Goal: Task Accomplishment & Management: Manage account settings

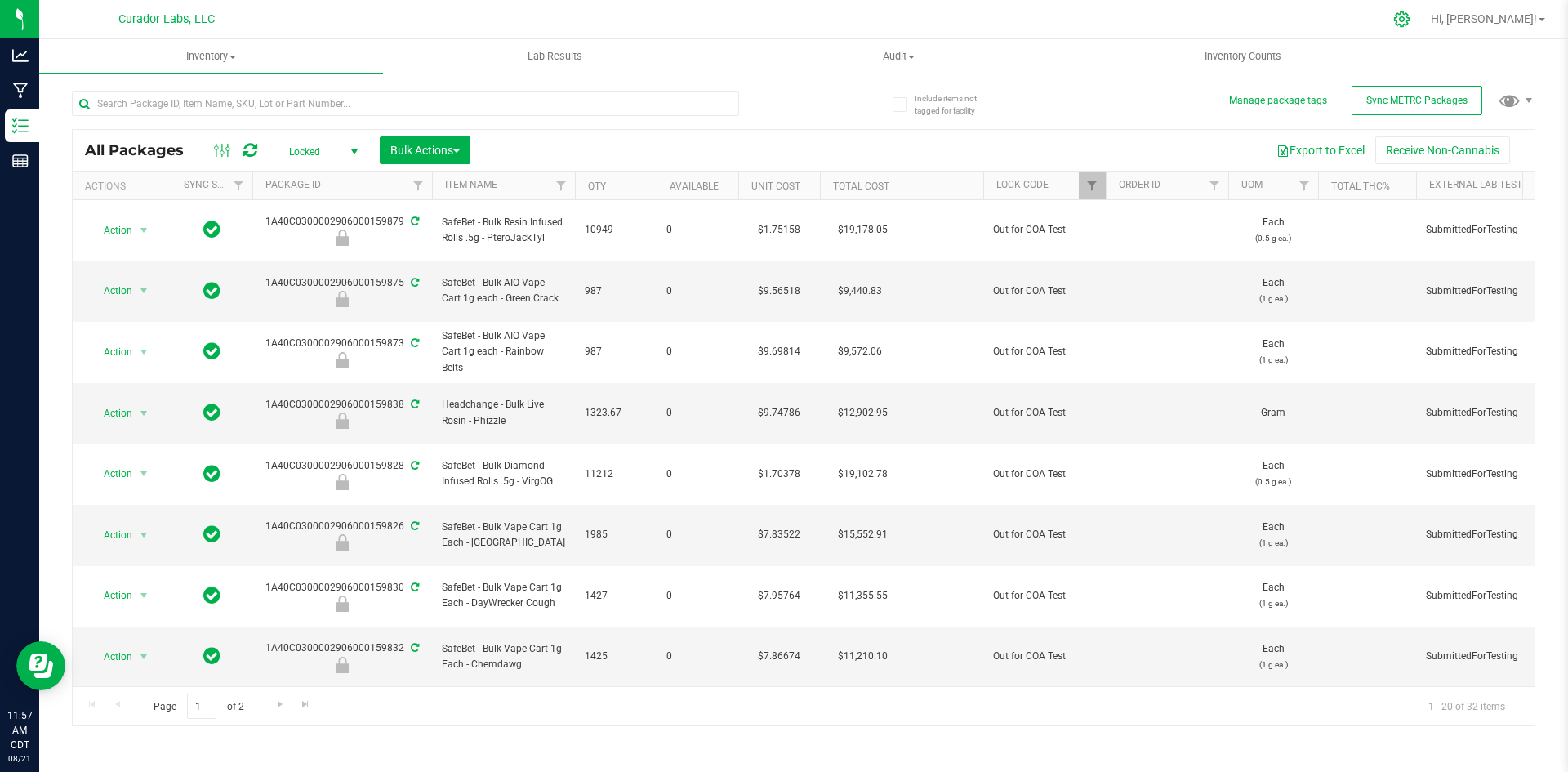
click at [1411, 19] on icon at bounding box center [1402, 19] width 17 height 17
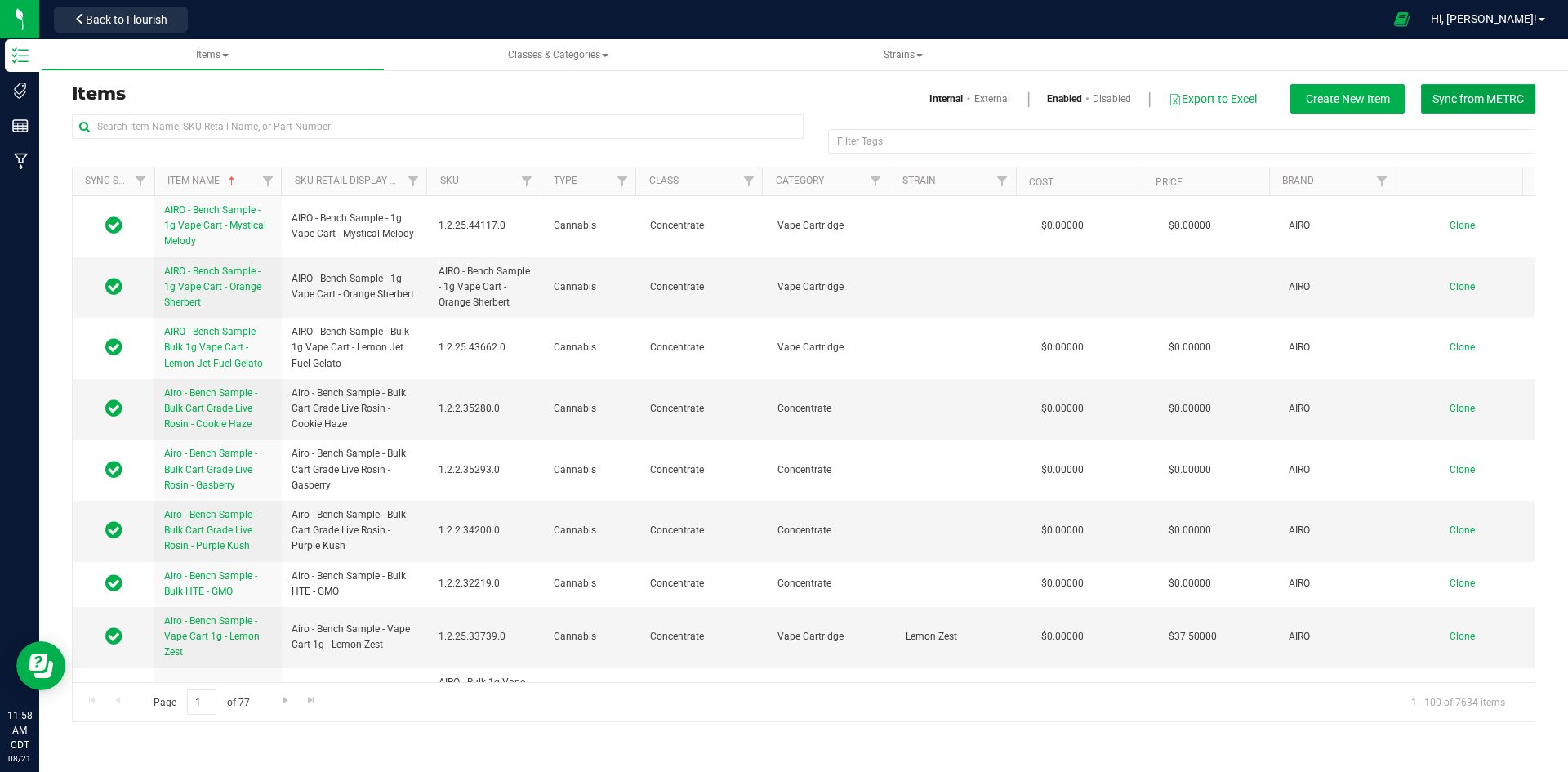
click at [1477, 96] on span "Sync from METRC" at bounding box center [1478, 98] width 91 height 13
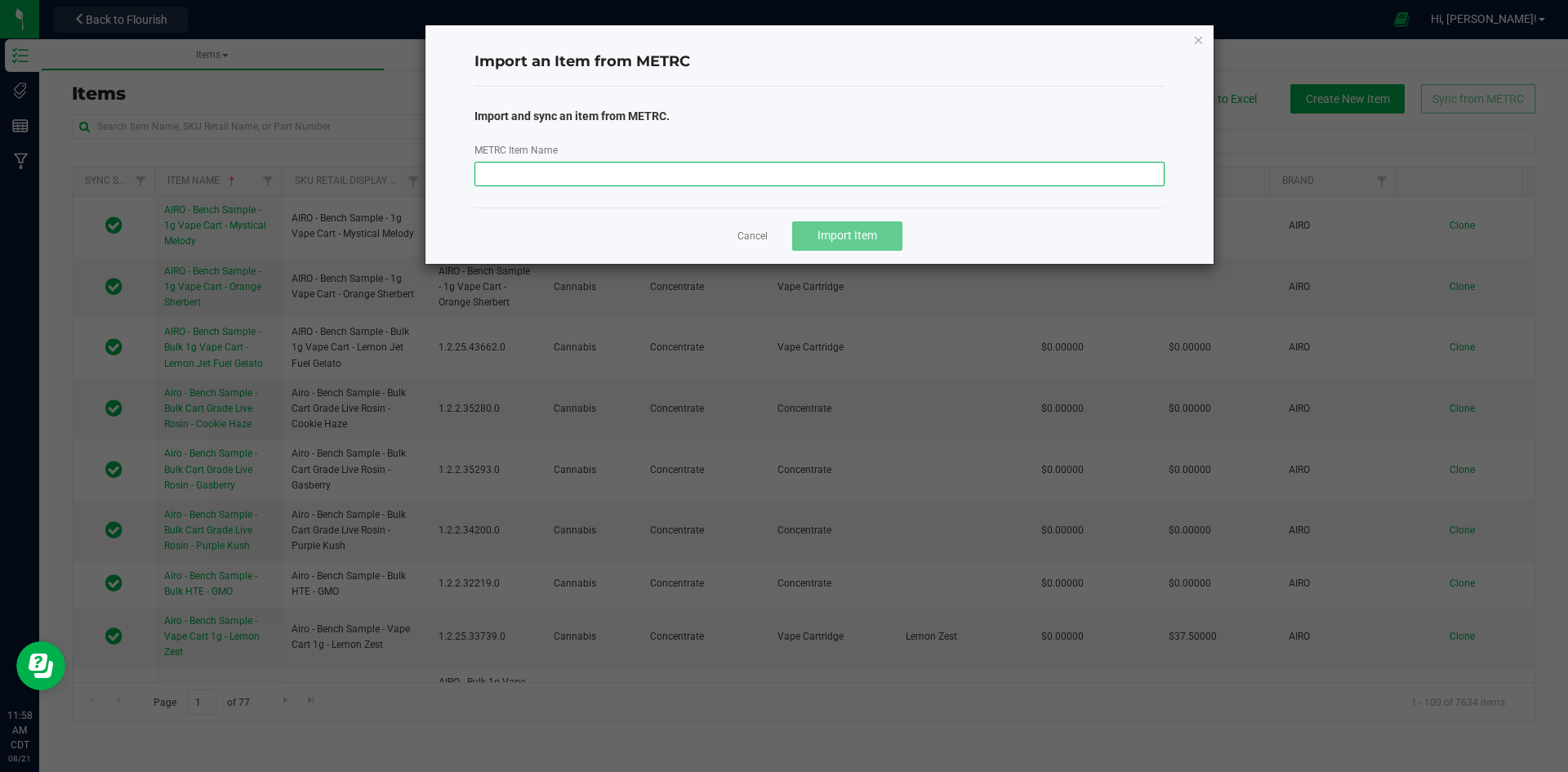
paste input "M00002255583: SafeBet - Live Resin - Rolls - .5g 7pk - Final Packaging - Chopst…"
type input "M00002255583: SafeBet - Live Resin - Rolls - .5g 7pk - Final Packaging - Chopst…"
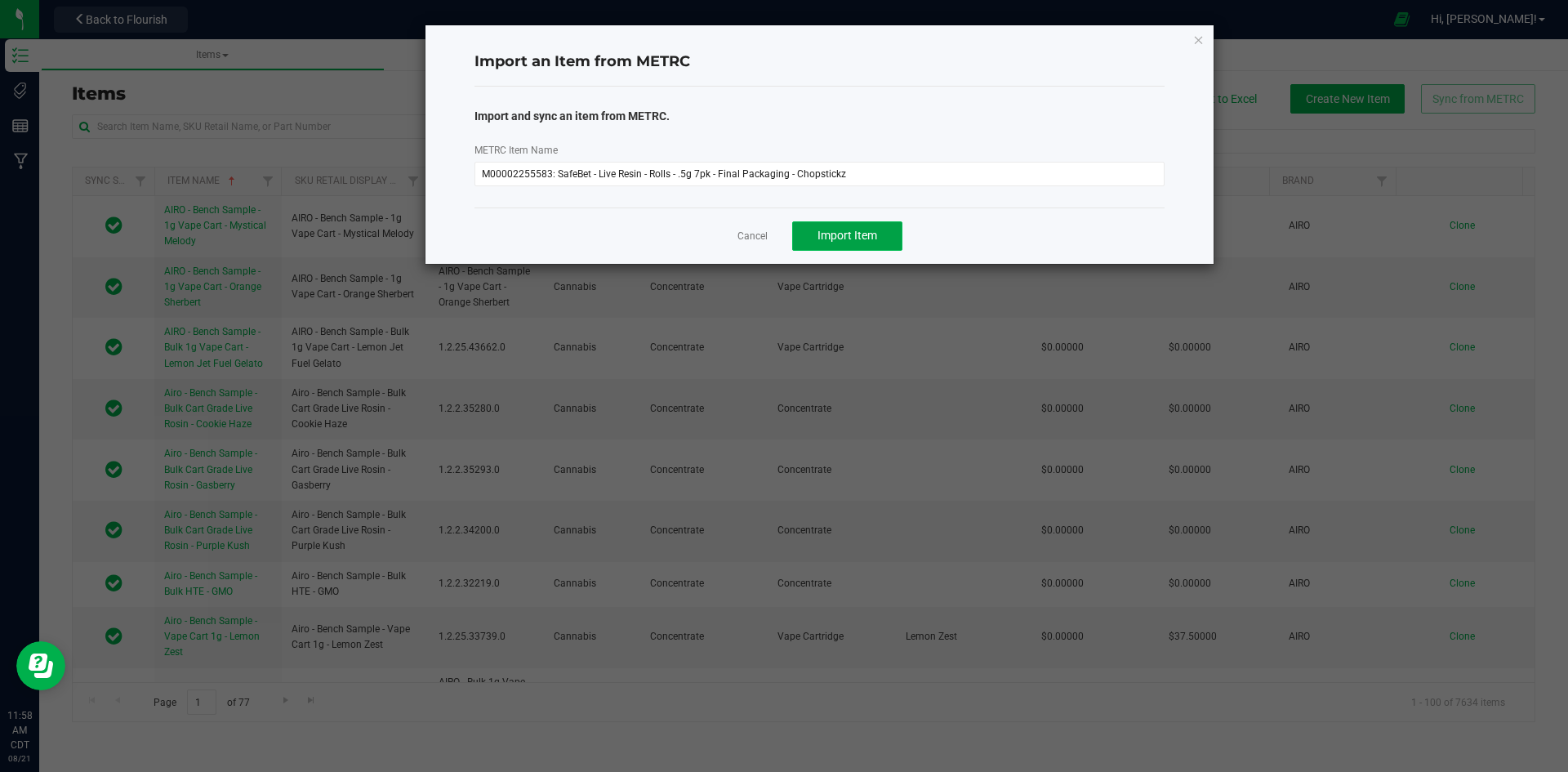
click at [829, 231] on span "Import Item" at bounding box center [847, 235] width 60 height 13
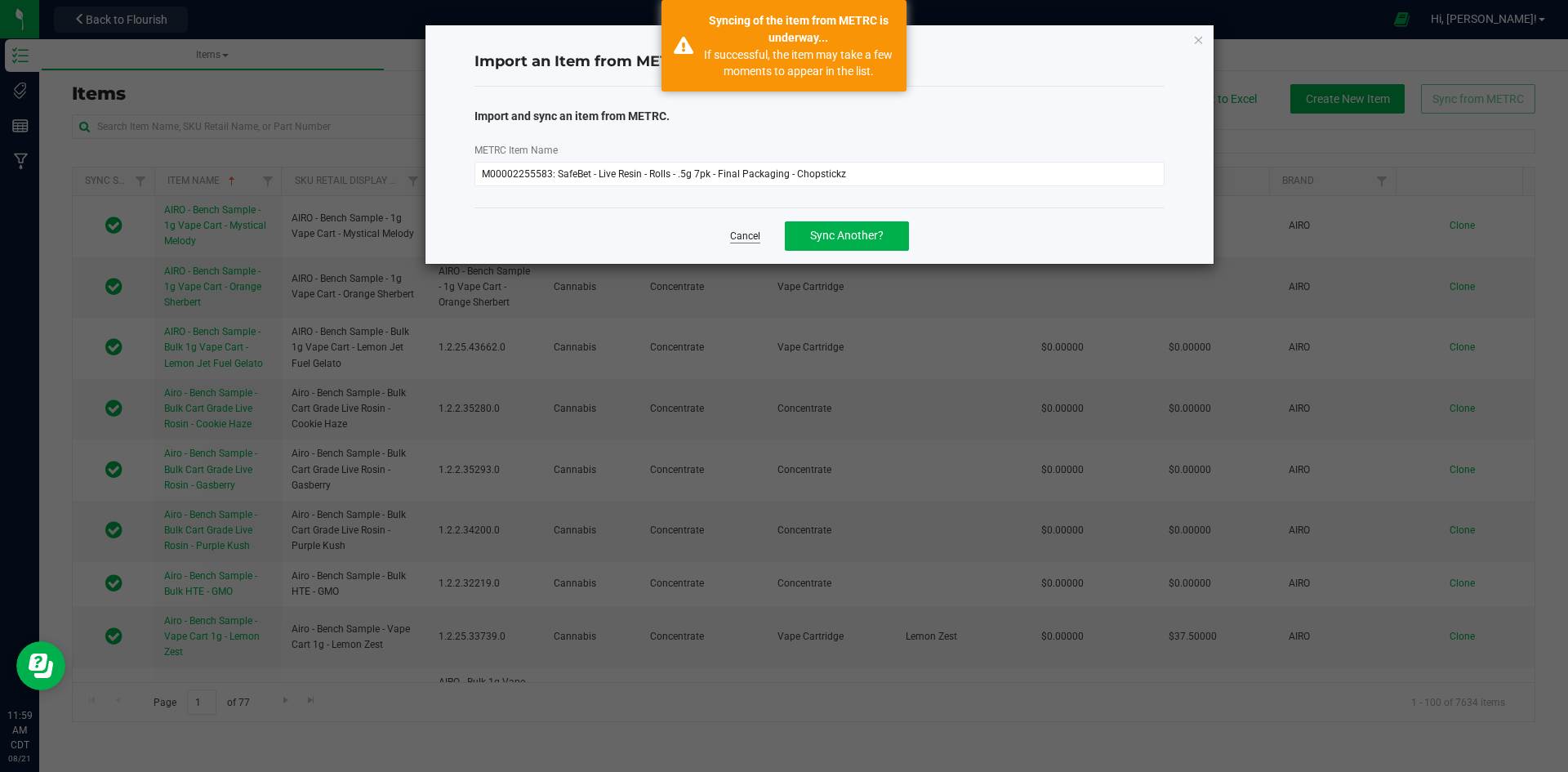
click at [738, 240] on link "Cancel" at bounding box center [746, 236] width 30 height 14
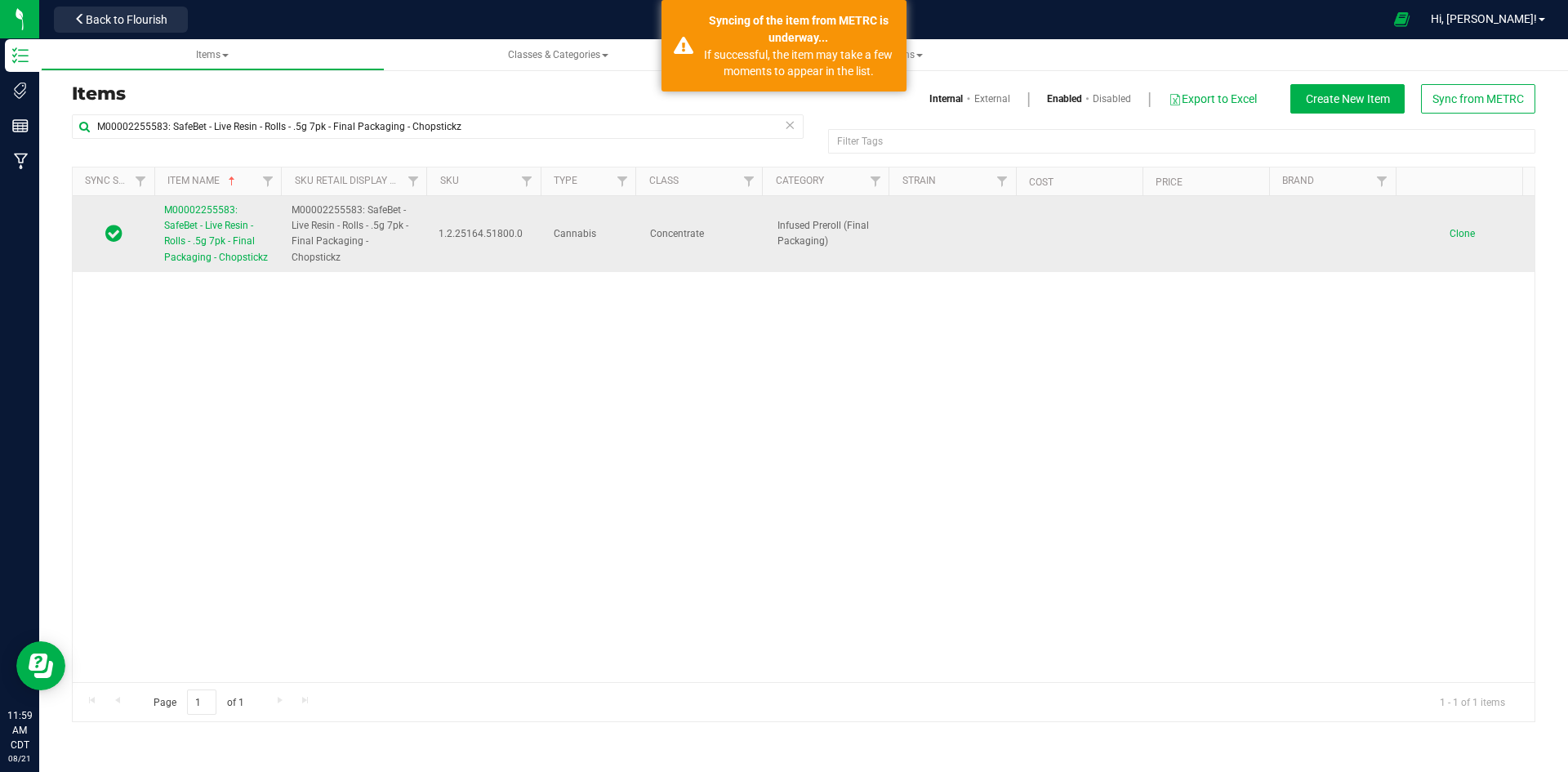
click at [235, 236] on span "M00002255583: SafeBet - Live Resin - Rolls - .5g 7pk - Final Packaging - Chopst…" at bounding box center [215, 234] width 104 height 59
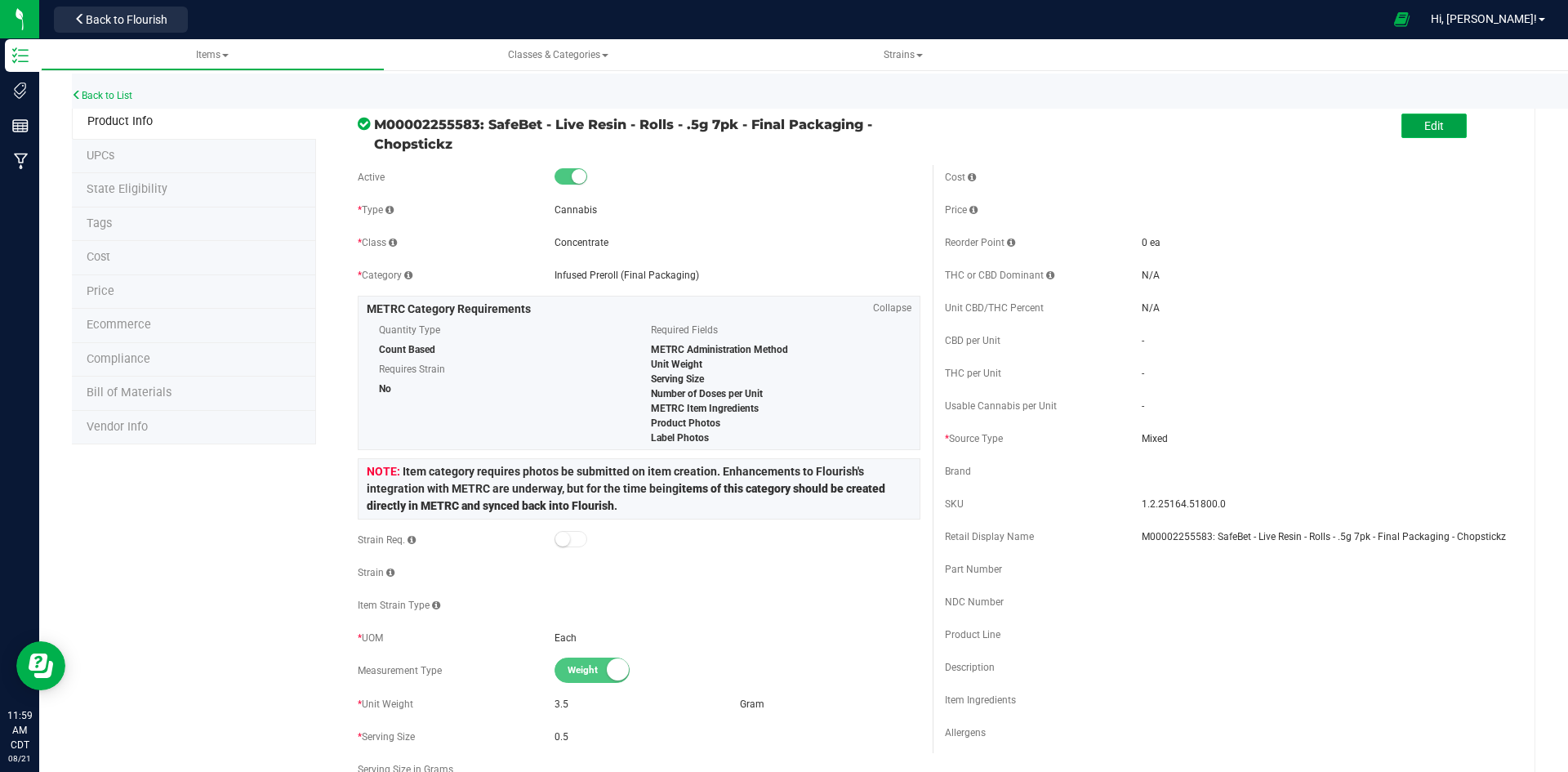
click at [1432, 121] on span "Edit" at bounding box center [1434, 125] width 19 height 13
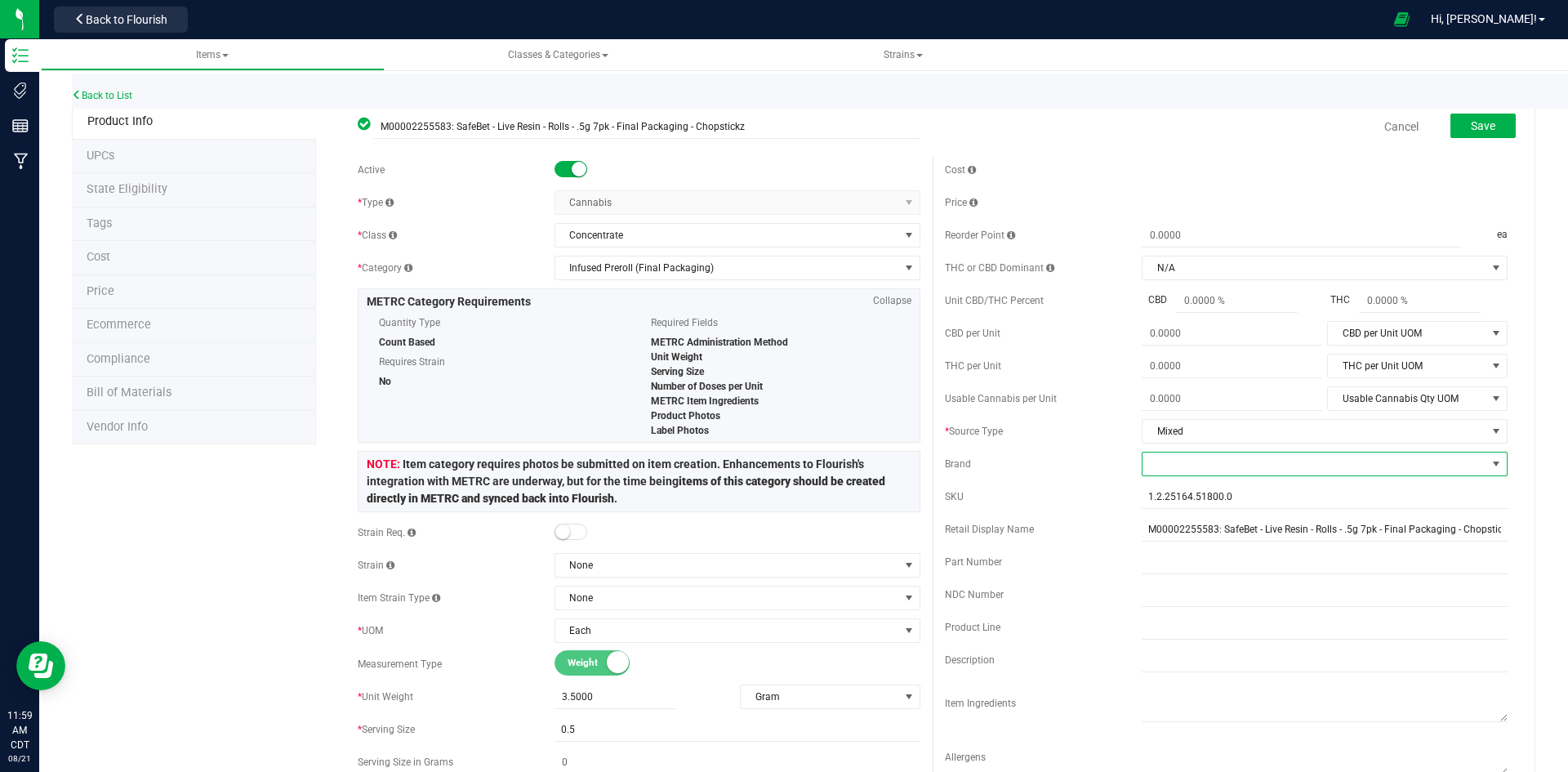
click at [1148, 466] on span at bounding box center [1314, 464] width 344 height 23
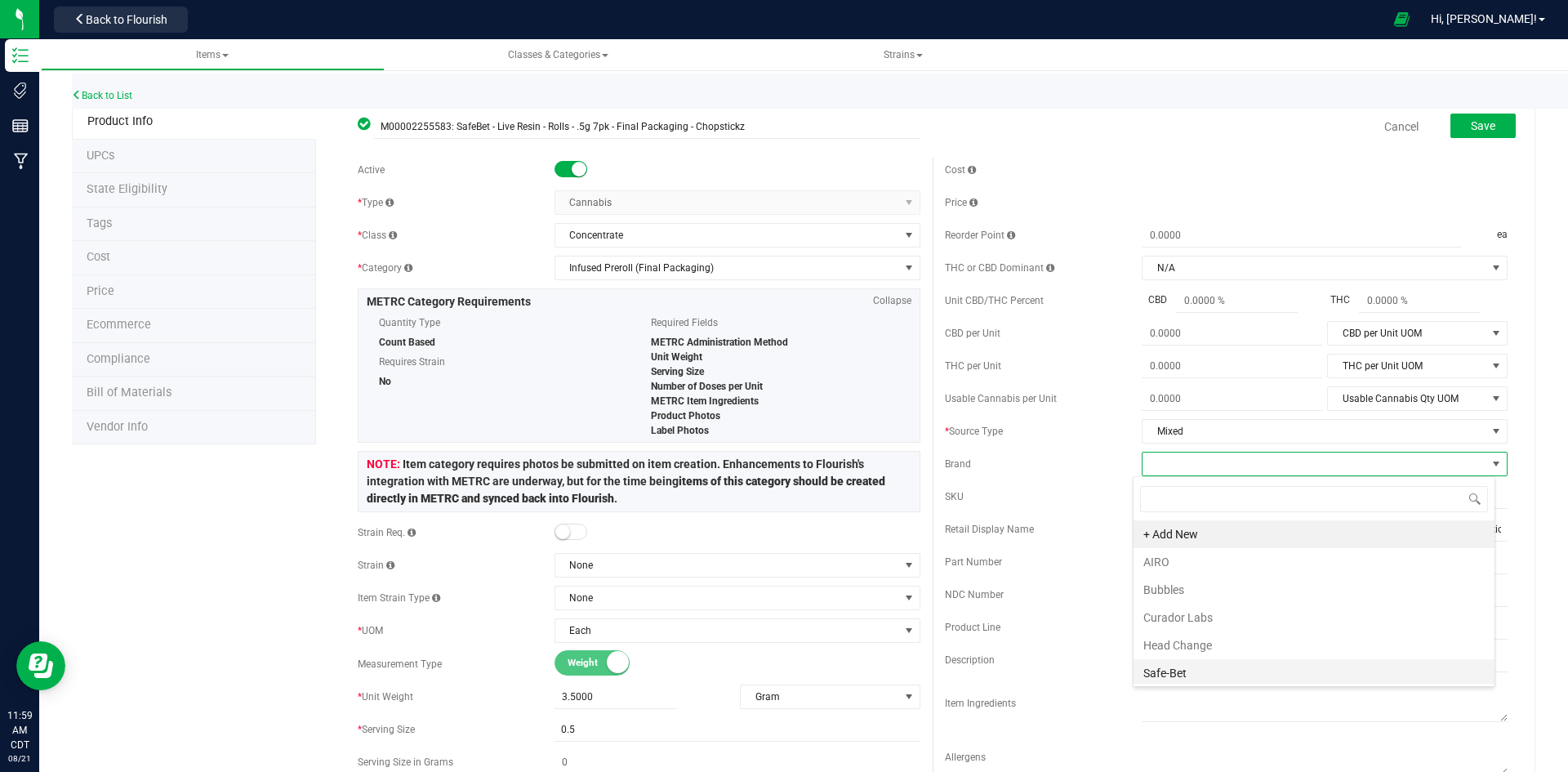
click at [1163, 671] on li "Safe-Bet" at bounding box center [1315, 673] width 361 height 28
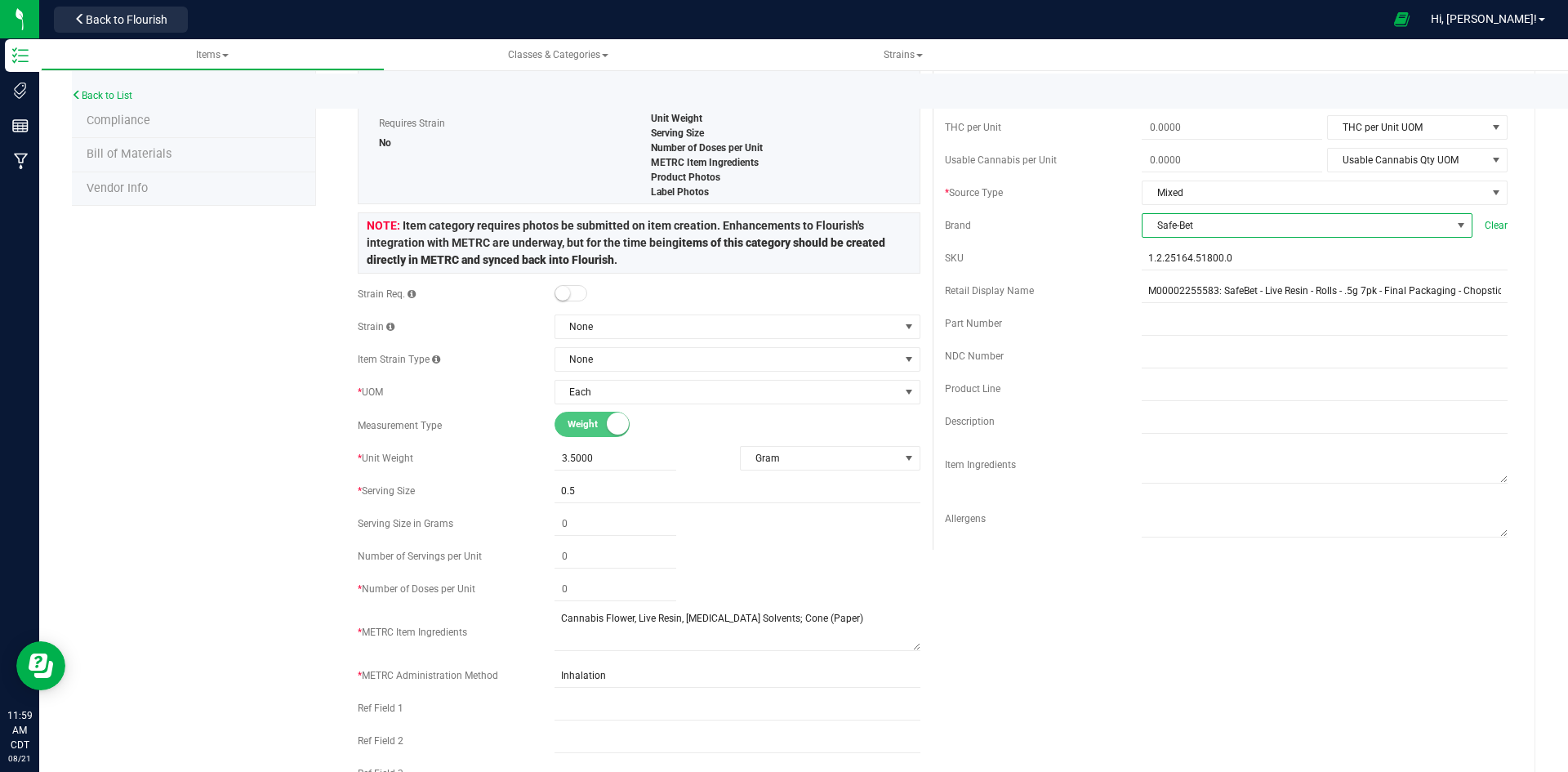
scroll to position [245, 0]
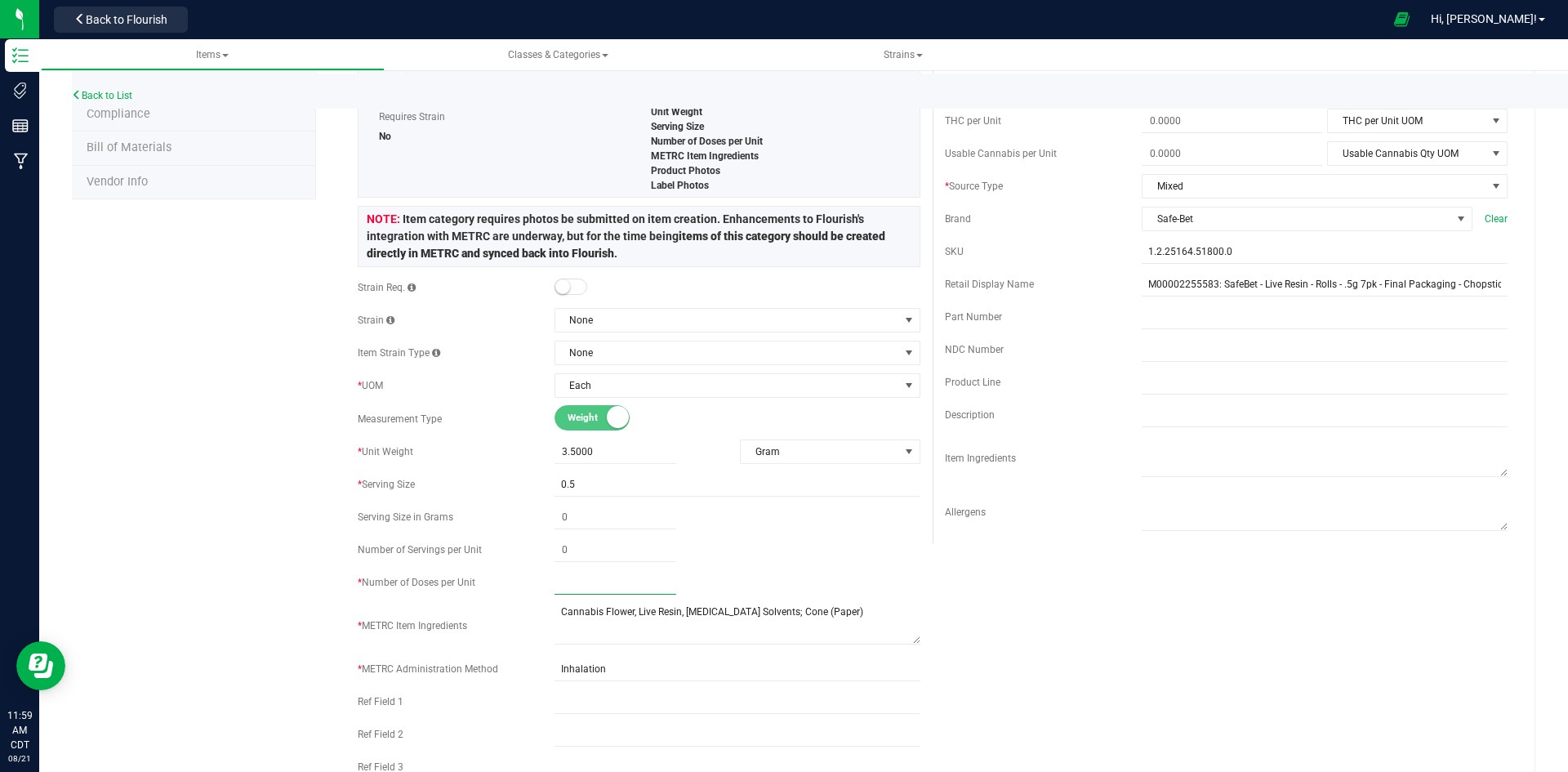
click at [582, 579] on span at bounding box center [616, 583] width 122 height 24
type input "7"
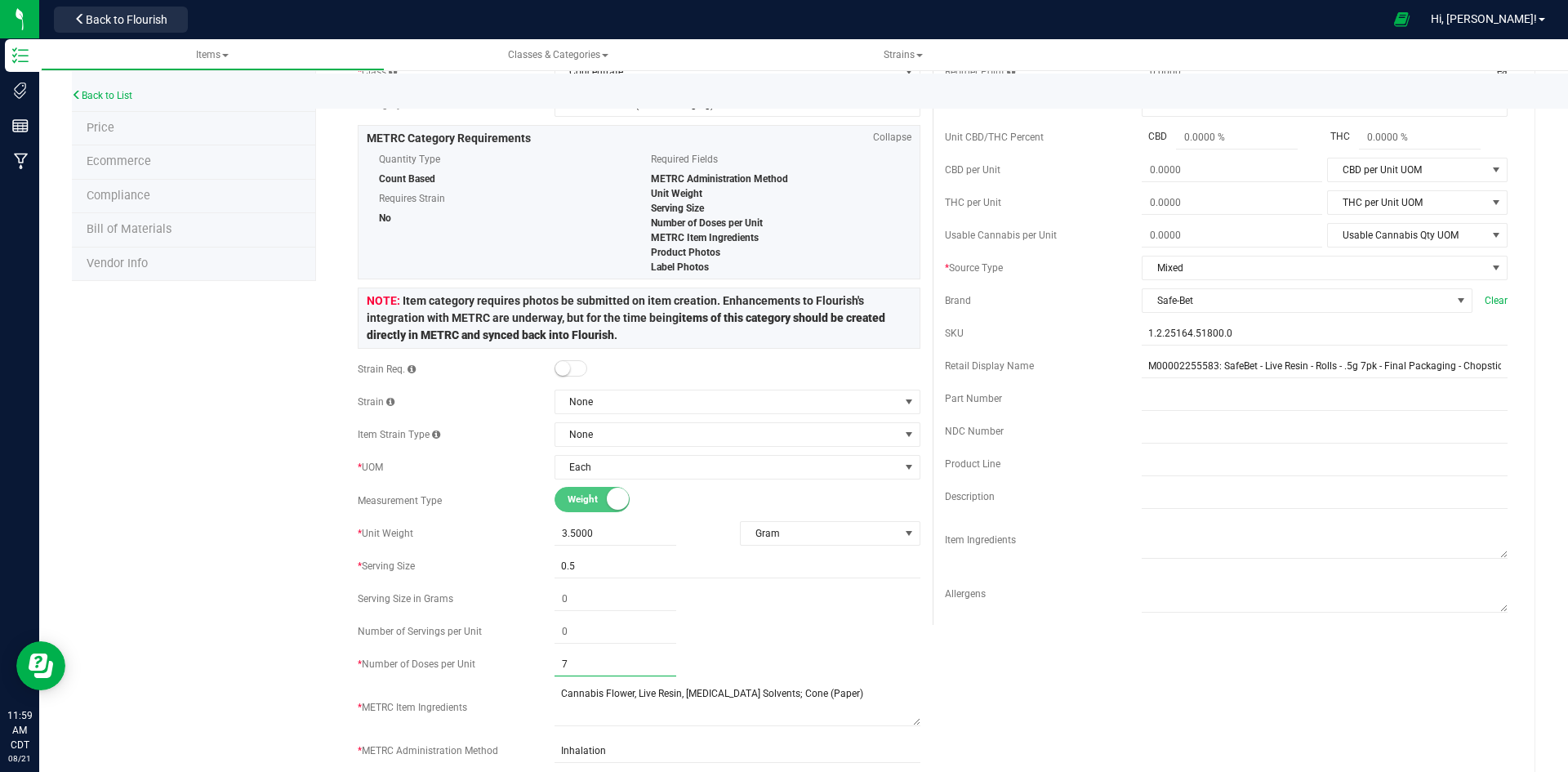
scroll to position [0, 0]
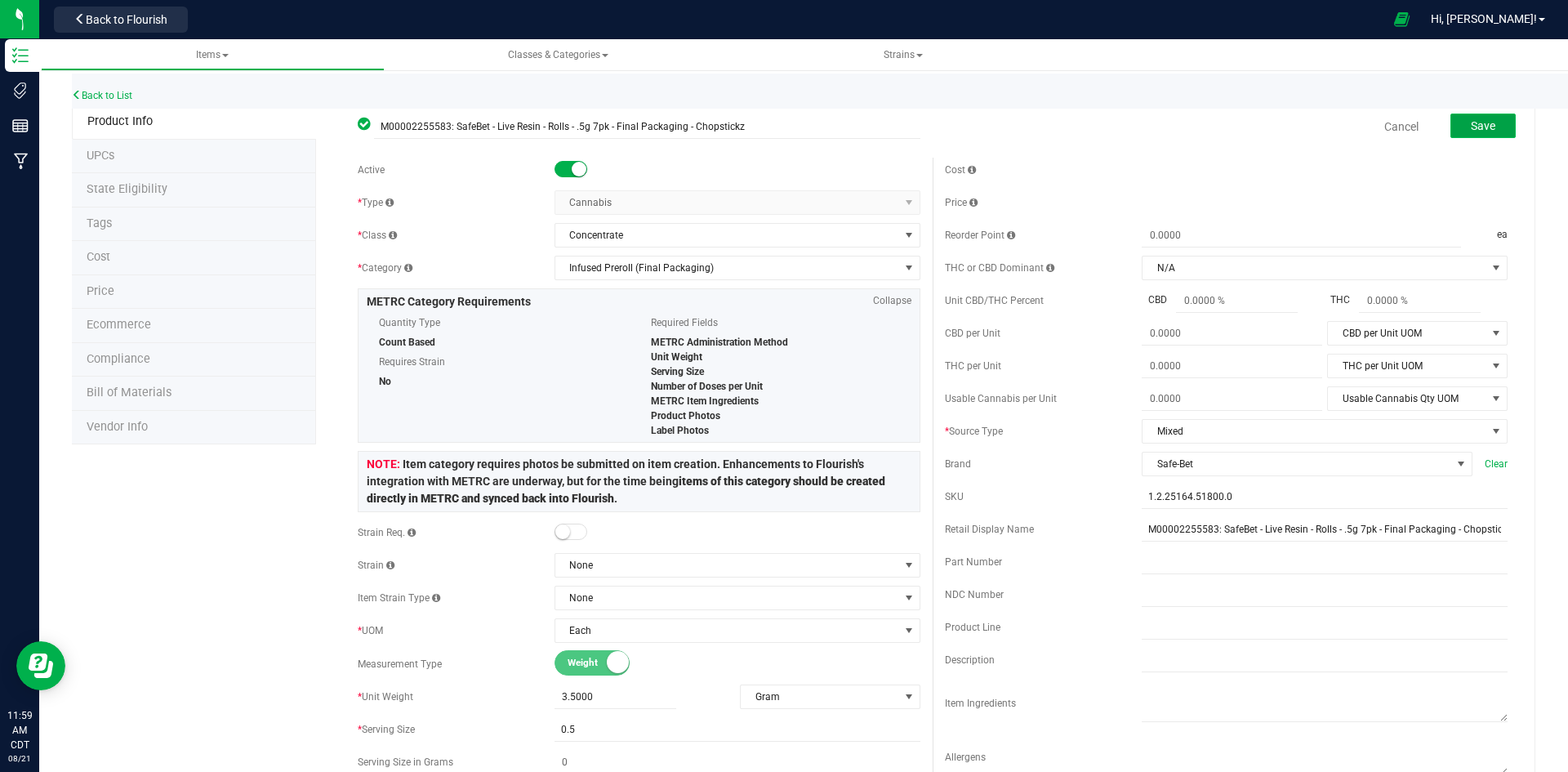
type input "7"
click at [1483, 125] on span "Save" at bounding box center [1483, 125] width 24 height 13
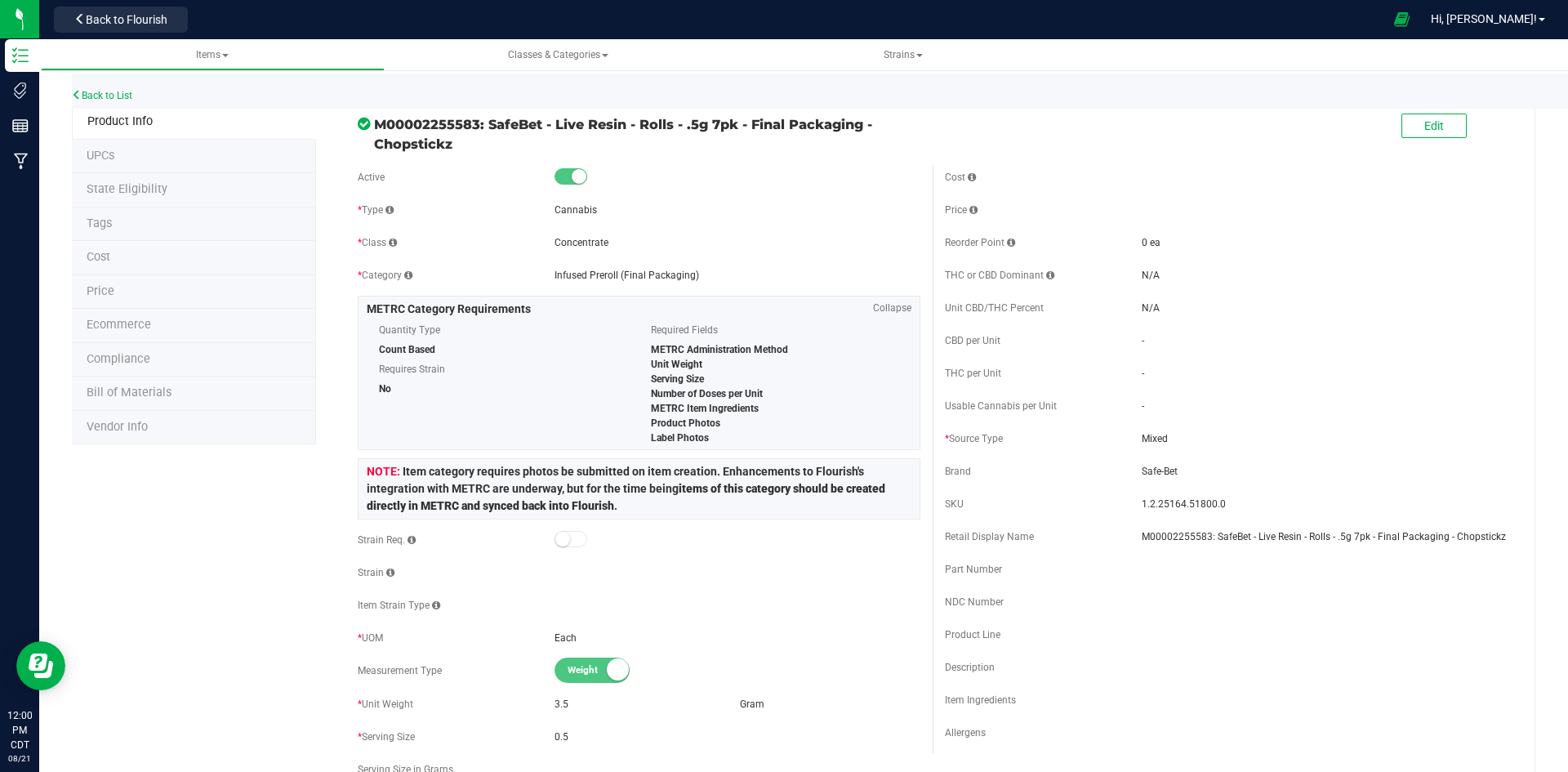
drag, startPoint x: 455, startPoint y: 141, endPoint x: 377, endPoint y: 126, distance: 79.4
click at [377, 126] on span "M00002255583: SafeBet - Live Resin - Rolls - .5g 7pk - Final Packaging - Chopst…" at bounding box center [647, 133] width 546 height 39
copy span "M00002255583: SafeBet - Live Resin - Rolls - .5g 7pk - Final Packaging - Chopst…"
click at [148, 24] on span "Back to Flourish" at bounding box center [127, 19] width 82 height 13
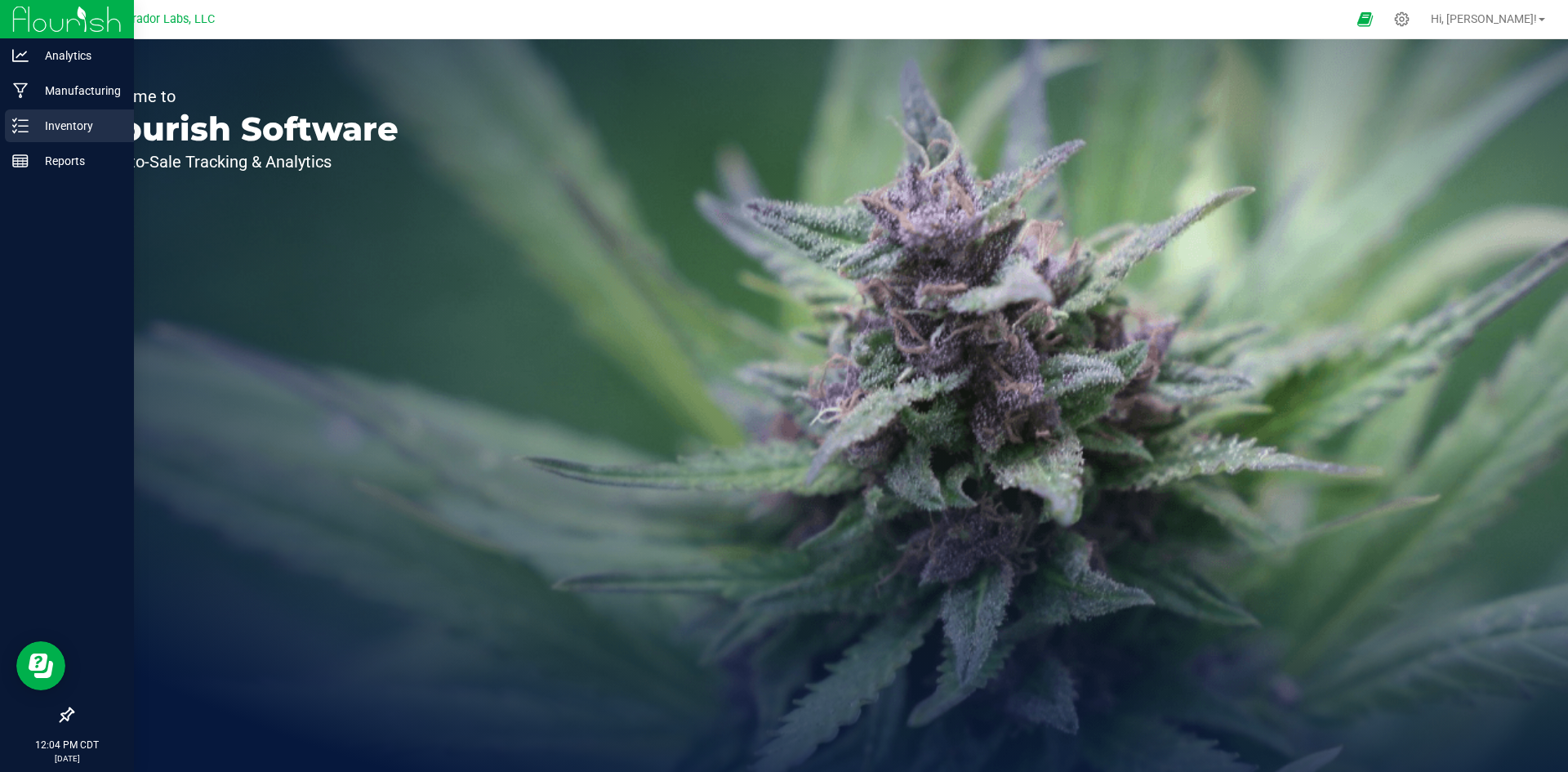
click at [30, 119] on p "Inventory" at bounding box center [78, 125] width 98 height 19
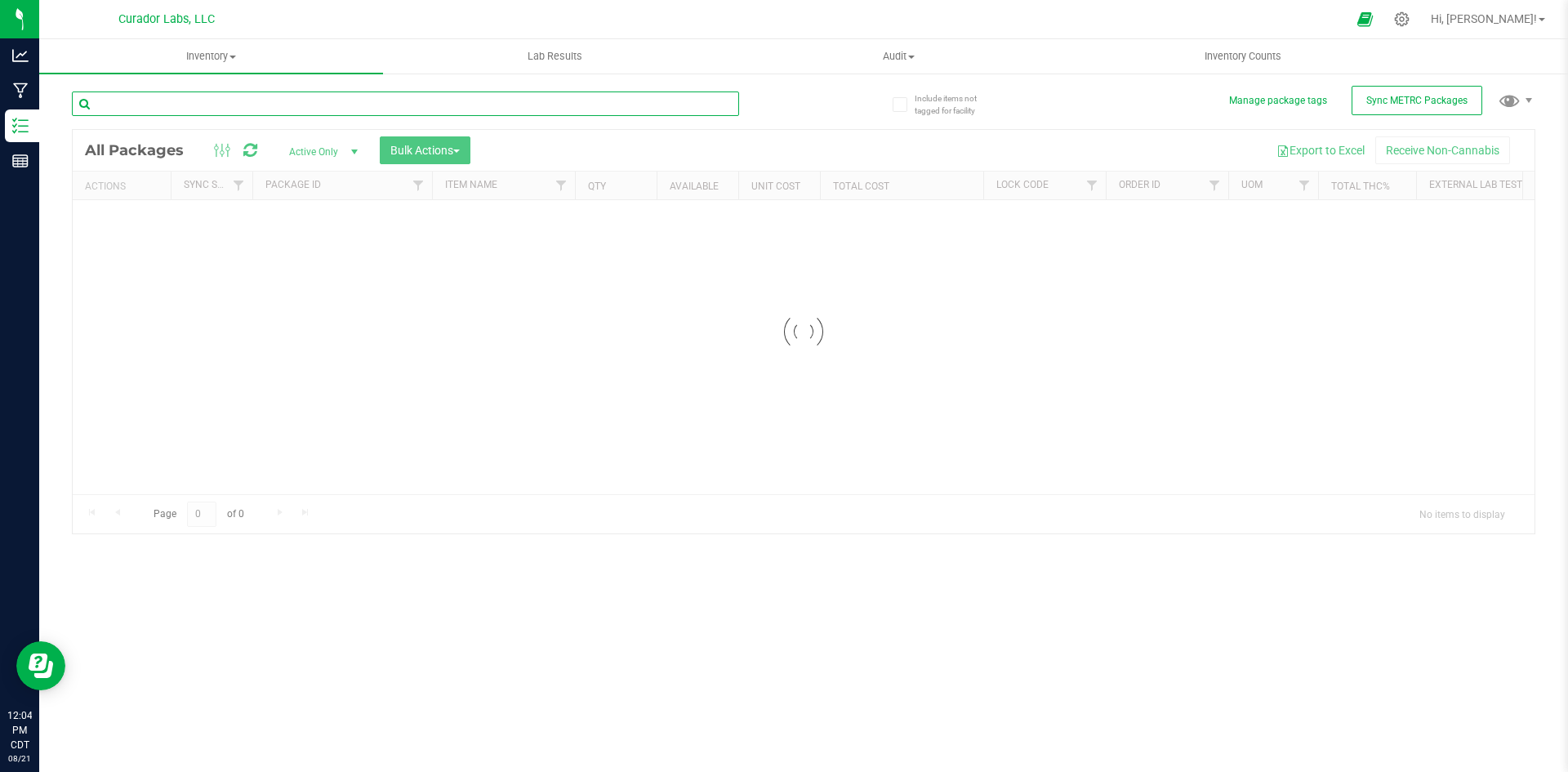
click at [247, 106] on input "text" at bounding box center [405, 103] width 667 height 24
type input "169992"
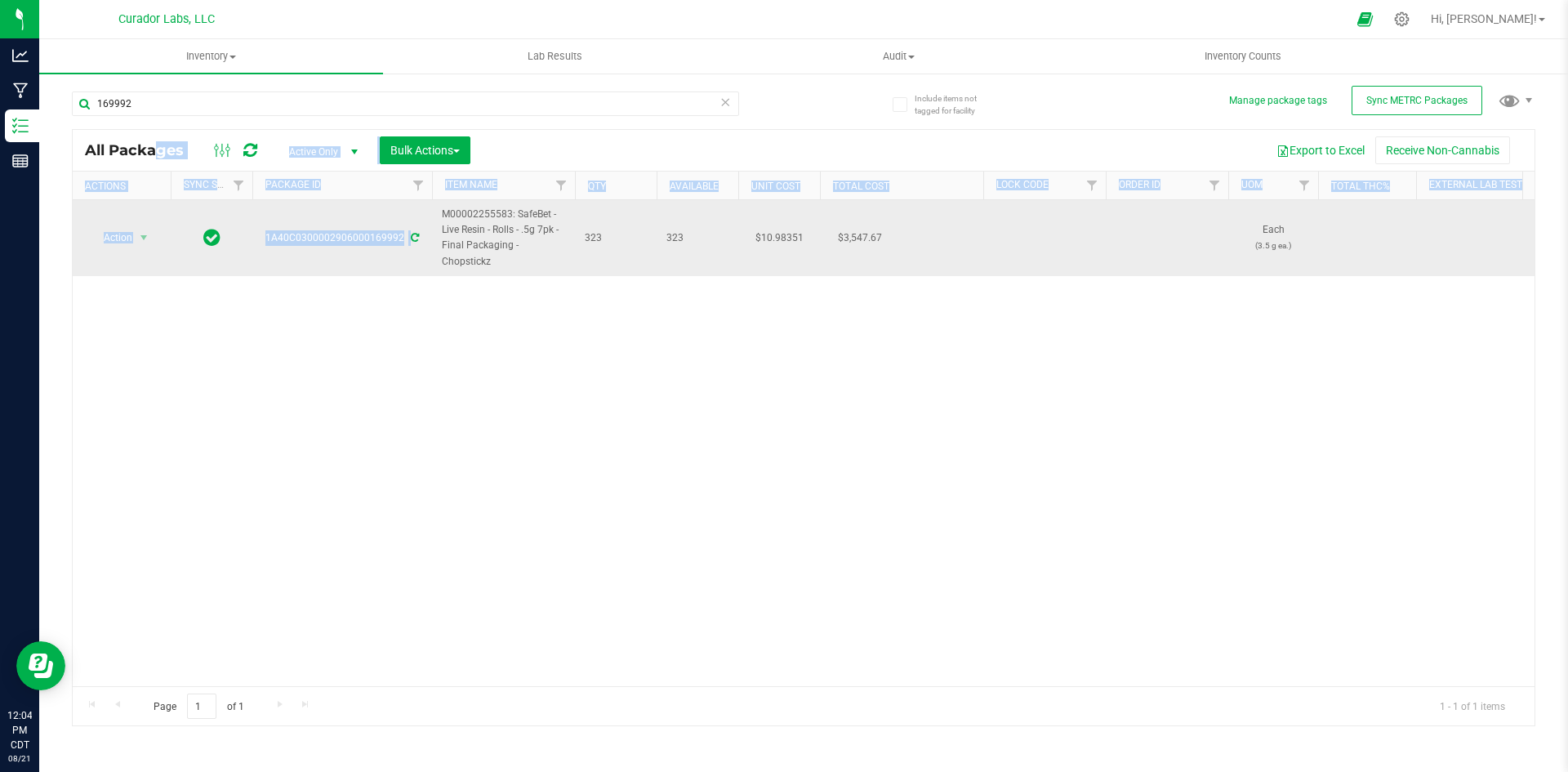
drag, startPoint x: 500, startPoint y: 260, endPoint x: 437, endPoint y: 210, distance: 80.4
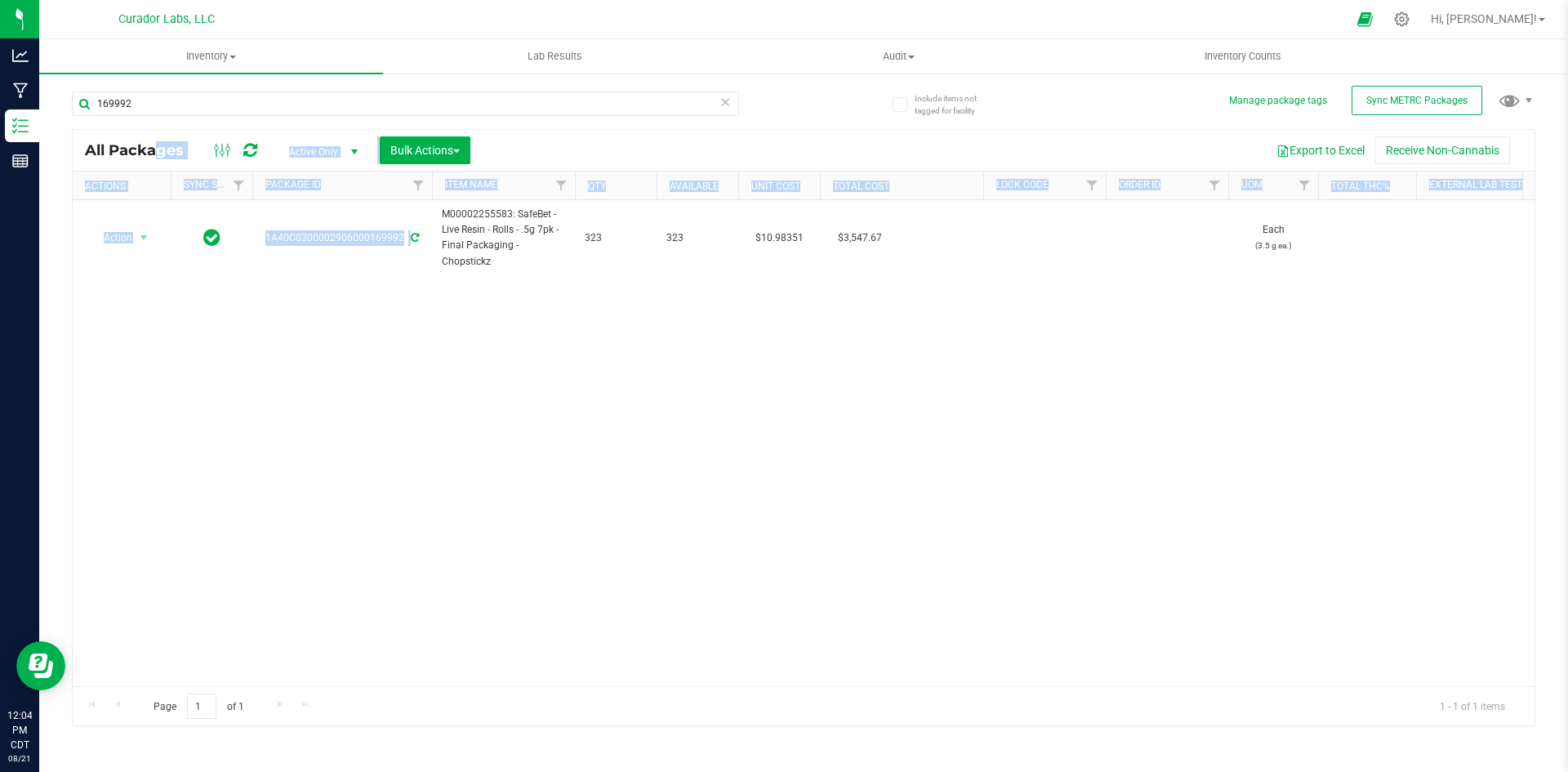
click at [493, 320] on div "Action Action Adjust qty Create package Edit attributes Global inventory Locate…" at bounding box center [804, 443] width 1462 height 487
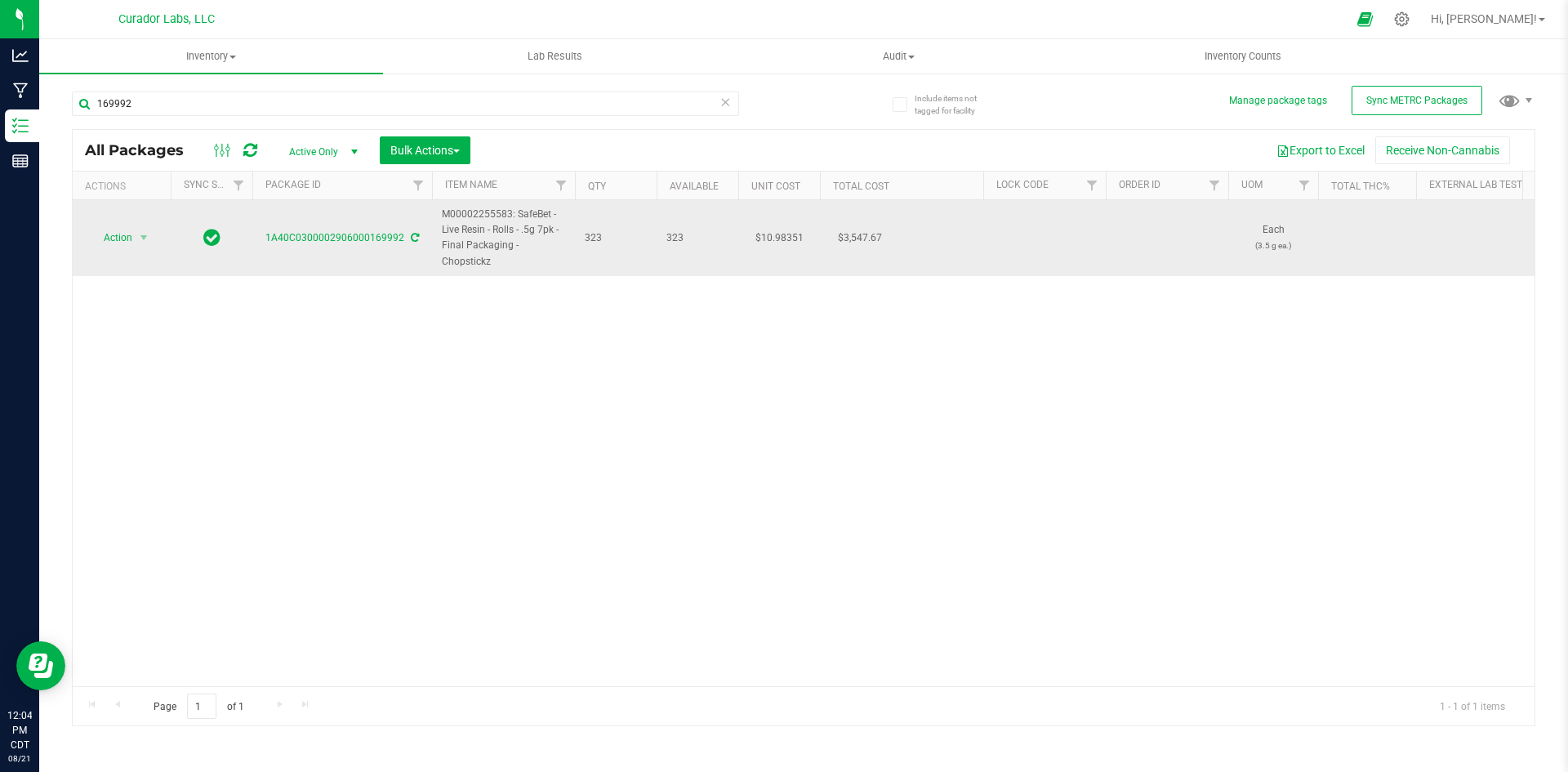
drag, startPoint x: 497, startPoint y: 263, endPoint x: 441, endPoint y: 217, distance: 72.5
click at [441, 217] on td "M00002255583: SafeBet - Live Resin - Rolls - .5g 7pk - Final Packaging - Chopst…" at bounding box center [503, 238] width 143 height 76
copy span "M00002255583: SafeBet - Live Resin - Rolls - .5g 7pk - Final Packaging - Chopst…"
click at [111, 242] on span "Action" at bounding box center [111, 237] width 44 height 23
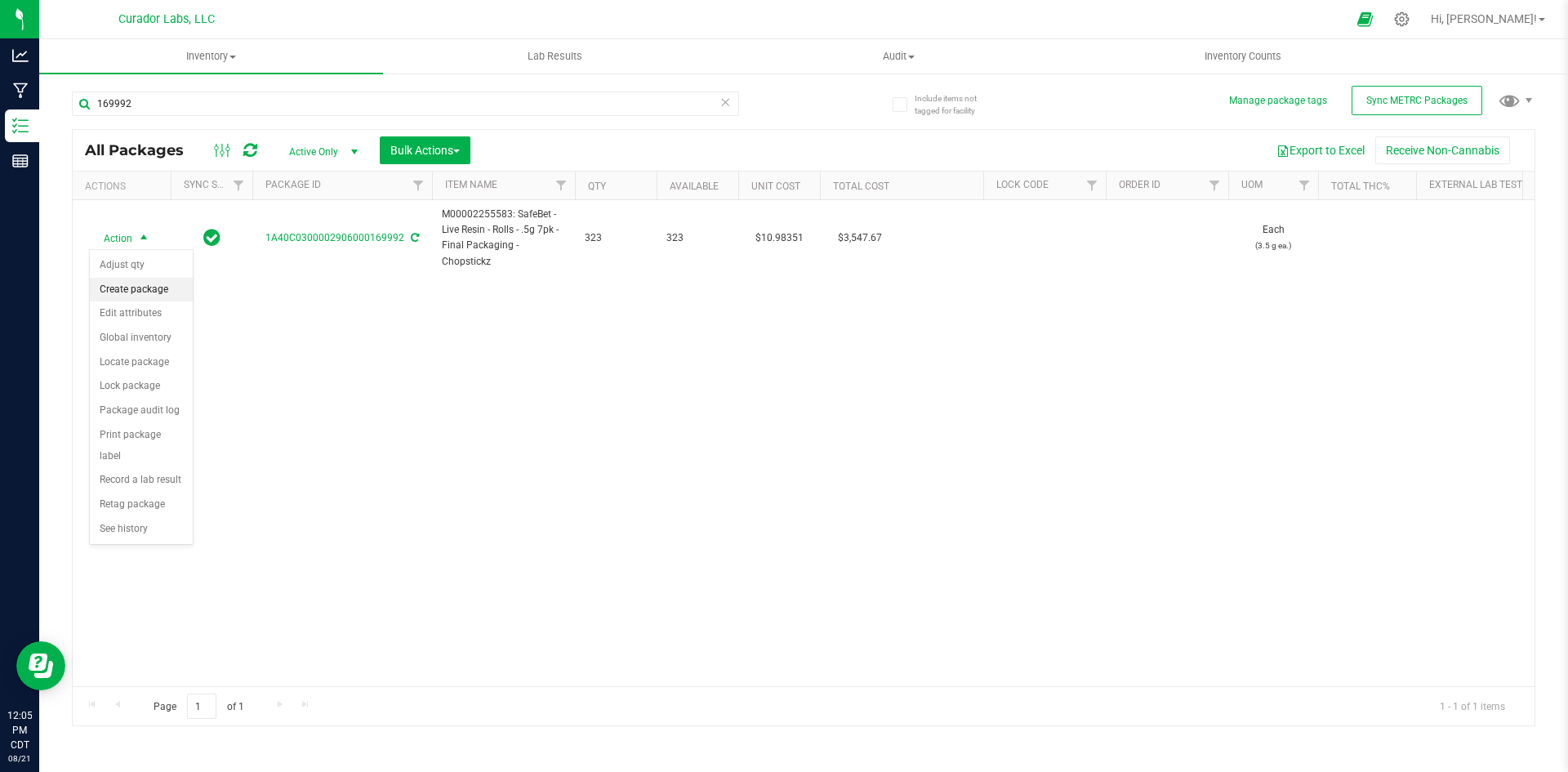
click at [125, 299] on li "Create package" at bounding box center [141, 290] width 103 height 24
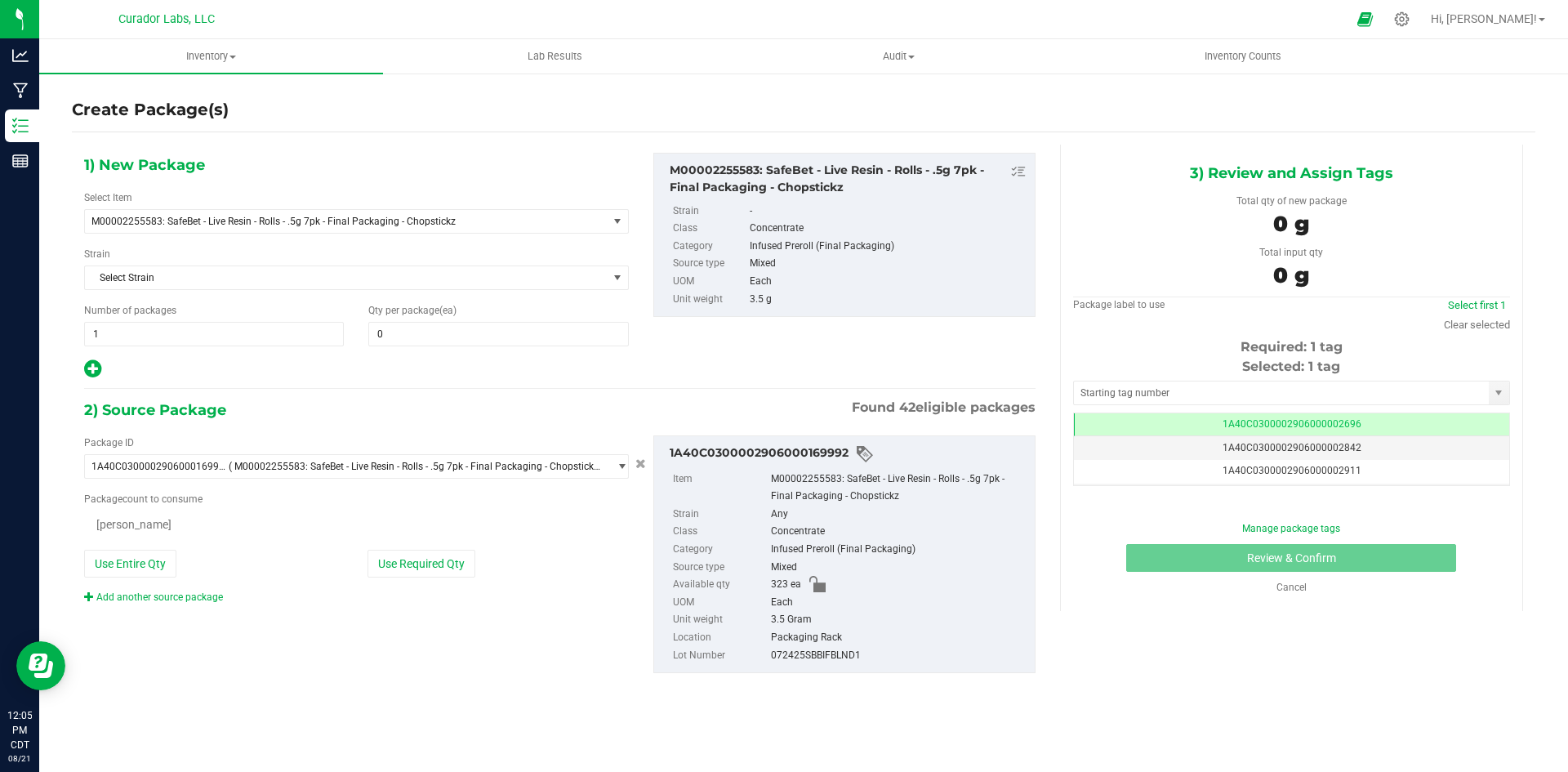
type input "0"
click at [409, 340] on span at bounding box center [498, 334] width 260 height 24
type input "8"
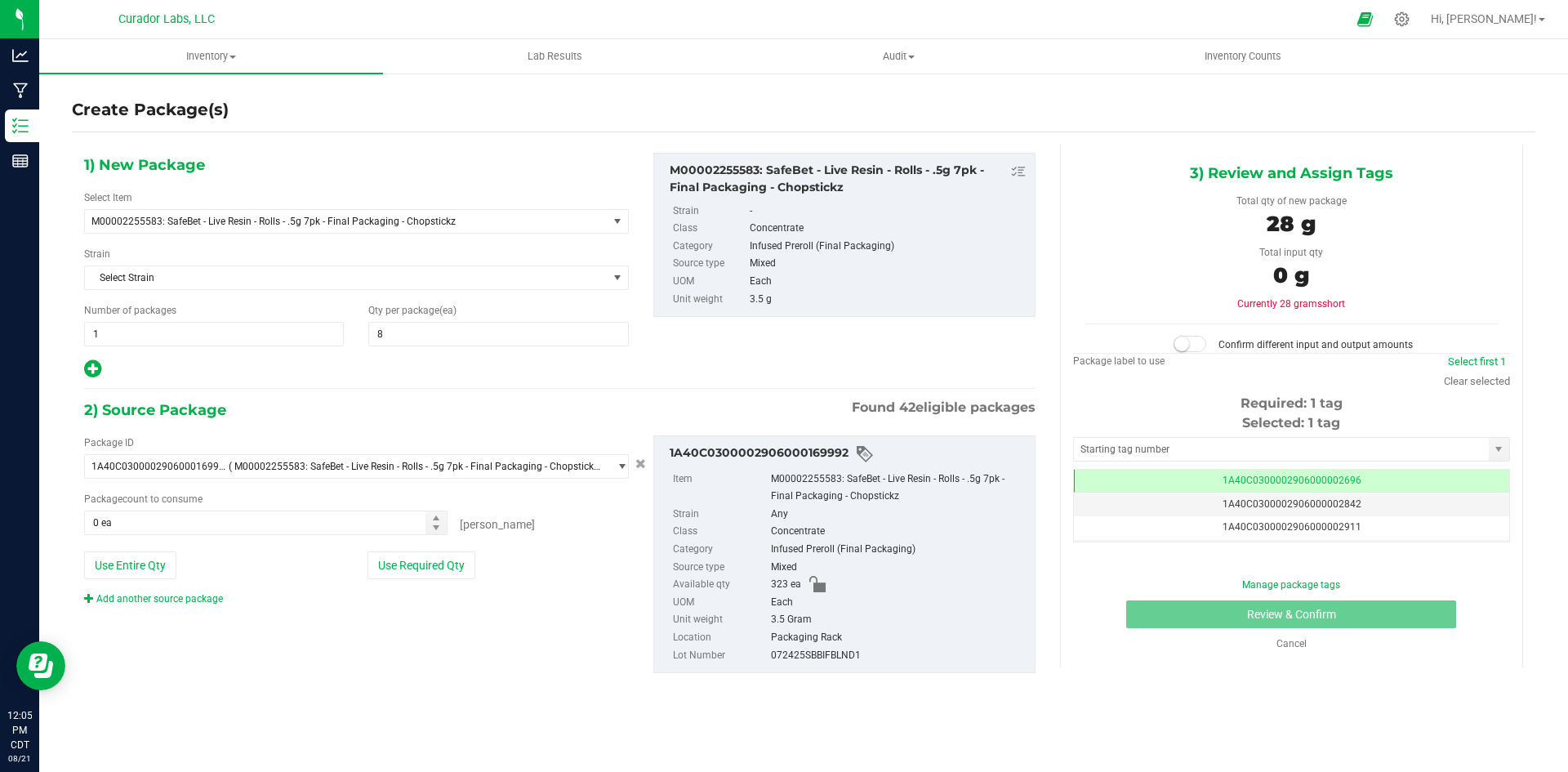
click at [91, 367] on icon at bounding box center [93, 369] width 17 height 20
type input "8"
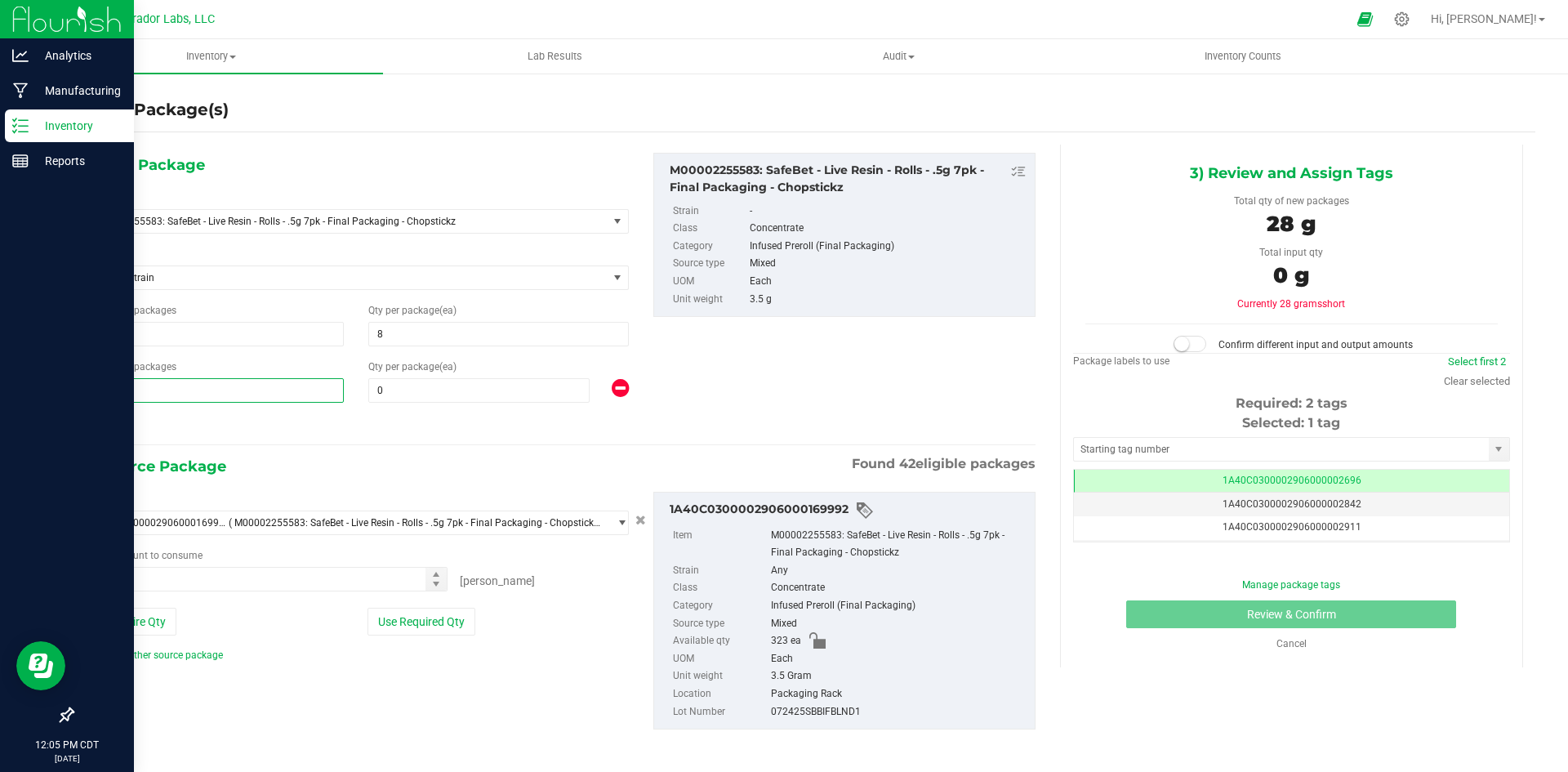
drag, startPoint x: 105, startPoint y: 390, endPoint x: 31, endPoint y: 389, distance: 74.0
click at [35, 389] on div "Analytics Manufacturing Inventory Reports 12:05 PM CDT [DATE] 08/21 Curador Lab…" at bounding box center [784, 386] width 1568 height 772
type input "21"
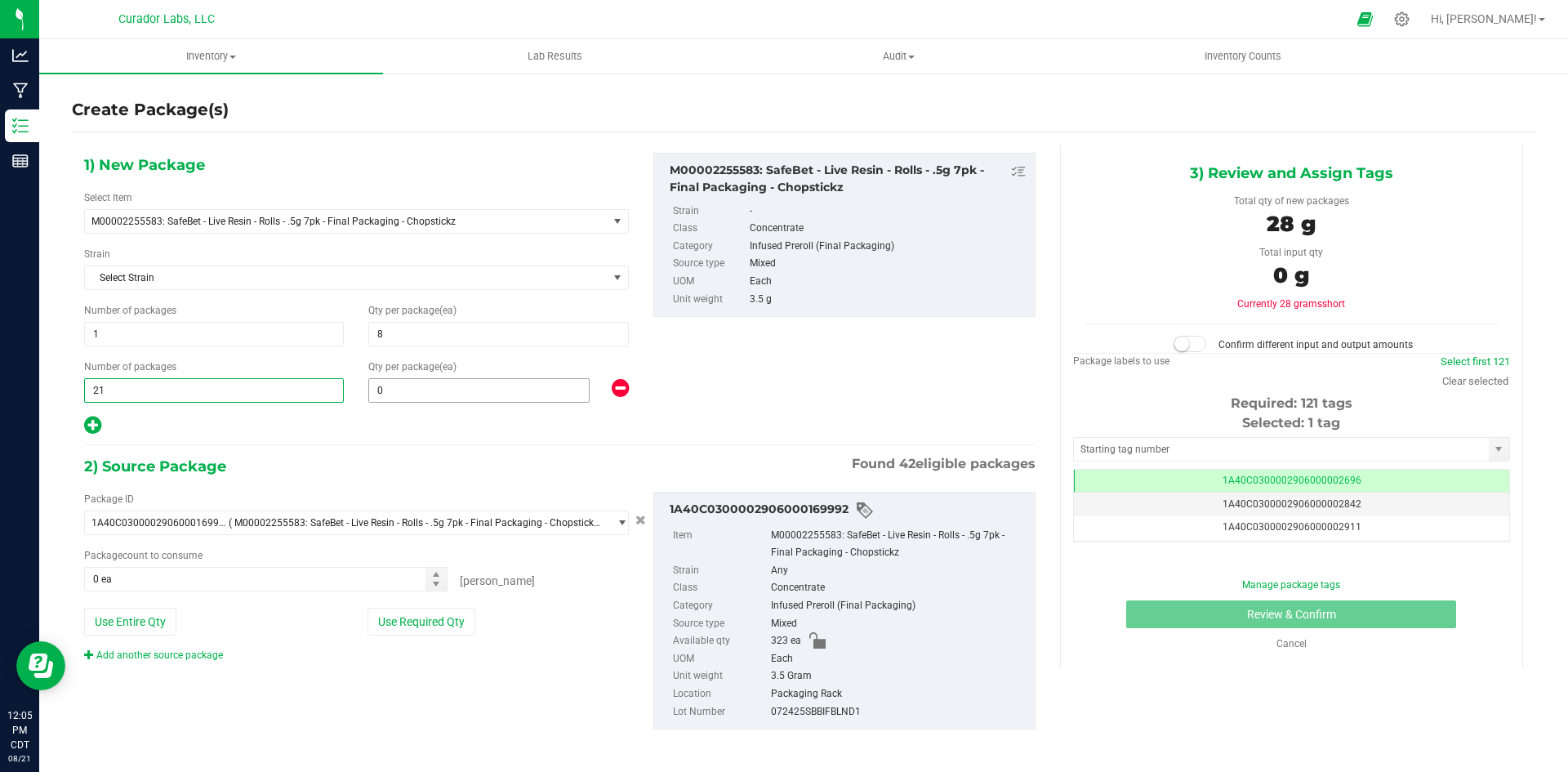
click at [425, 389] on input "0" at bounding box center [479, 390] width 220 height 23
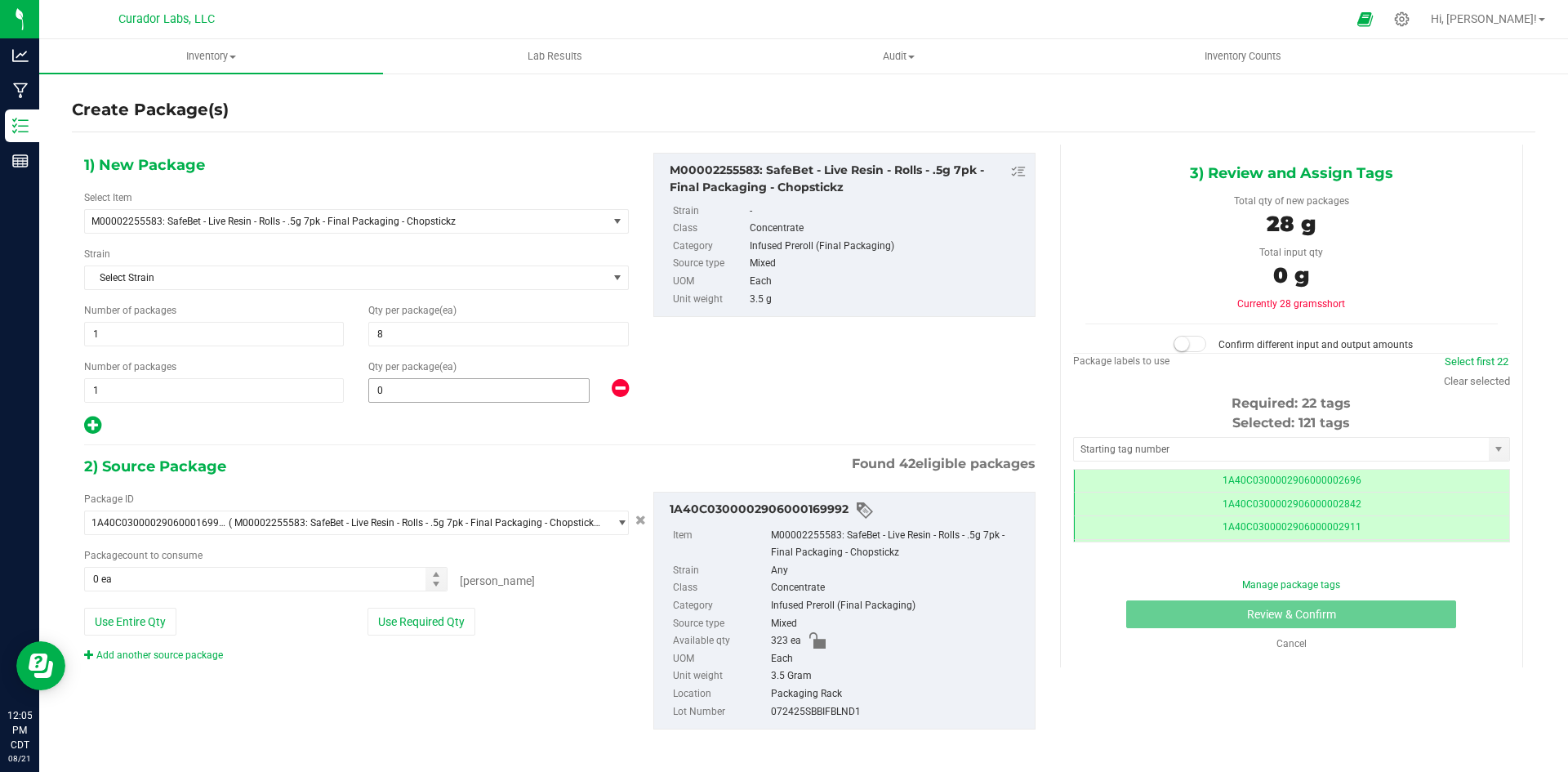
type input "21"
type input "15"
click at [160, 626] on button "Use Entire Qty" at bounding box center [130, 622] width 92 height 28
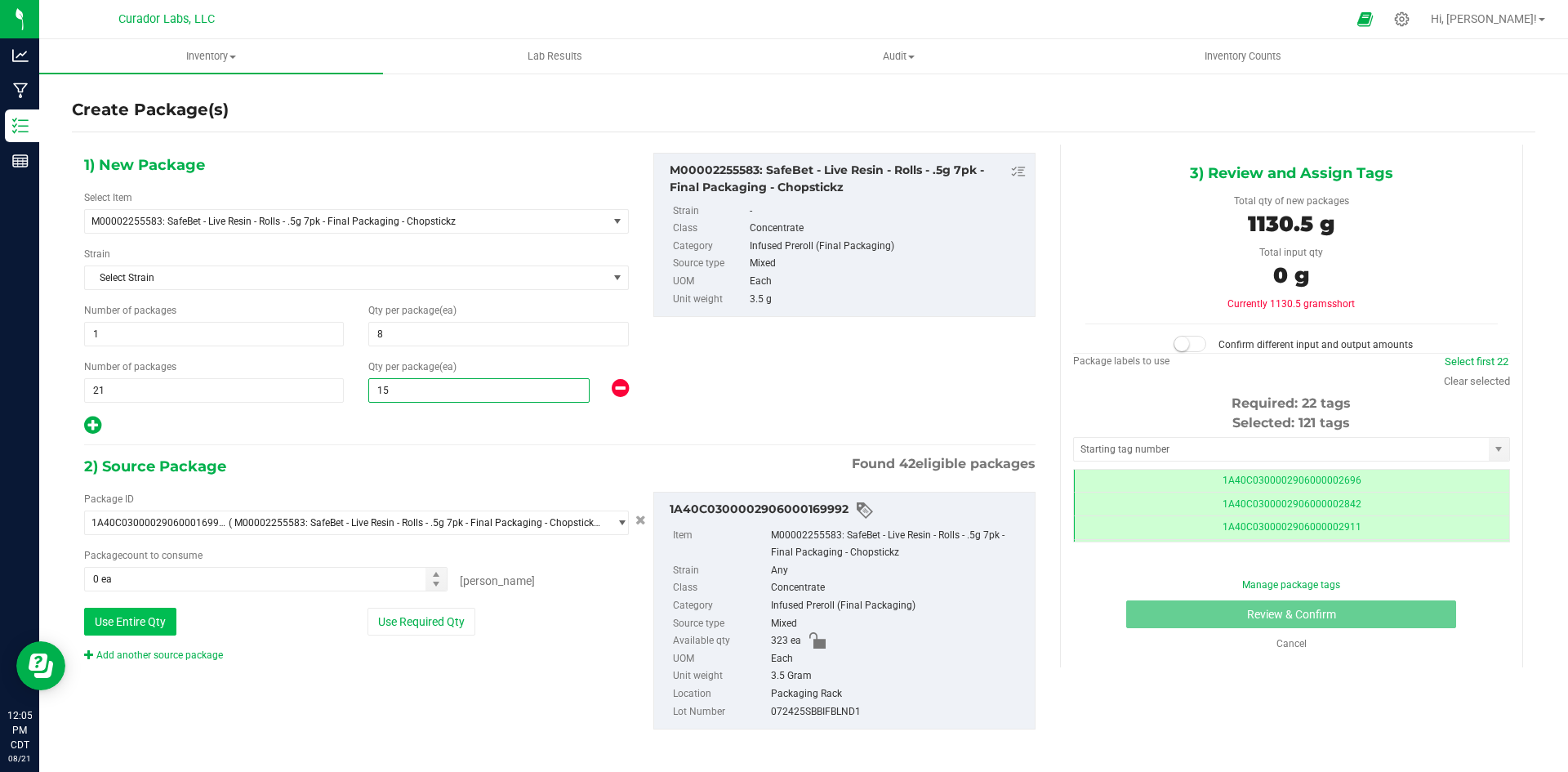
type input "323 ea"
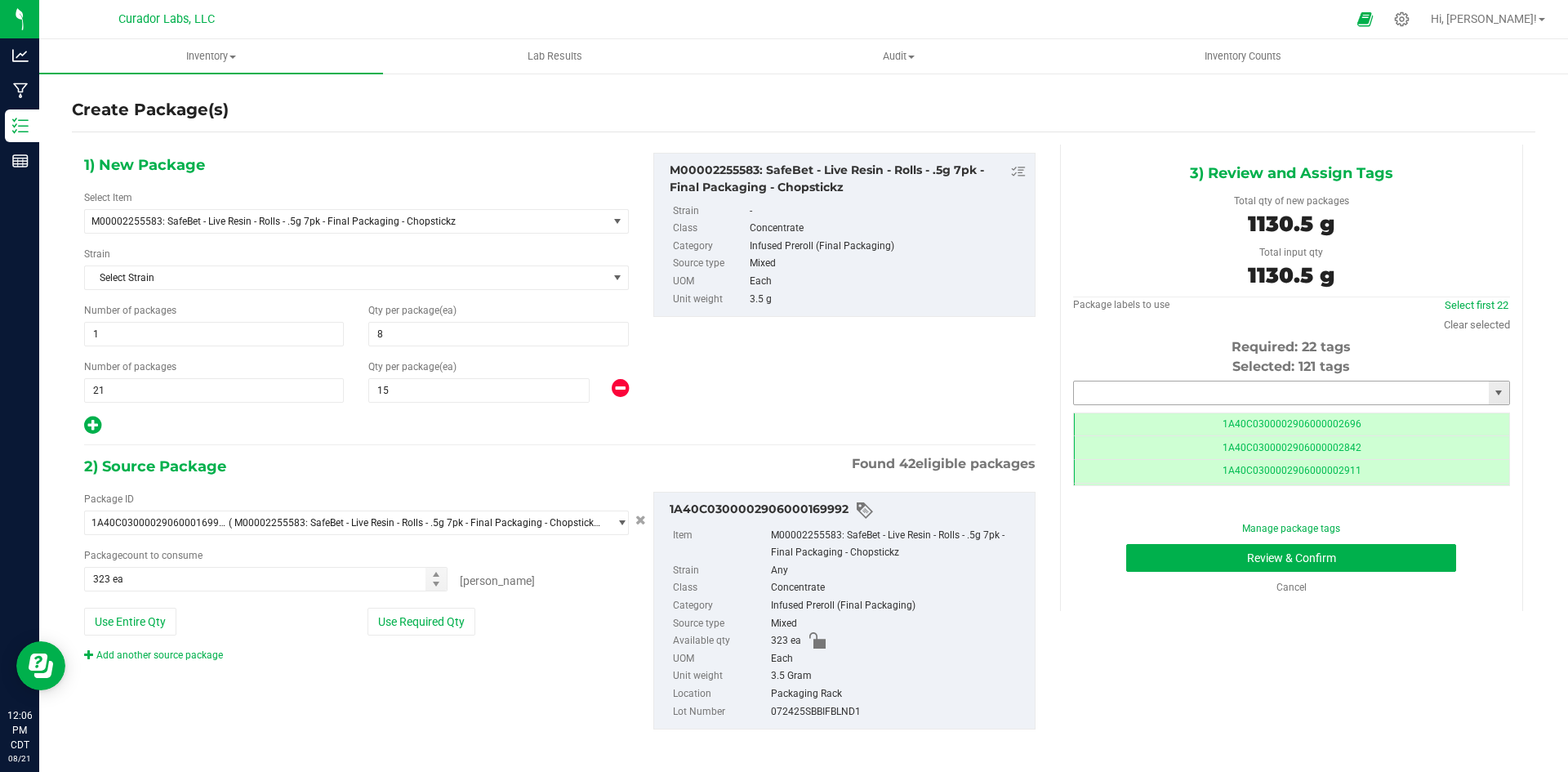
click at [1183, 400] on input "text" at bounding box center [1281, 393] width 415 height 23
click at [1207, 419] on li "1A40C0300002906000167001" at bounding box center [1281, 421] width 431 height 24
type input "1A40C0300002906000167001"
click at [1172, 559] on button "Review & Confirm" at bounding box center [1291, 557] width 330 height 28
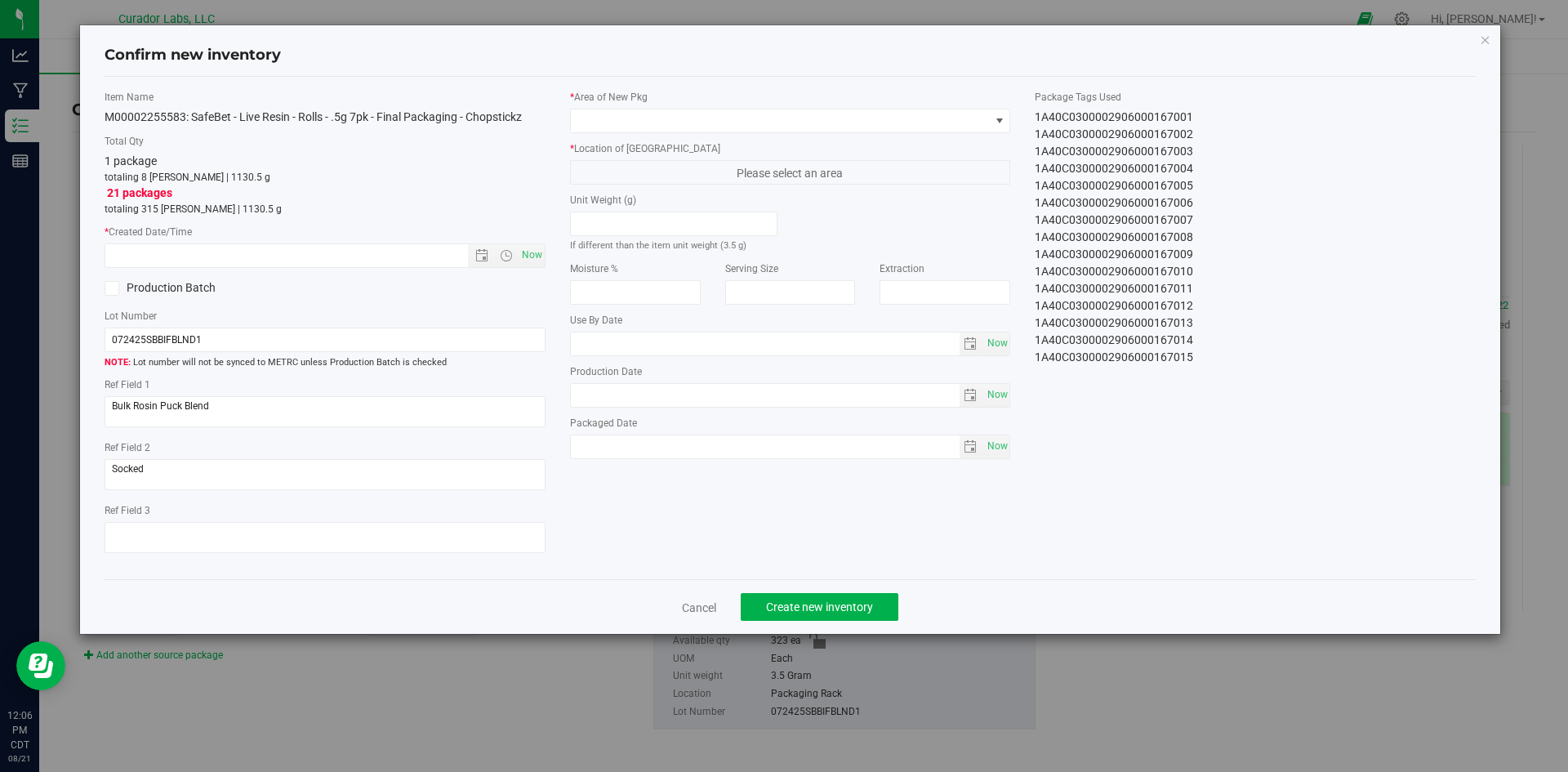
type input "[DATE]"
click at [211, 261] on input "text" at bounding box center [301, 255] width 390 height 23
click at [525, 258] on span "Now" at bounding box center [531, 255] width 28 height 24
type input "[DATE] 12:06 PM"
click at [609, 115] on span at bounding box center [780, 121] width 419 height 23
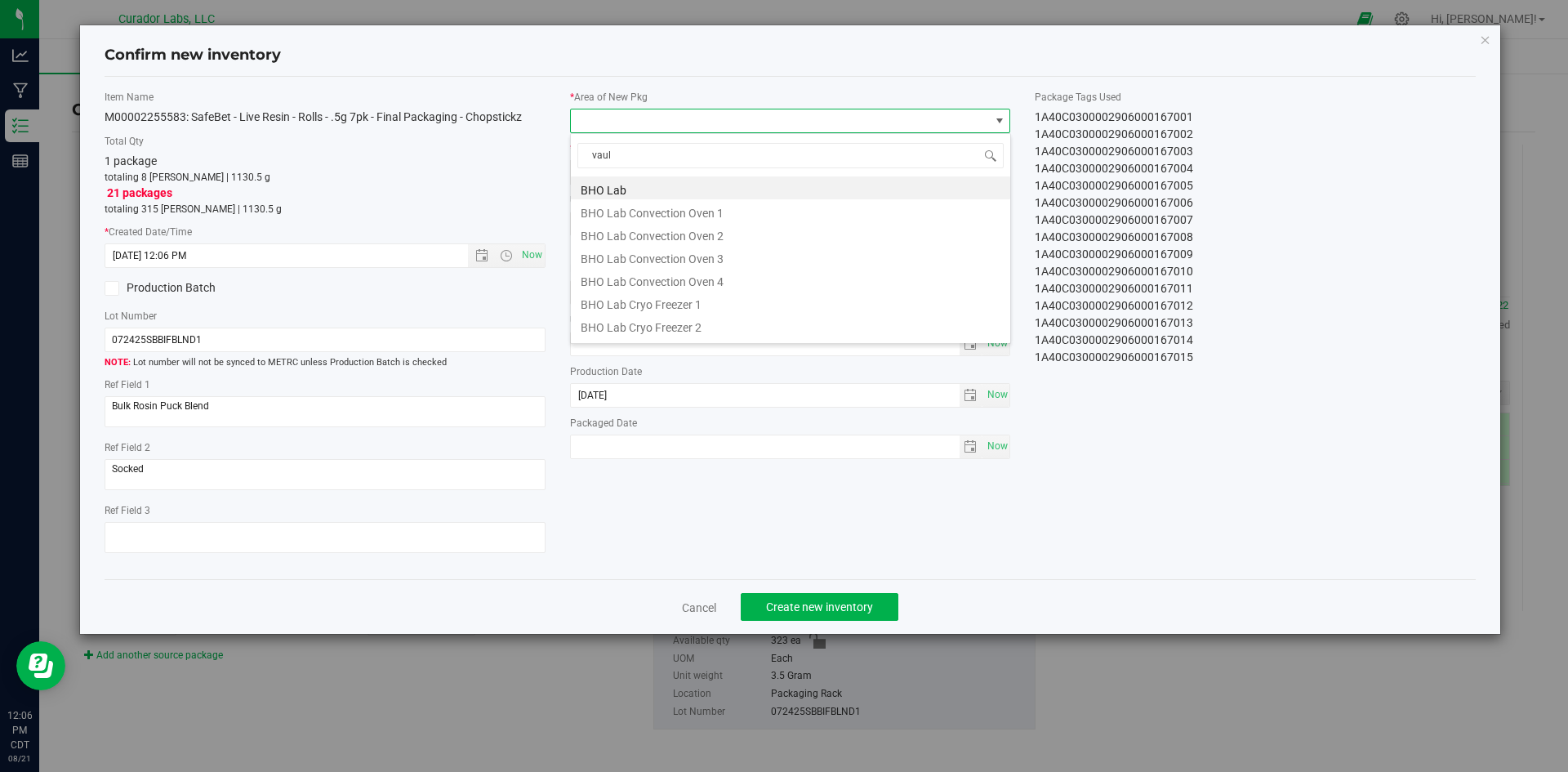
type input "vault"
click at [594, 301] on li "Vault" at bounding box center [790, 302] width 439 height 23
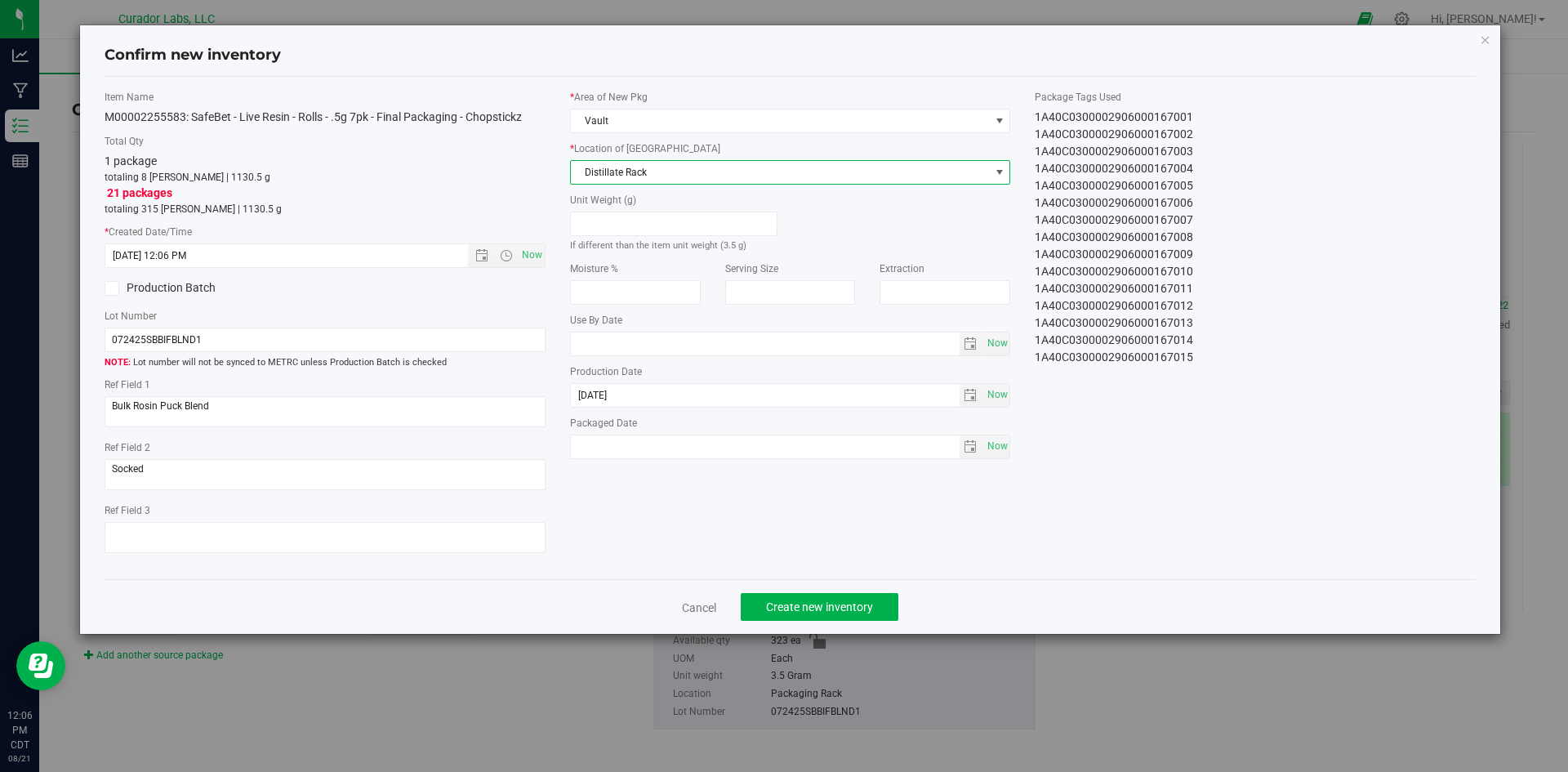
click at [660, 174] on span "Distillate Rack" at bounding box center [780, 172] width 419 height 23
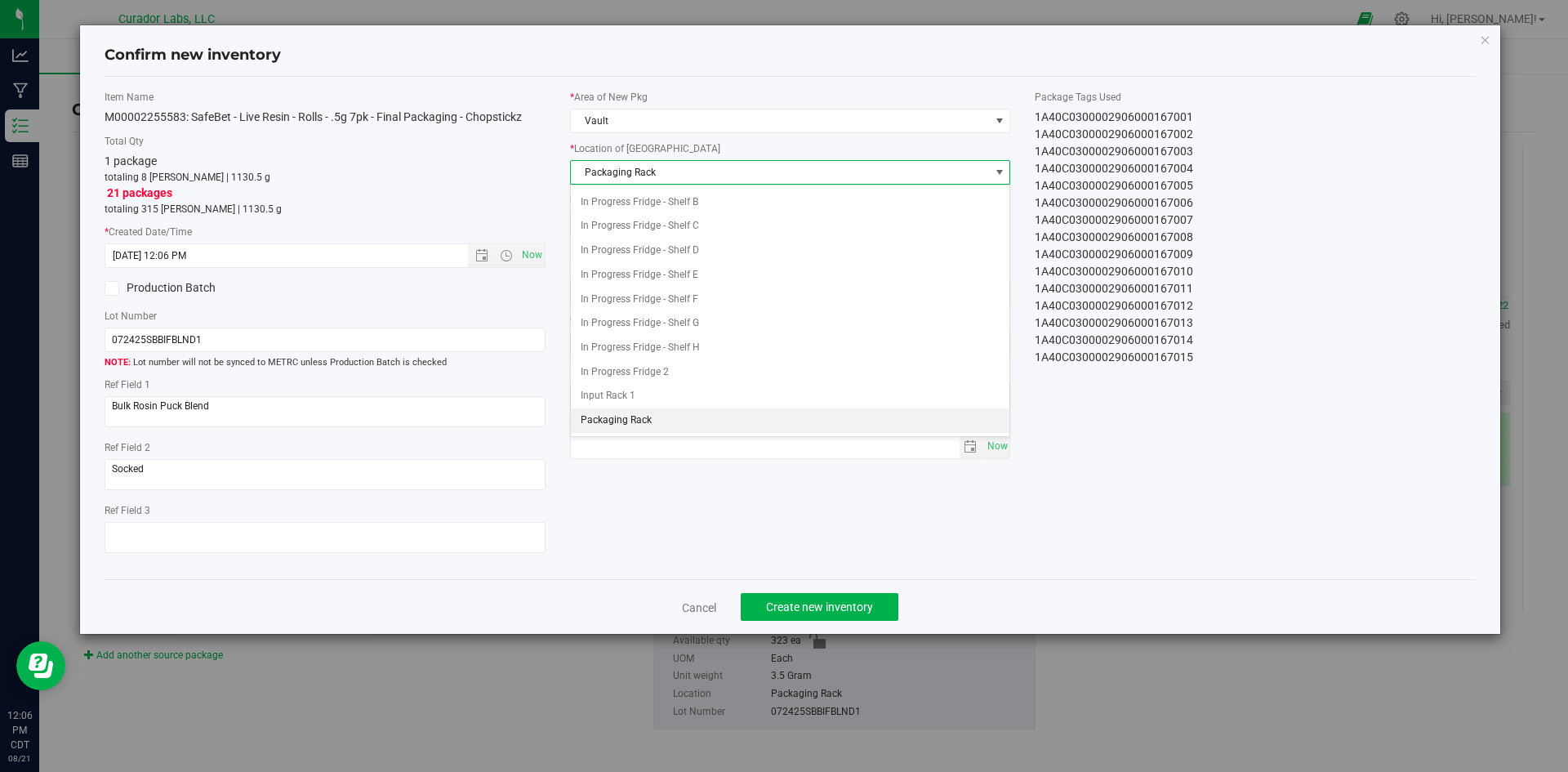
click at [660, 174] on span "Packaging Rack" at bounding box center [780, 172] width 419 height 23
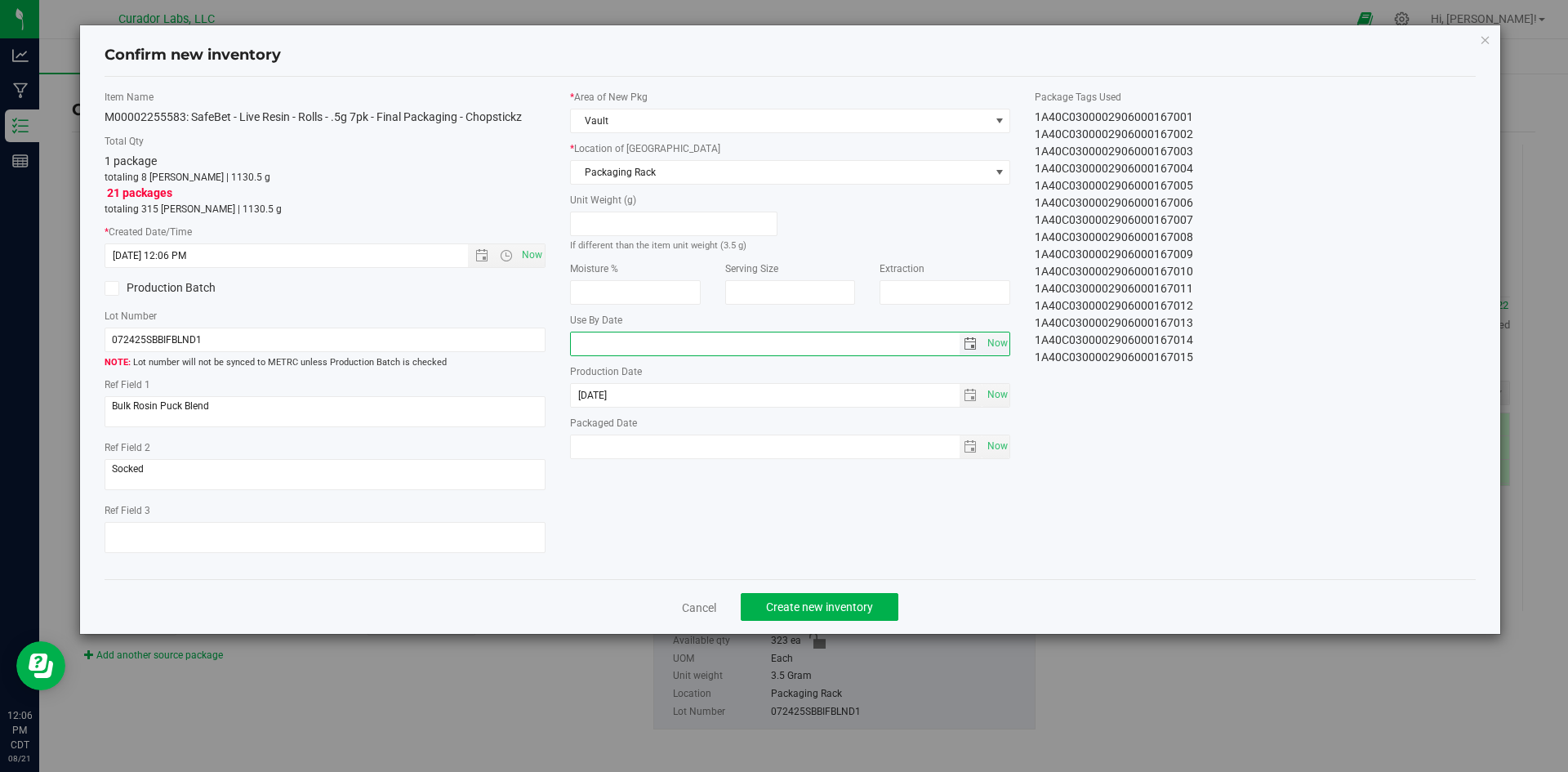
click at [611, 351] on input "text" at bounding box center [765, 344] width 388 height 23
type input "[DATE]"
click at [991, 439] on span "Now" at bounding box center [997, 447] width 28 height 24
type input "[DATE]"
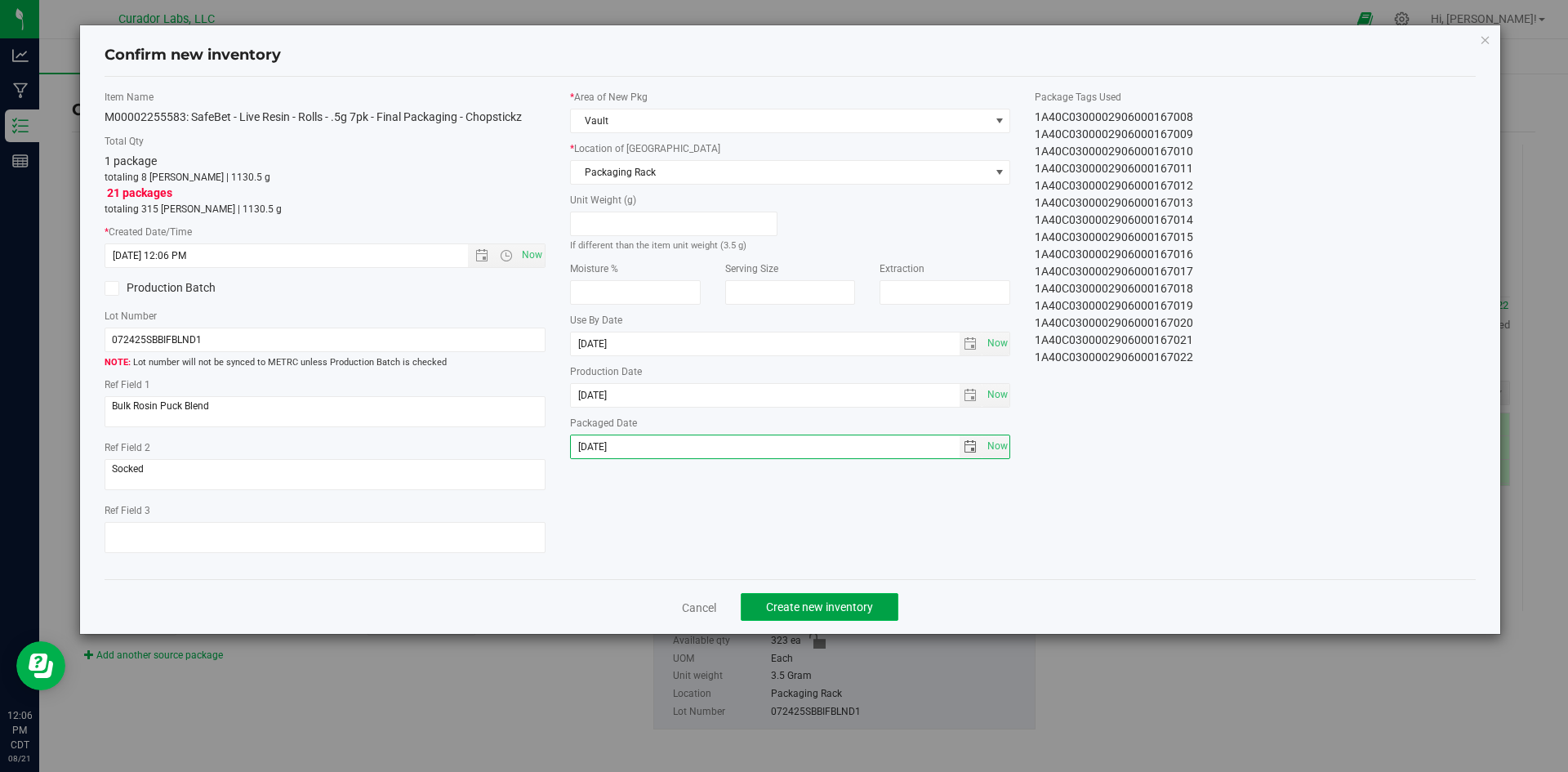
click at [871, 604] on span "Create new inventory" at bounding box center [819, 606] width 107 height 13
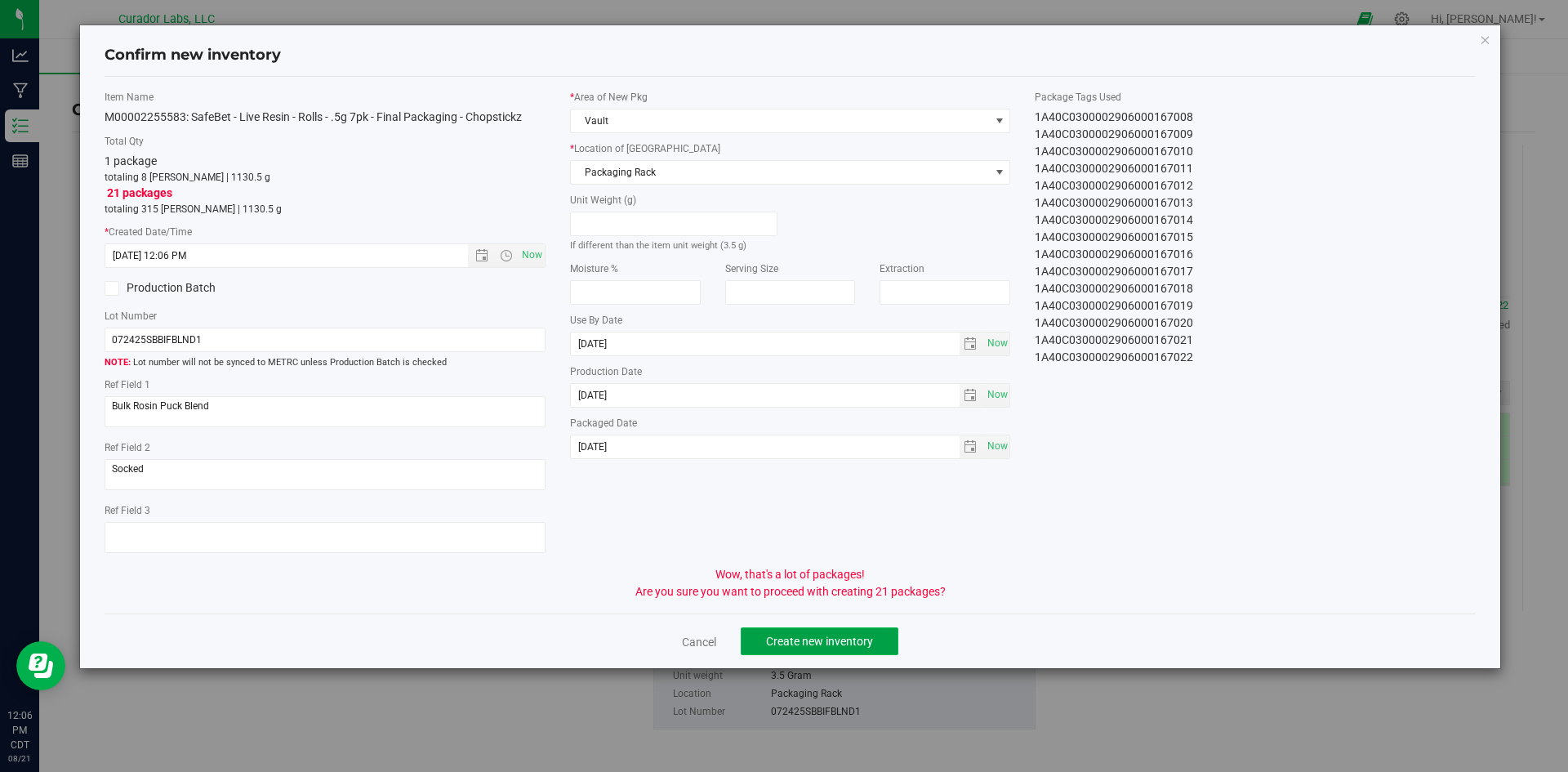
click at [852, 631] on button "Create new inventory" at bounding box center [819, 641] width 158 height 28
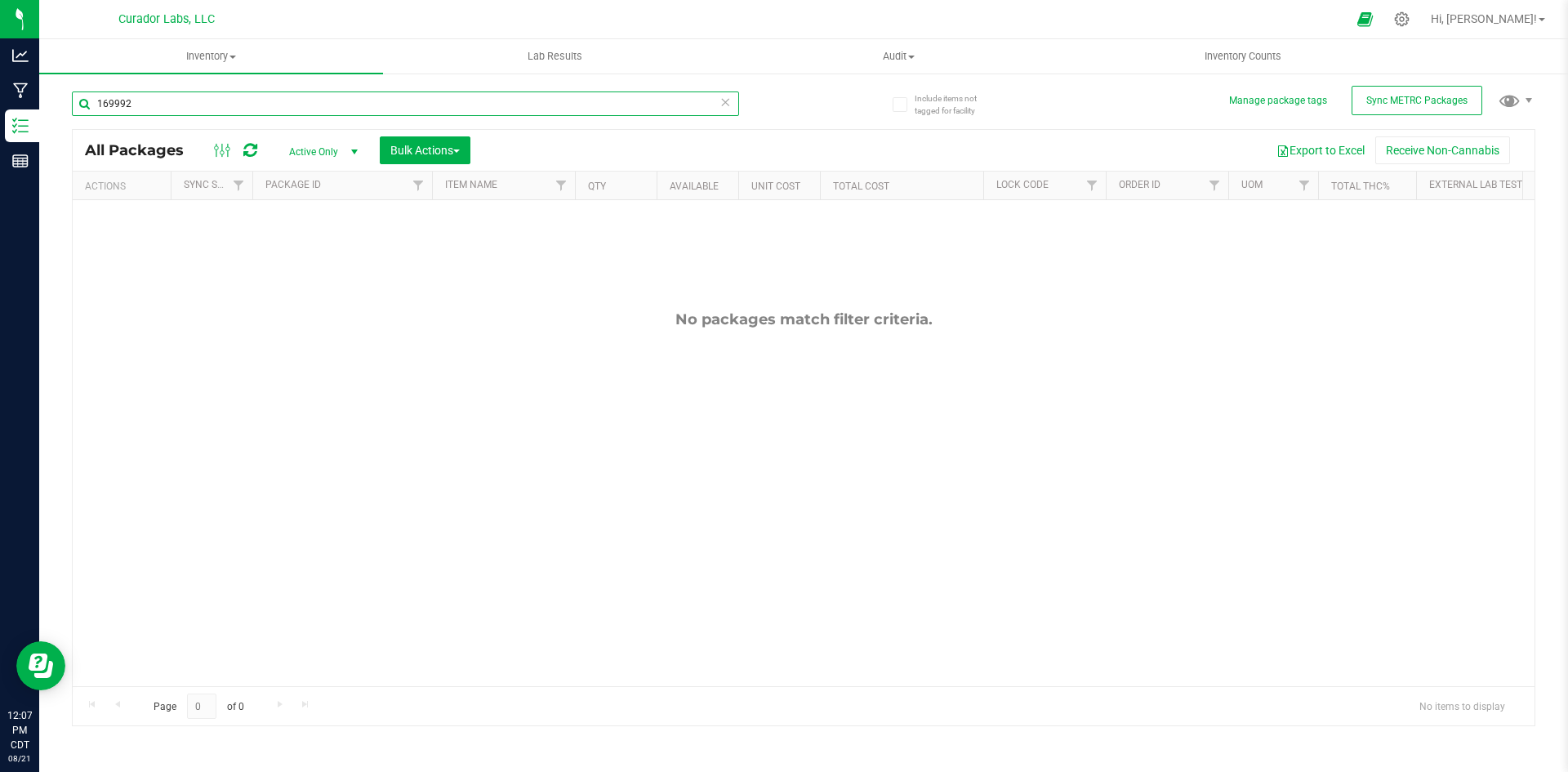
drag, startPoint x: 155, startPoint y: 108, endPoint x: 74, endPoint y: 117, distance: 81.5
click at [74, 117] on div "169992" at bounding box center [405, 110] width 667 height 37
paste input "M00002255583: SafeBet - Live Resin - Rolls - .5g 7pk - Final Packaging - Chopst…"
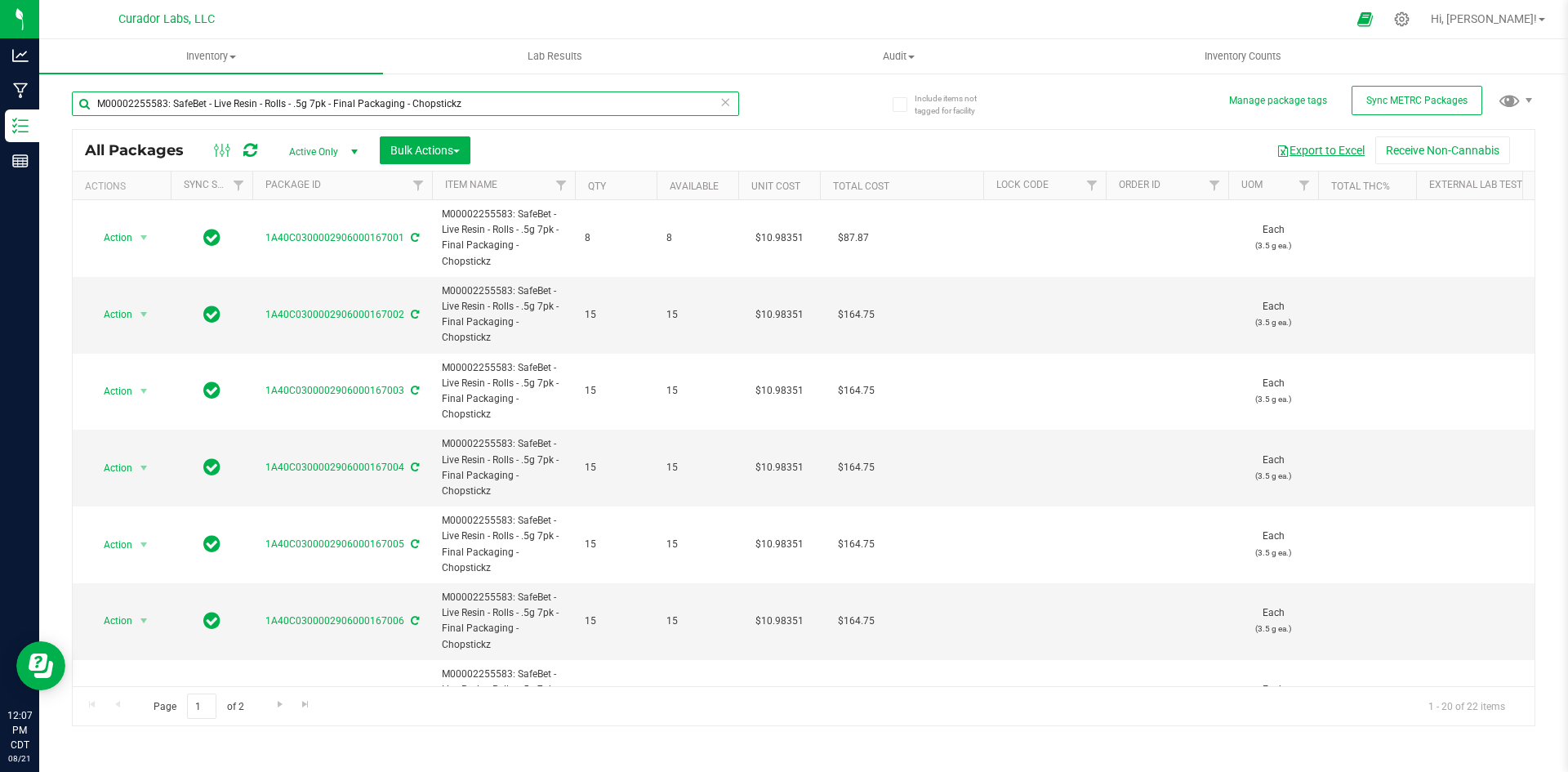
type input "M00002255583: SafeBet - Live Resin - Rolls - .5g 7pk - Final Packaging - Chopst…"
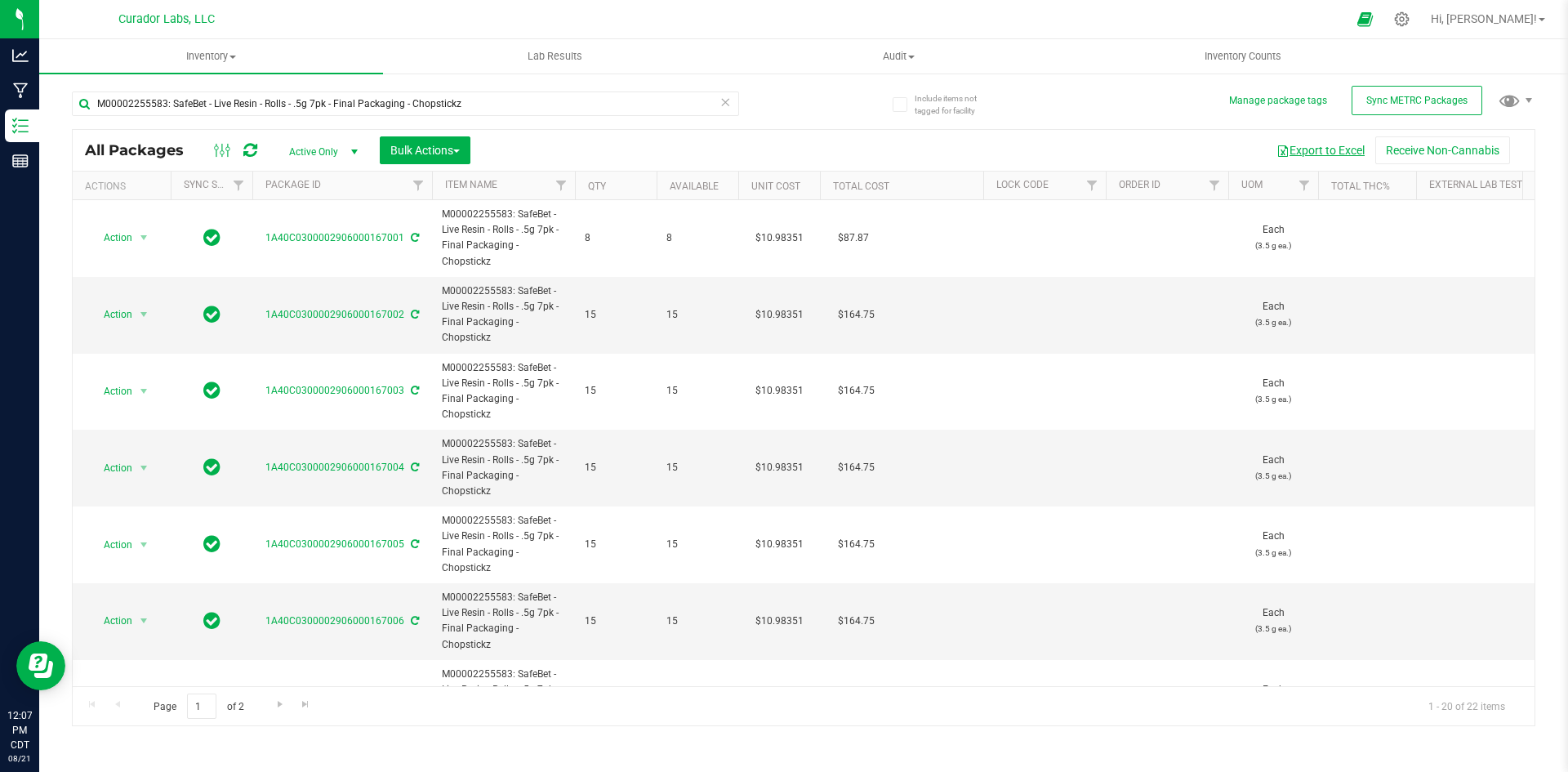
click at [1341, 156] on button "Export to Excel" at bounding box center [1321, 150] width 110 height 28
click at [1346, 147] on button "Export to Excel" at bounding box center [1321, 150] width 110 height 28
click at [406, 152] on span "Bulk Actions" at bounding box center [425, 150] width 69 height 13
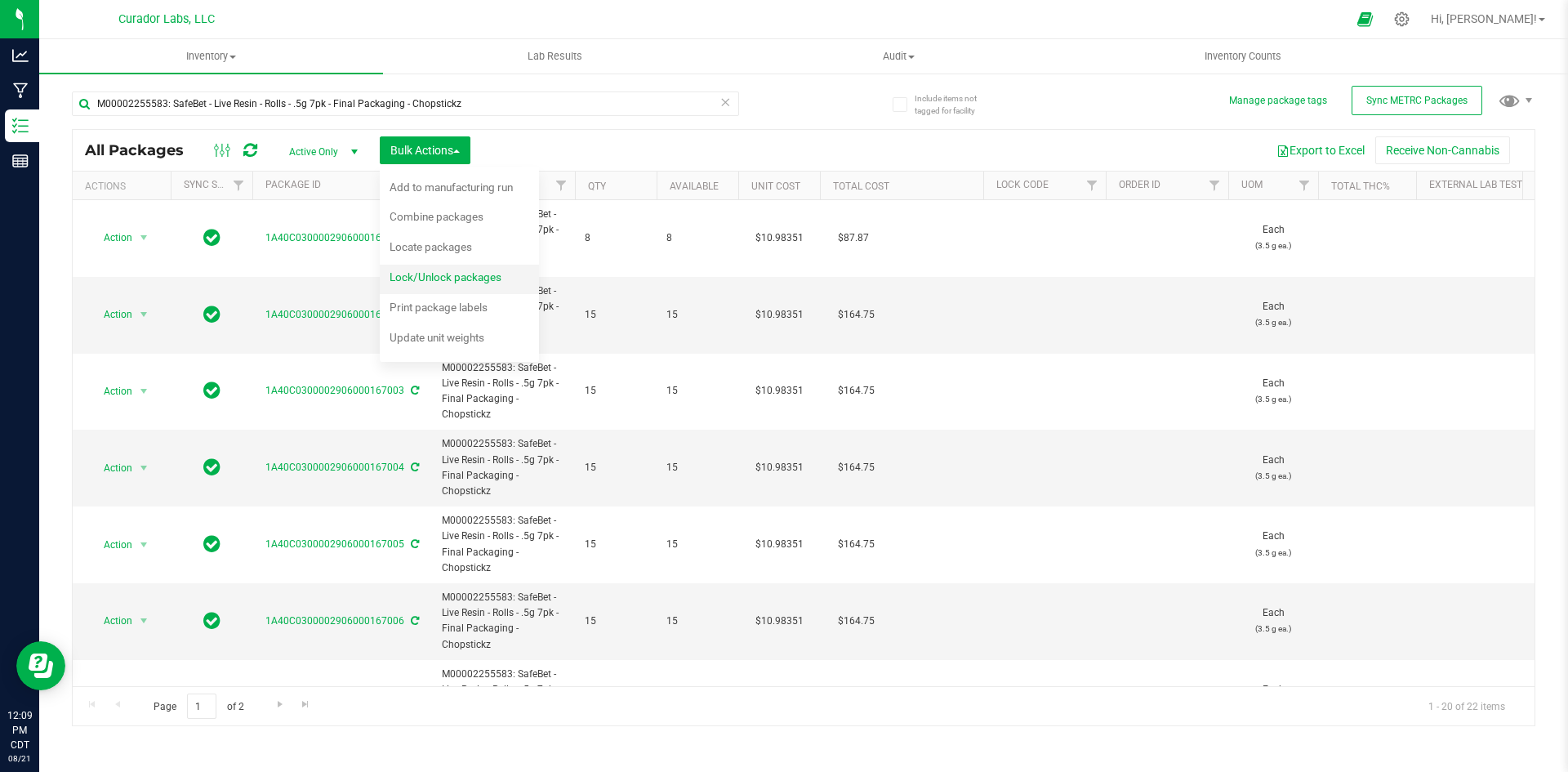
click at [426, 280] on span "Lock/Unlock packages" at bounding box center [445, 276] width 112 height 13
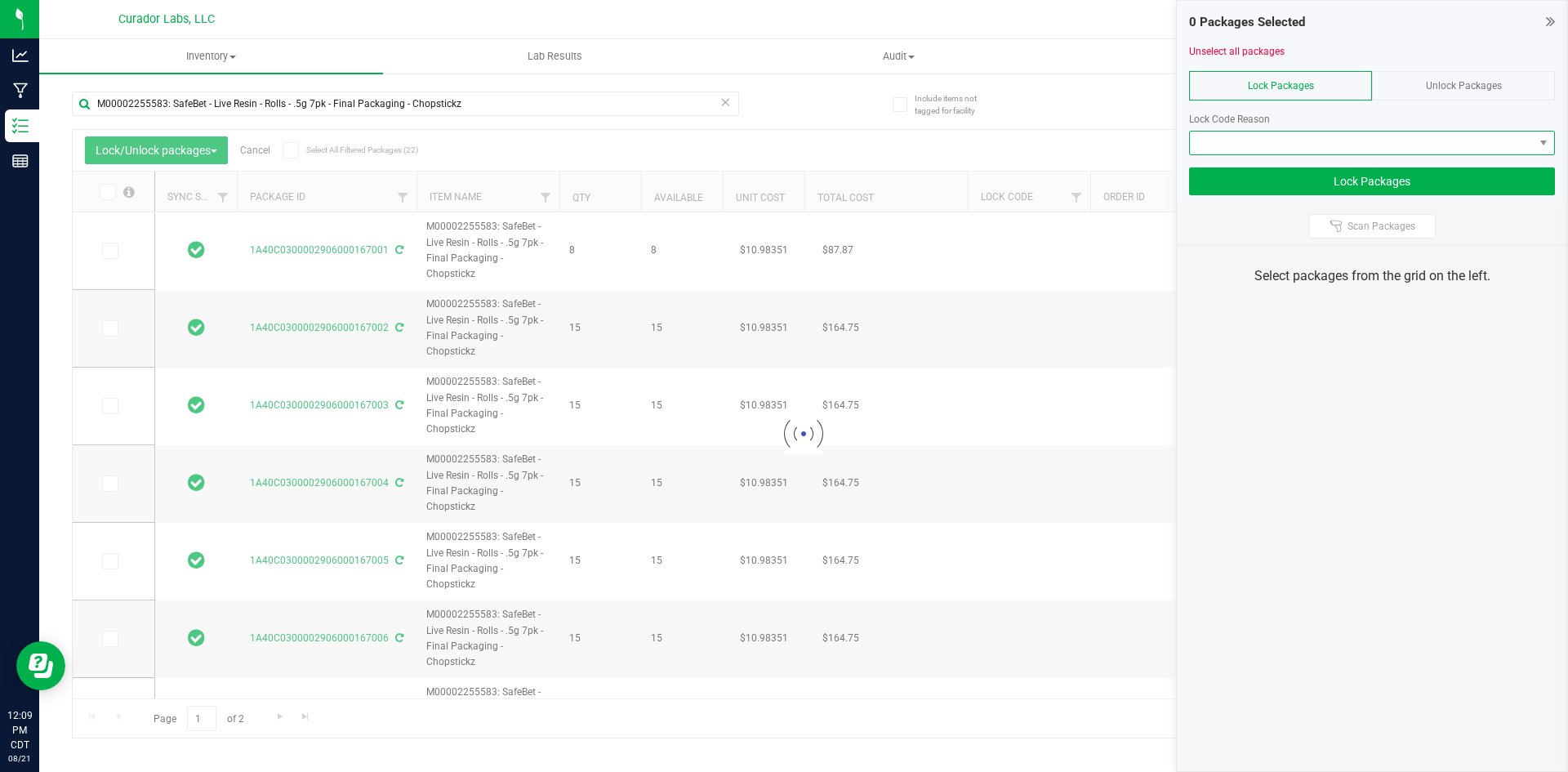
click at [1438, 132] on span at bounding box center [1361, 143] width 344 height 23
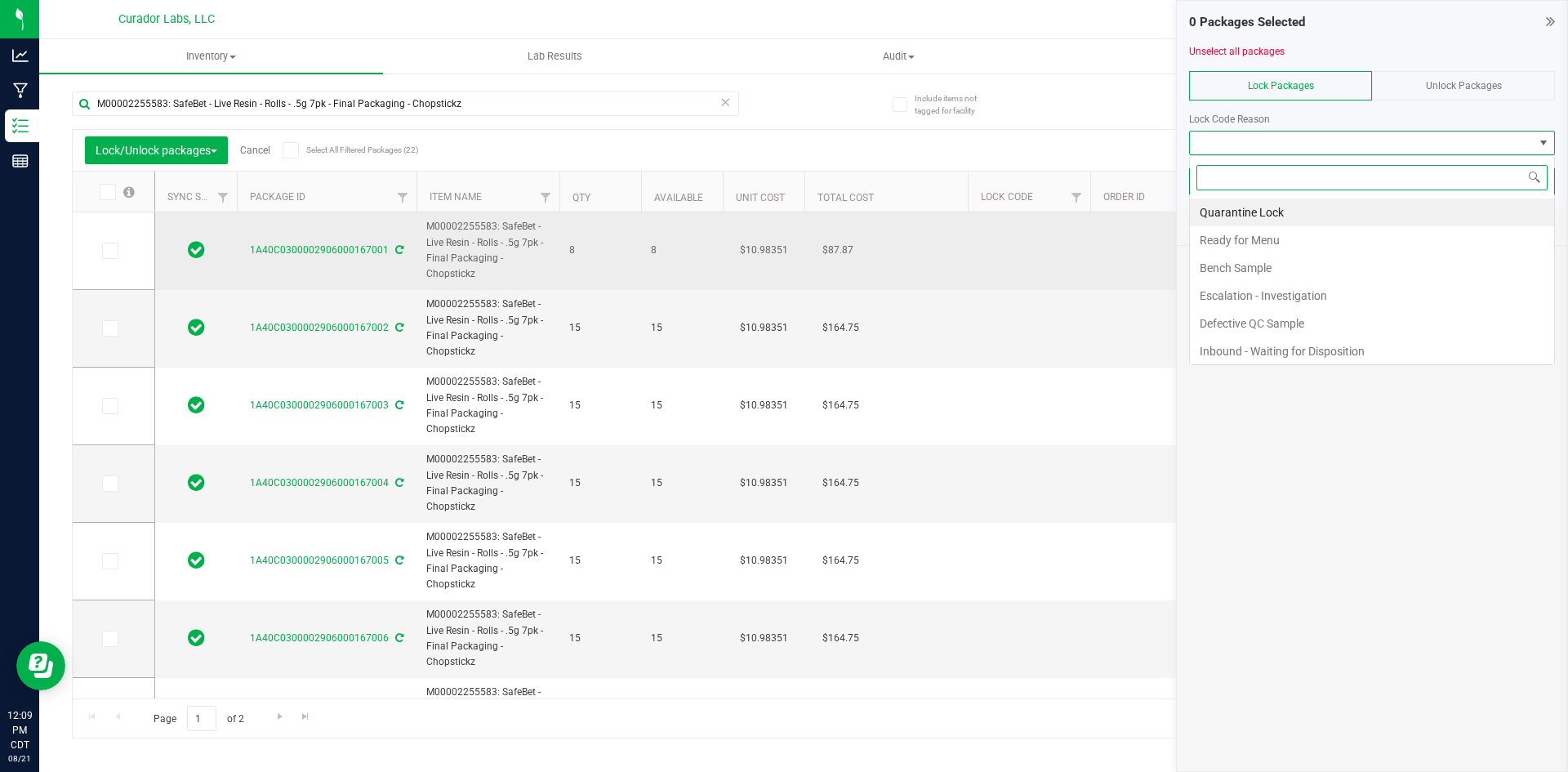
type input "[DATE]"
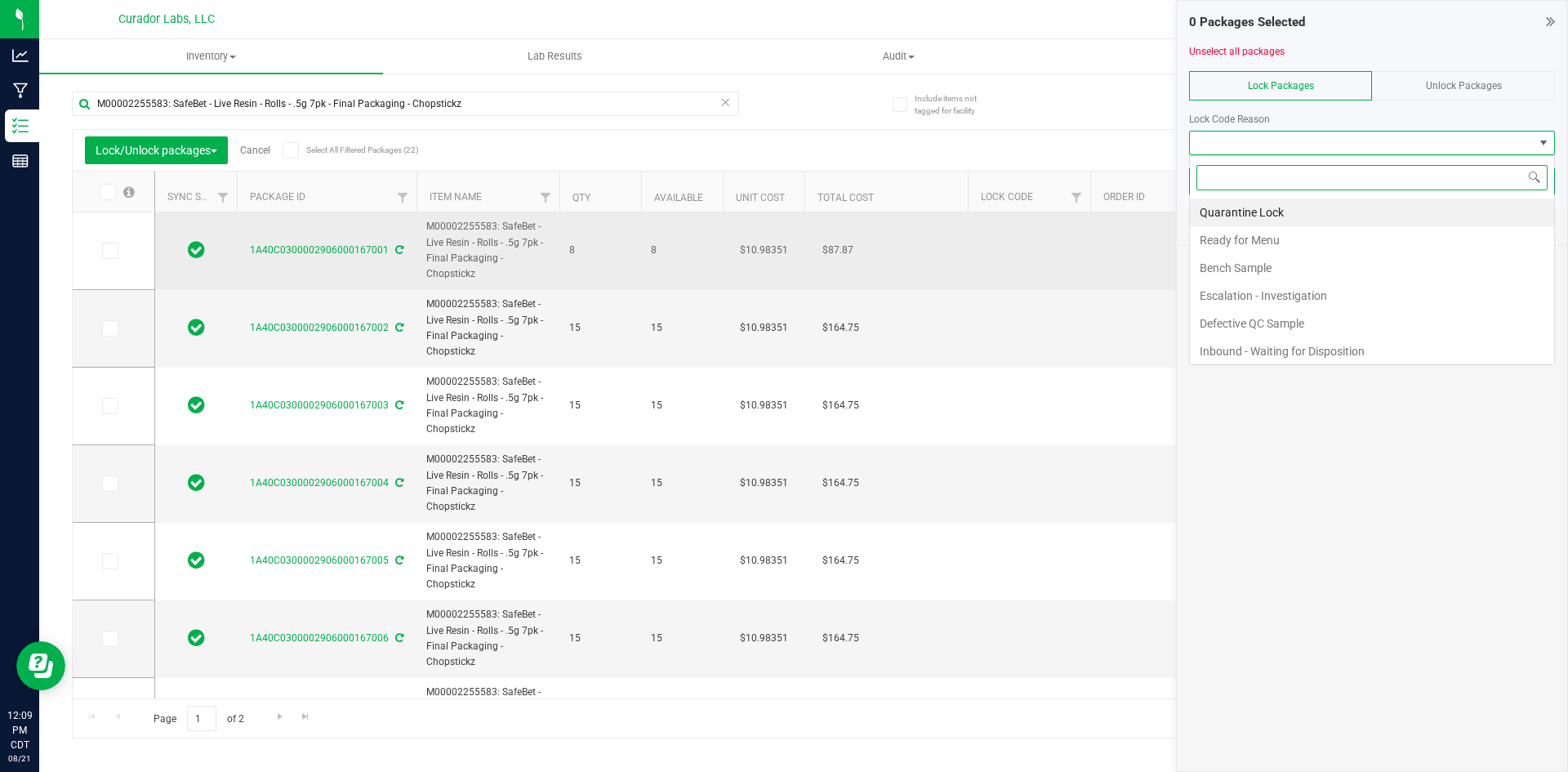
type input "[DATE]"
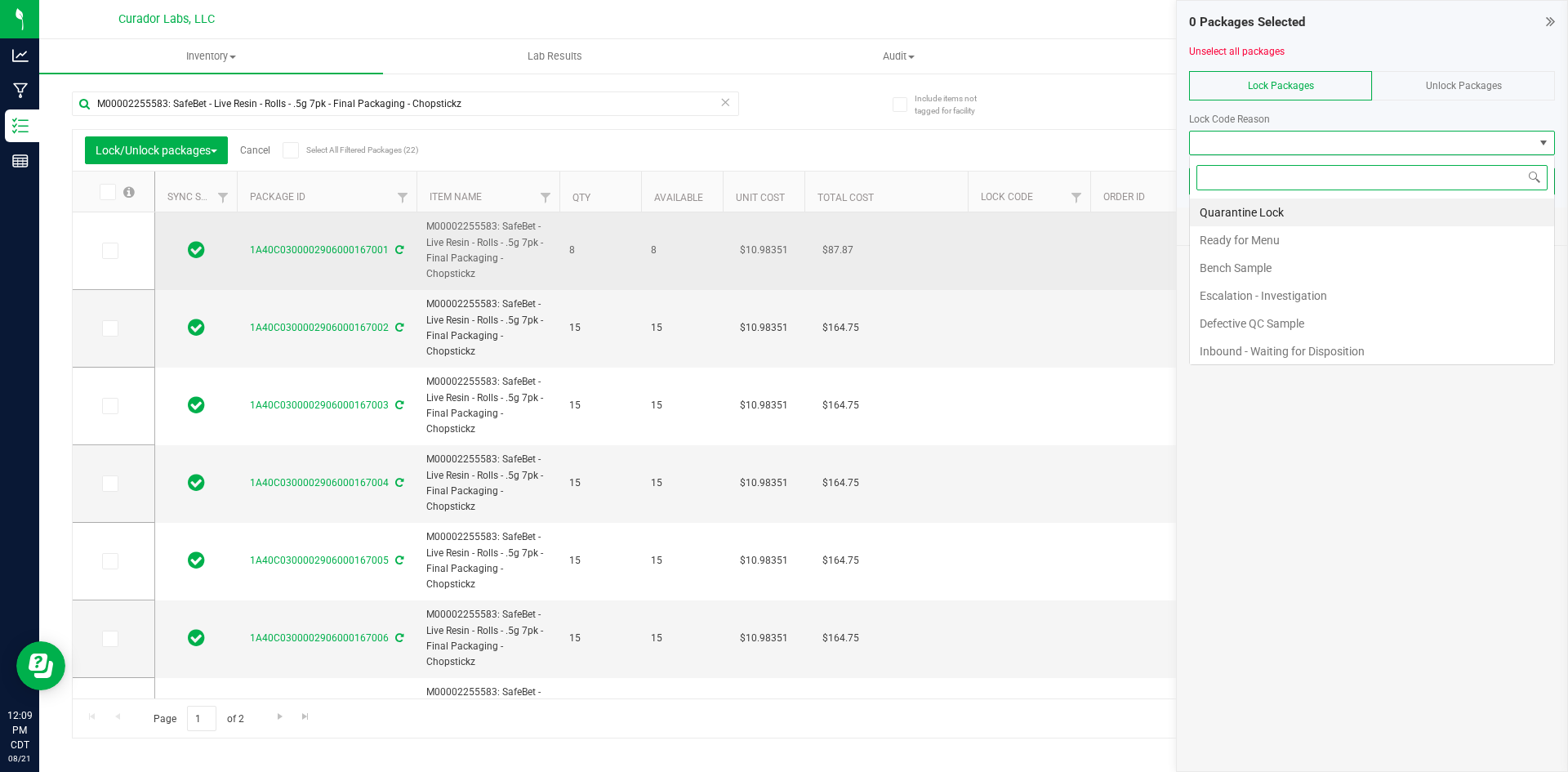
type input "[DATE]"
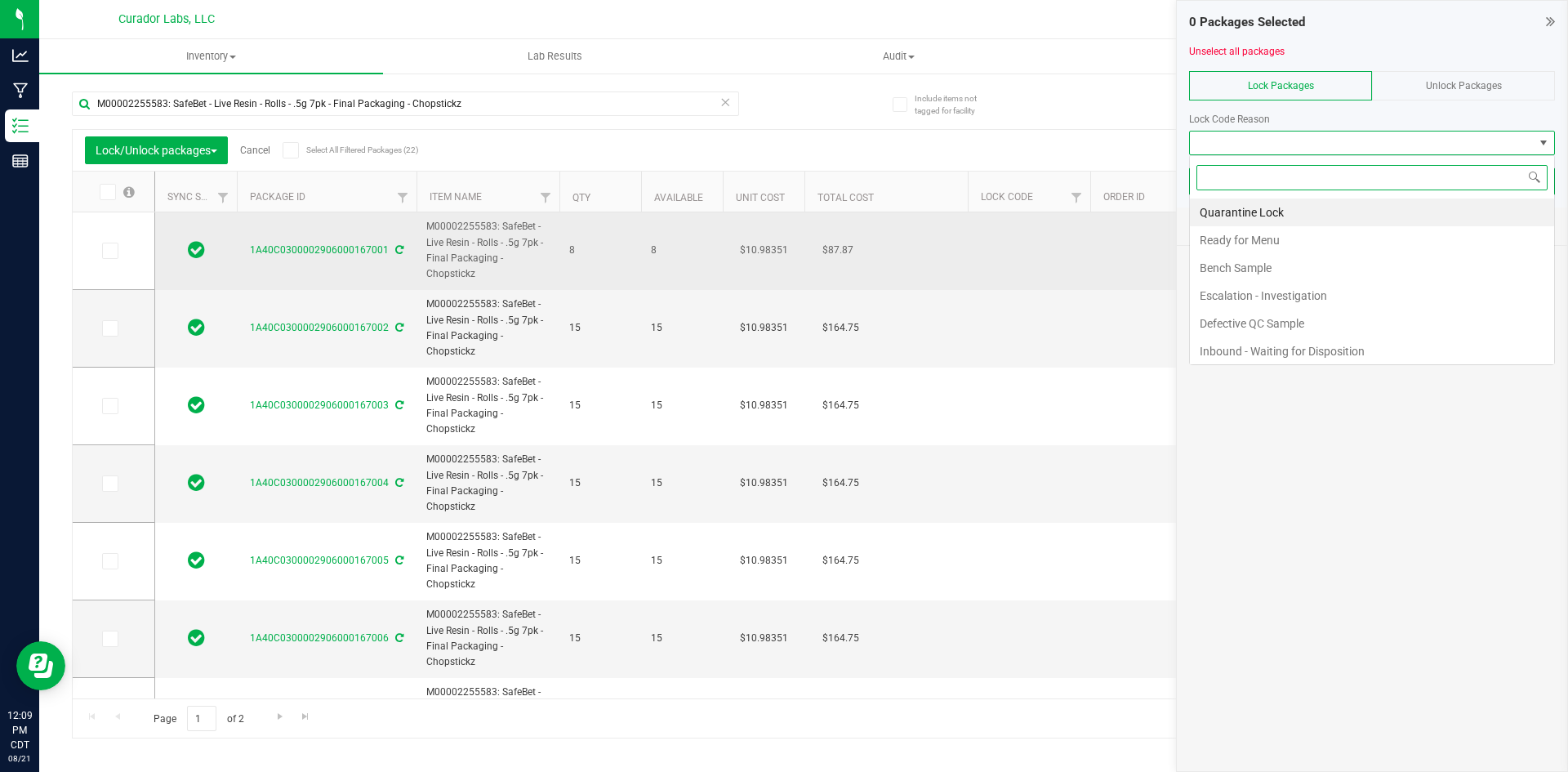
type input "[DATE]"
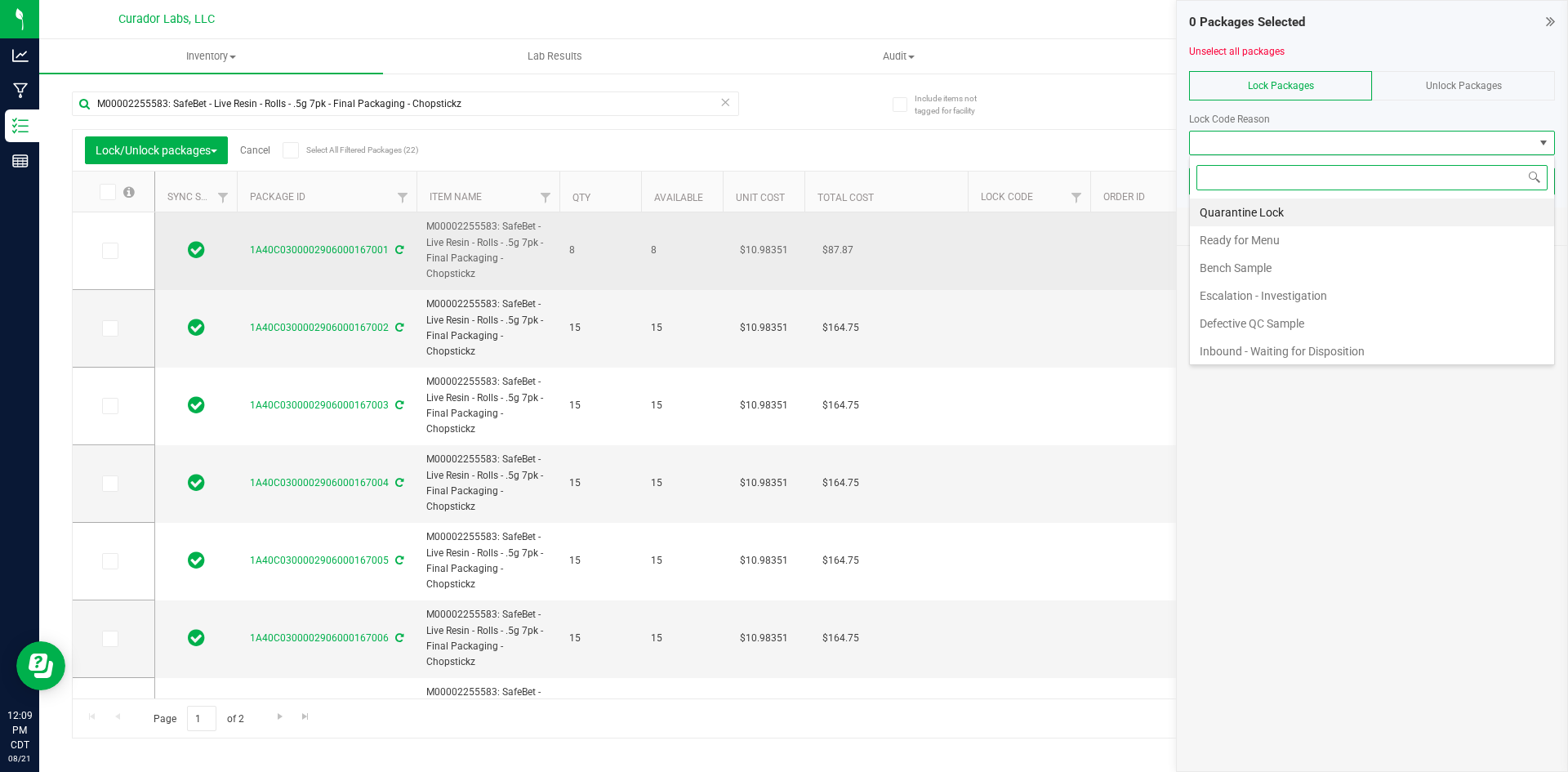
scroll to position [24, 366]
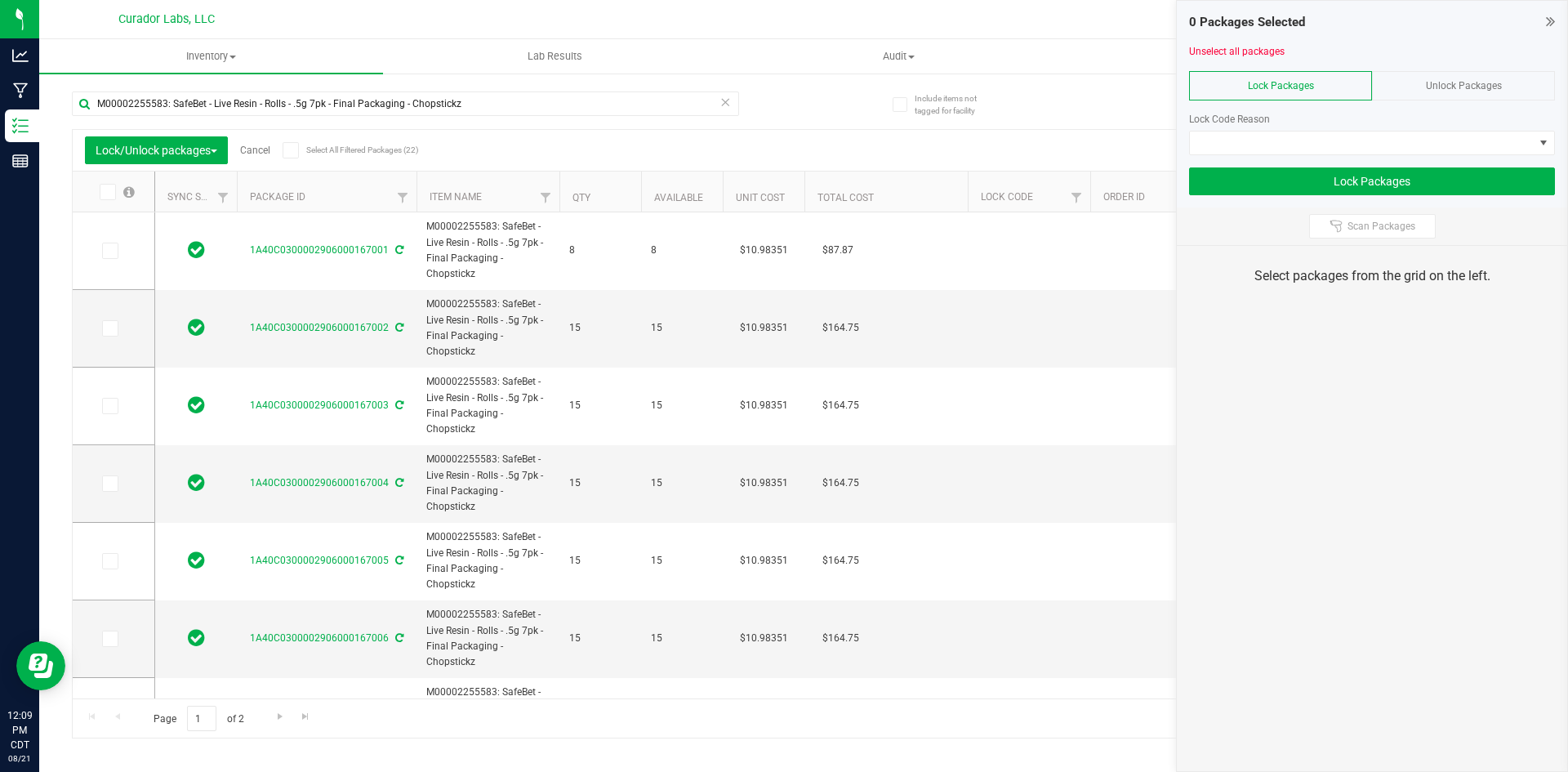
click at [286, 149] on span at bounding box center [290, 150] width 16 height 16
click at [0, 0] on input "Select All Filtered Packages (22)" at bounding box center [0, 0] width 0 height 0
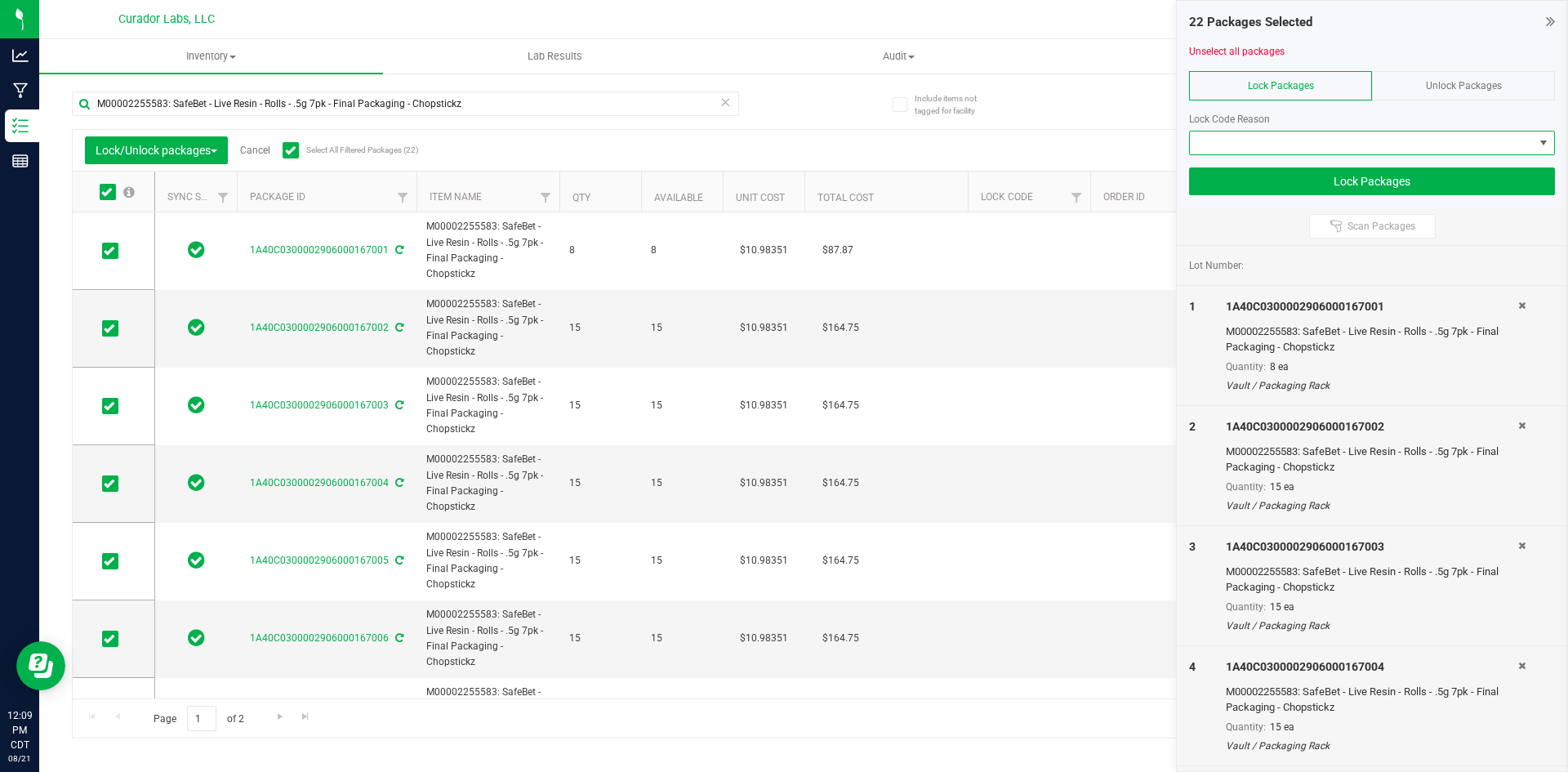
click at [1269, 144] on span at bounding box center [1361, 143] width 344 height 23
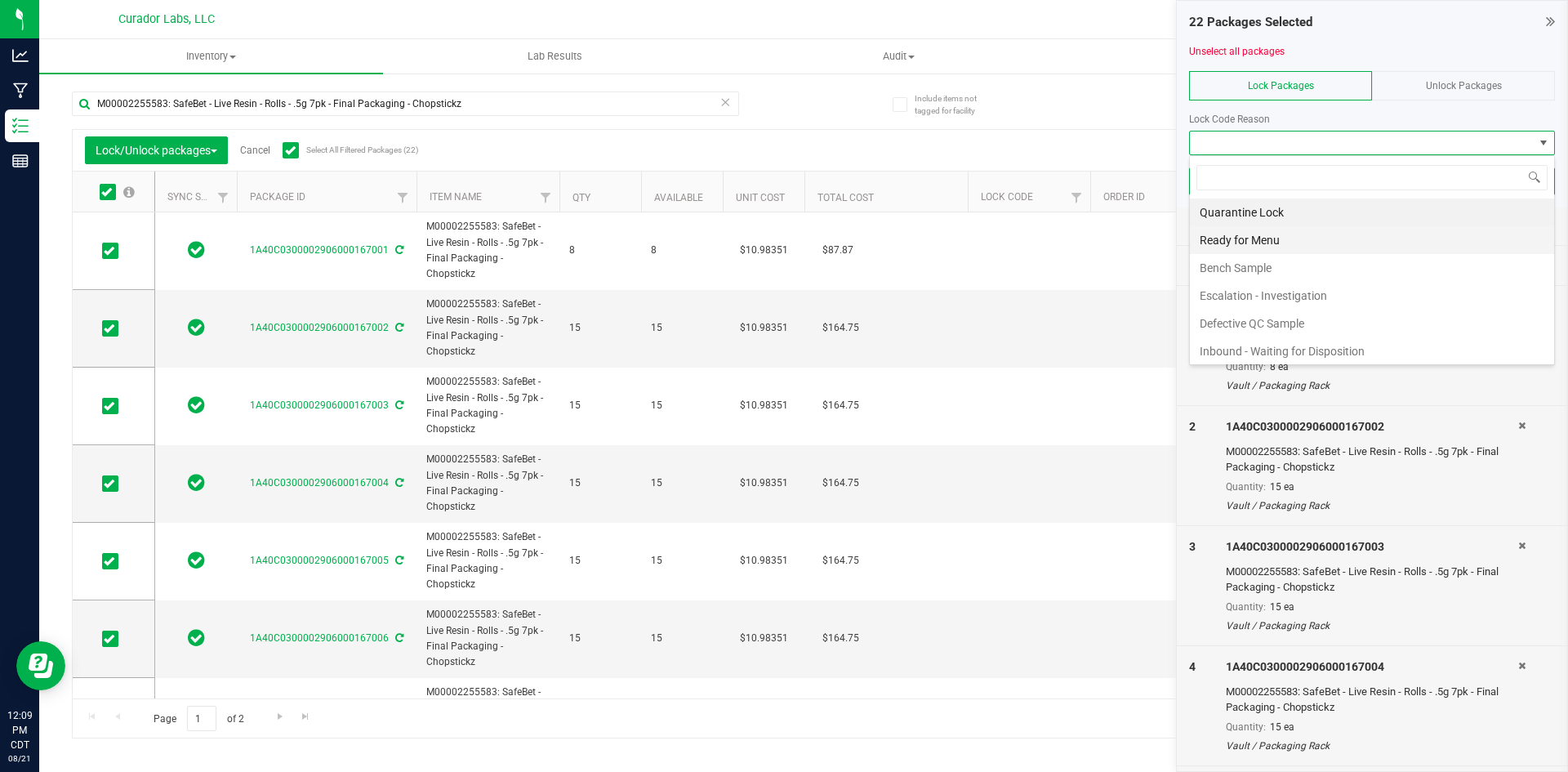
click at [1284, 237] on li "Ready for Menu" at bounding box center [1371, 240] width 364 height 28
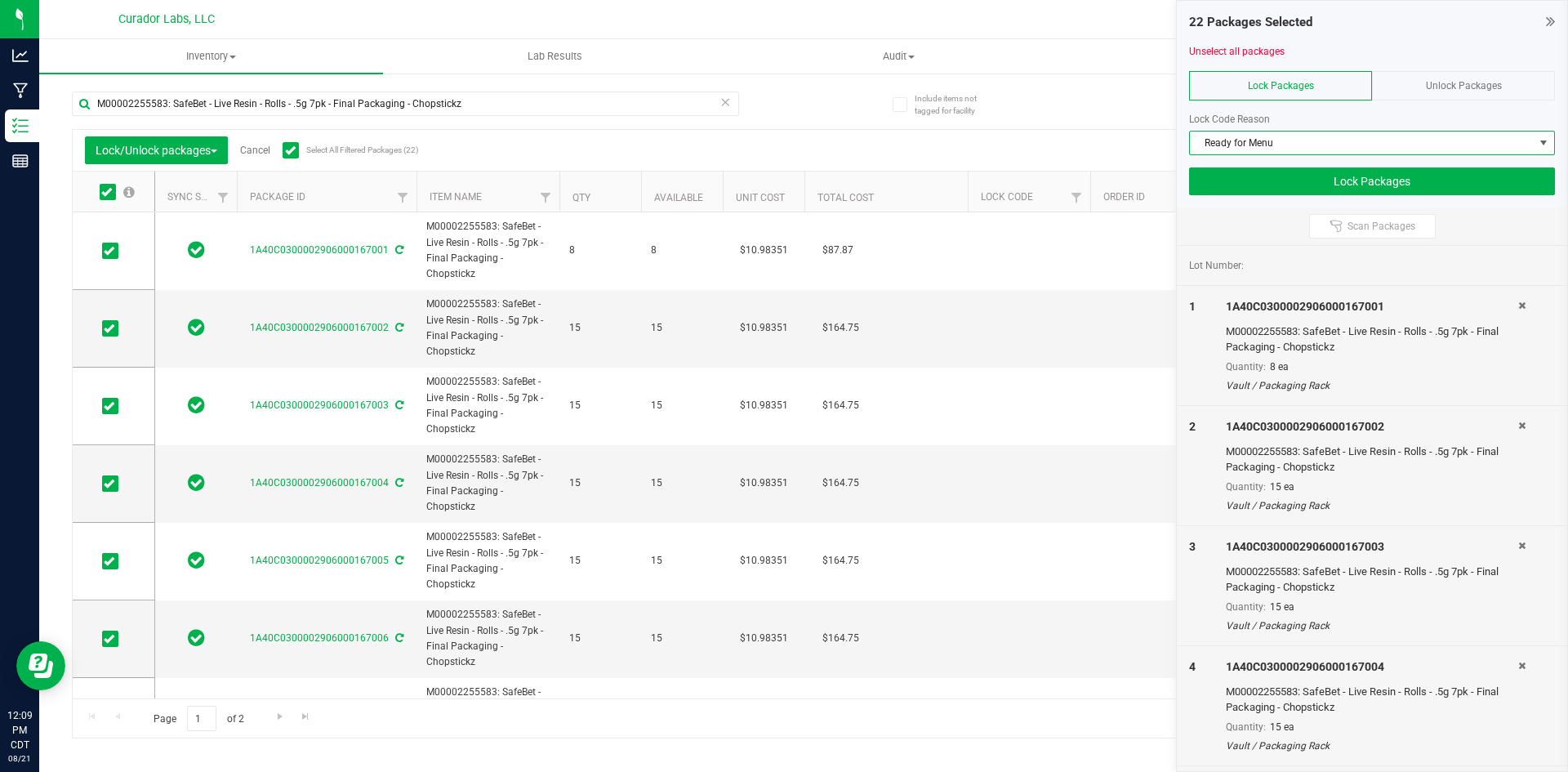
click at [1262, 195] on div "22 Packages Selected Unselect all packages Lock Packages Unlock Packages Lock C…" at bounding box center [1372, 104] width 390 height 207
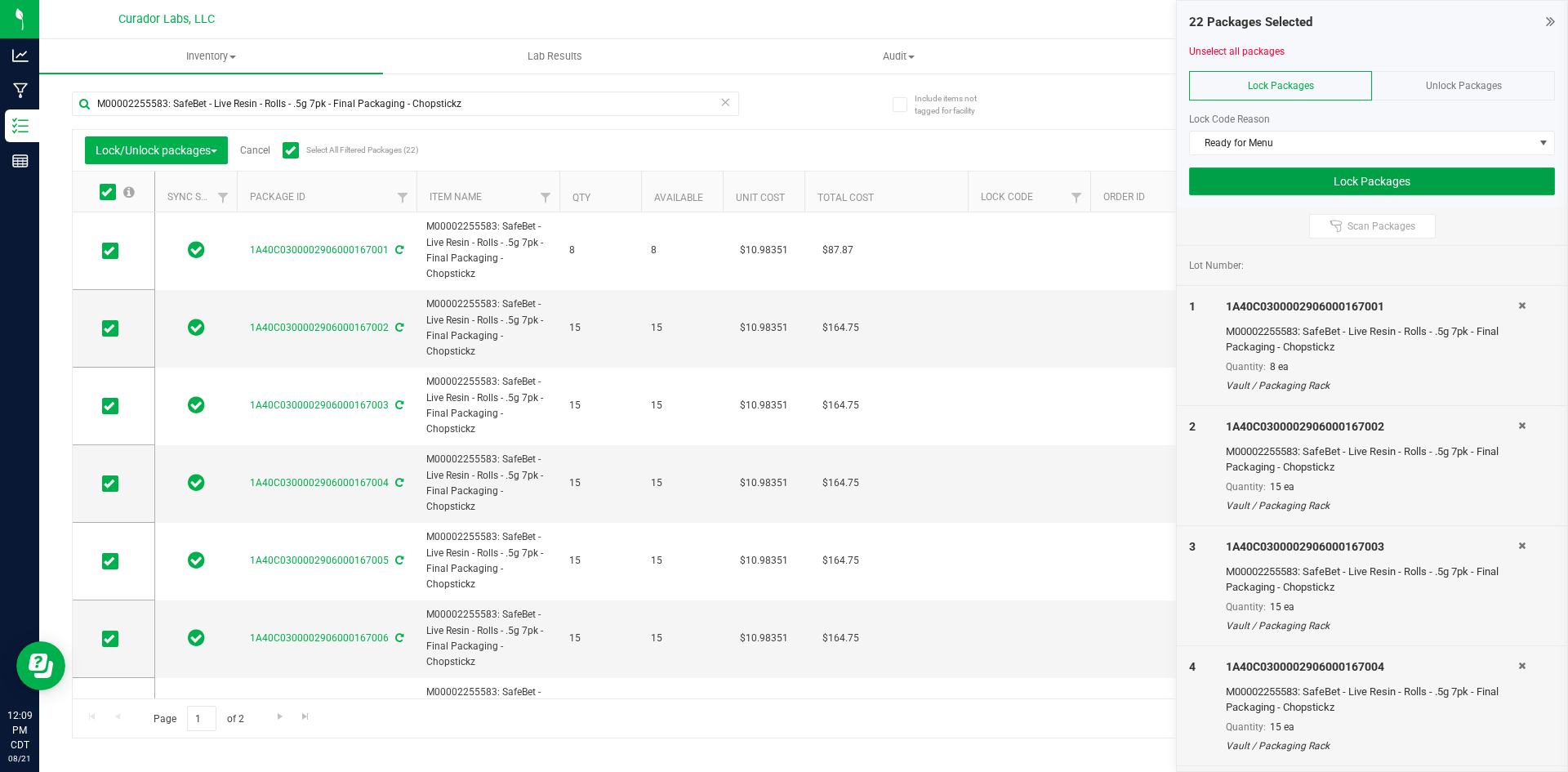
click at [1252, 178] on button "Lock Packages" at bounding box center [1371, 181] width 366 height 28
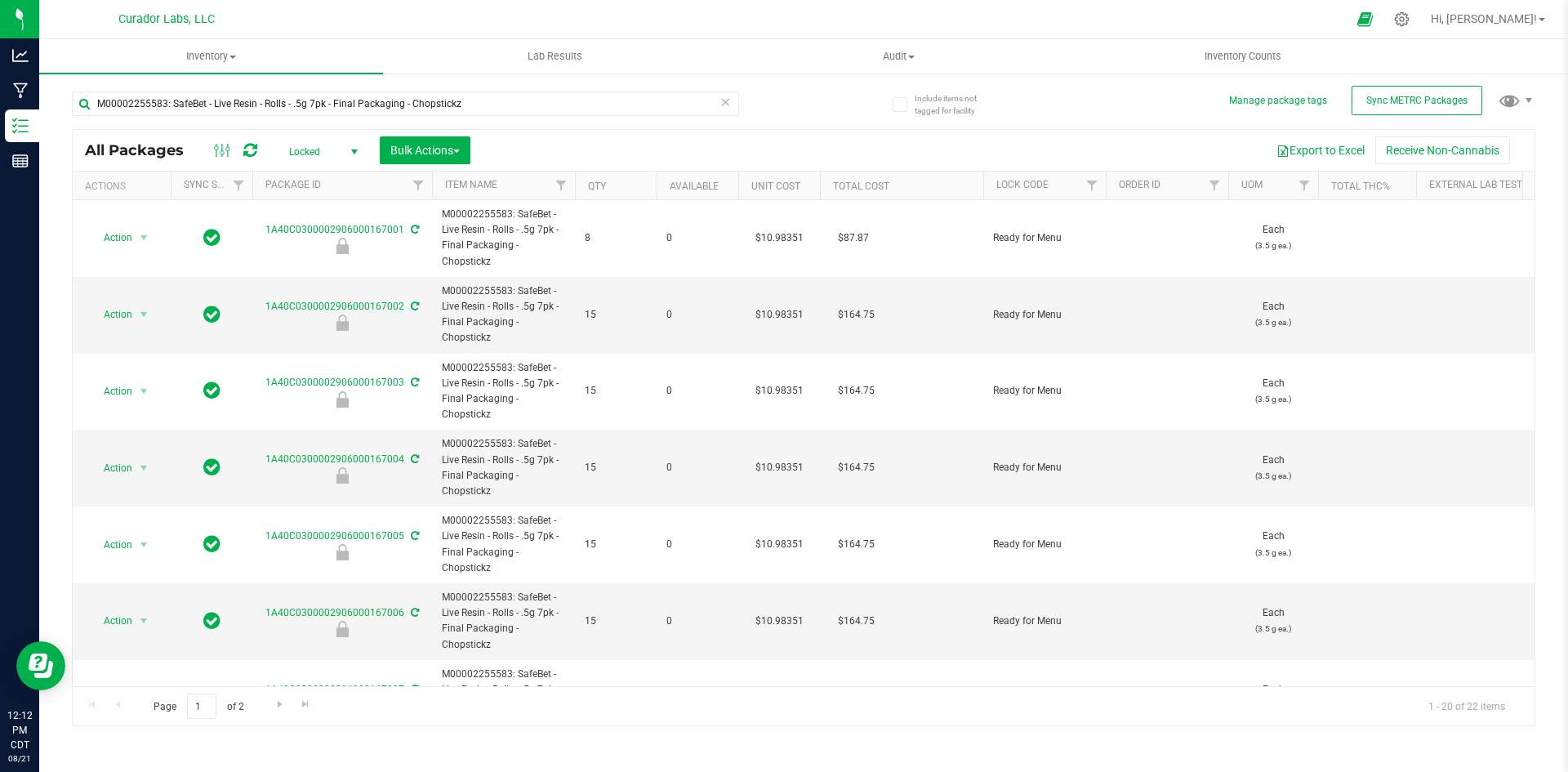
click at [722, 100] on icon at bounding box center [725, 101] width 12 height 19
click at [275, 106] on input "text" at bounding box center [405, 103] width 667 height 24
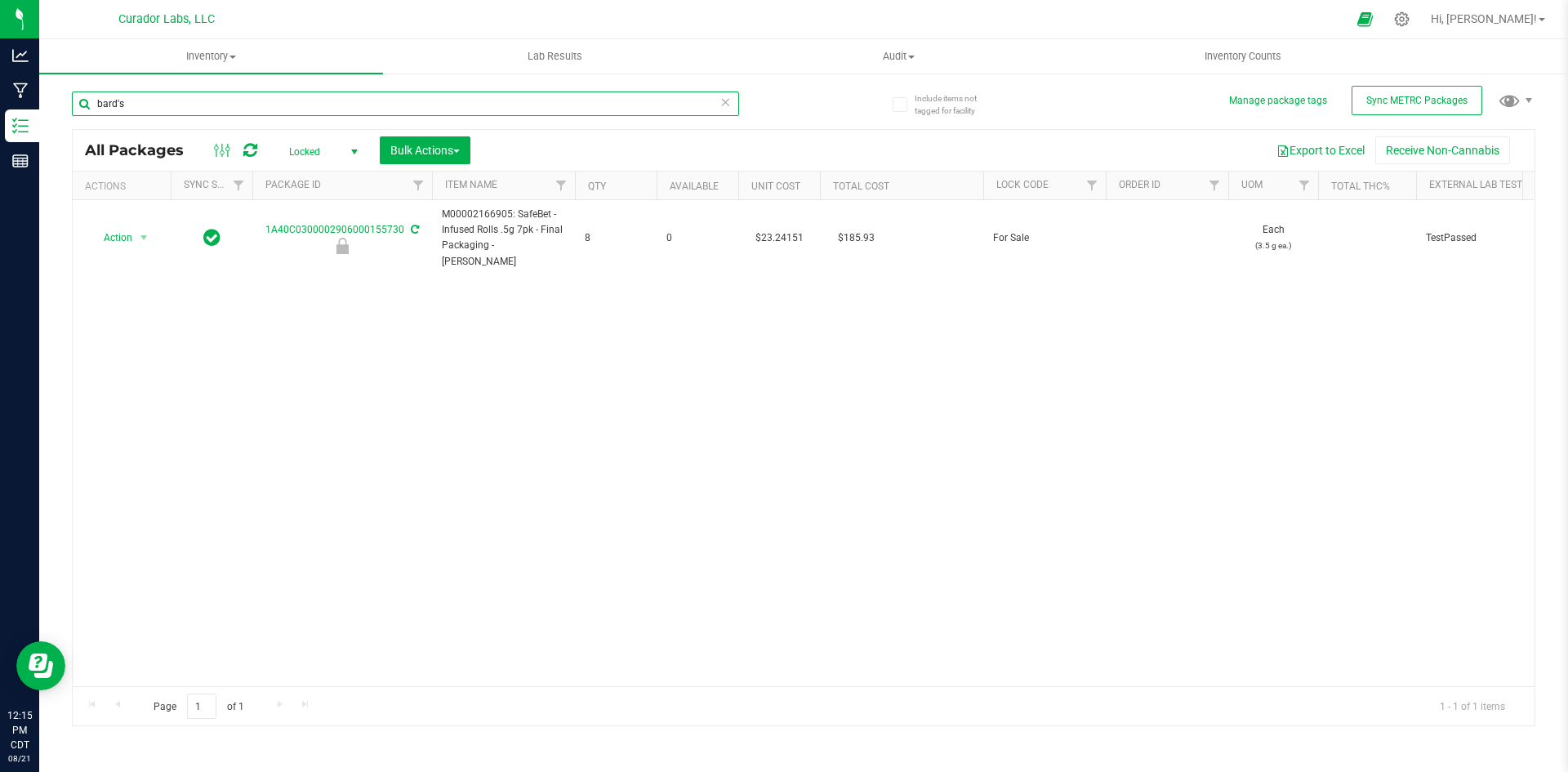
type input "bard's"
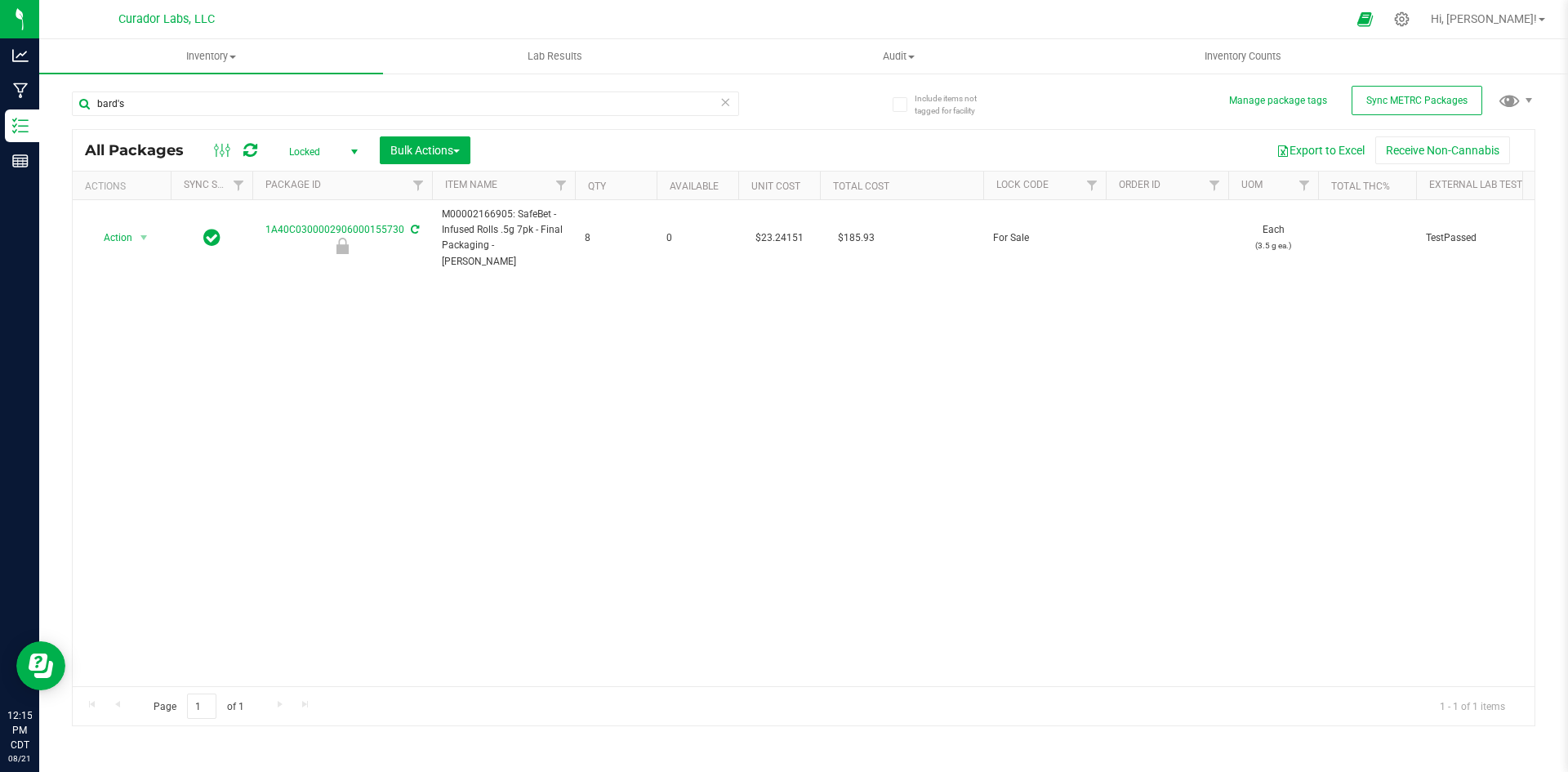
click at [304, 153] on span "Locked" at bounding box center [320, 151] width 90 height 23
click at [297, 176] on li "Active Only" at bounding box center [319, 177] width 88 height 24
click at [312, 152] on span "Active Only" at bounding box center [320, 151] width 90 height 23
click at [296, 258] on li "All" at bounding box center [319, 250] width 88 height 24
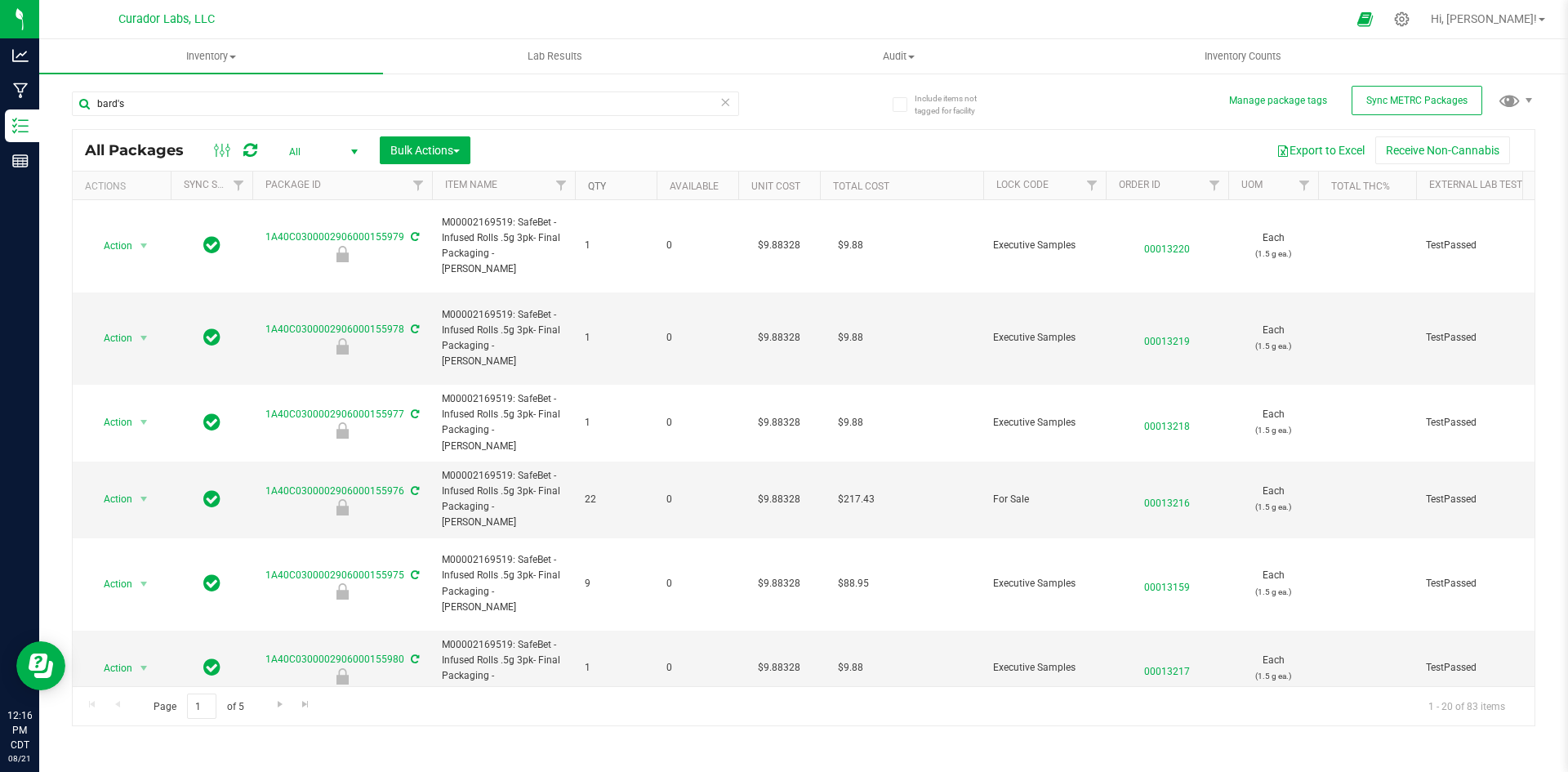
click at [592, 188] on link "Qty" at bounding box center [596, 187] width 18 height 12
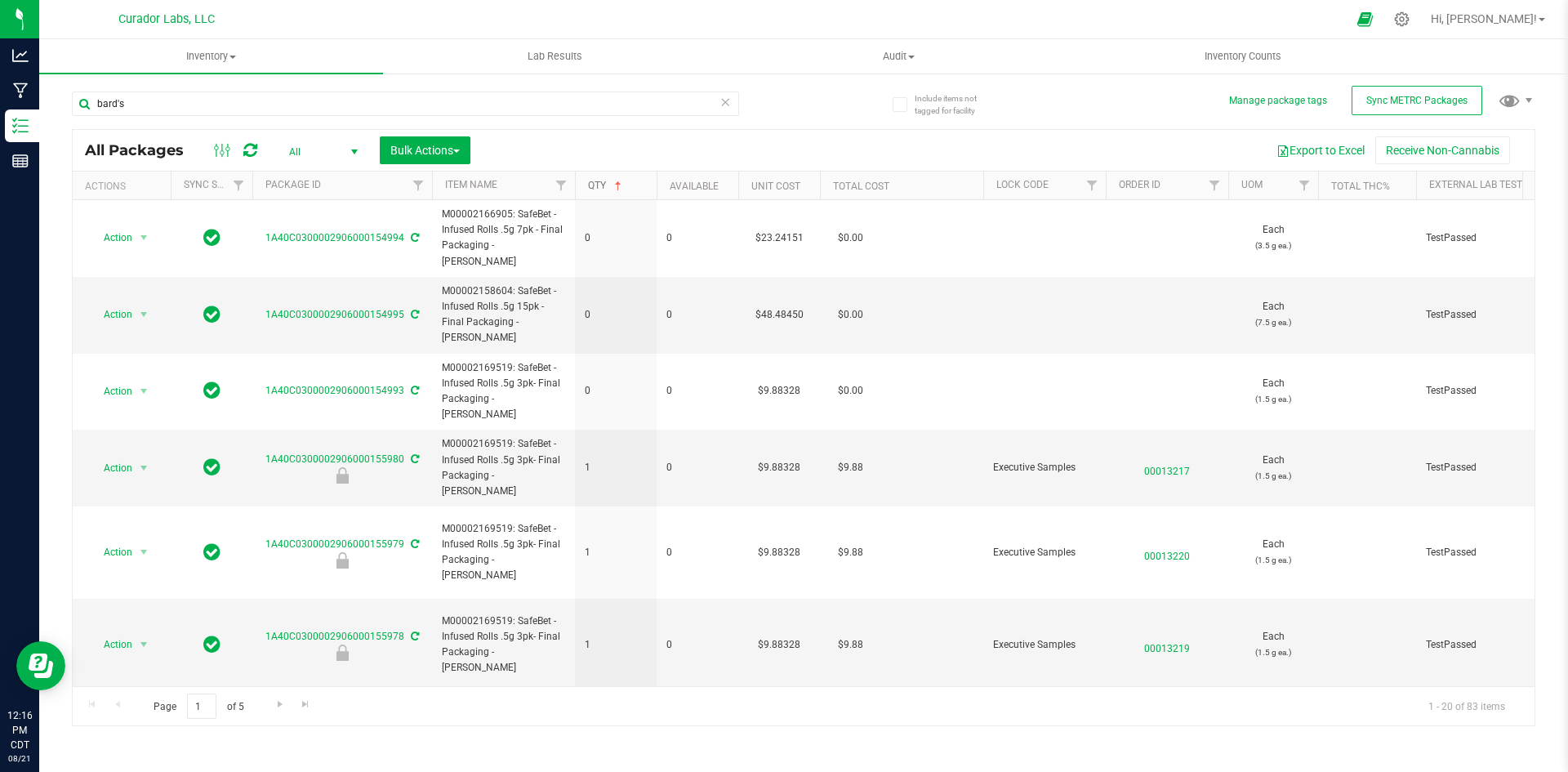
click at [592, 188] on link "Qty" at bounding box center [606, 186] width 37 height 12
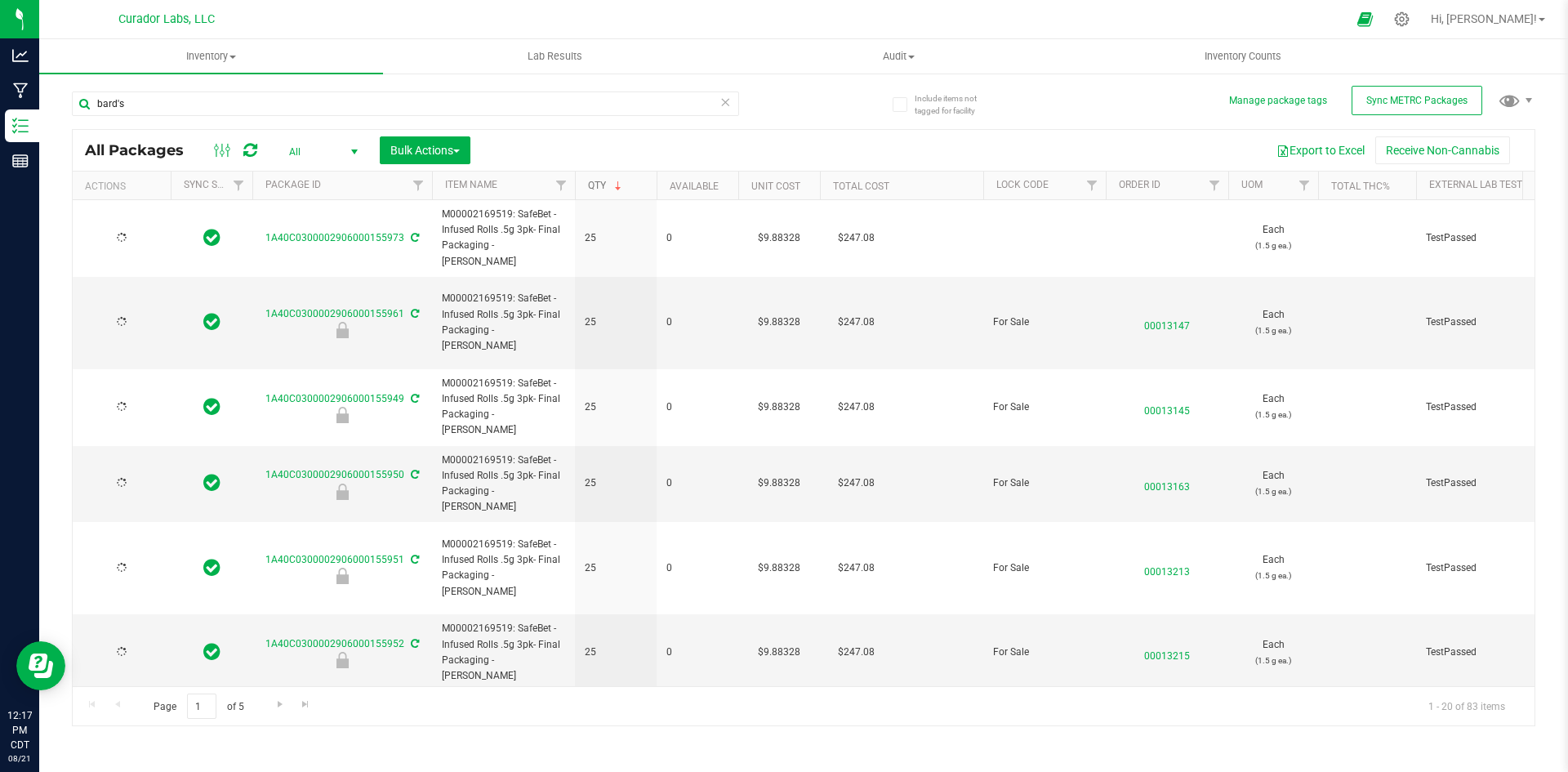
type input "[DATE]"
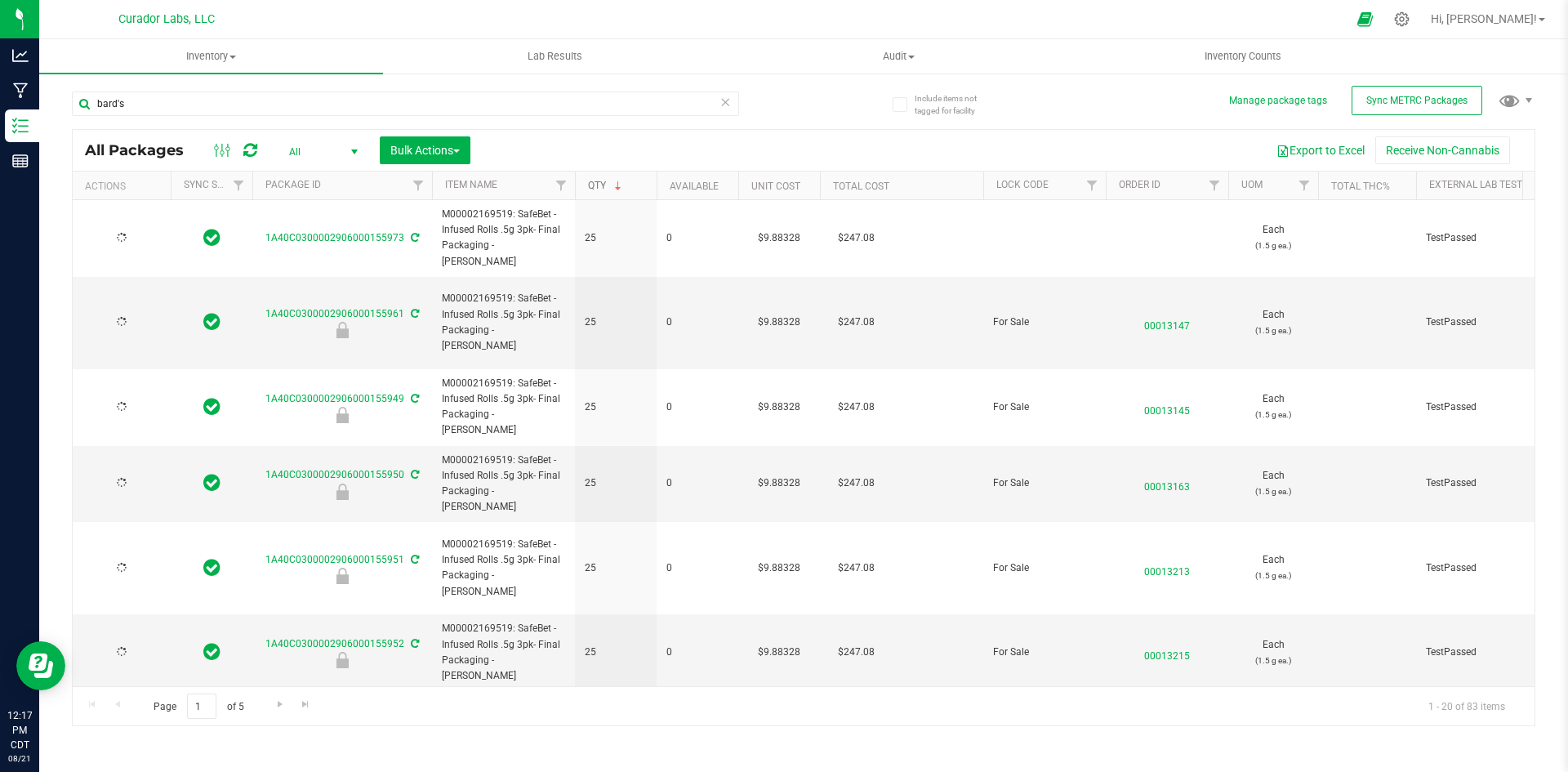
type input "[DATE]"
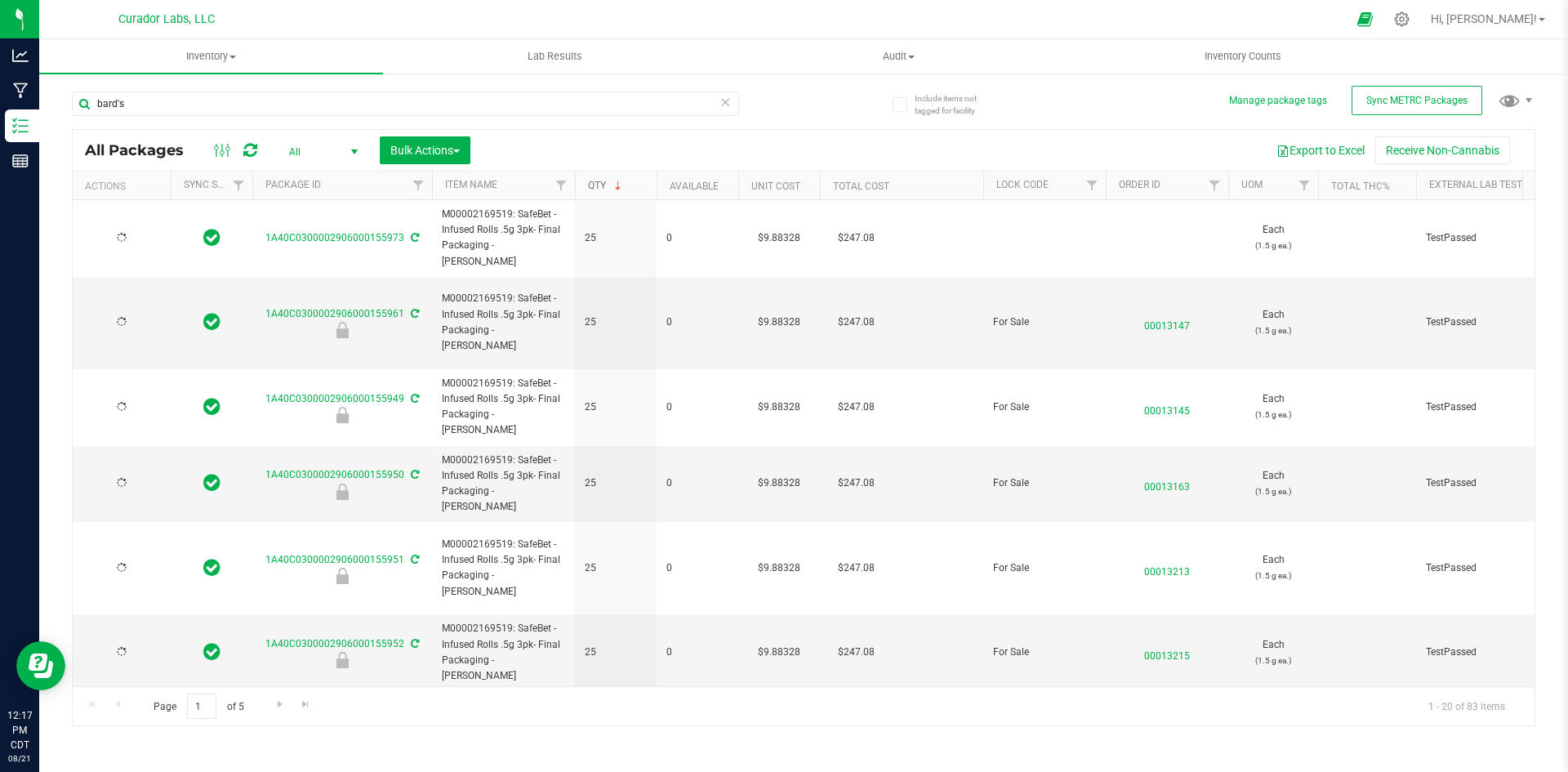
type input "[DATE]"
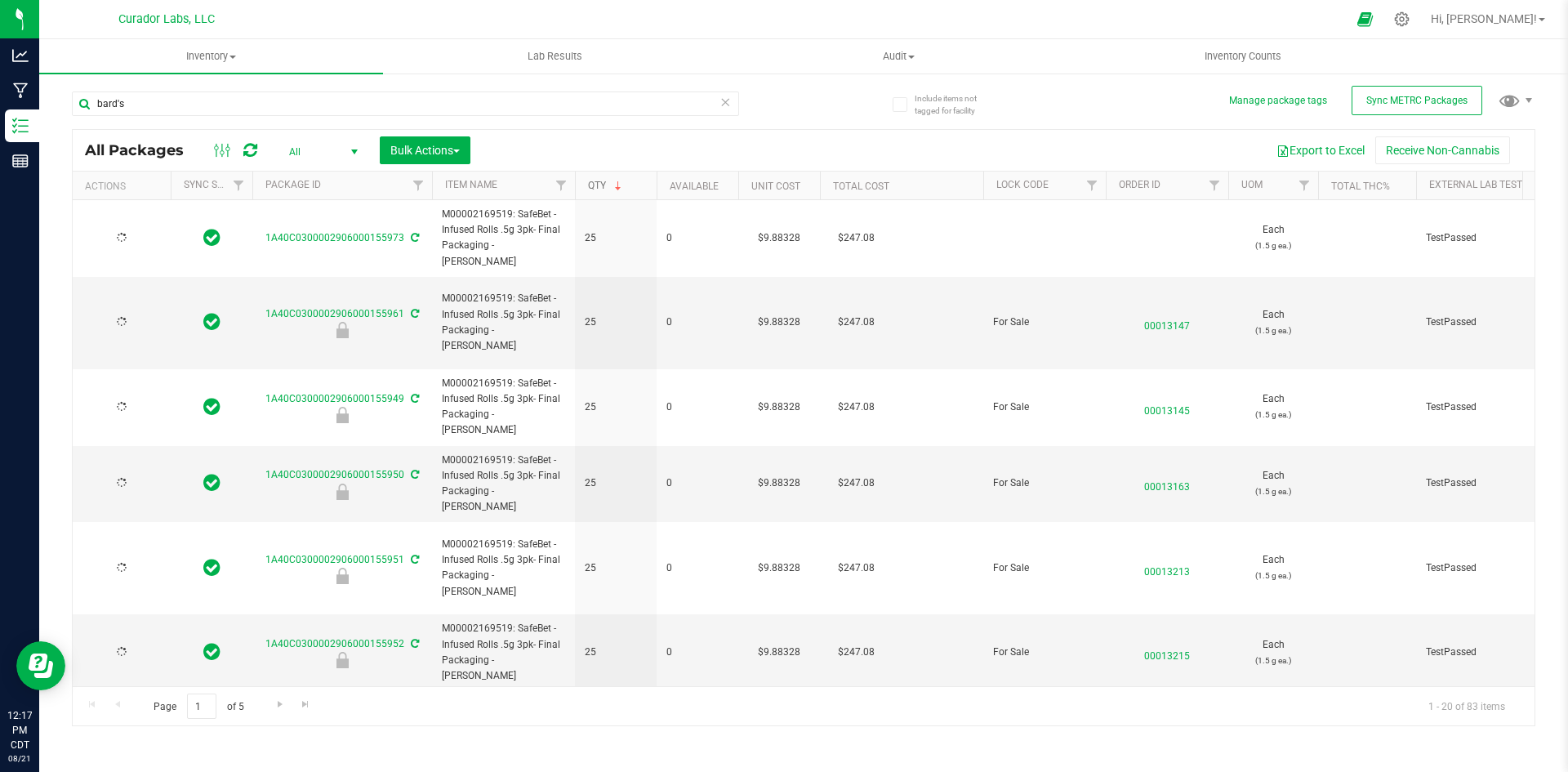
type input "[DATE]"
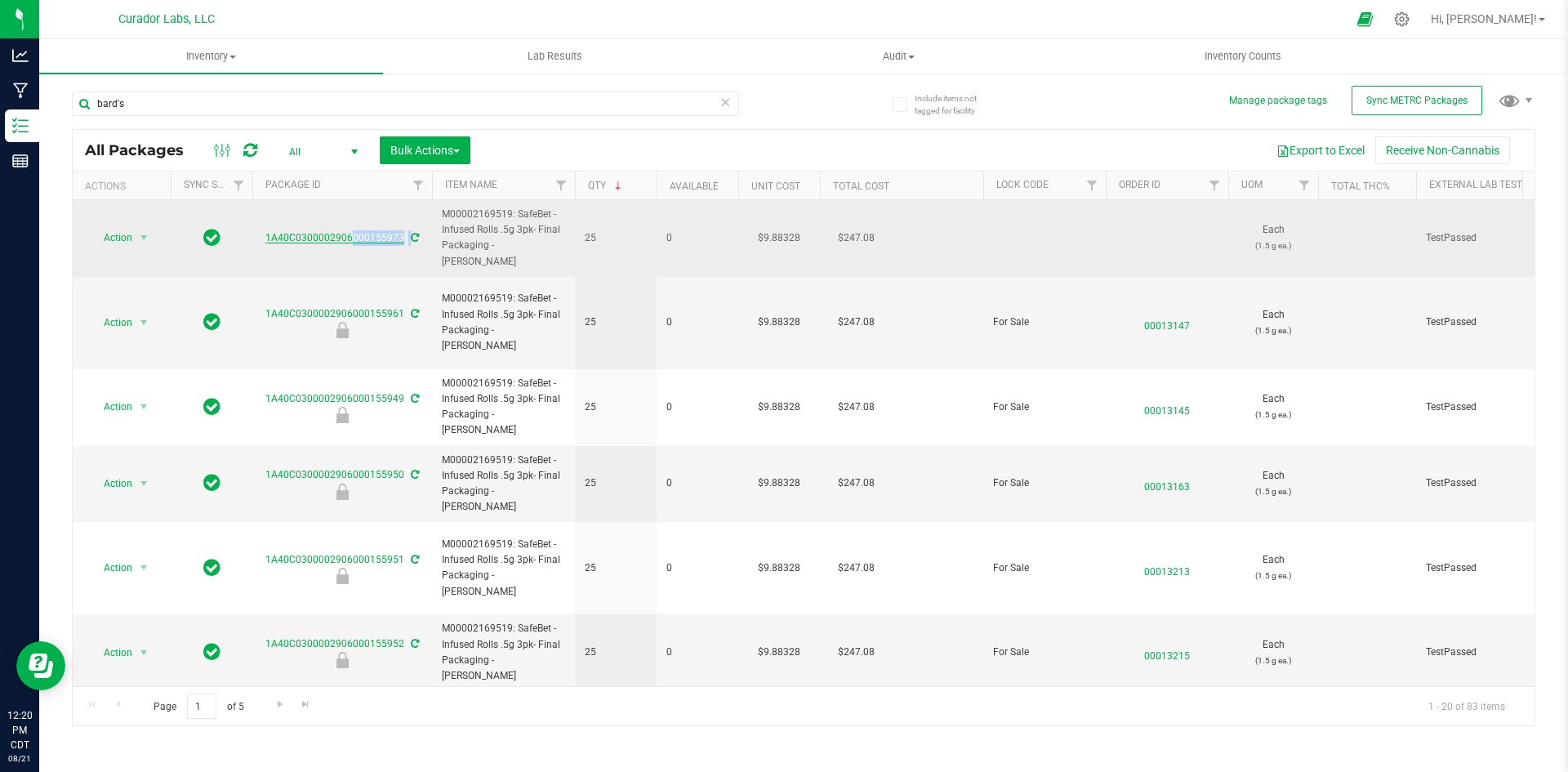
drag, startPoint x: 259, startPoint y: 233, endPoint x: 391, endPoint y: 233, distance: 132.0
click at [407, 231] on div "1A40C0300002906000155973" at bounding box center [342, 238] width 185 height 15
copy div "1A40C0300002906000155973"
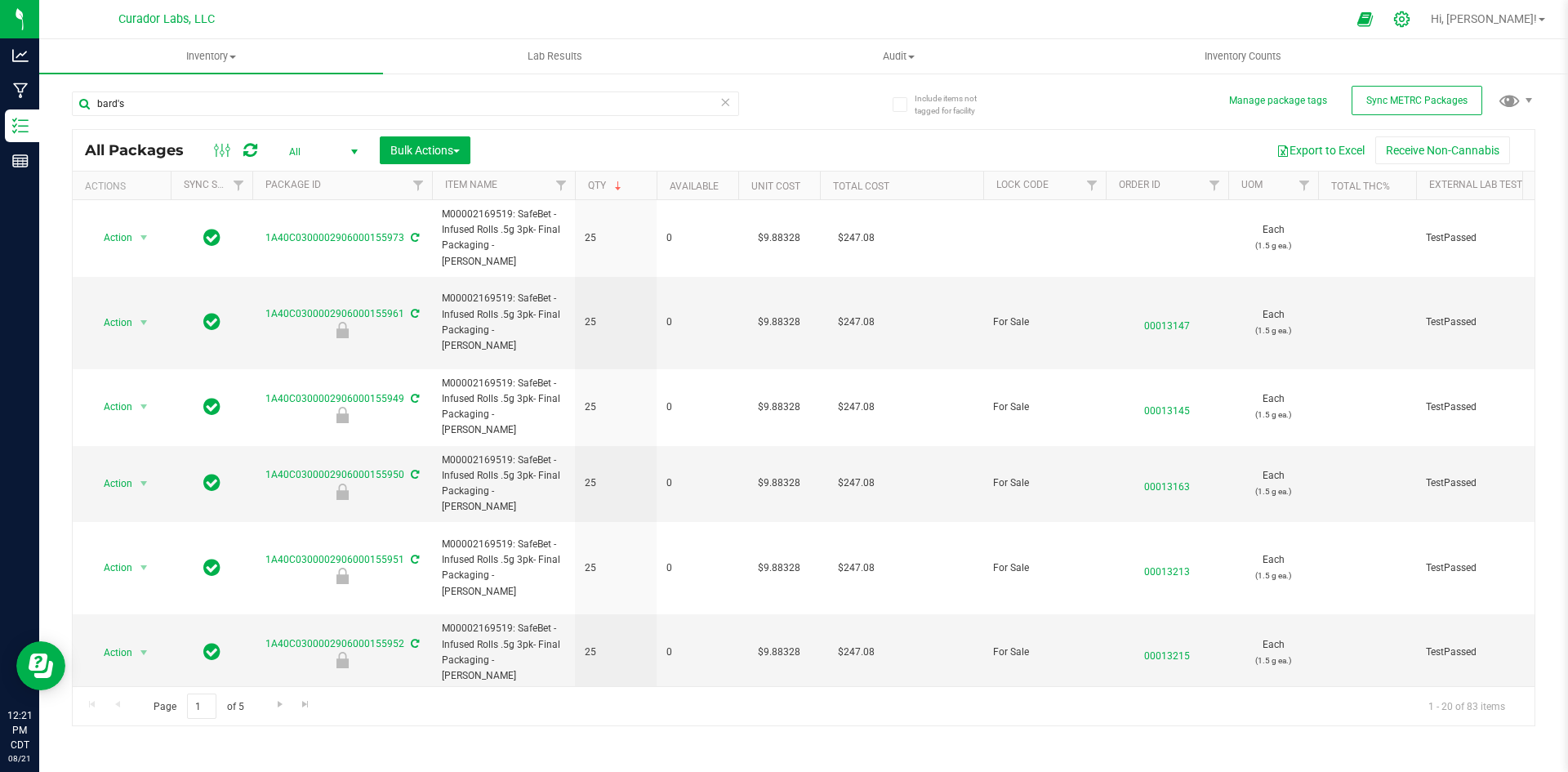
click at [1411, 14] on icon at bounding box center [1402, 19] width 17 height 17
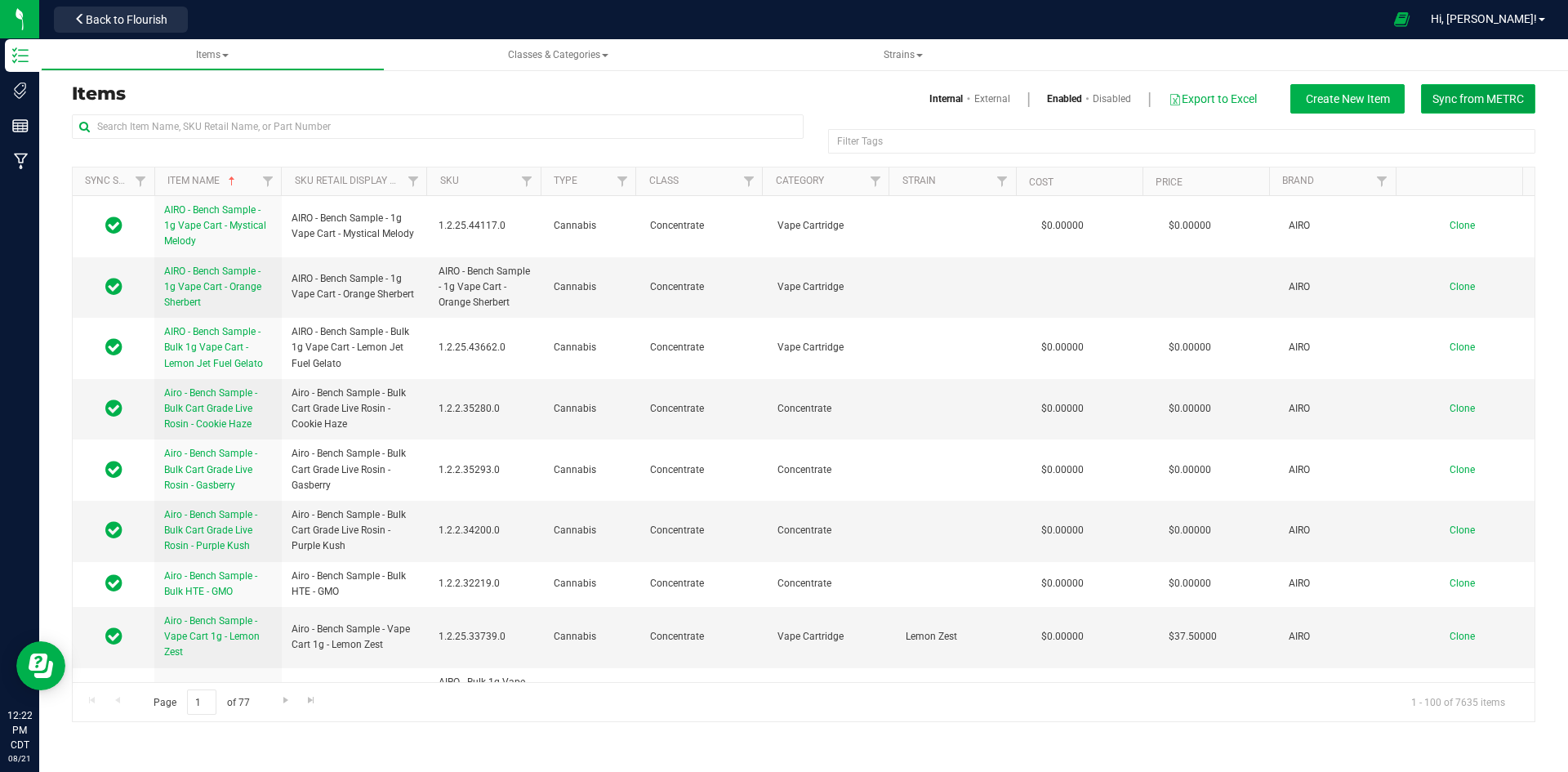
click at [1473, 96] on span "Sync from METRC" at bounding box center [1478, 98] width 91 height 13
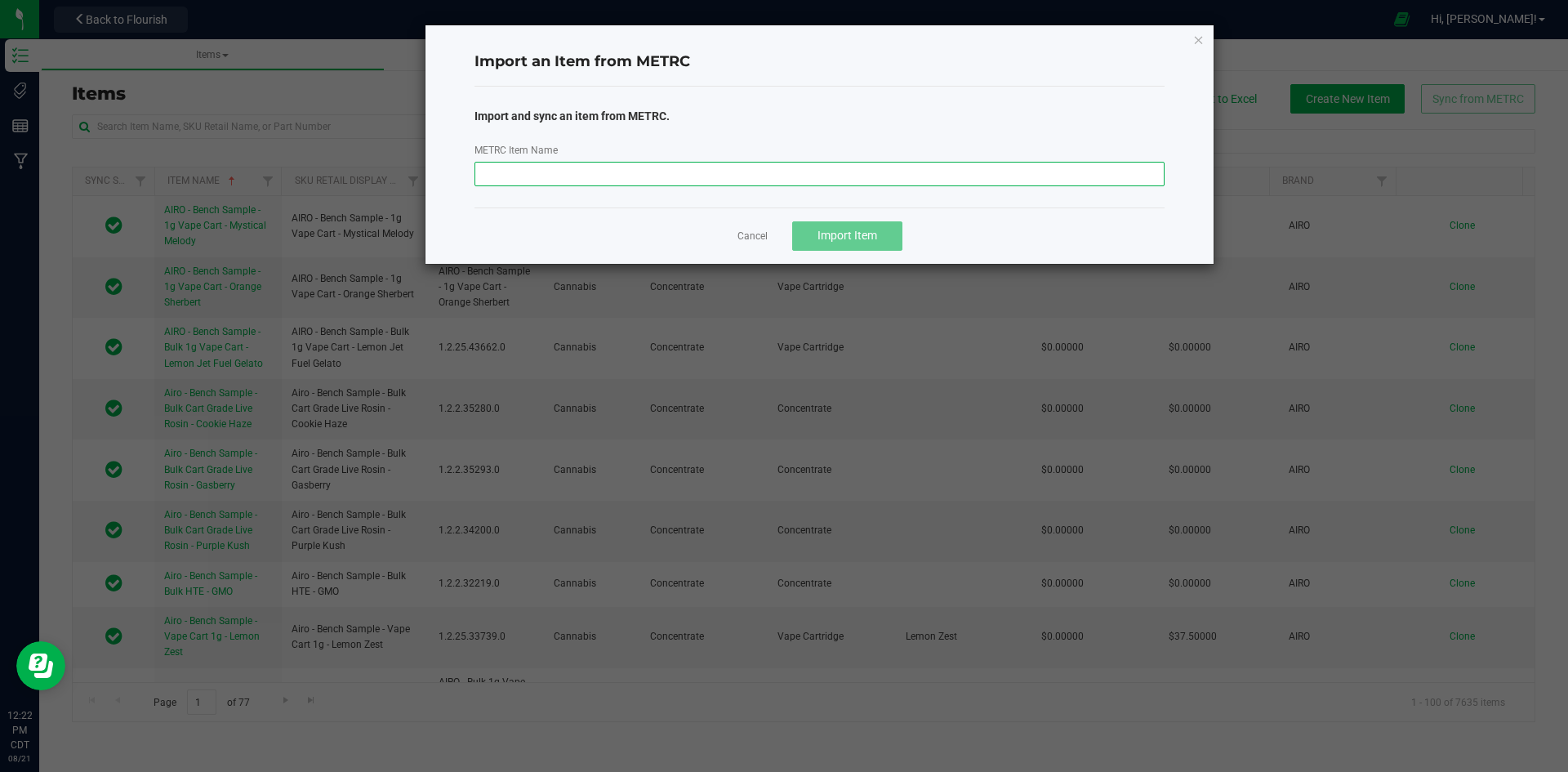
paste input "M00002254817: SafeBet - Live Resin - Rolls - .5g 3pk - Final Packaging - Chopst…"
type input "M00002254817: SafeBet - Live Resin - Rolls - .5g 3pk - Final Packaging - Chopst…"
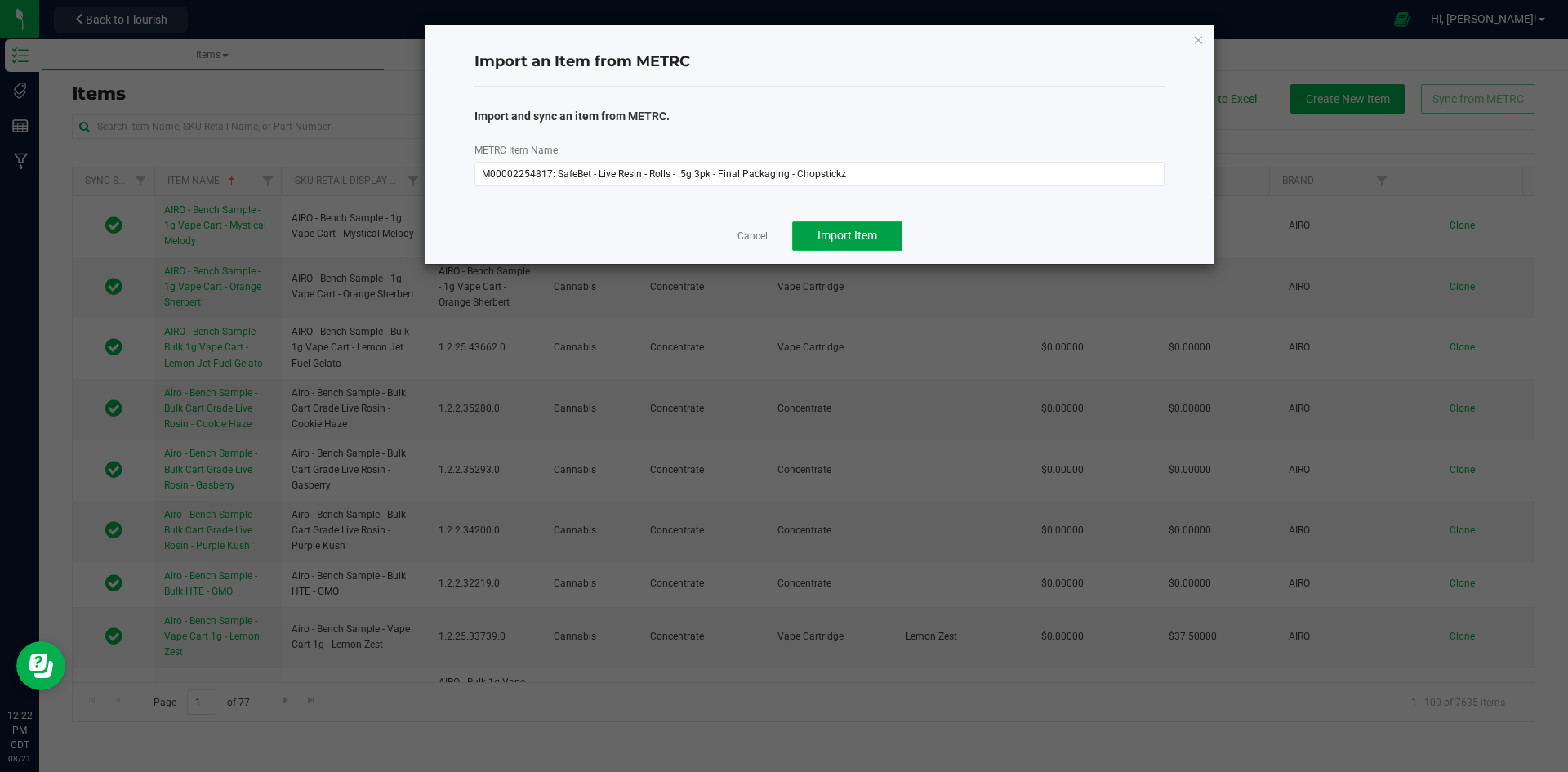
click at [828, 221] on button "Import Item" at bounding box center [847, 236] width 111 height 30
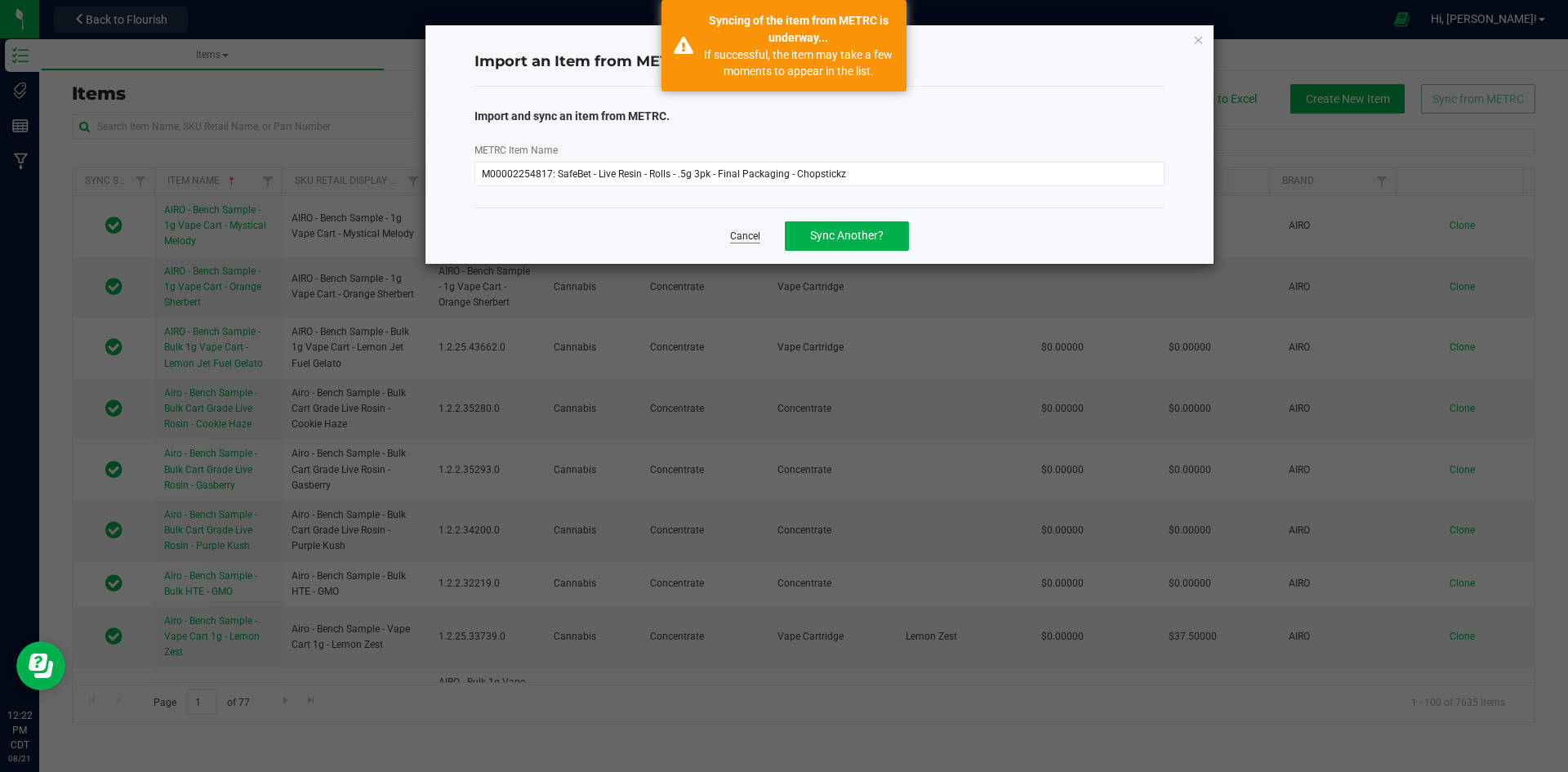
click at [752, 236] on link "Cancel" at bounding box center [746, 236] width 30 height 14
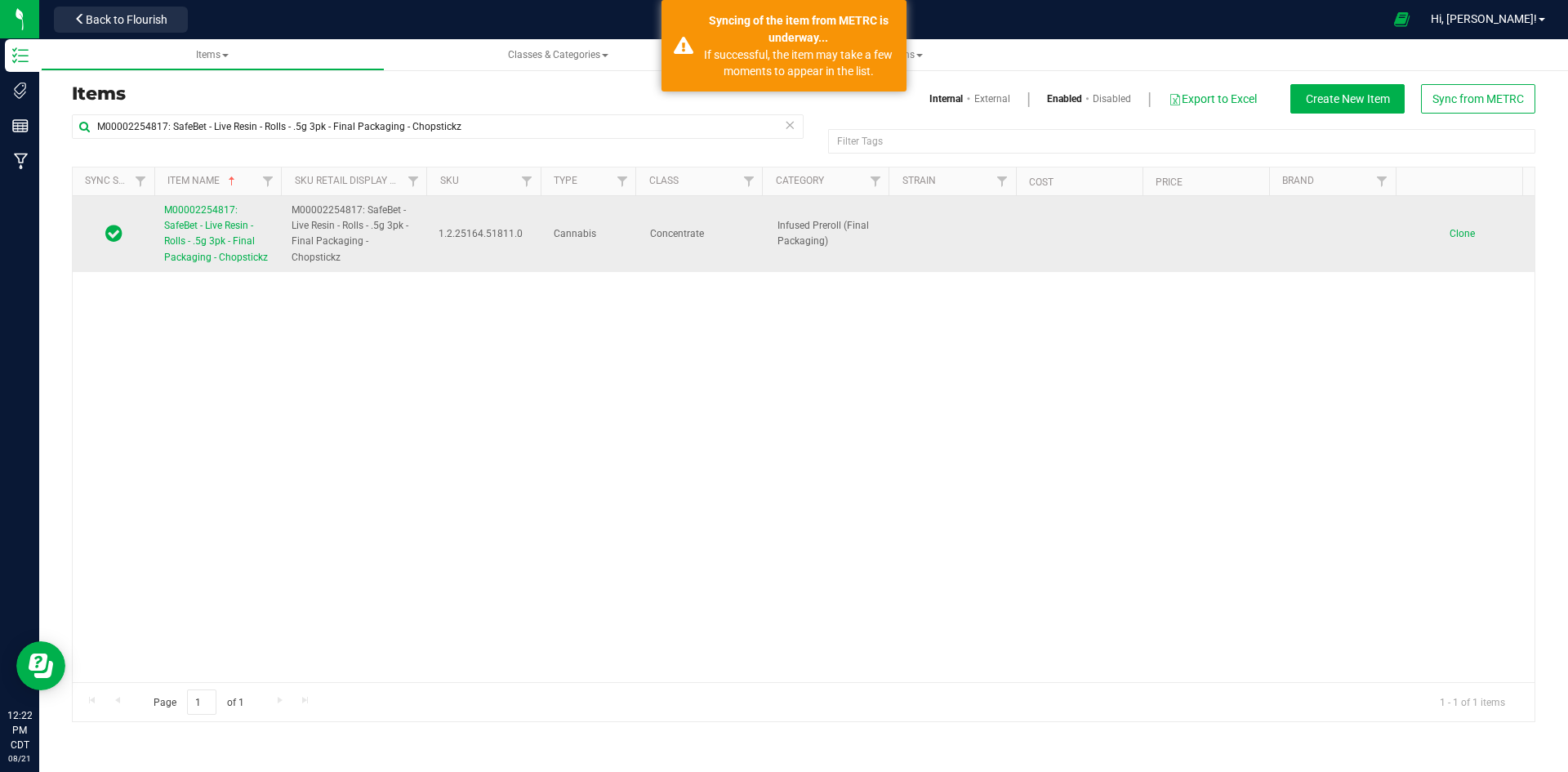
click at [213, 234] on link "M00002254817: SafeBet - Live Resin - Rolls - .5g 3pk - Final Packaging - Chopst…" at bounding box center [218, 234] width 108 height 63
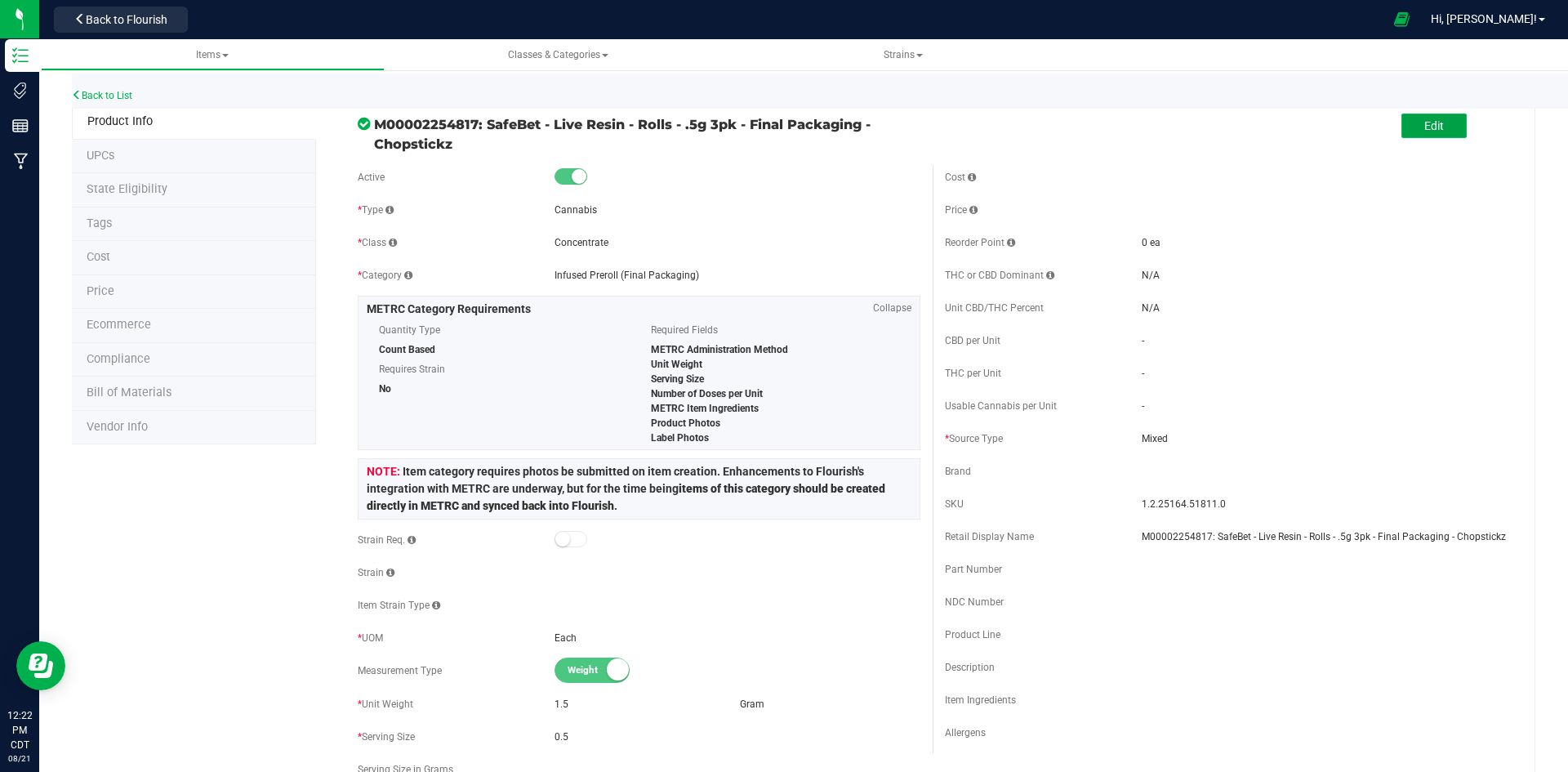
click at [1433, 129] on button "Edit" at bounding box center [1434, 125] width 65 height 24
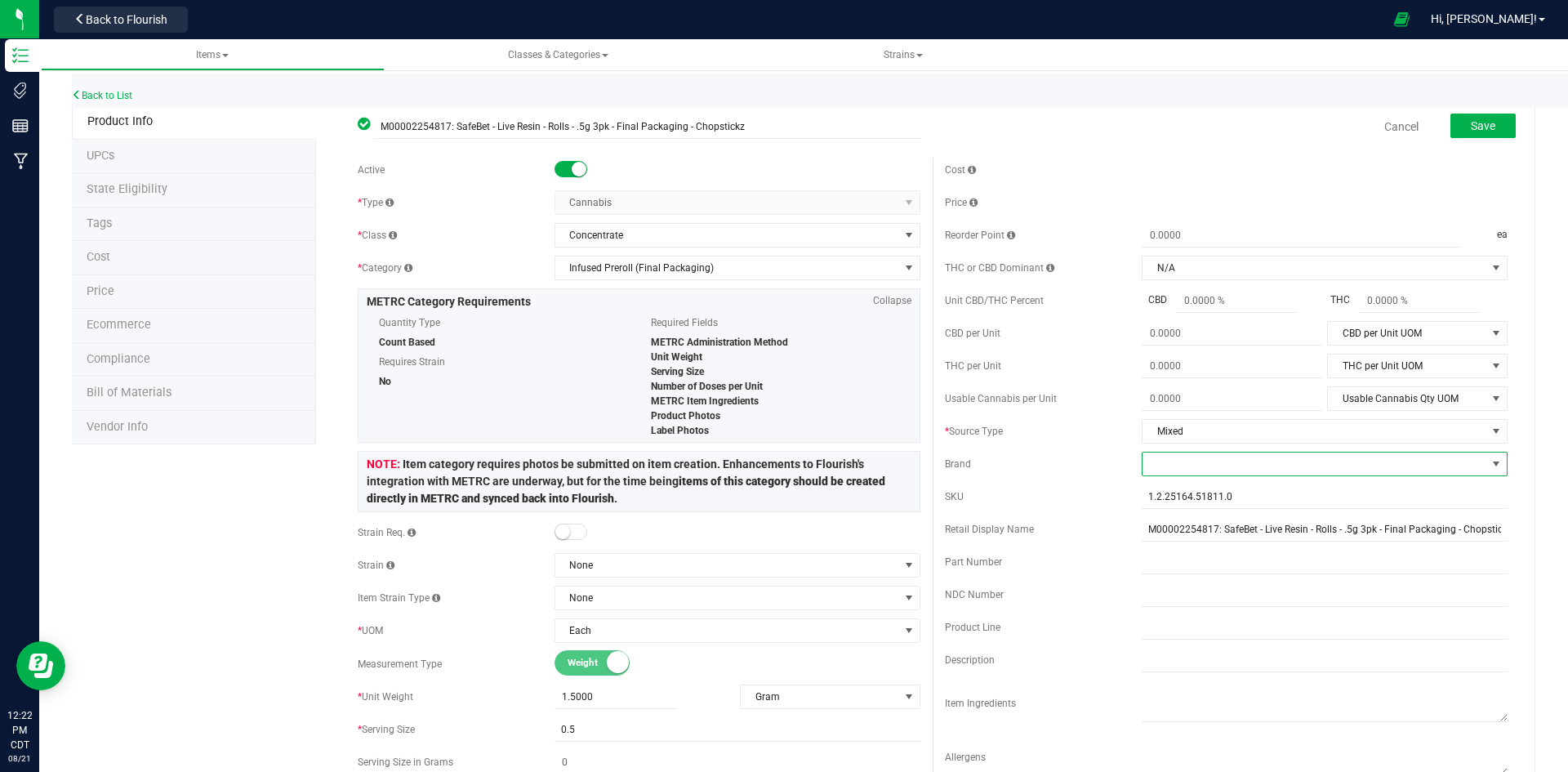
click at [1193, 455] on span at bounding box center [1314, 464] width 344 height 23
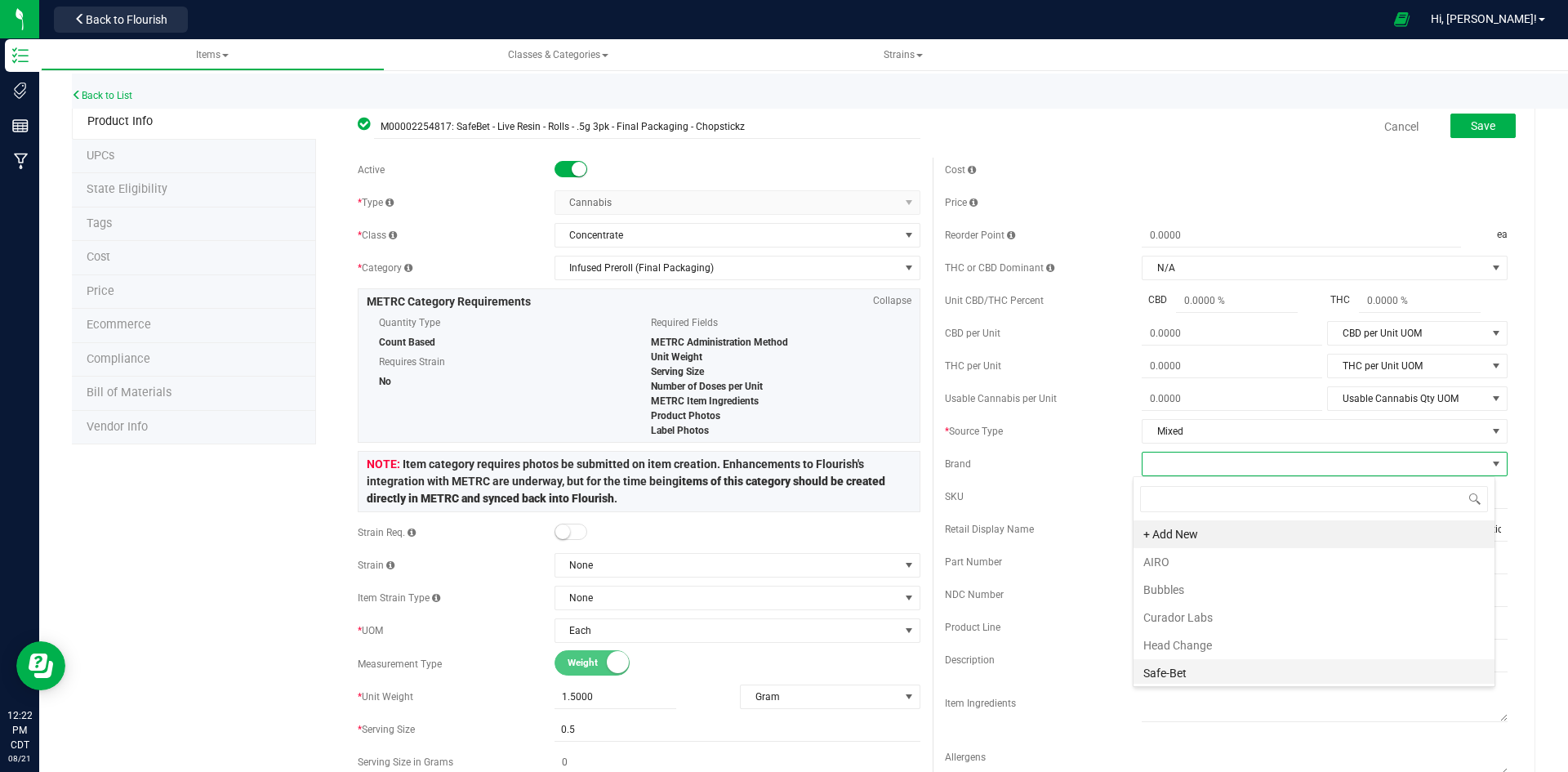
click at [1200, 671] on li "Safe-Bet" at bounding box center [1315, 673] width 361 height 28
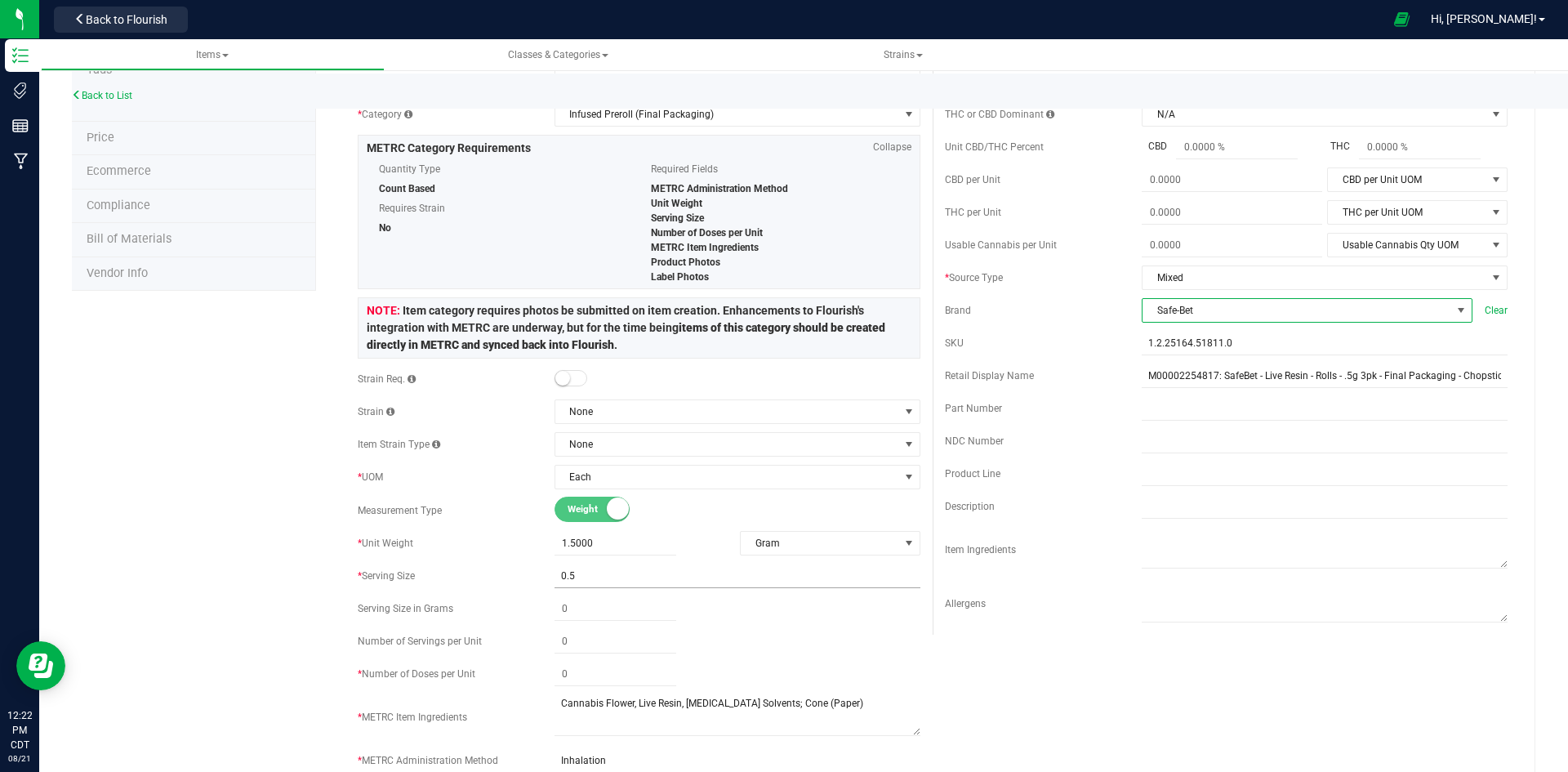
scroll to position [163, 0]
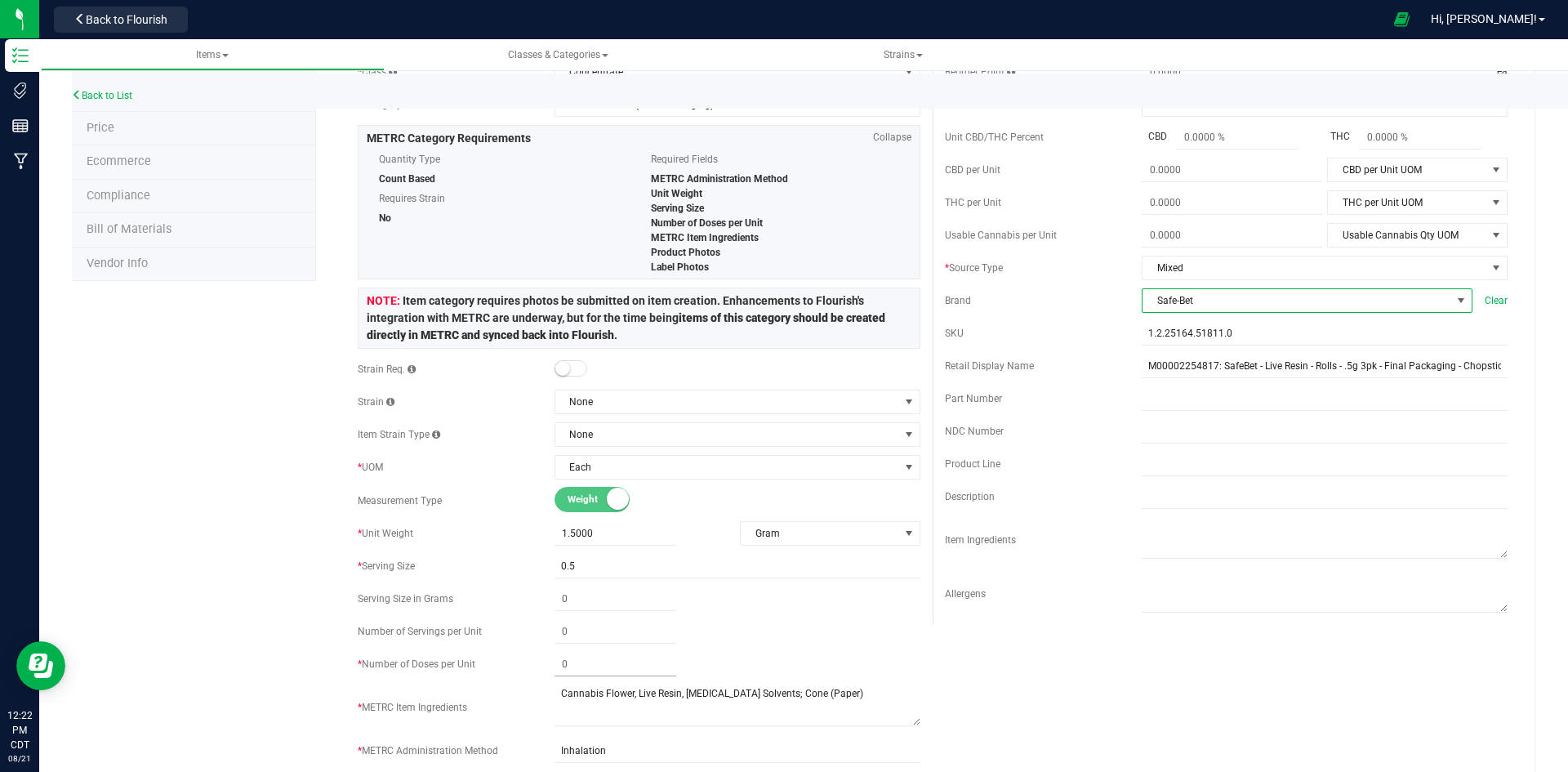
click at [577, 666] on span at bounding box center [616, 665] width 122 height 24
type input "3"
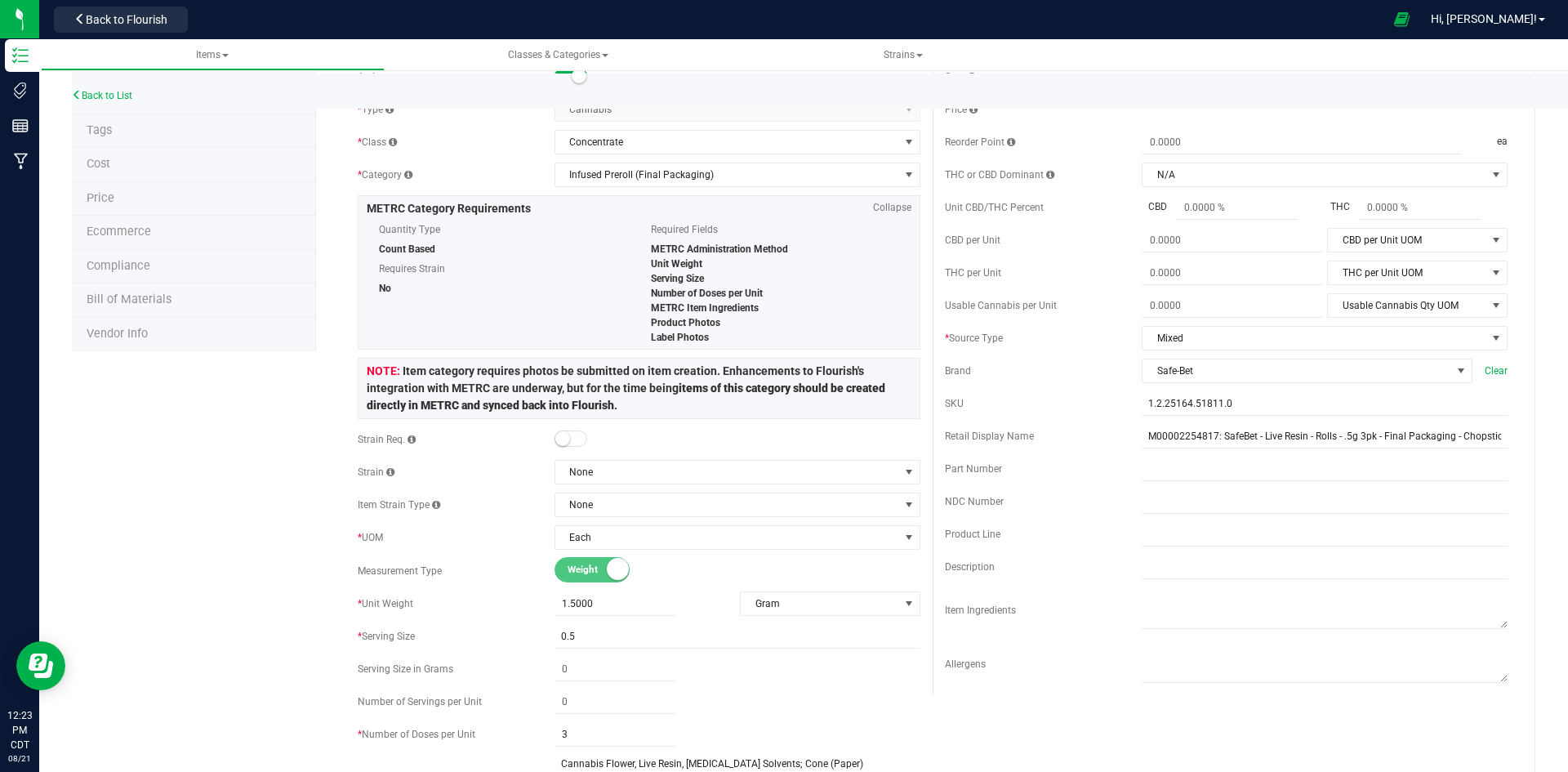
scroll to position [0, 0]
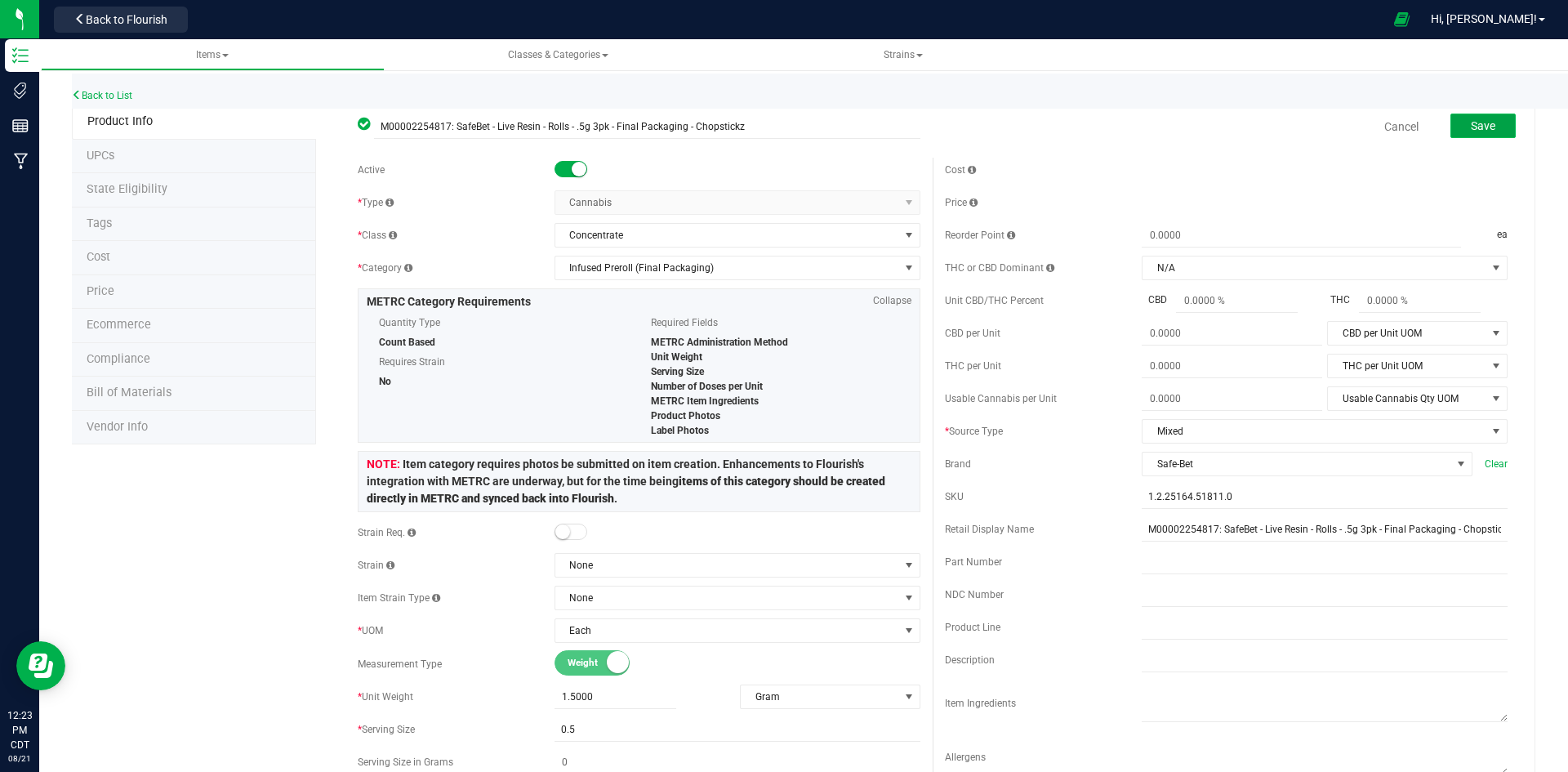
click at [1471, 127] on span "Save" at bounding box center [1483, 125] width 24 height 13
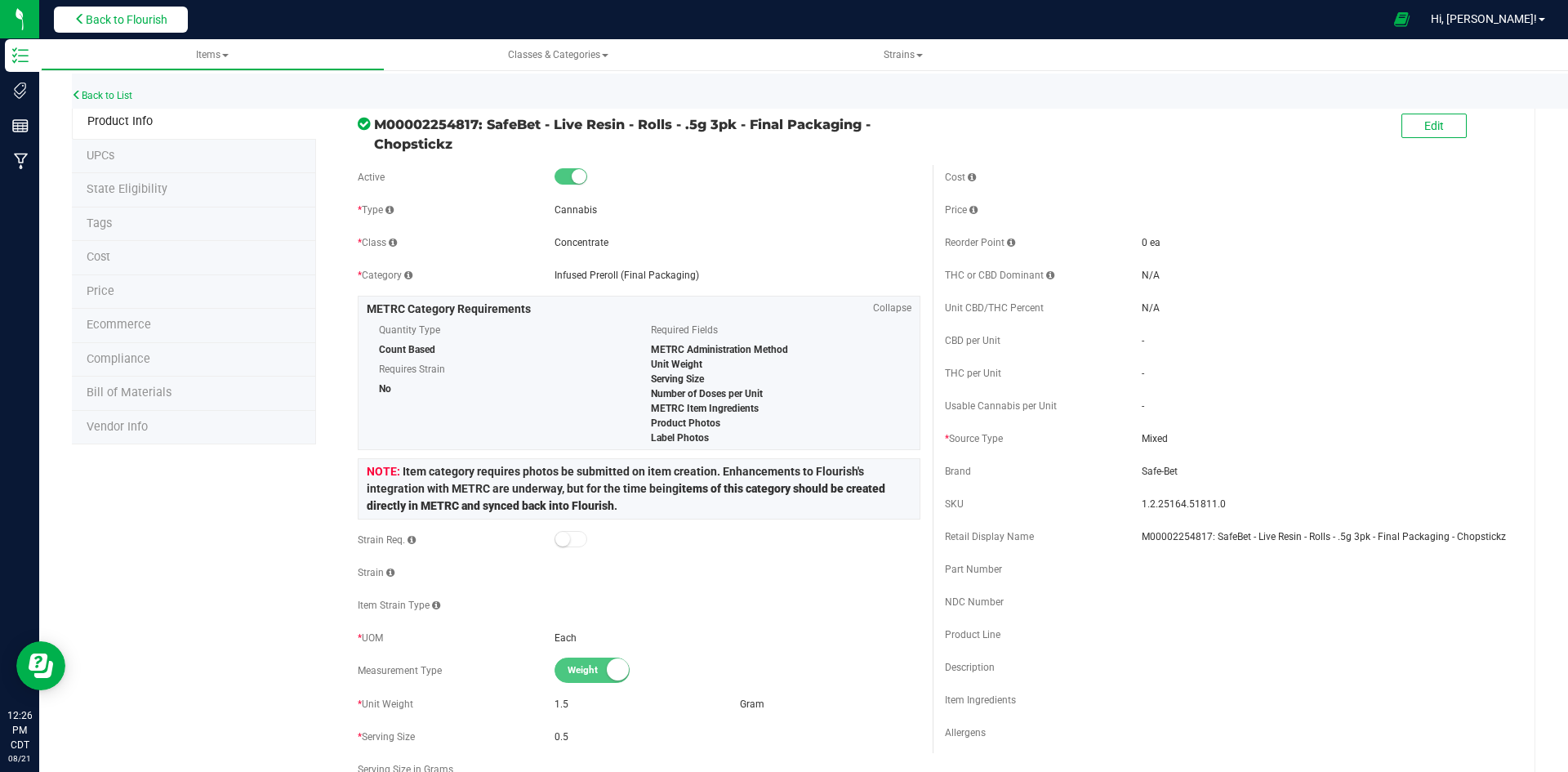
click at [90, 18] on span "Back to Flourish" at bounding box center [127, 19] width 82 height 13
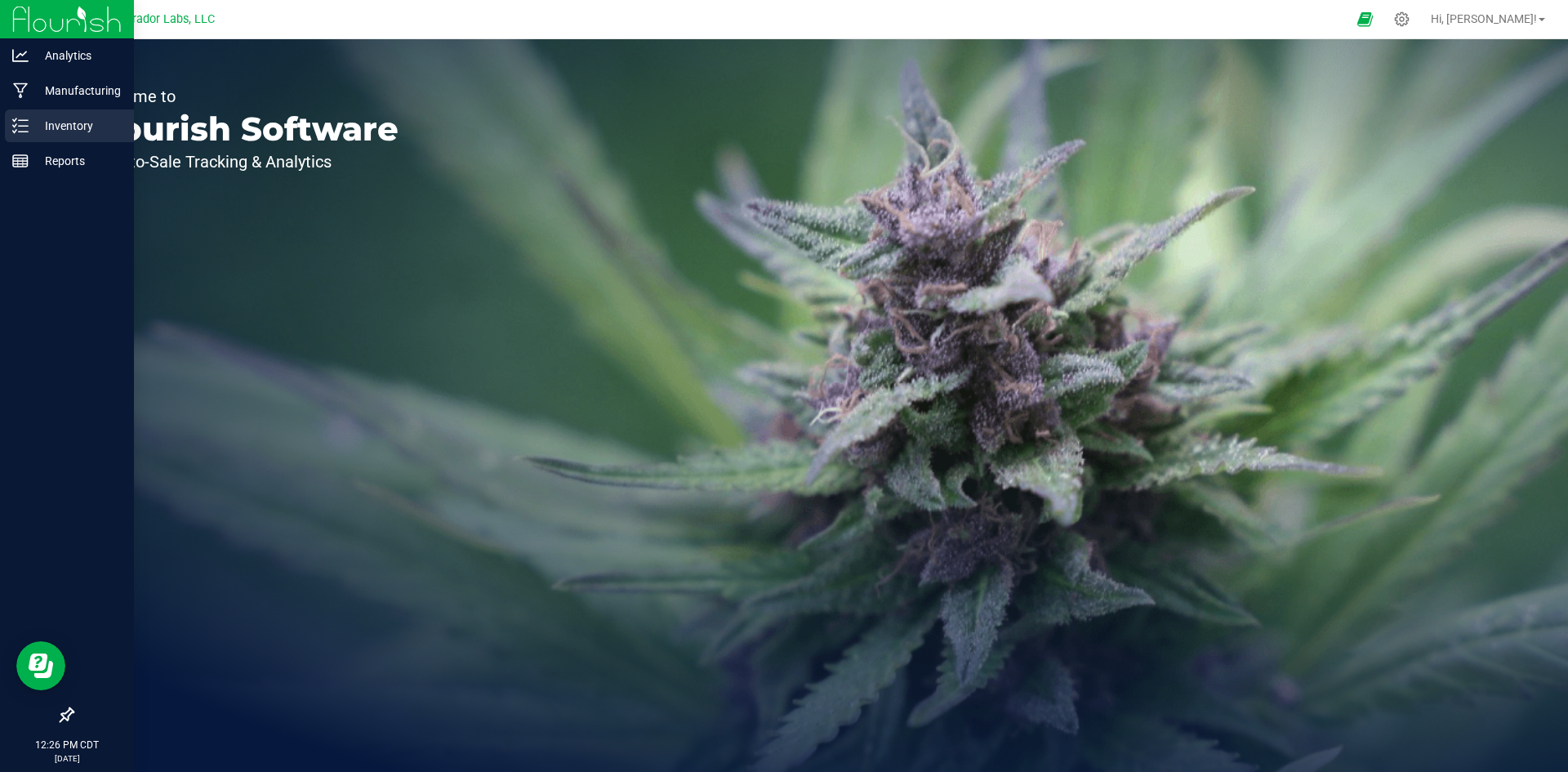
click at [20, 122] on icon at bounding box center [20, 125] width 16 height 16
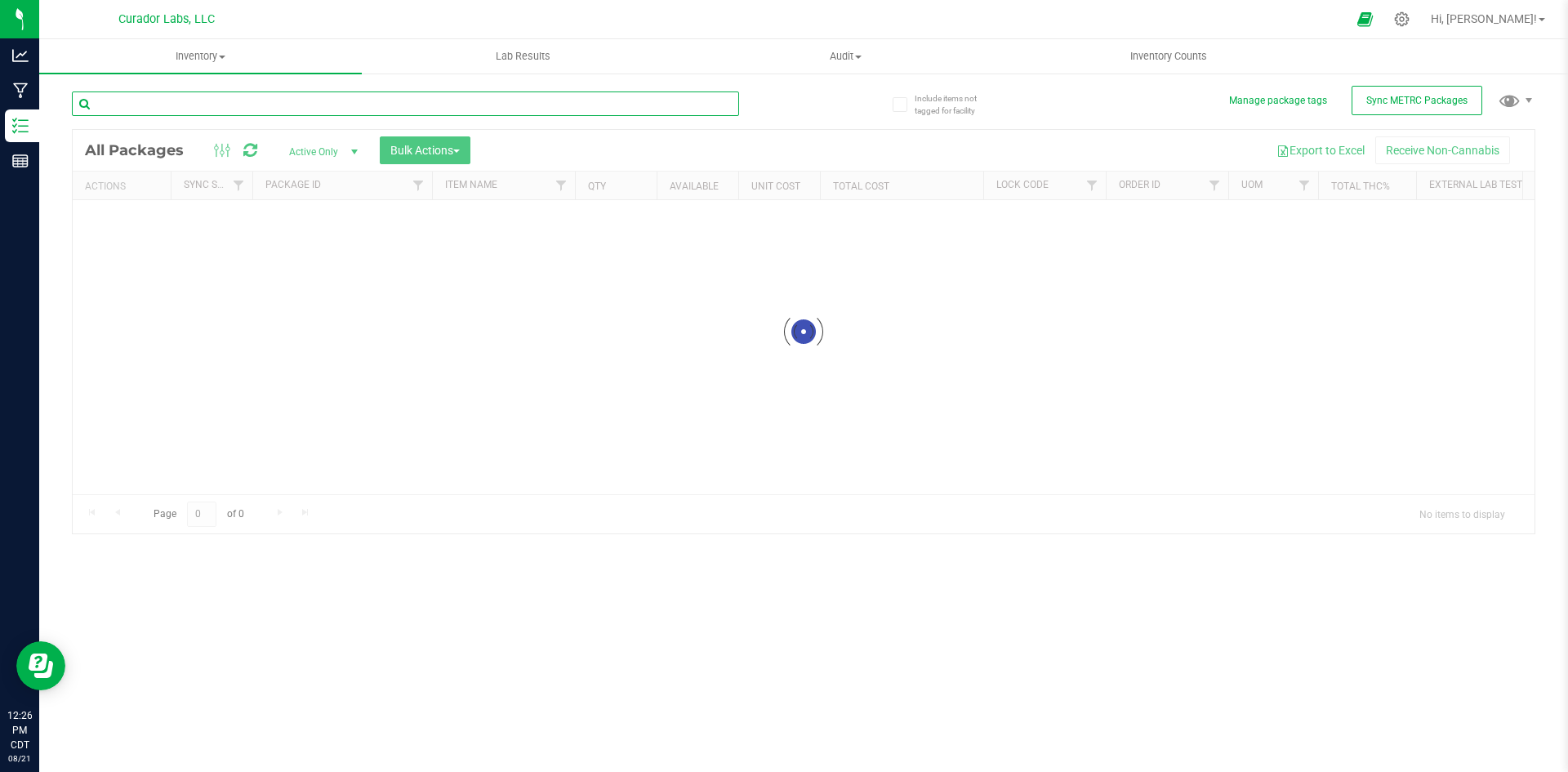
click at [255, 97] on input "text" at bounding box center [405, 103] width 667 height 24
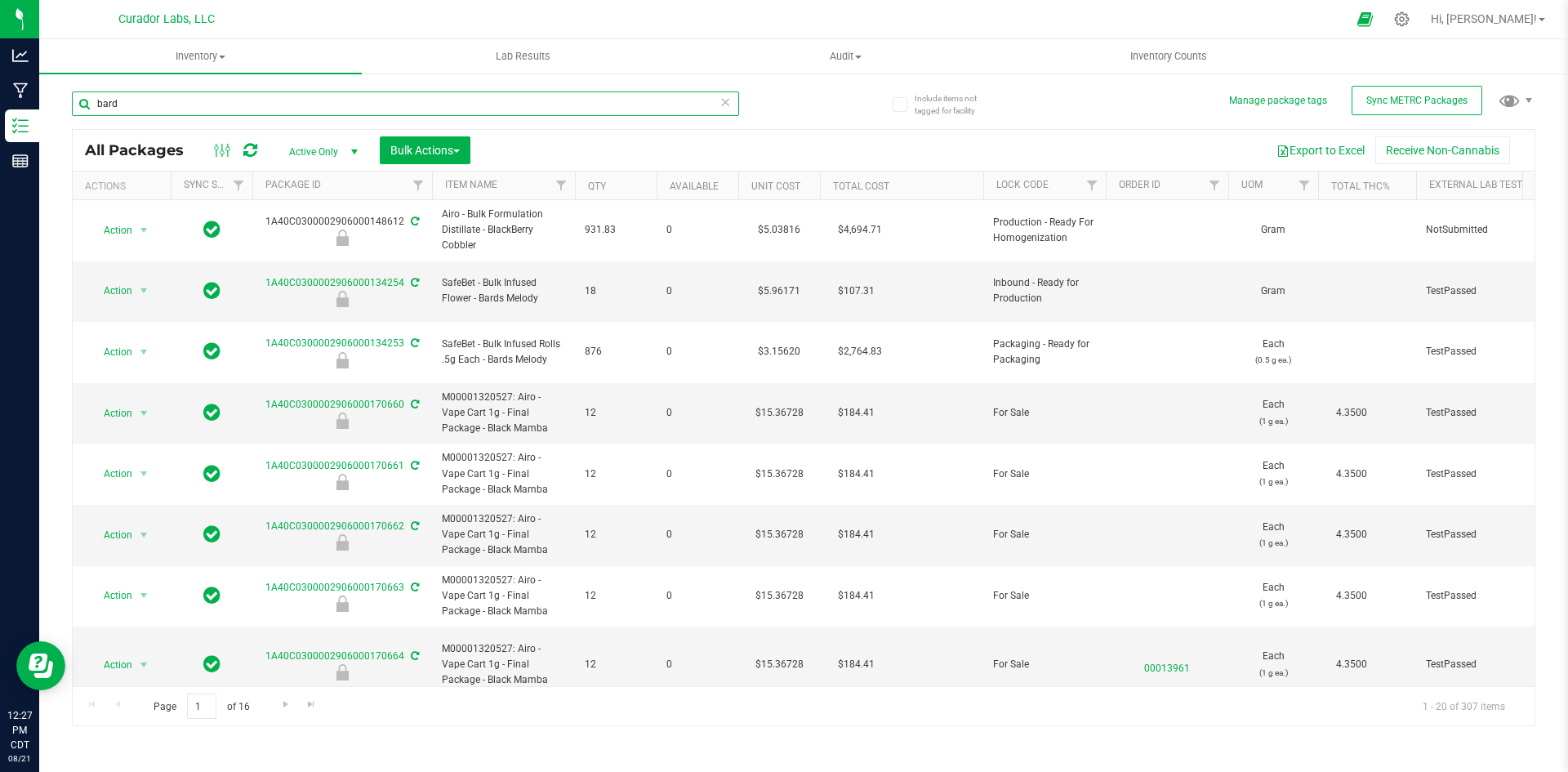
drag, startPoint x: 162, startPoint y: 100, endPoint x: 45, endPoint y: 113, distance: 117.7
click at [45, 113] on div "Include items not tagged for facility Manage package tags Sync METRC Packages […" at bounding box center [803, 321] width 1529 height 498
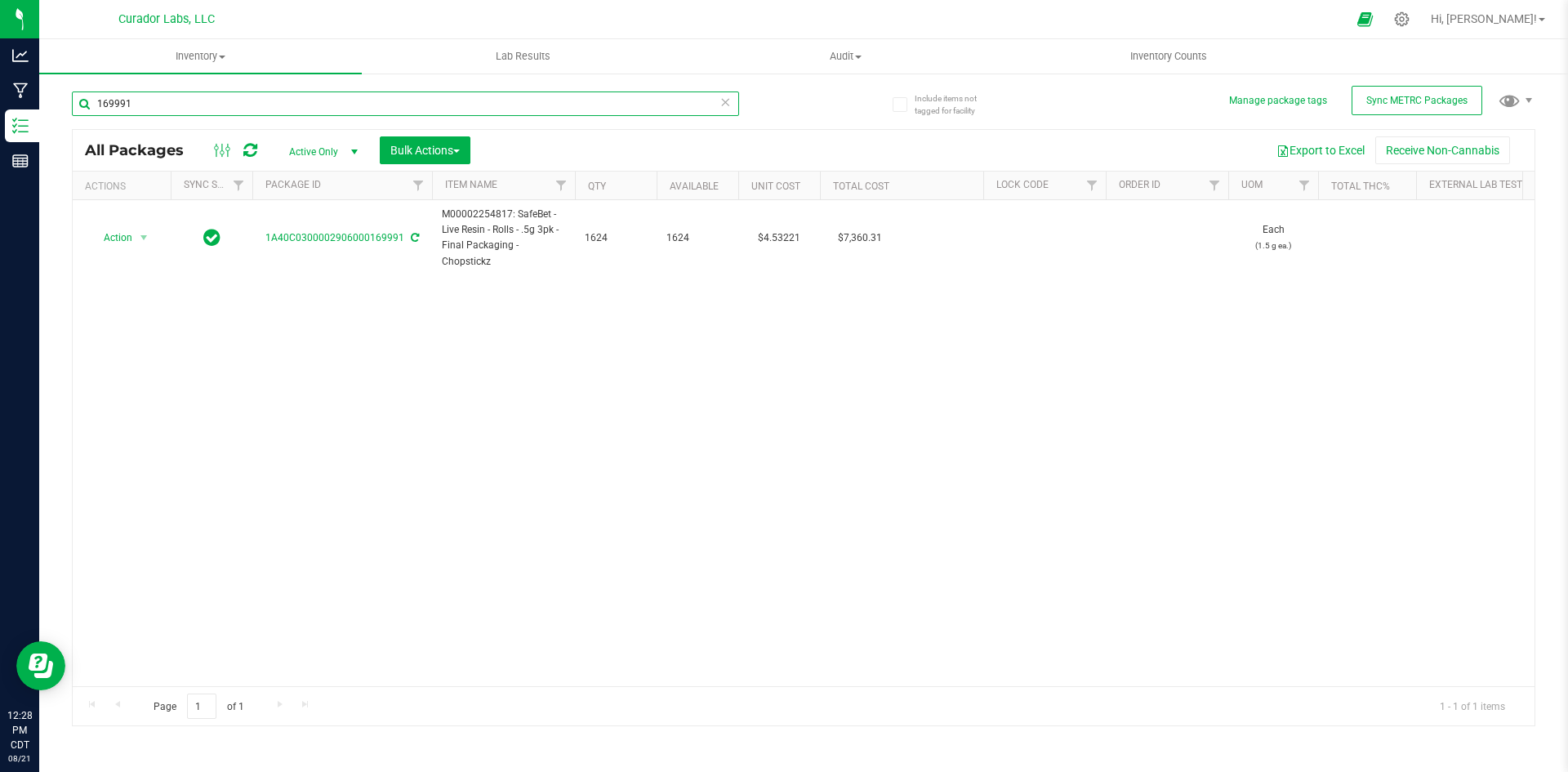
drag, startPoint x: 152, startPoint y: 103, endPoint x: 78, endPoint y: 121, distance: 76.2
click at [78, 121] on div "169991" at bounding box center [405, 110] width 667 height 37
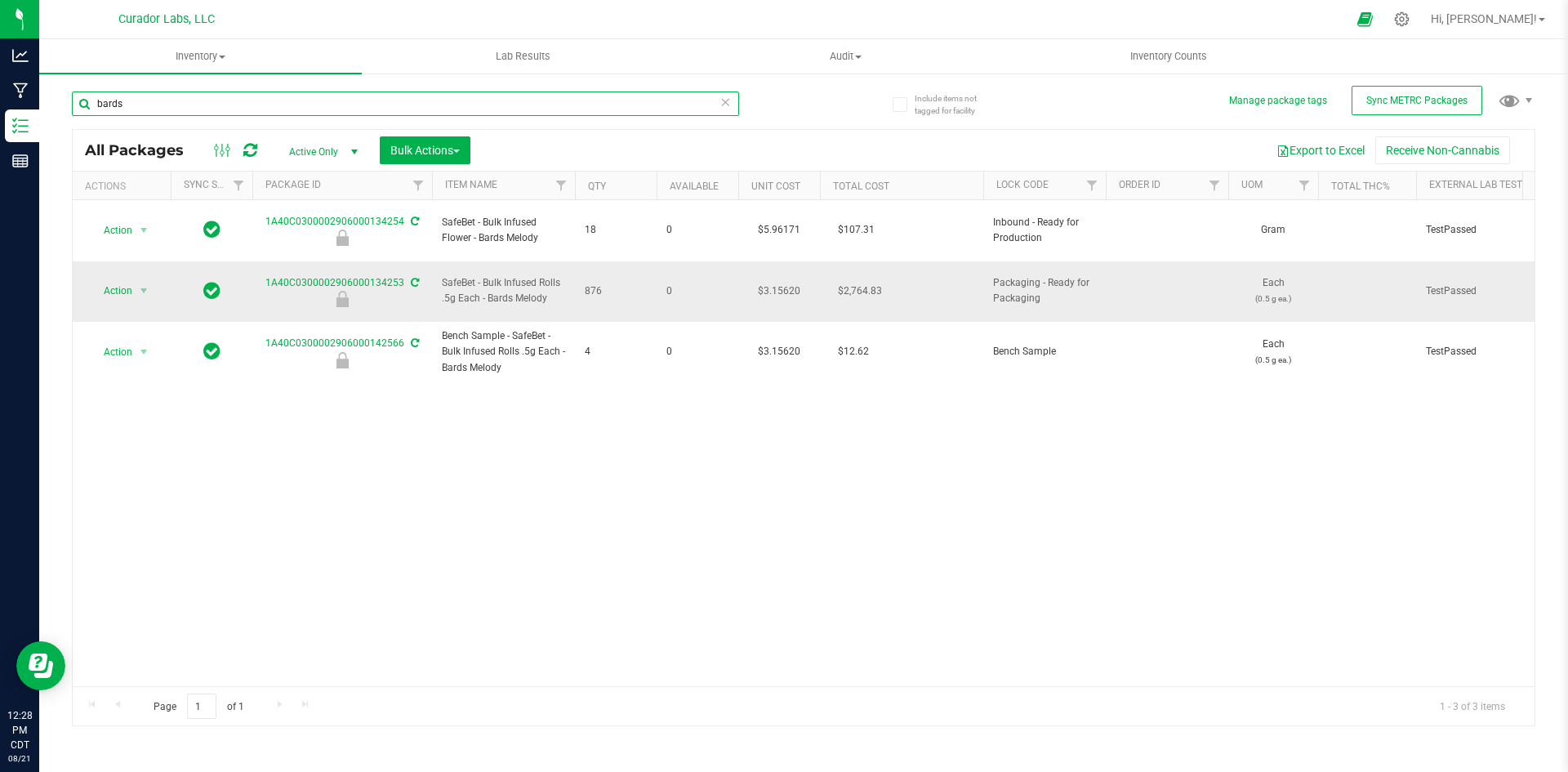
type input "bards"
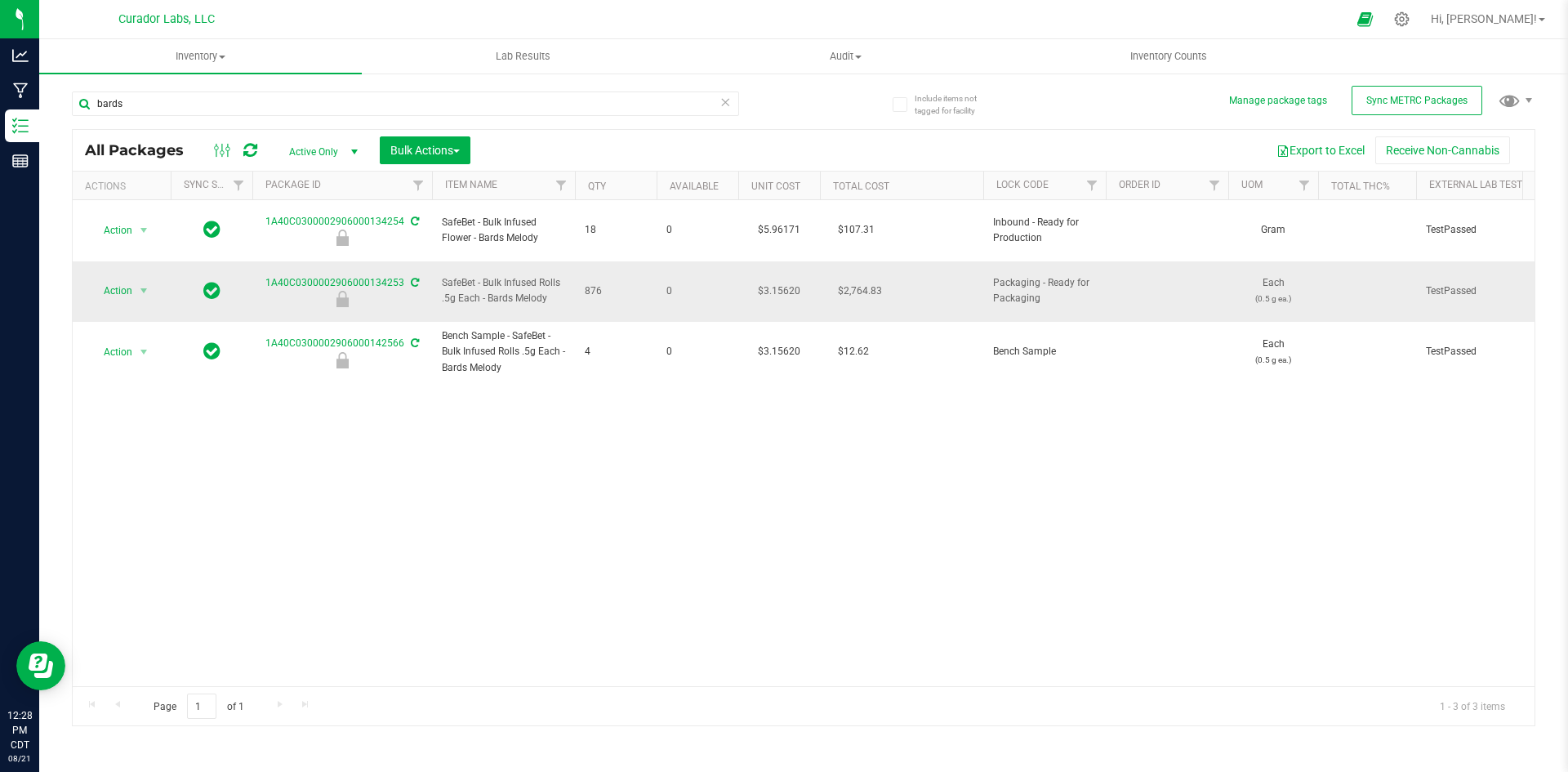
drag, startPoint x: 551, startPoint y: 272, endPoint x: 442, endPoint y: 257, distance: 110.0
click at [442, 275] on span "SafeBet - Bulk Infused Rolls .5g Each - Bards Melody" at bounding box center [503, 291] width 123 height 31
copy span "SafeBet - Bulk Infused Rolls .5g Each - Bards Melody"
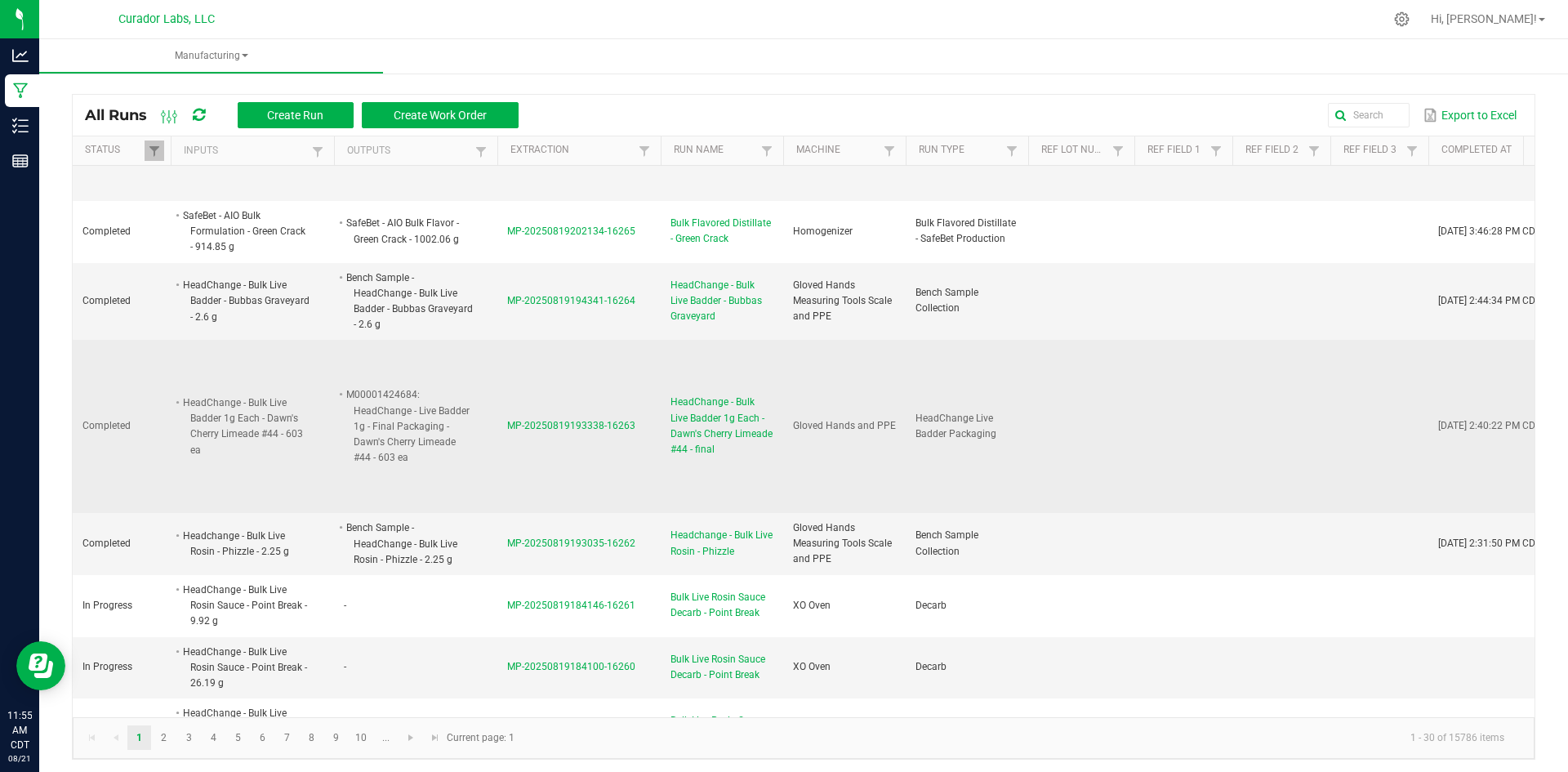
scroll to position [327, 0]
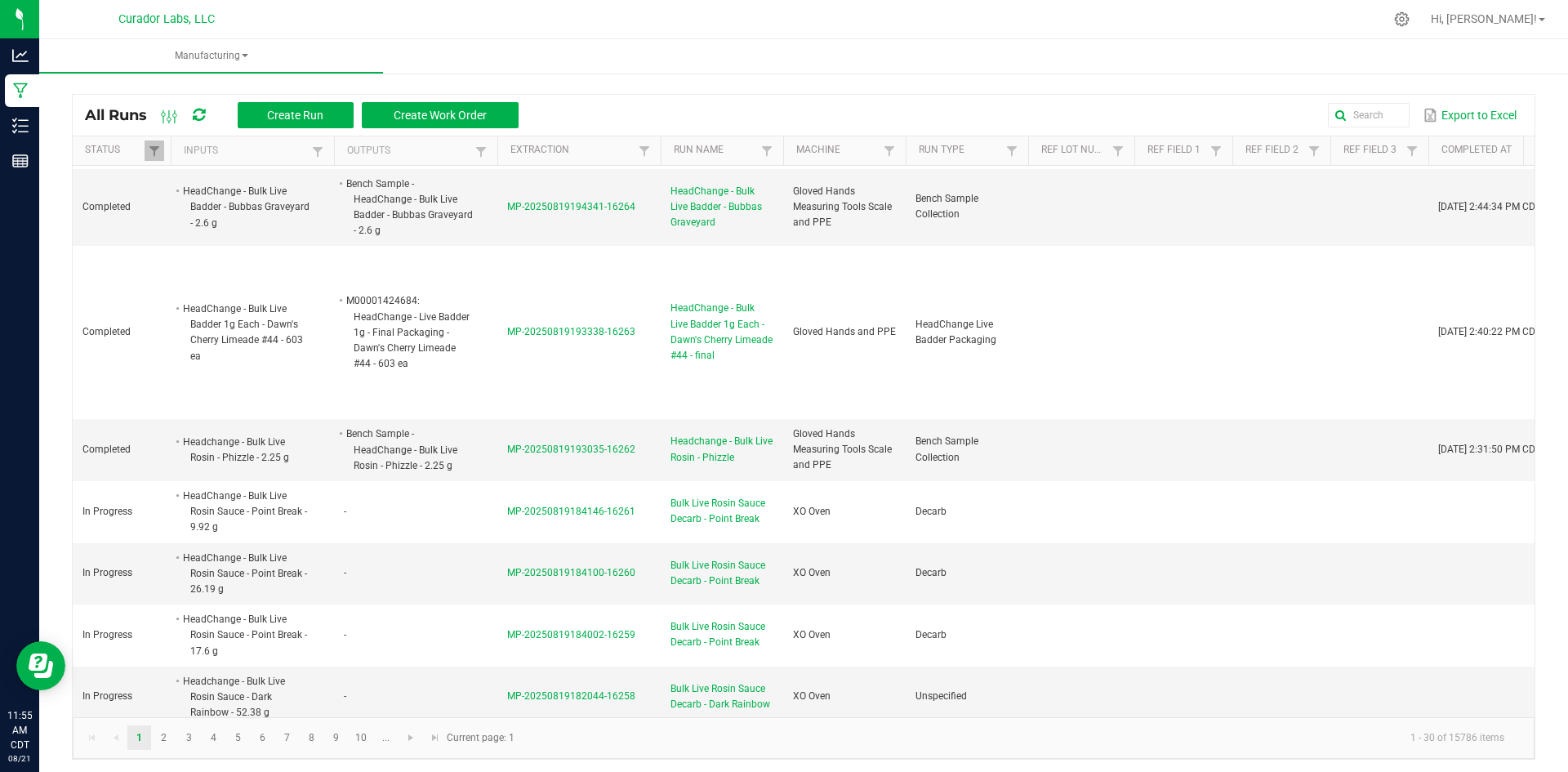
drag, startPoint x: 202, startPoint y: 118, endPoint x: 265, endPoint y: 162, distance: 76.8
click at [202, 118] on icon at bounding box center [198, 115] width 13 height 14
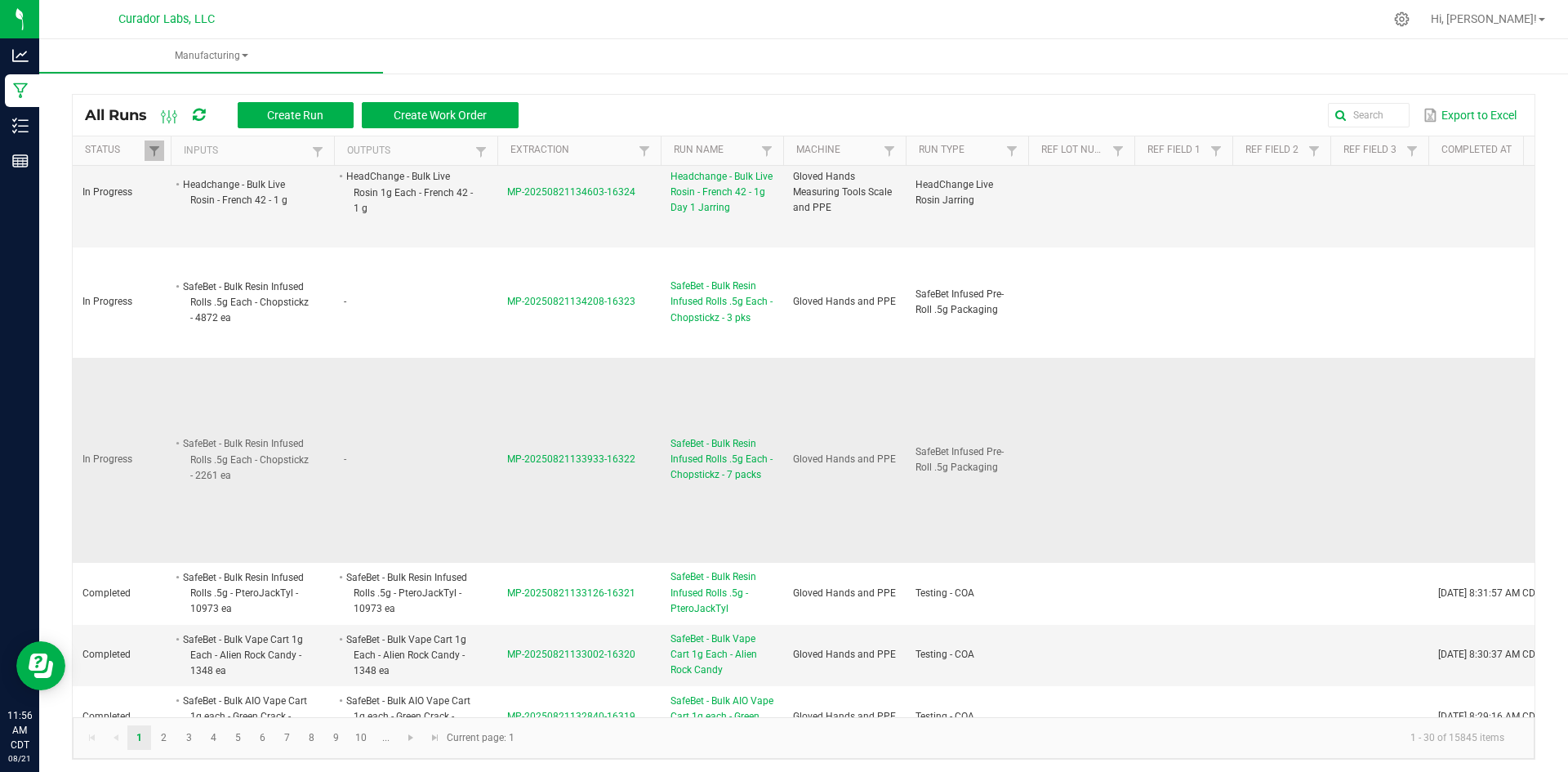
click at [735, 455] on span "SafeBet - Bulk Resin Infused Rolls .5g Each - Chopstickz - 7 packs" at bounding box center [722, 460] width 103 height 47
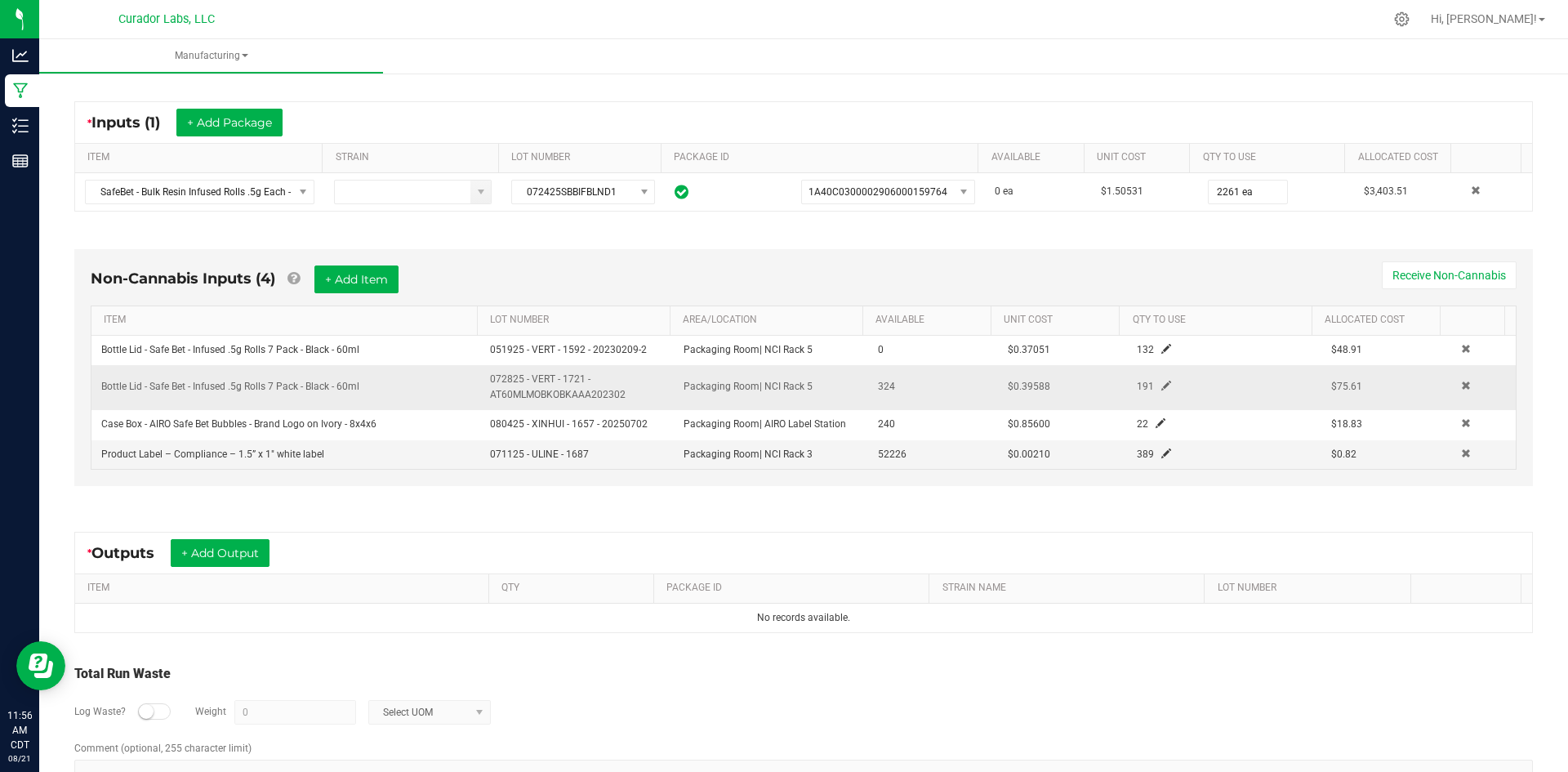
scroll to position [327, 0]
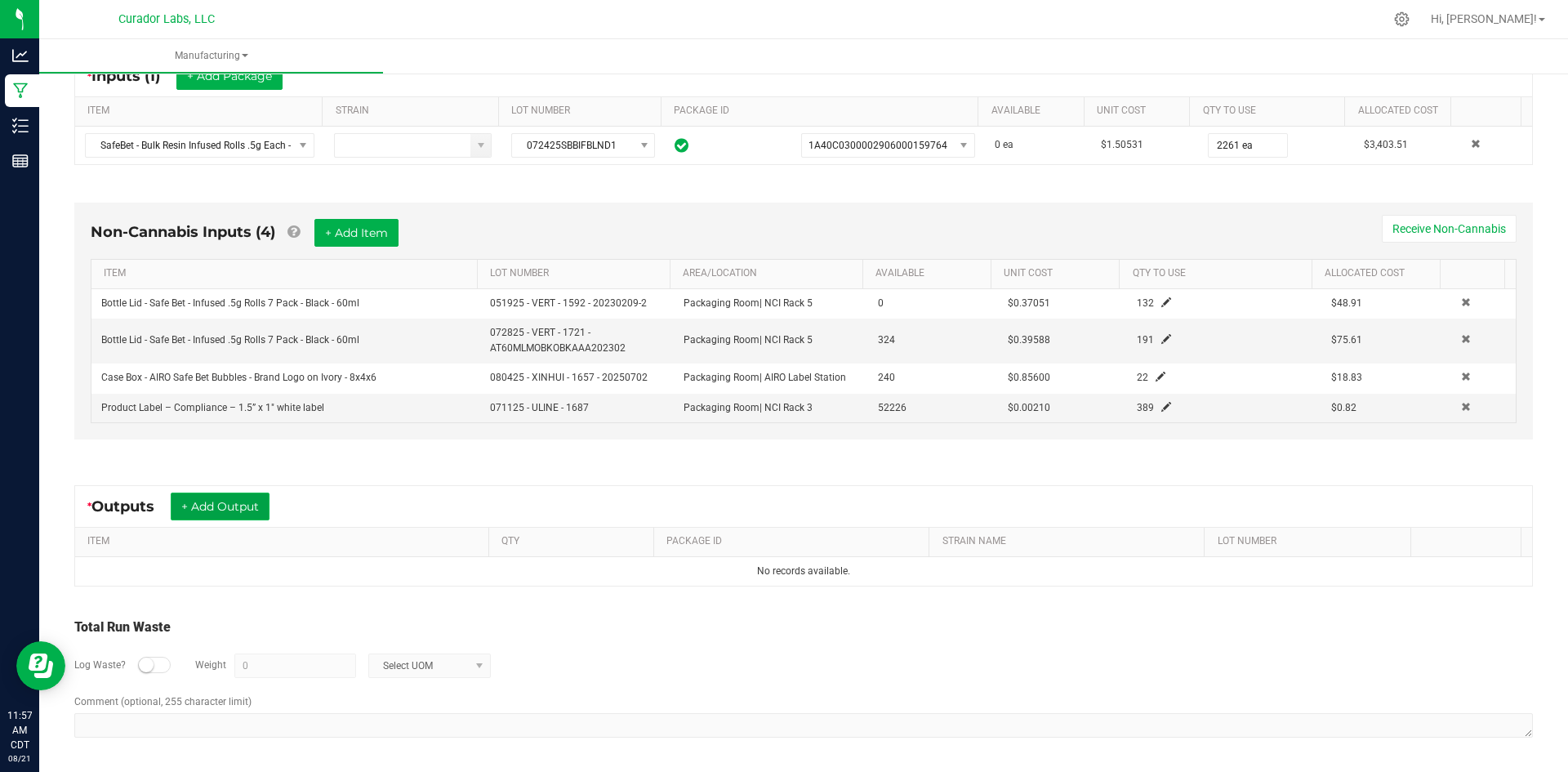
click at [263, 509] on button "+ Add Output" at bounding box center [220, 506] width 99 height 28
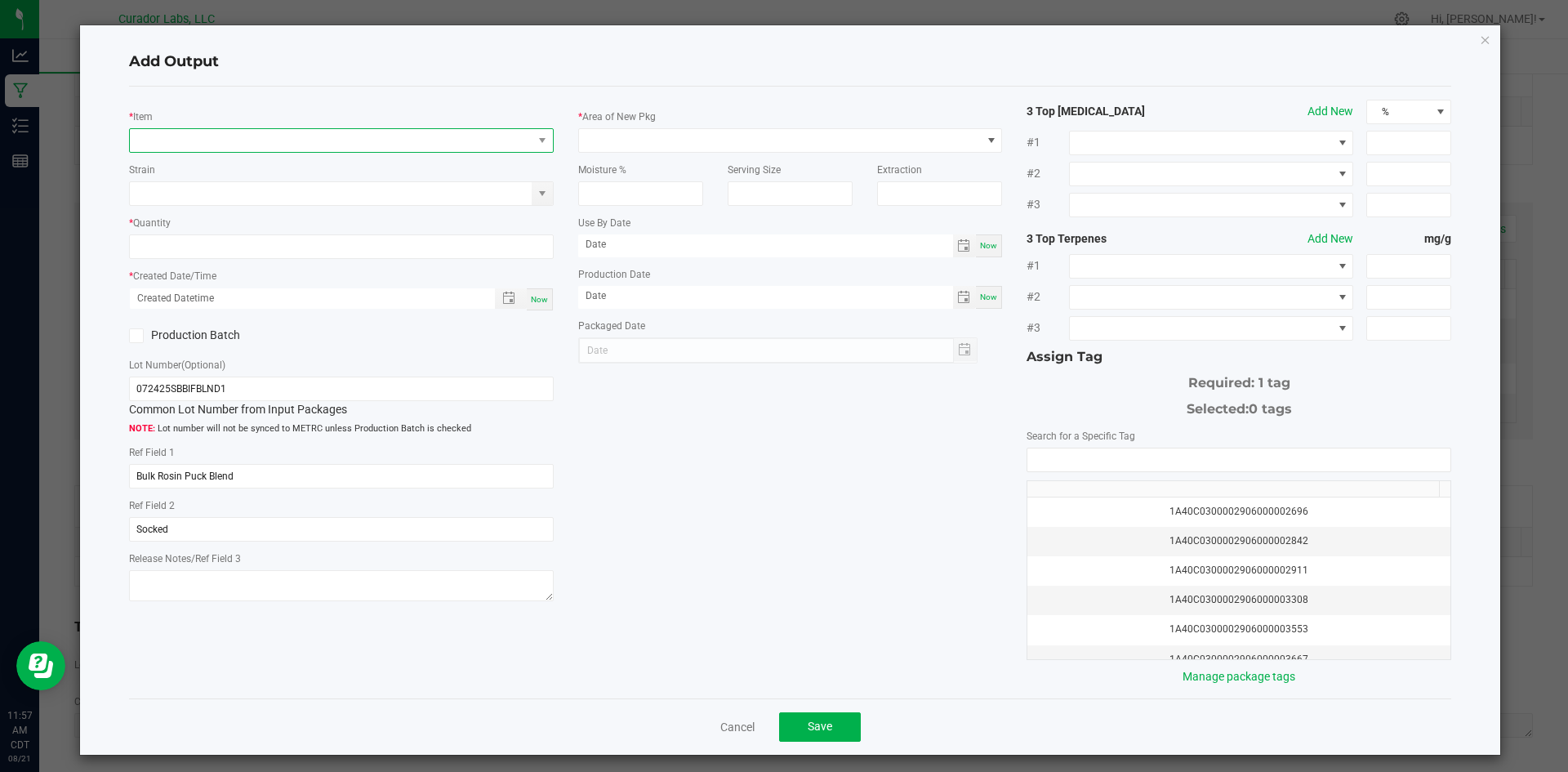
click at [191, 139] on span "NO DATA FOUND" at bounding box center [331, 140] width 403 height 23
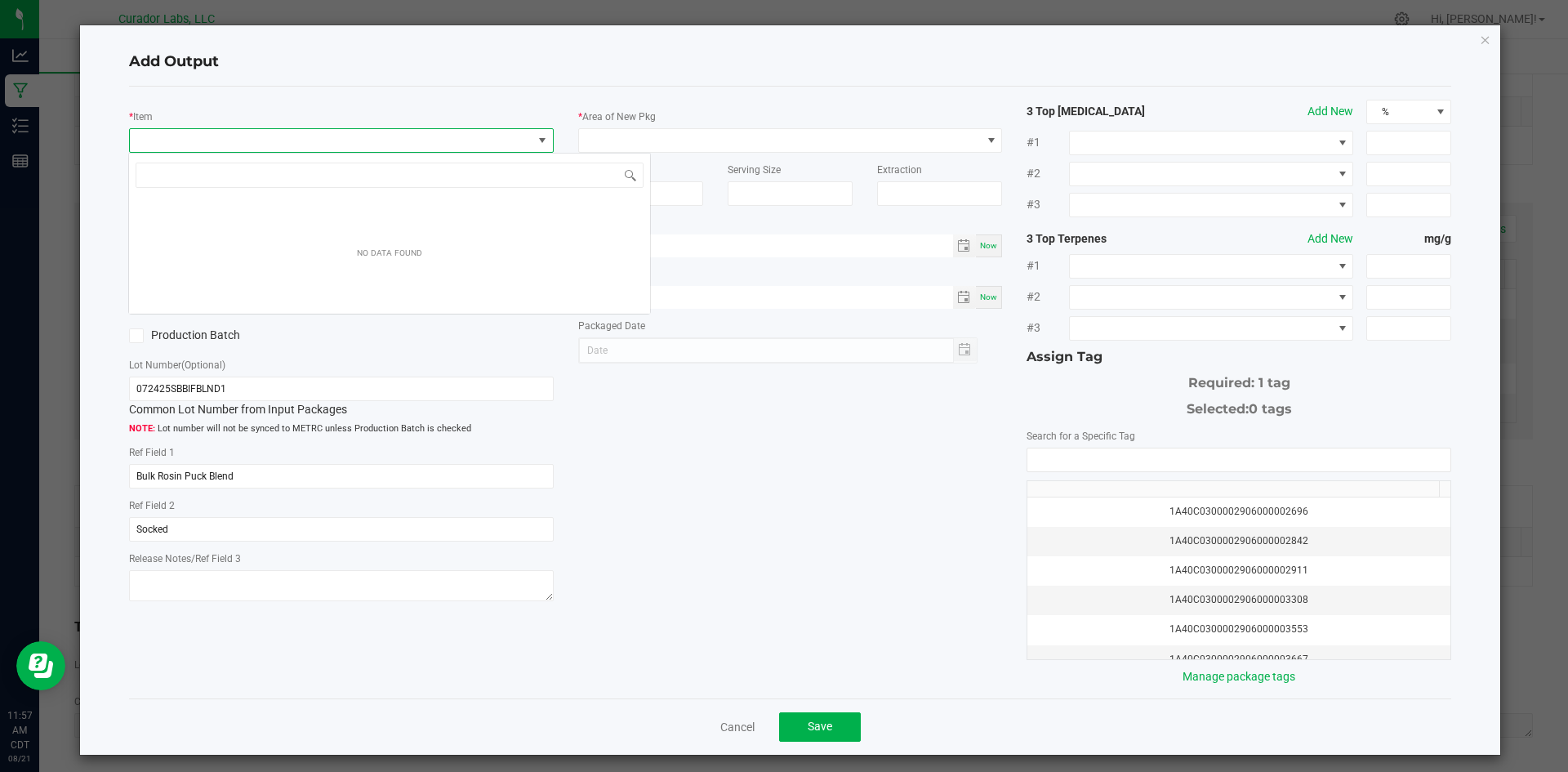
scroll to position [24, 421]
type input "2255583"
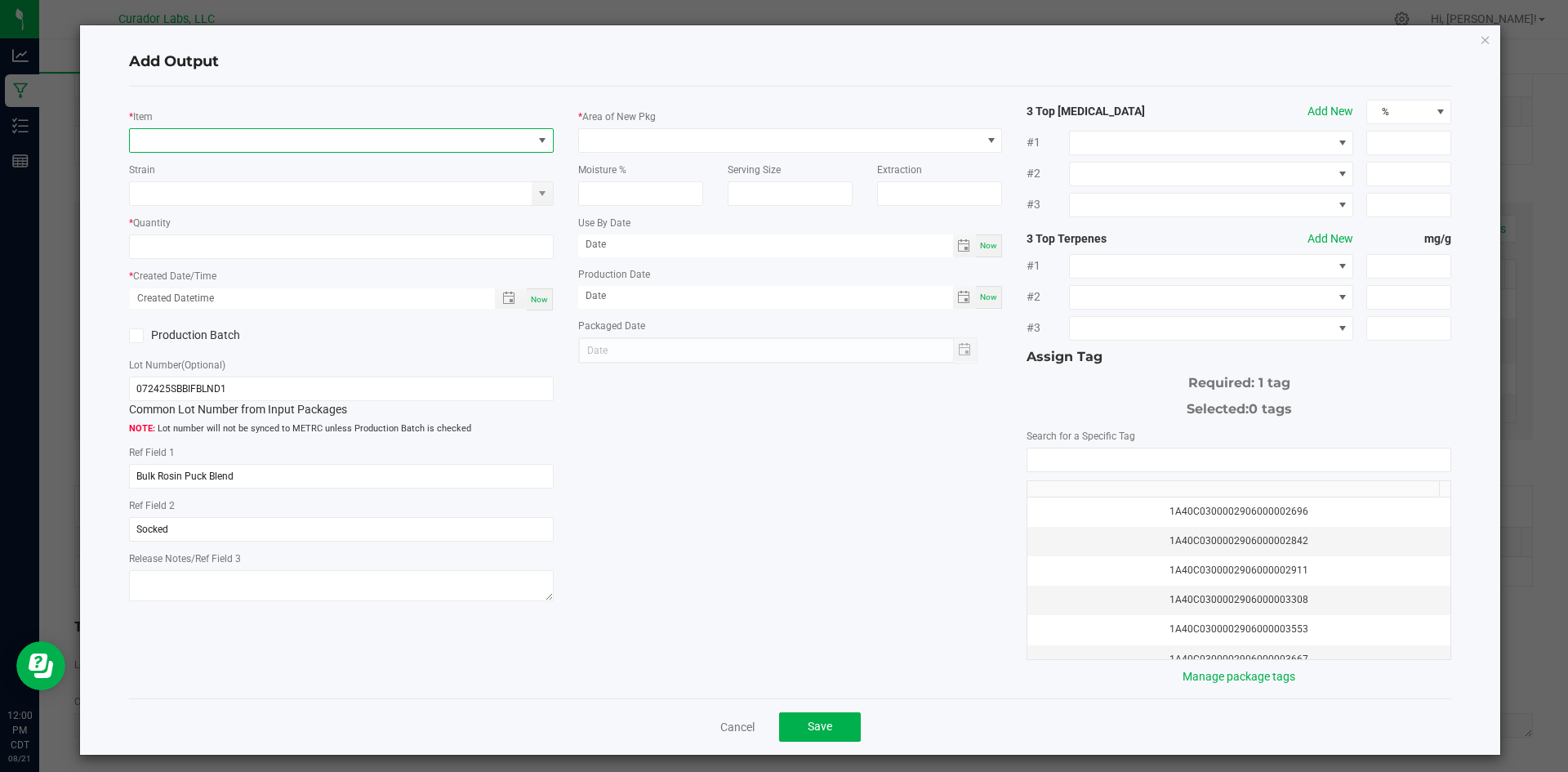
click at [262, 133] on span "NO DATA FOUND" at bounding box center [331, 140] width 403 height 23
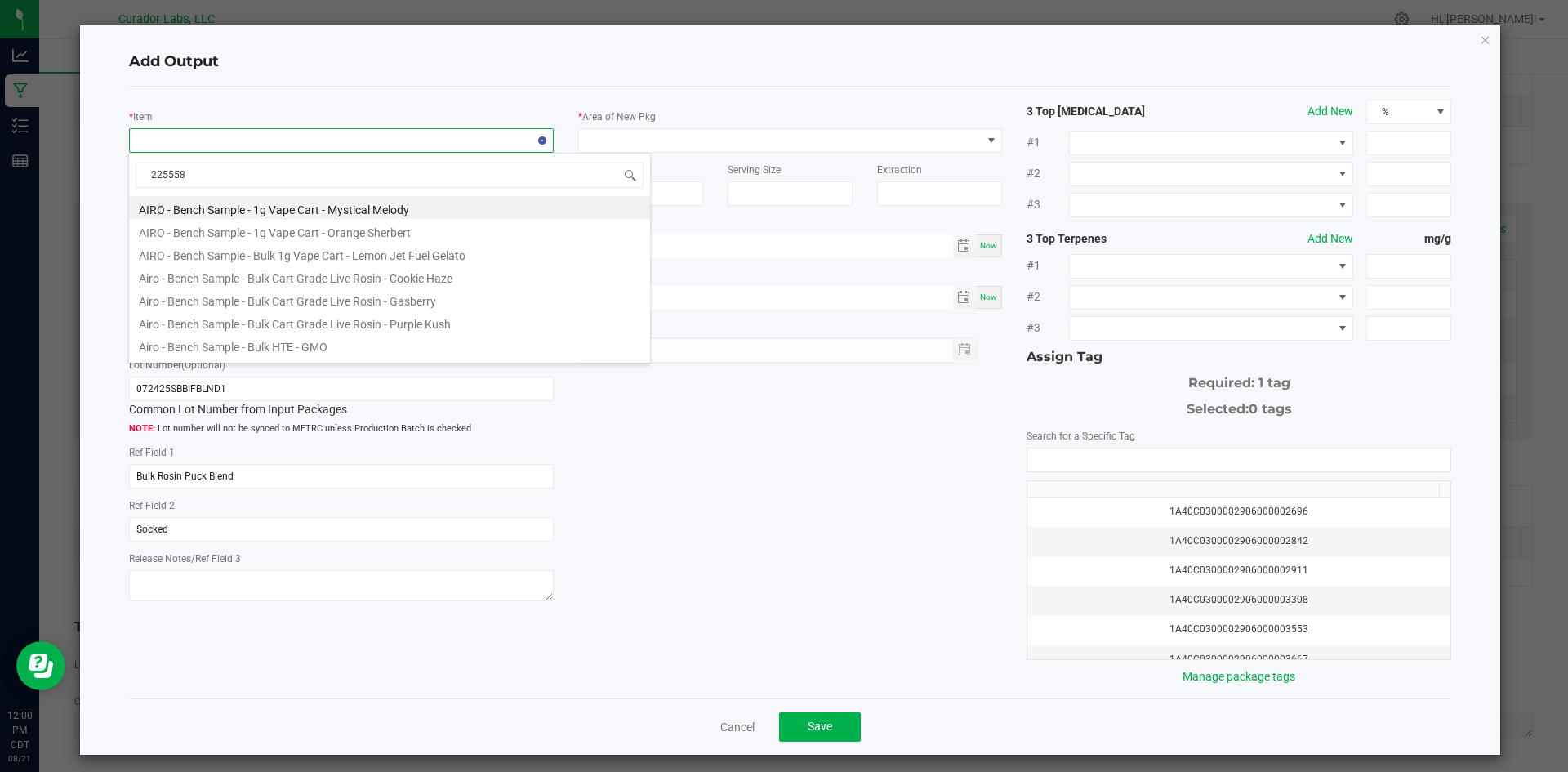
type input "2255583"
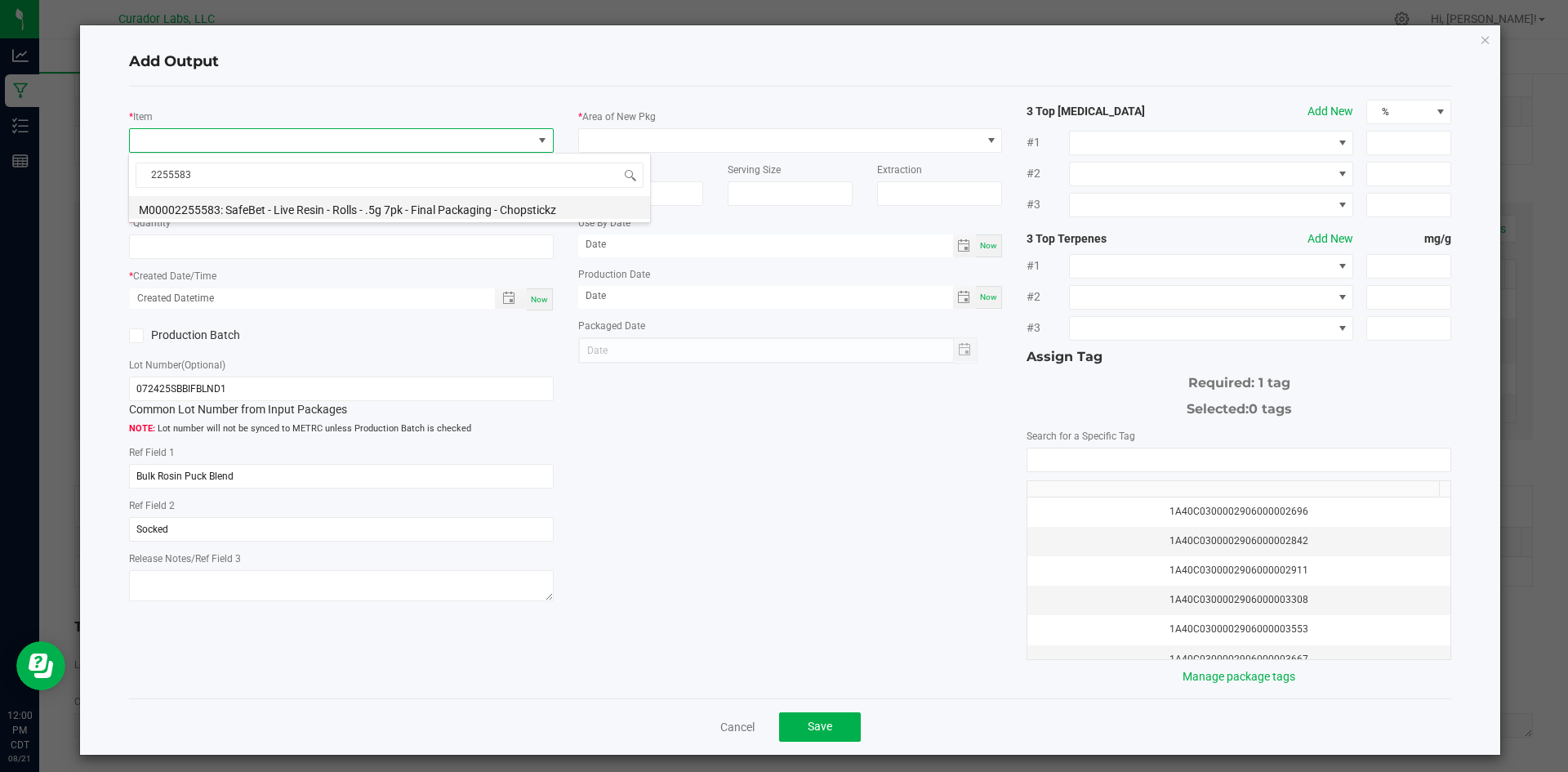
click at [300, 206] on li "M00002255583: SafeBet - Live Resin - Rolls - .5g 7pk - Final Packaging - Chopst…" at bounding box center [389, 207] width 521 height 23
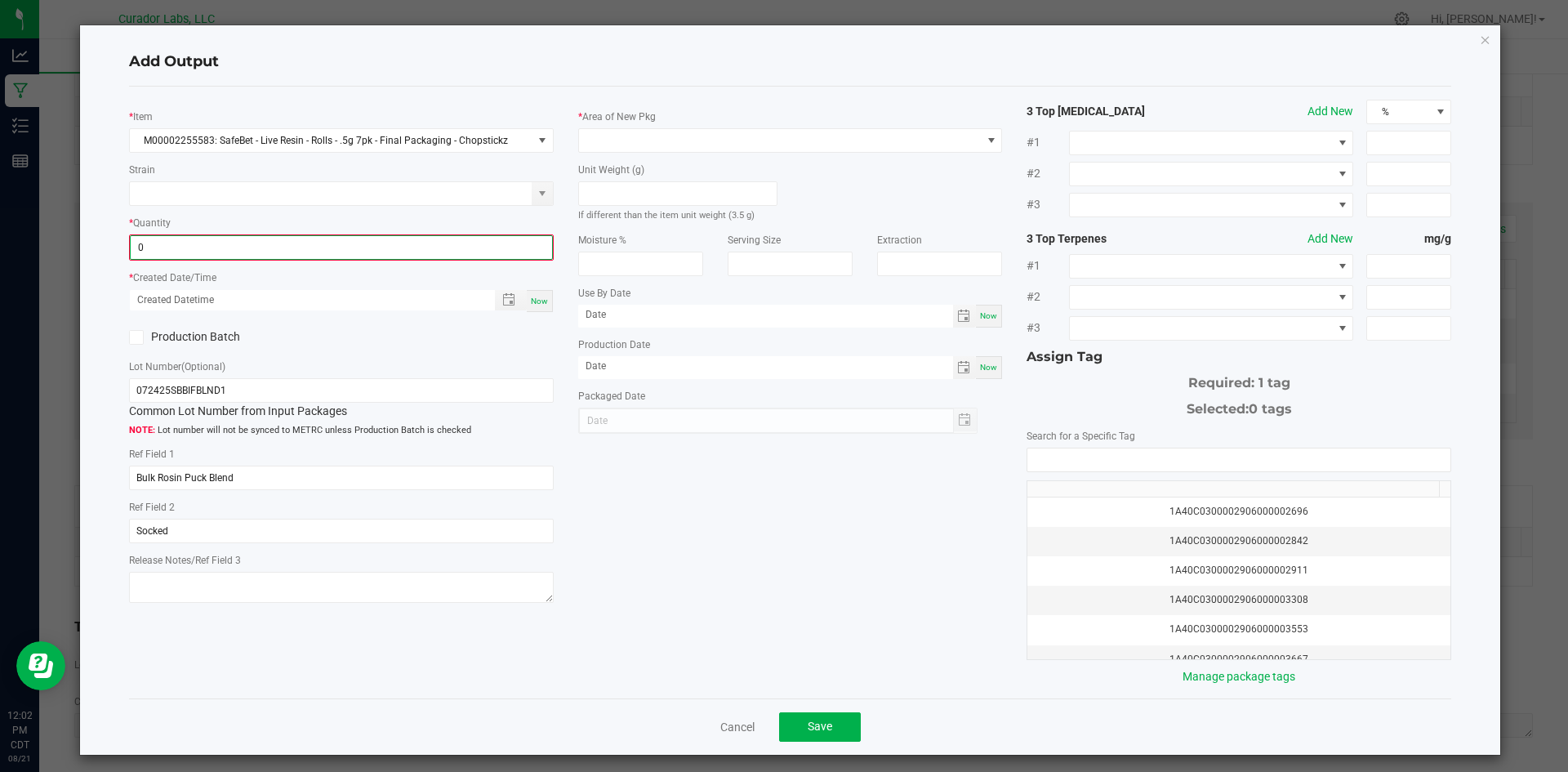
click at [274, 258] on input "0" at bounding box center [341, 247] width 421 height 23
type input "323 ea"
click at [536, 295] on span "Now" at bounding box center [540, 299] width 17 height 9
type input "08/21/2025 12:02 PM"
type input "[DATE]"
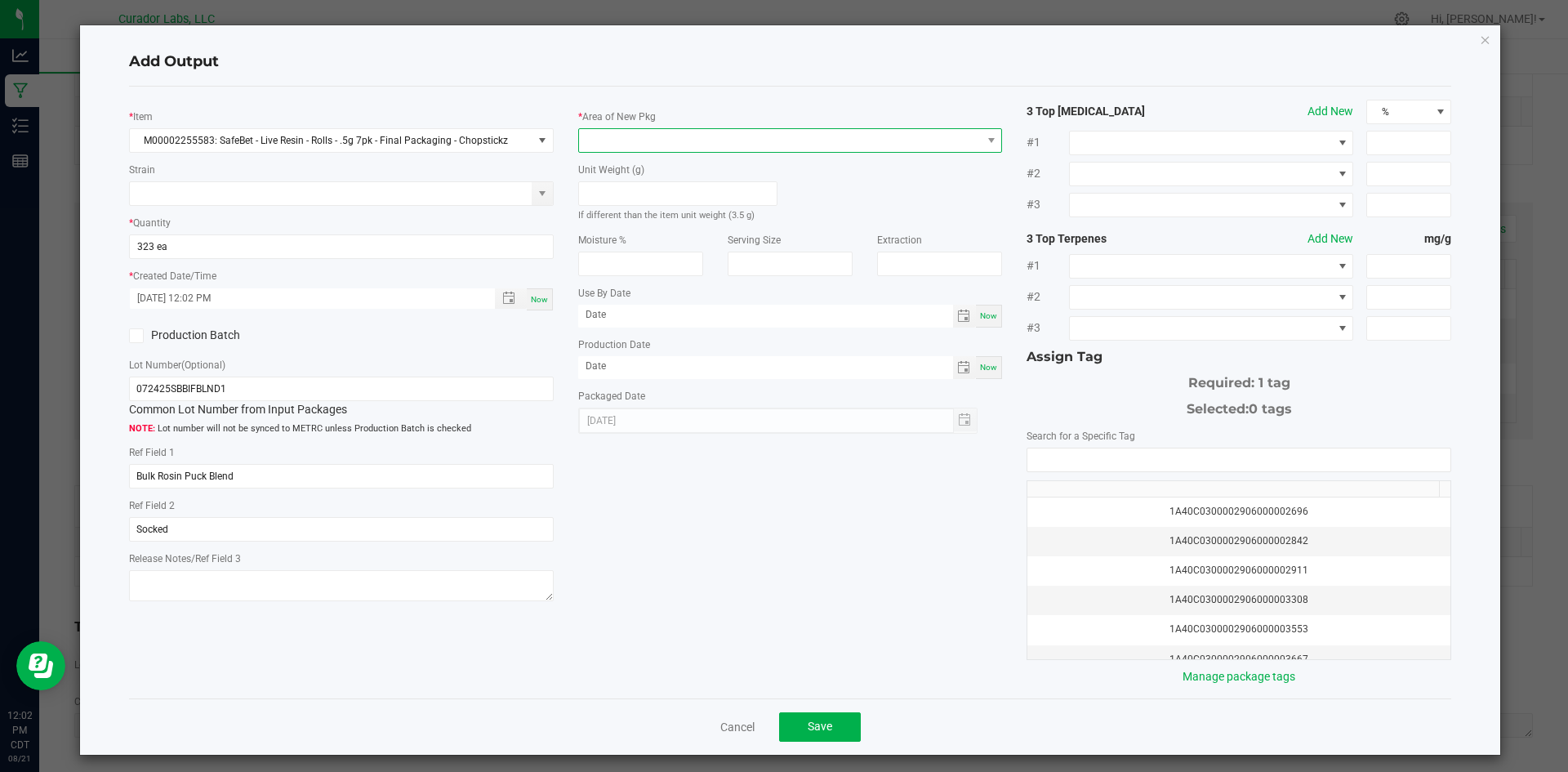
click at [623, 143] on span at bounding box center [780, 140] width 403 height 23
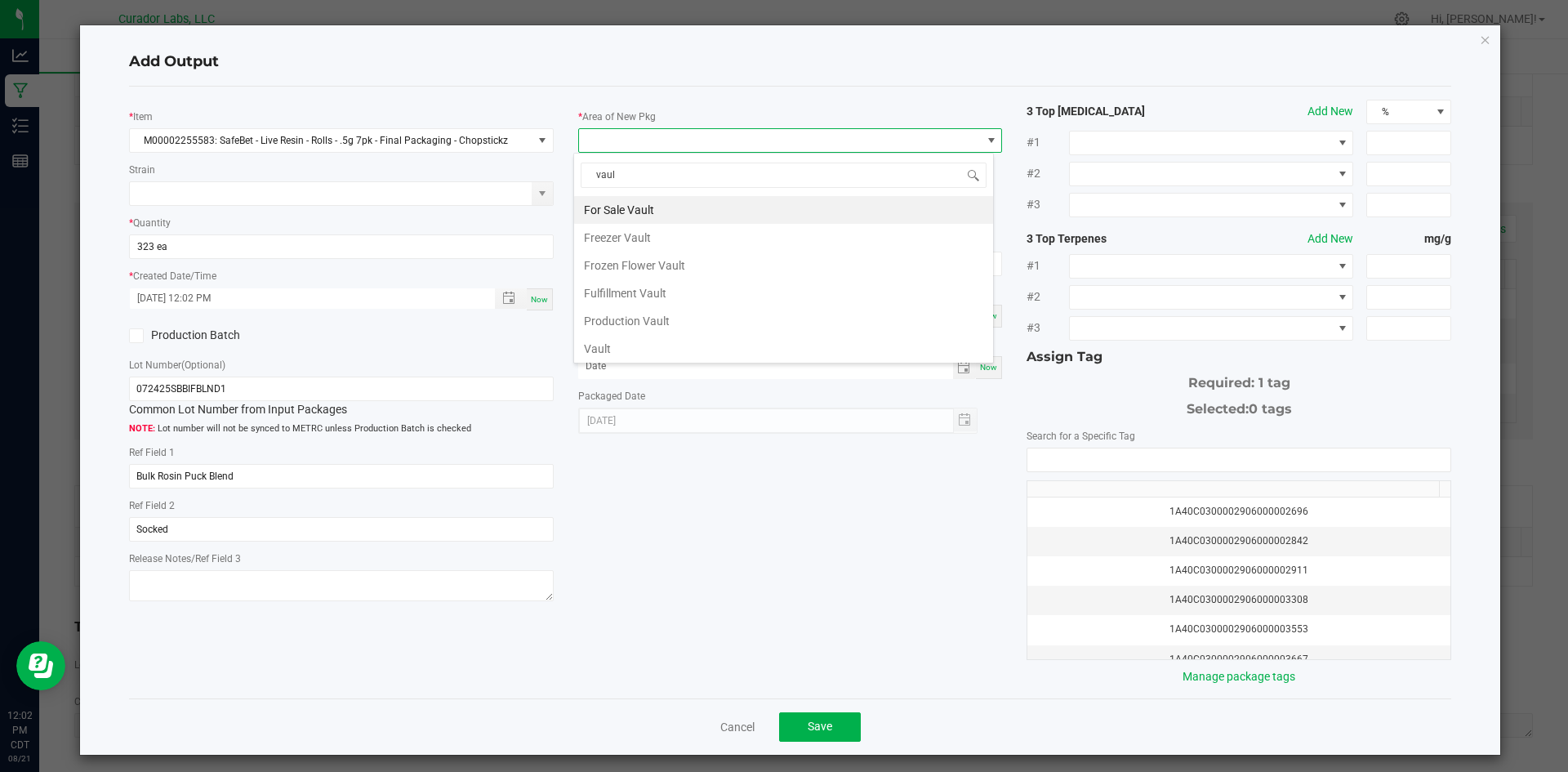
type input "vault"
click at [622, 340] on li "Vault" at bounding box center [784, 349] width 419 height 28
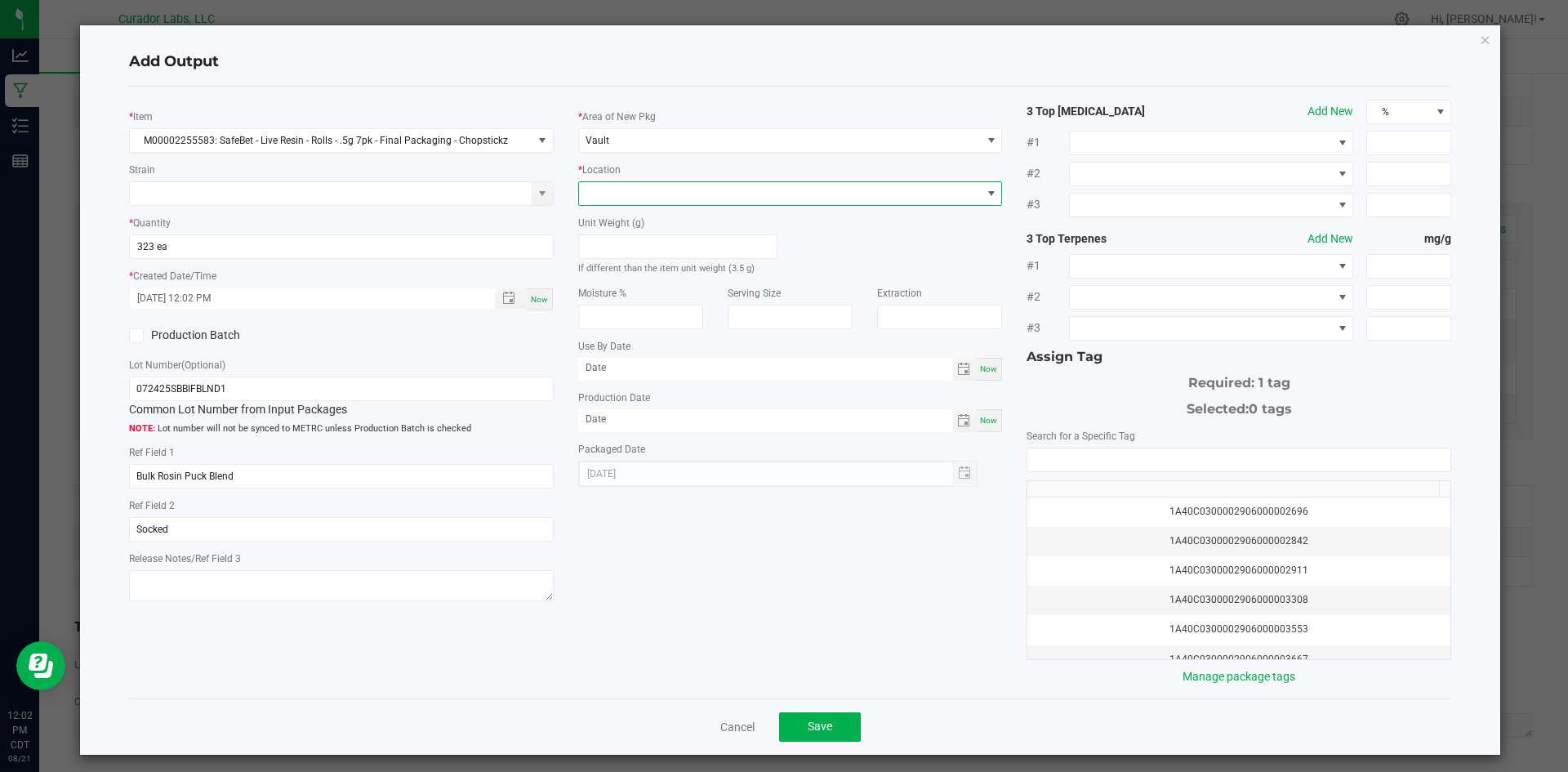
click at [621, 182] on span at bounding box center [780, 193] width 403 height 23
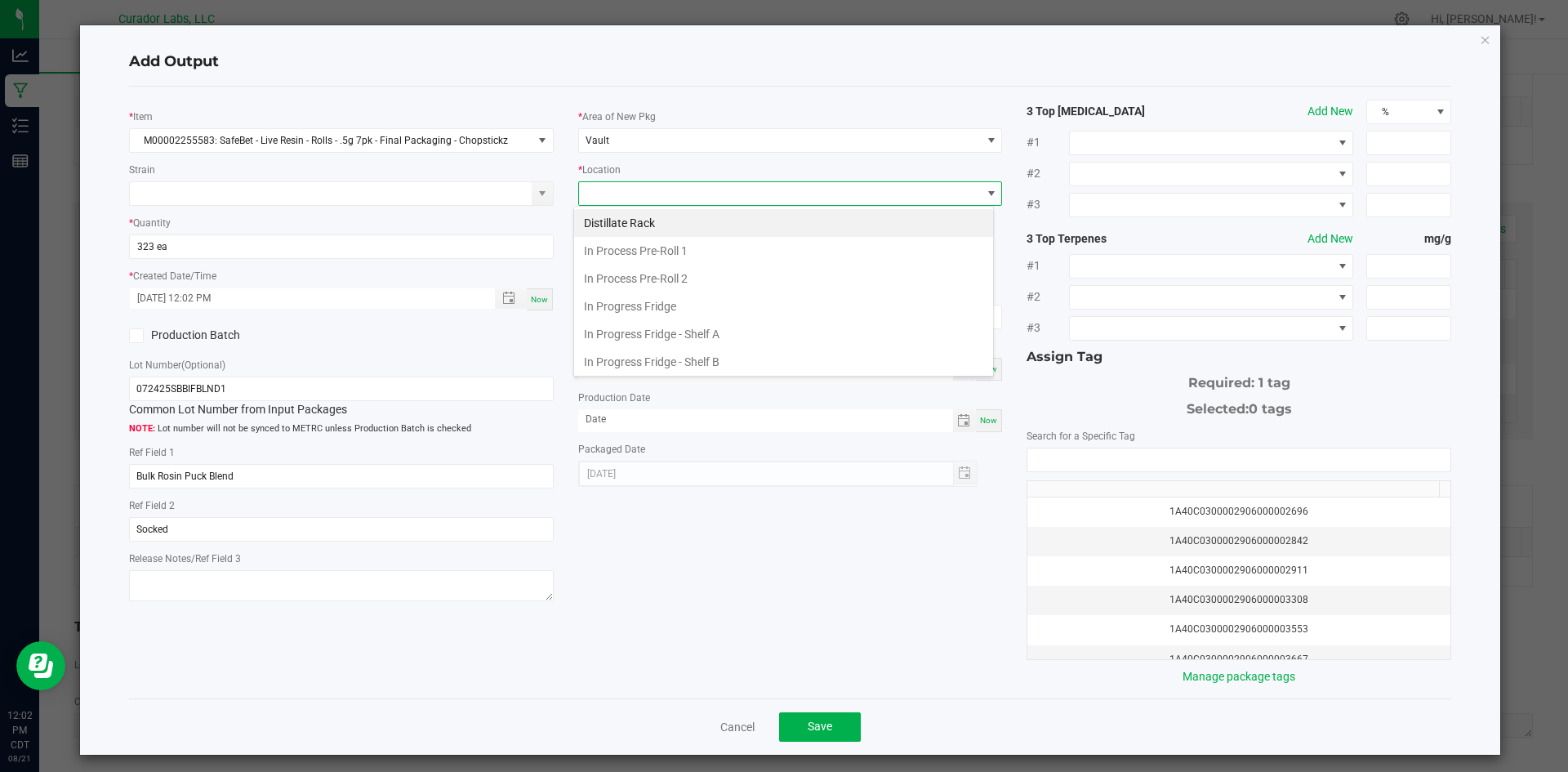
scroll to position [253, 0]
click at [619, 192] on span "Packaging Rack" at bounding box center [621, 193] width 71 height 12
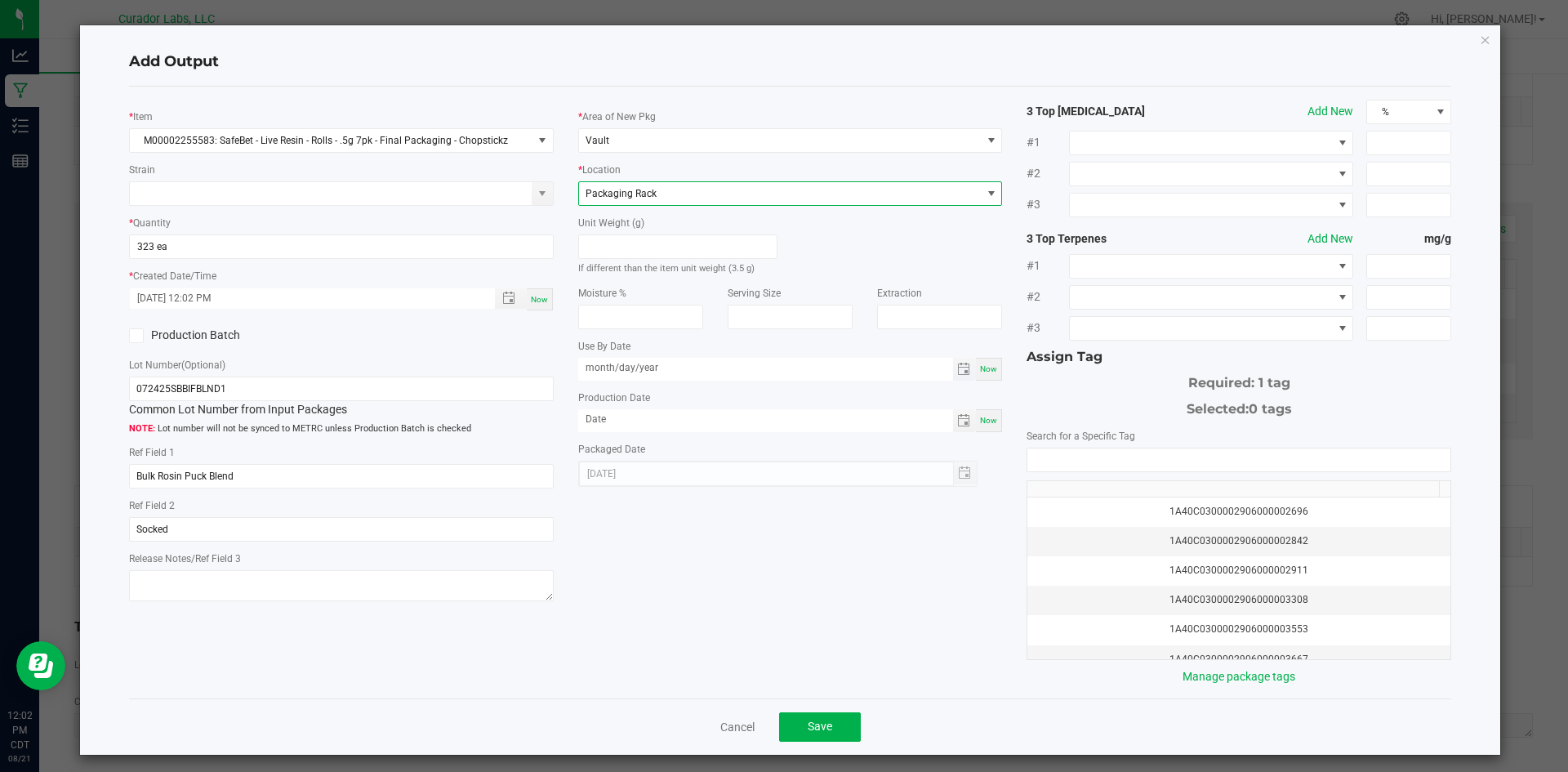
click at [616, 371] on input "month/day/year" at bounding box center [766, 368] width 375 height 20
type input "08/13/2026"
click at [649, 416] on input "month/day/year" at bounding box center [766, 420] width 375 height 20
type input "08/13/2025"
click at [1067, 455] on input "NO DATA FOUND" at bounding box center [1239, 459] width 423 height 23
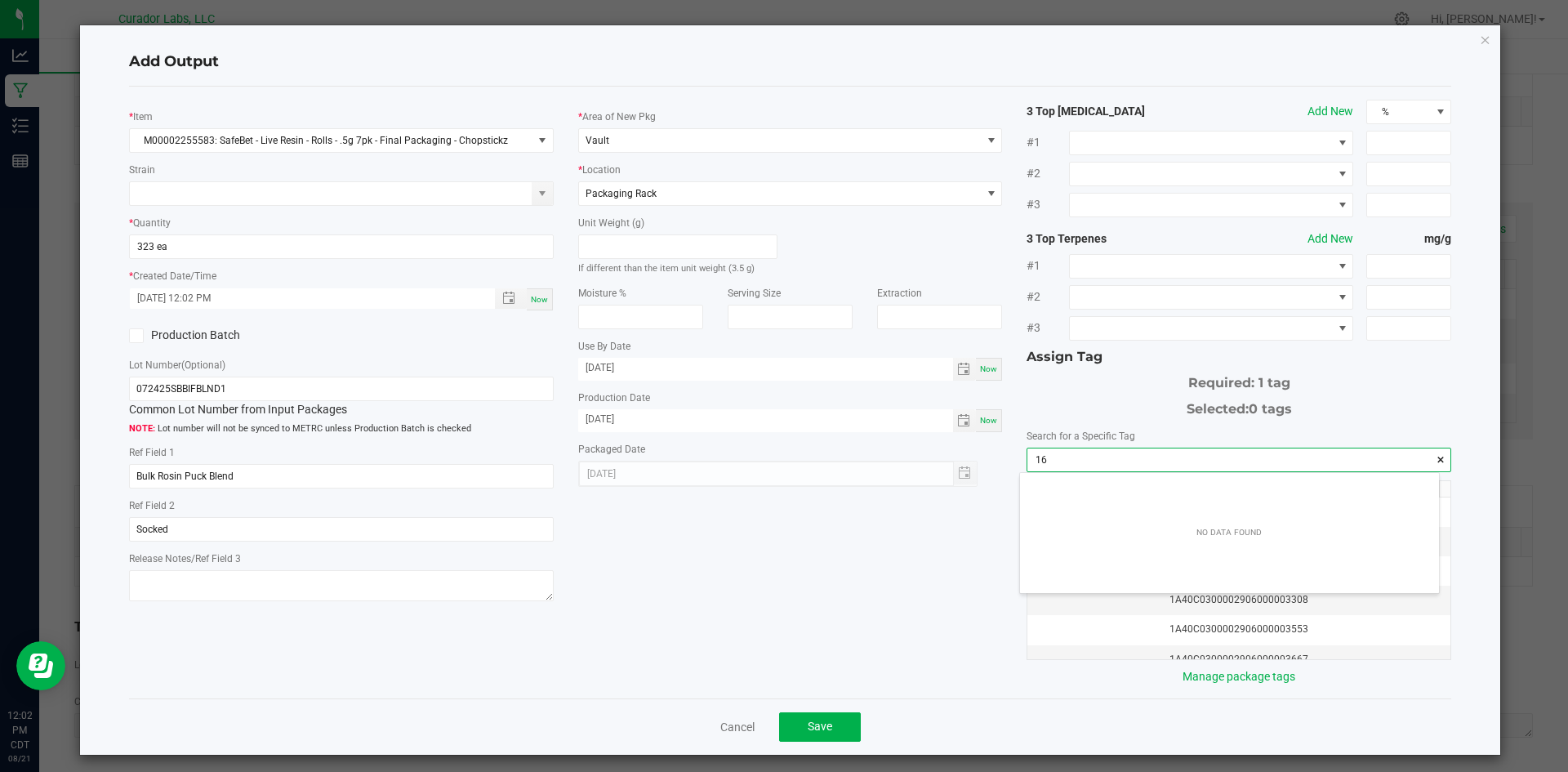
scroll to position [23, 420]
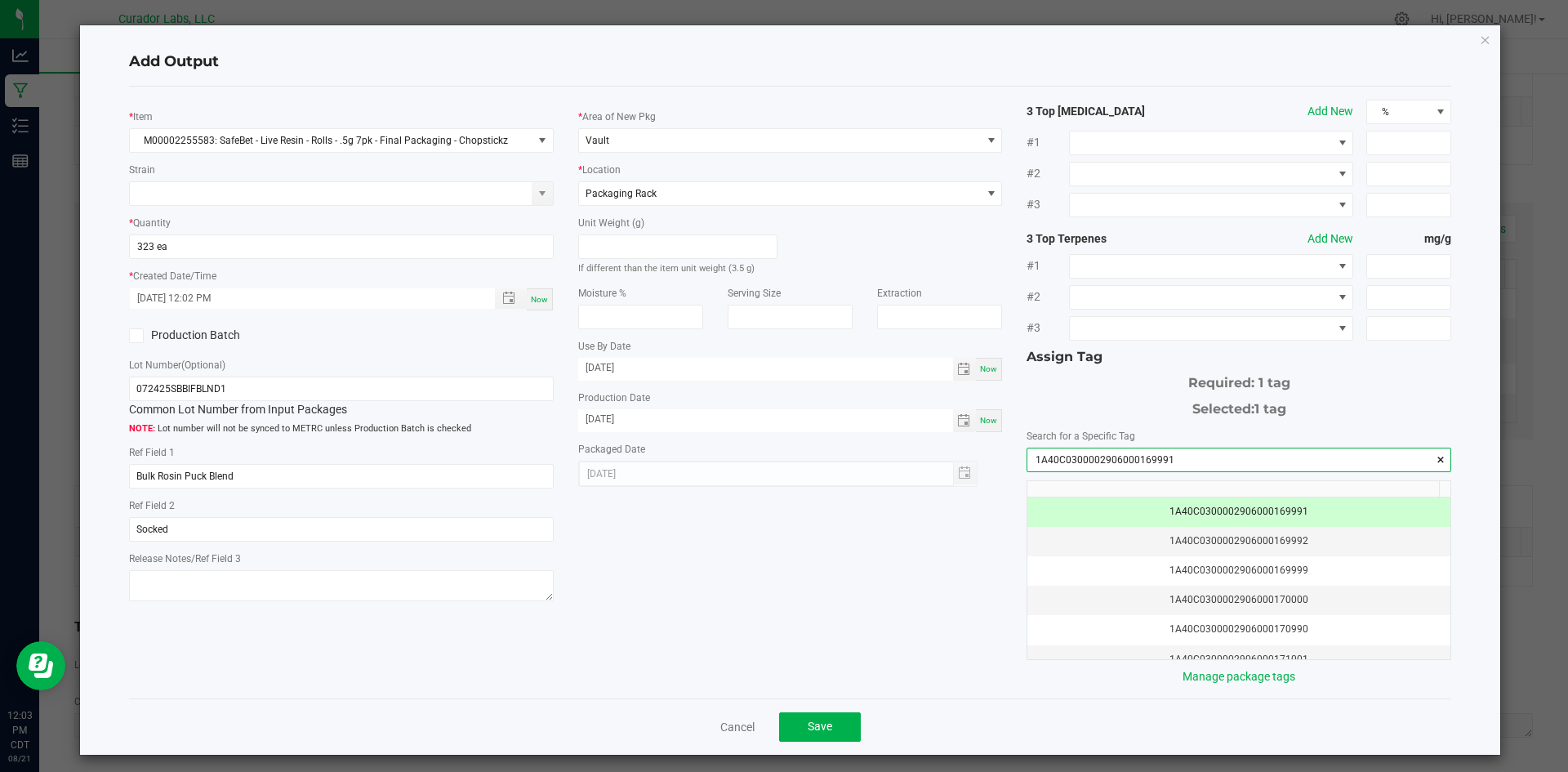
click at [1094, 454] on input "1A40C0300002906000169991" at bounding box center [1239, 459] width 423 height 23
drag, startPoint x: 1094, startPoint y: 454, endPoint x: 1108, endPoint y: 457, distance: 14.3
click at [1098, 455] on input "1A40C0300002906000169991" at bounding box center [1239, 459] width 423 height 23
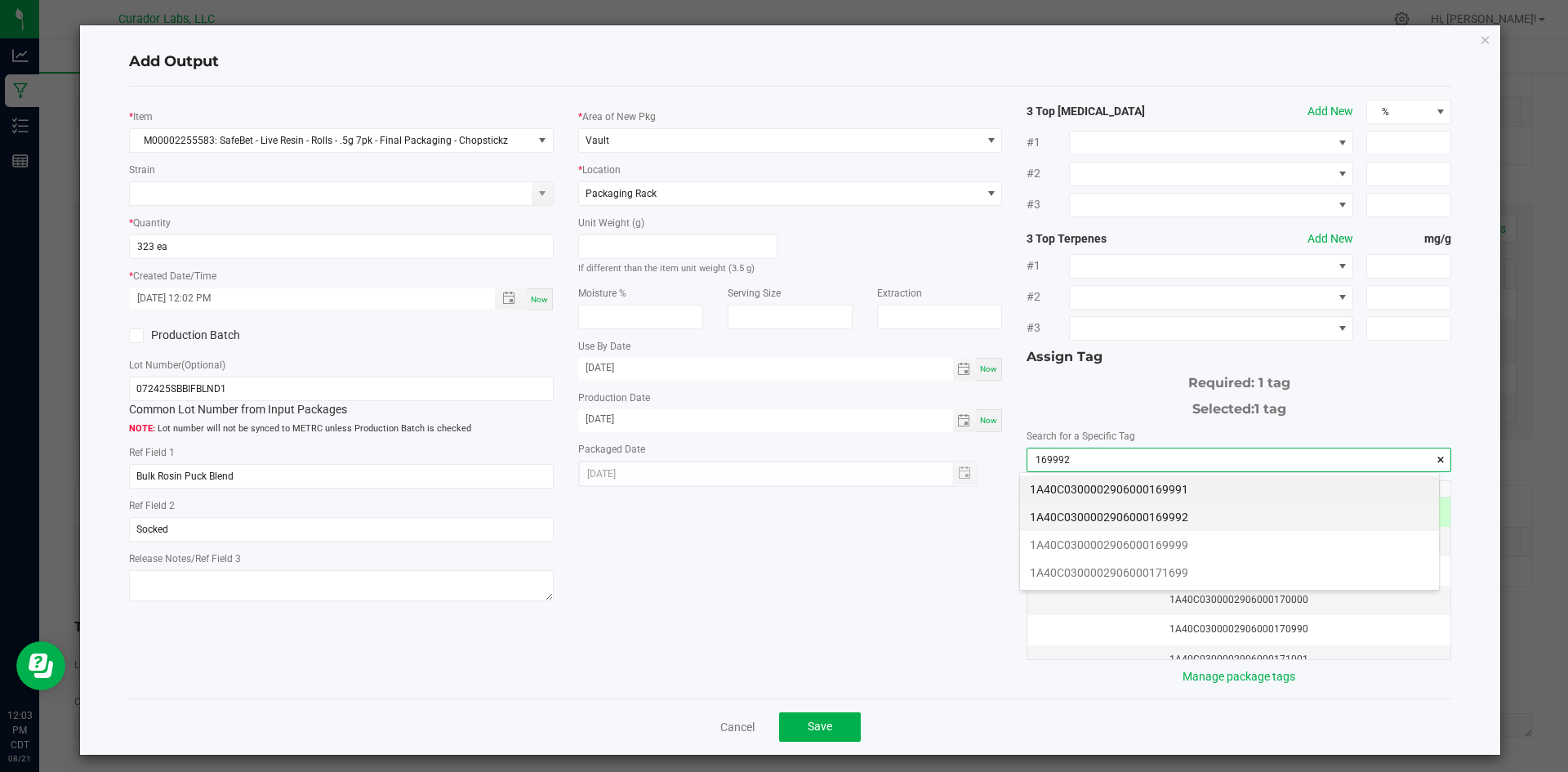
click at [1107, 522] on li "1A40C0300002906000169992" at bounding box center [1229, 517] width 419 height 28
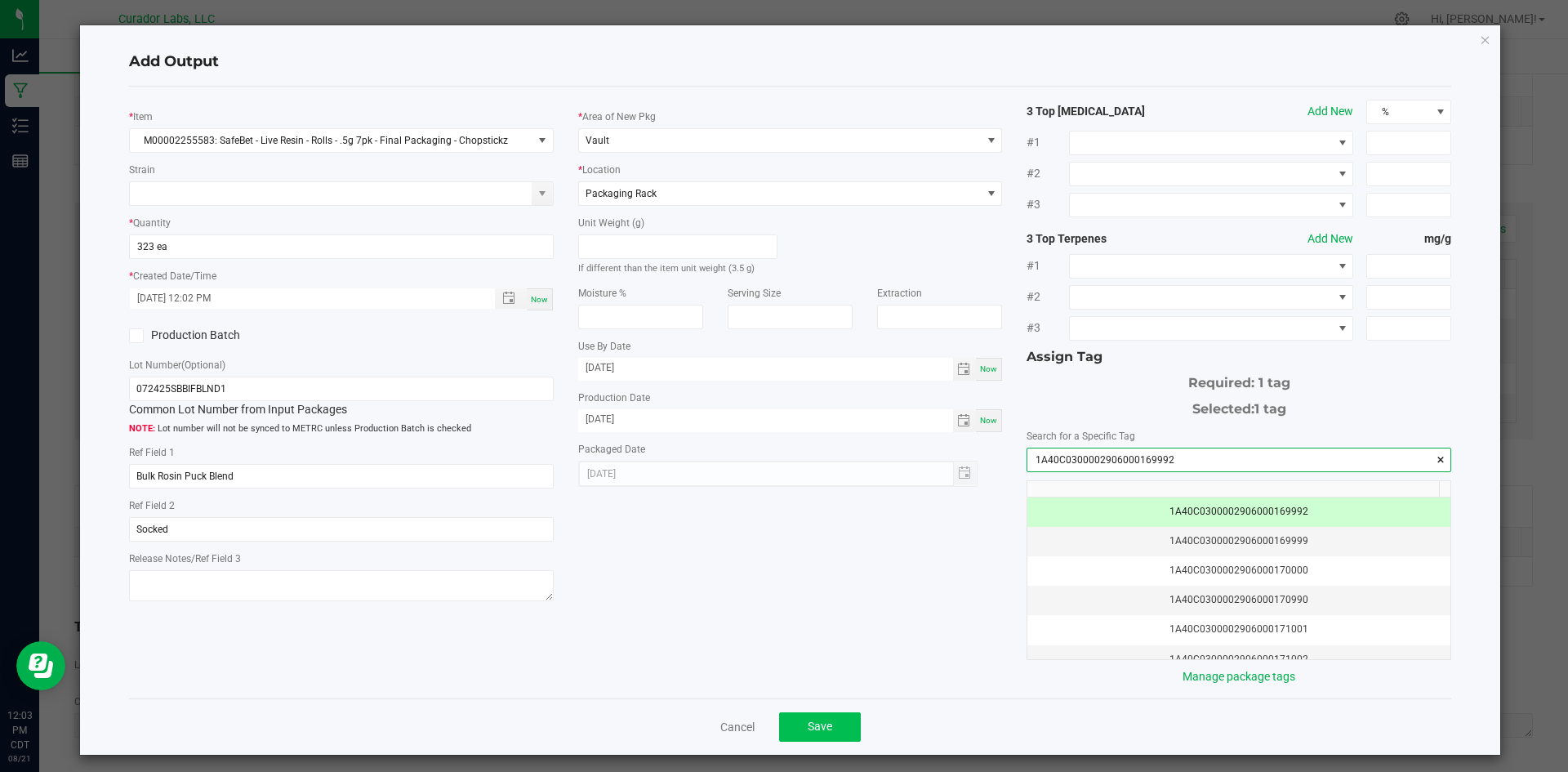
type input "1A40C0300002906000169992"
click at [838, 726] on button "Save" at bounding box center [820, 727] width 82 height 30
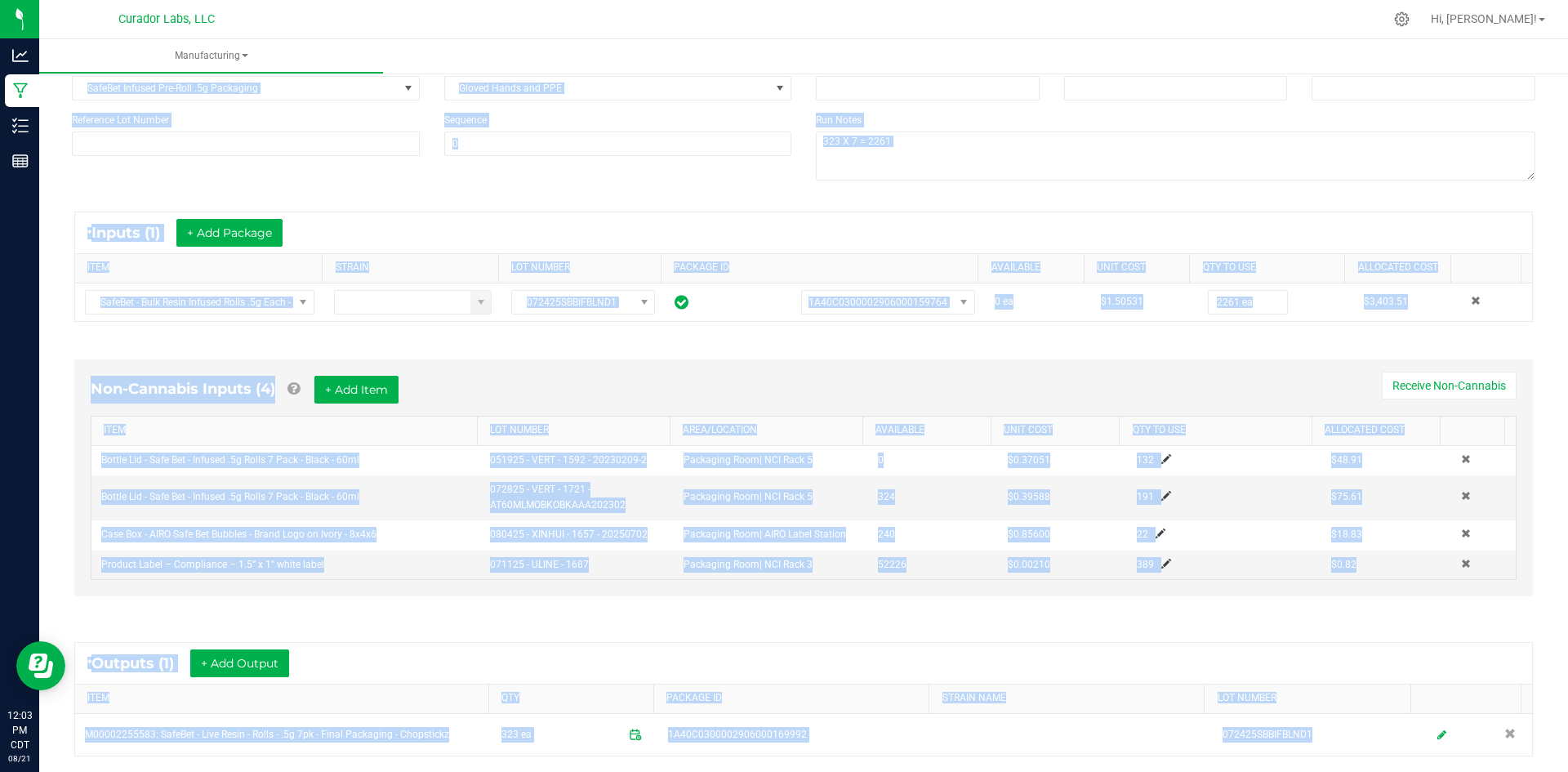
scroll to position [340, 0]
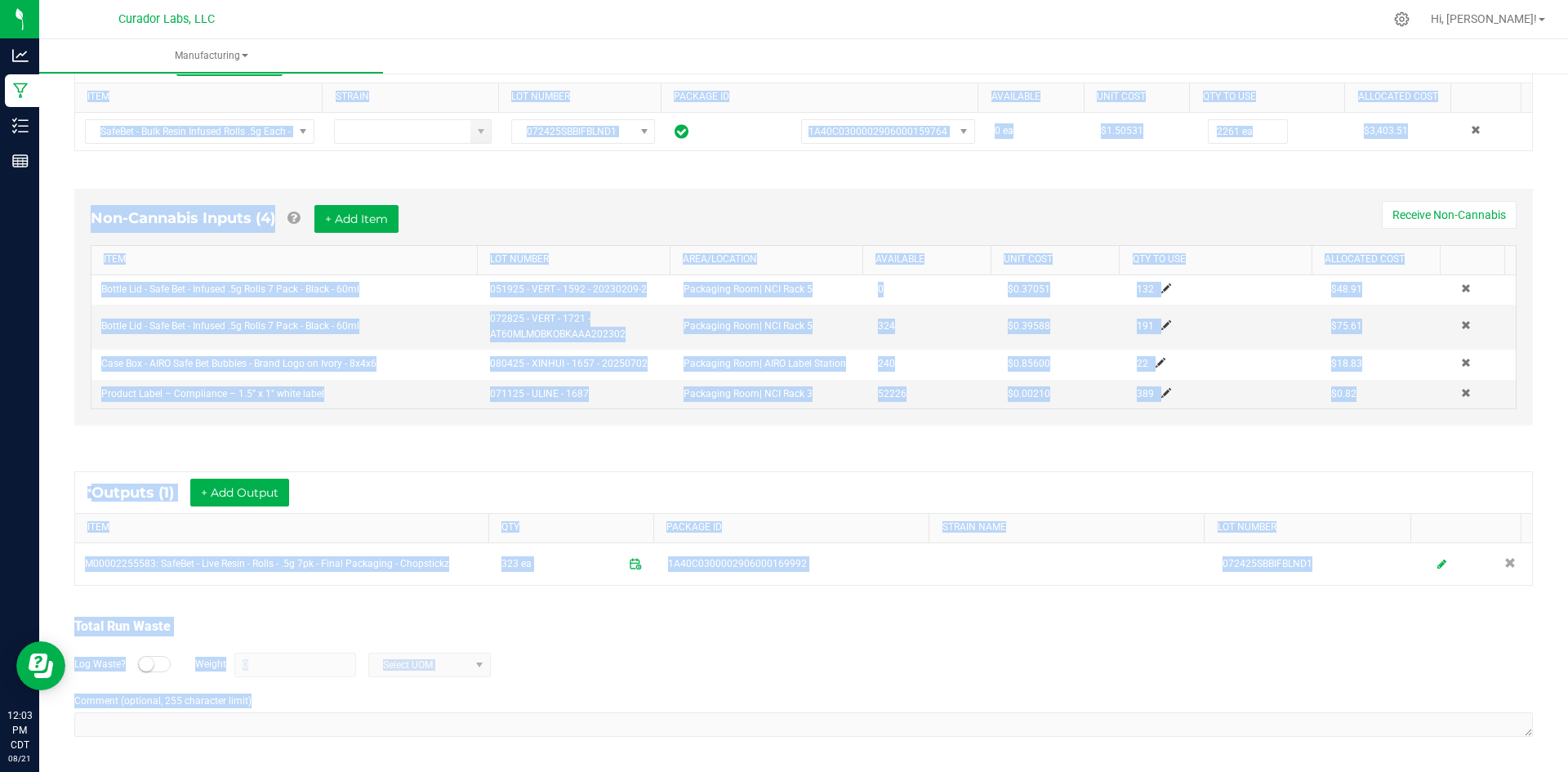
drag, startPoint x: 71, startPoint y: 116, endPoint x: 646, endPoint y: 737, distance: 846.3
click at [803, 771] on html "Analytics Manufacturing Inventory Reports 12:03 PM CDT 08/21/2025 08/21 Curador…" at bounding box center [784, 386] width 1568 height 772
copy manufacturing-process-run "In Progress Started: Aug 21, 2025 8:39 AM CDT by grant@curadorbrands.com Modifi…"
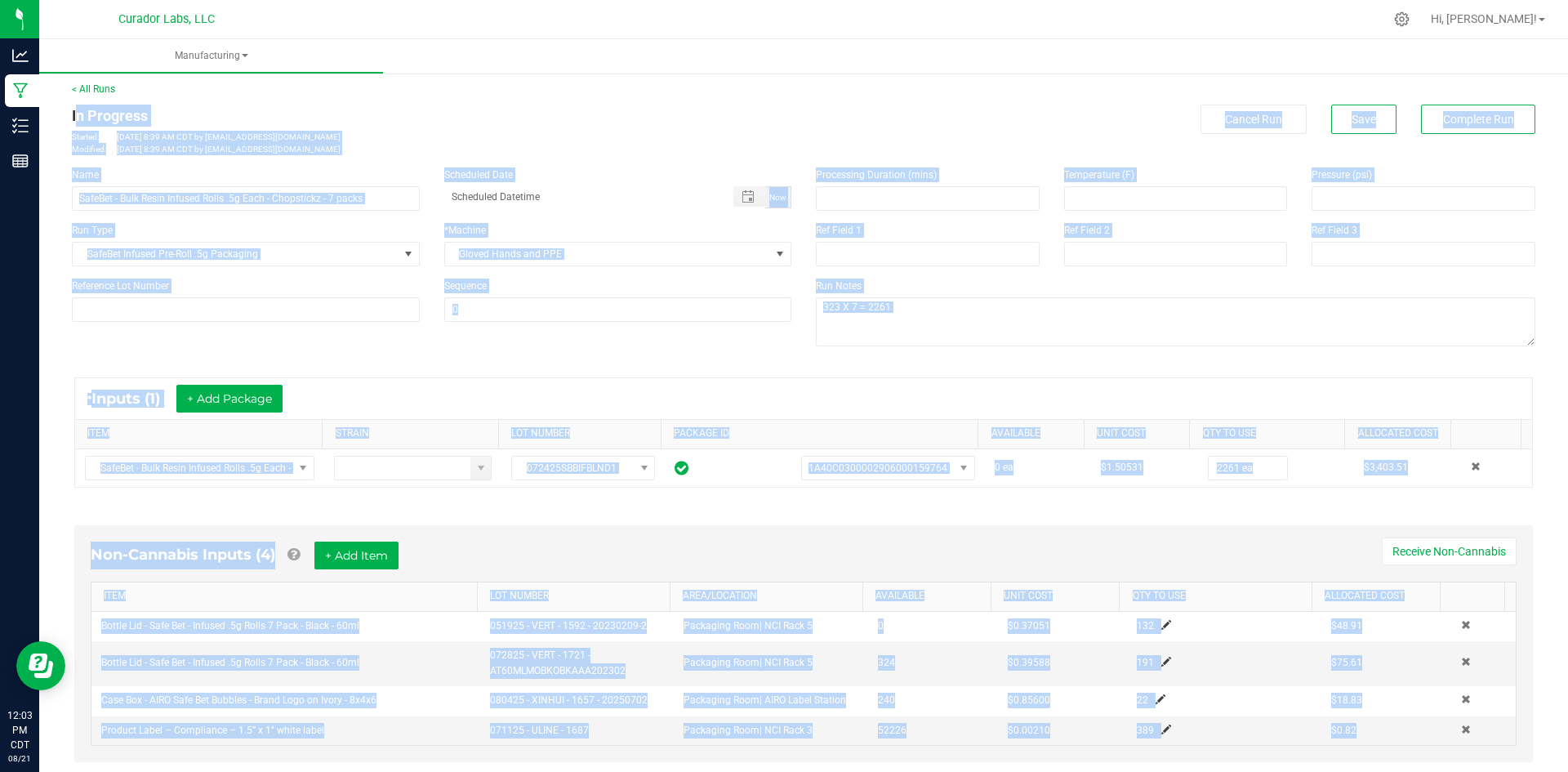
scroll to position [0, 0]
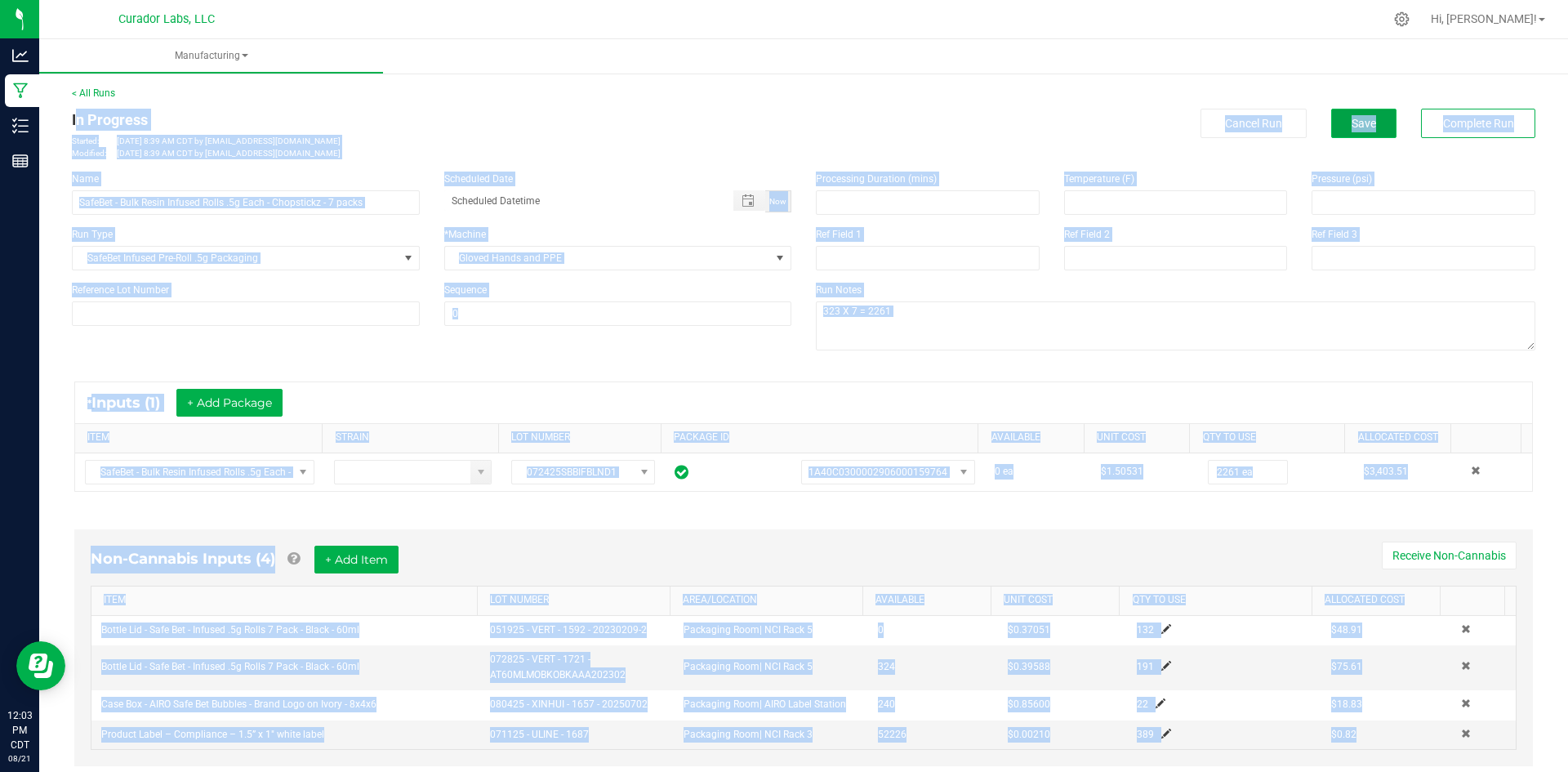
click at [1352, 124] on span "Save" at bounding box center [1364, 122] width 24 height 13
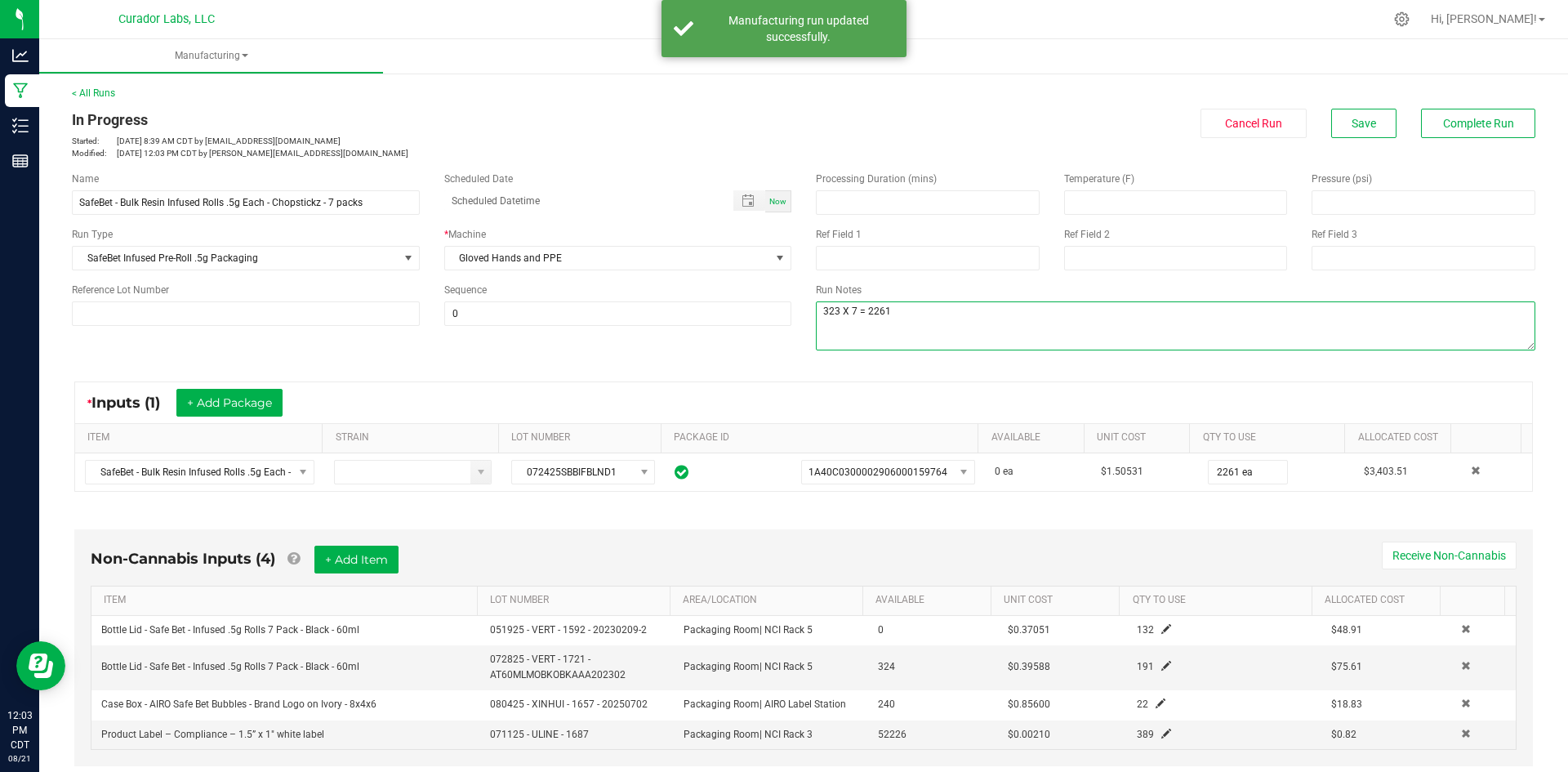
click at [952, 313] on textarea at bounding box center [1175, 326] width 719 height 49
type textarea "323 X 7 = 2261 qc=sh"
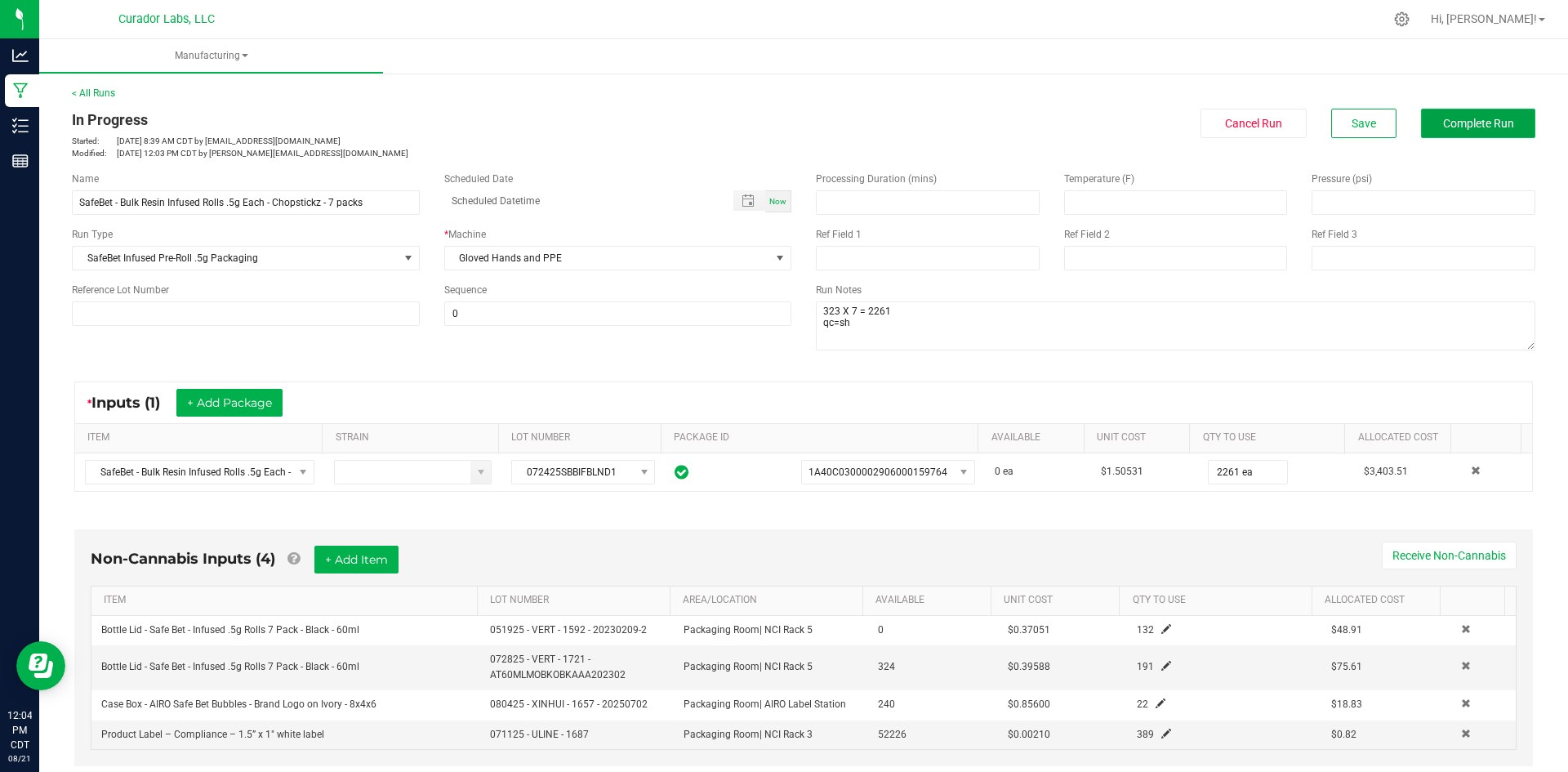
click at [1457, 117] on span "Complete Run" at bounding box center [1478, 122] width 71 height 13
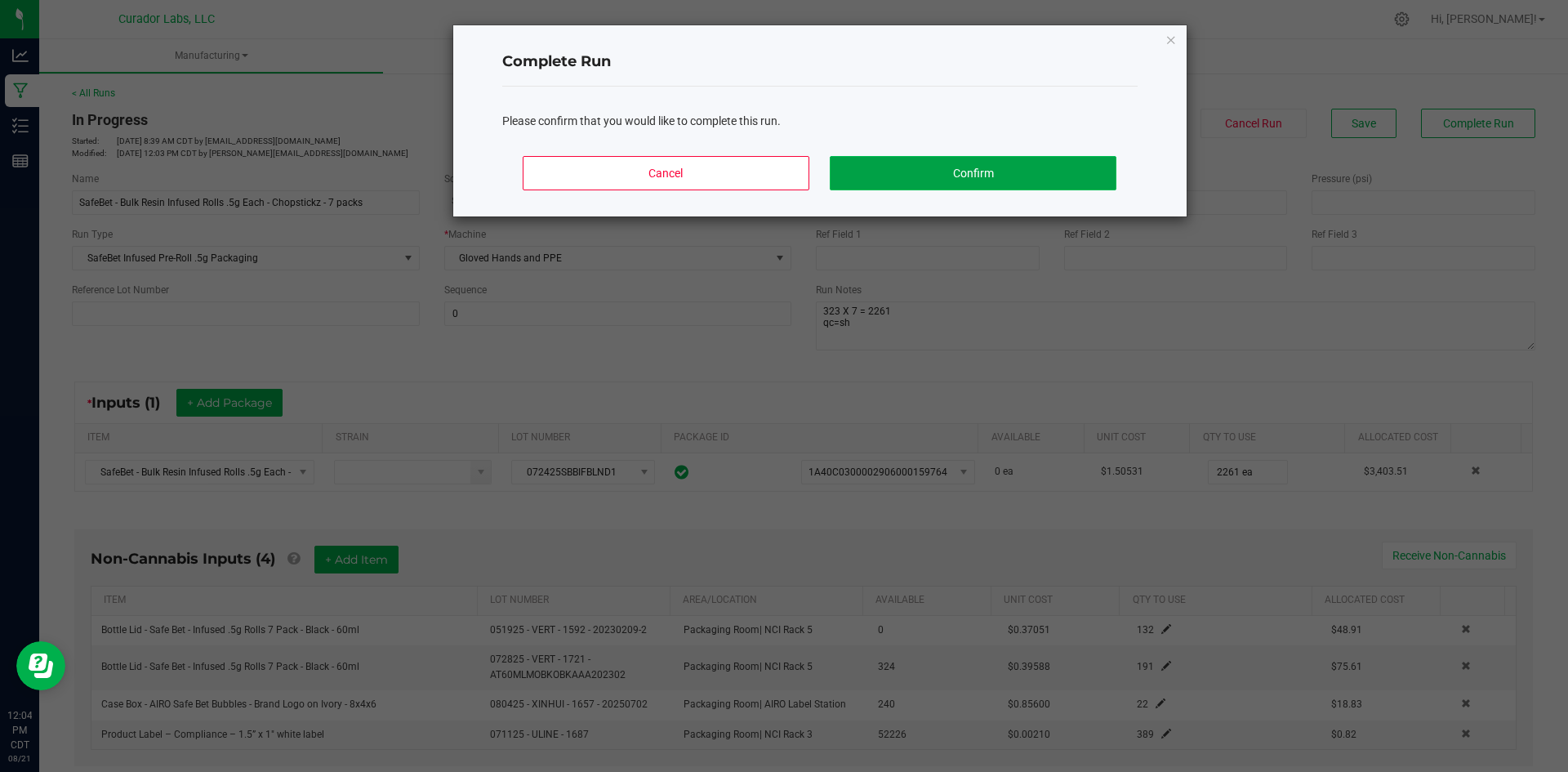
click at [874, 168] on button "Confirm" at bounding box center [973, 173] width 286 height 35
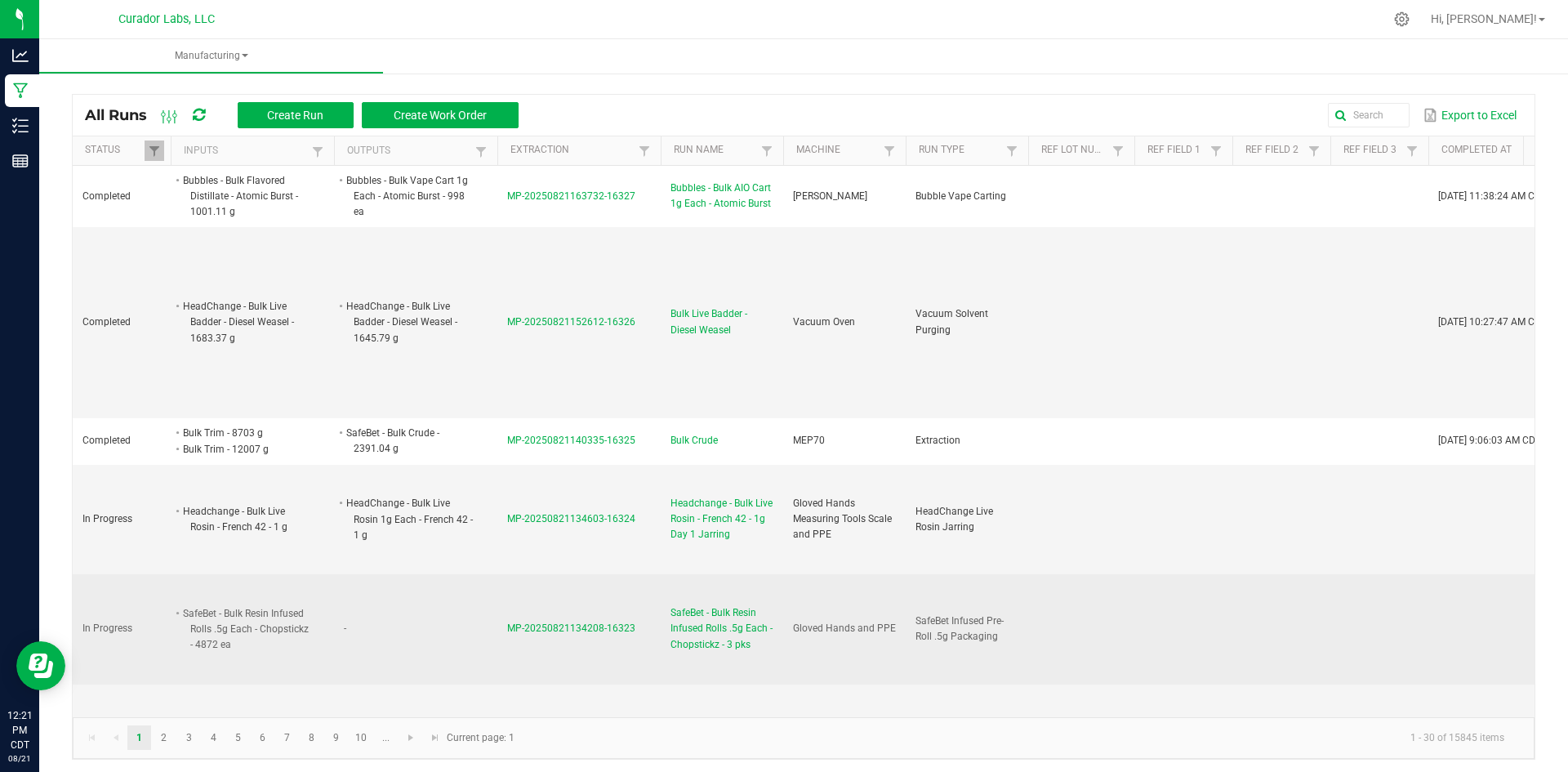
click at [678, 616] on span "SafeBet - Bulk Resin Infused Rolls .5g Each - Chopstickz - 3 pks" at bounding box center [722, 629] width 103 height 47
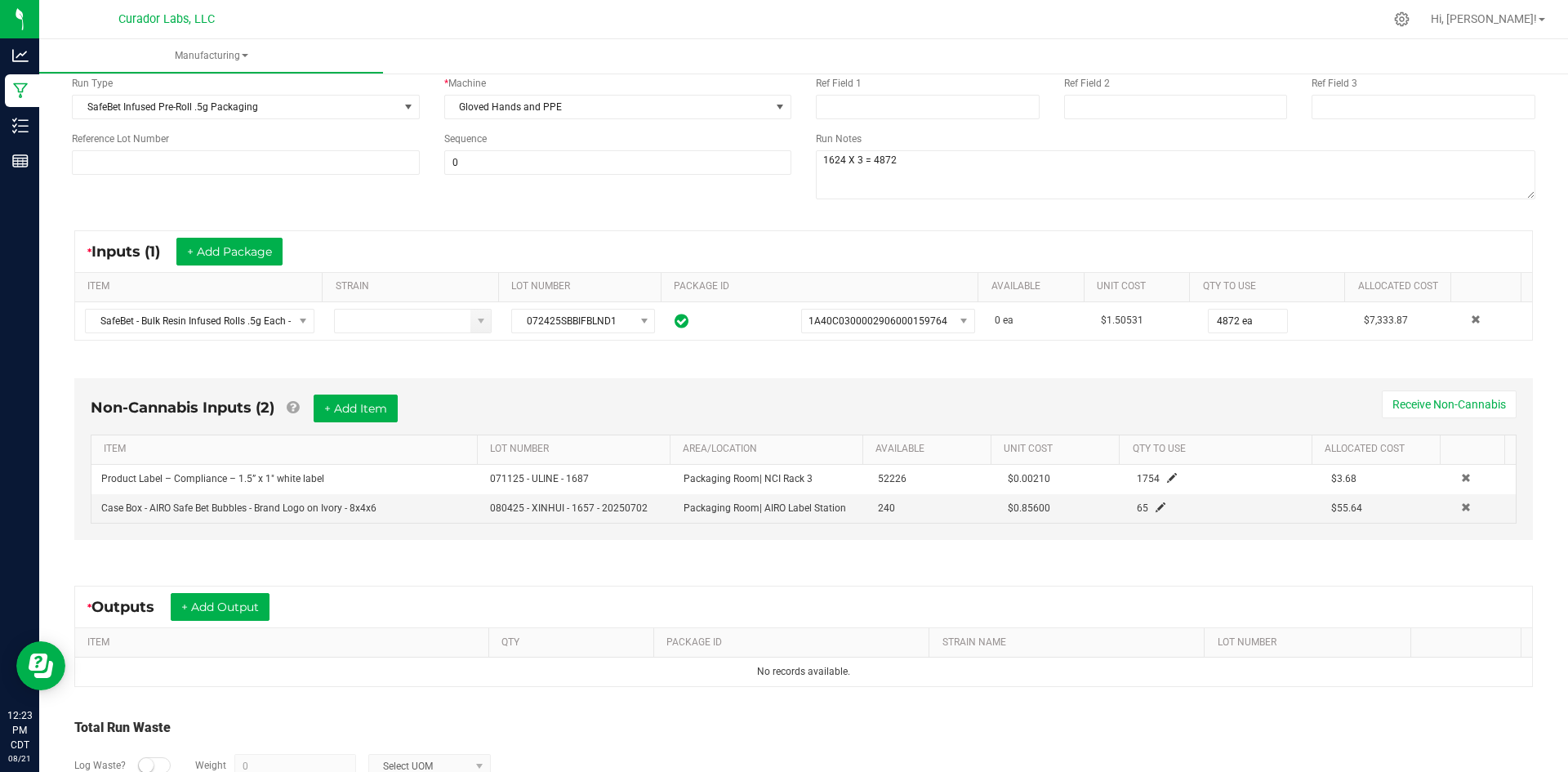
scroll to position [163, 0]
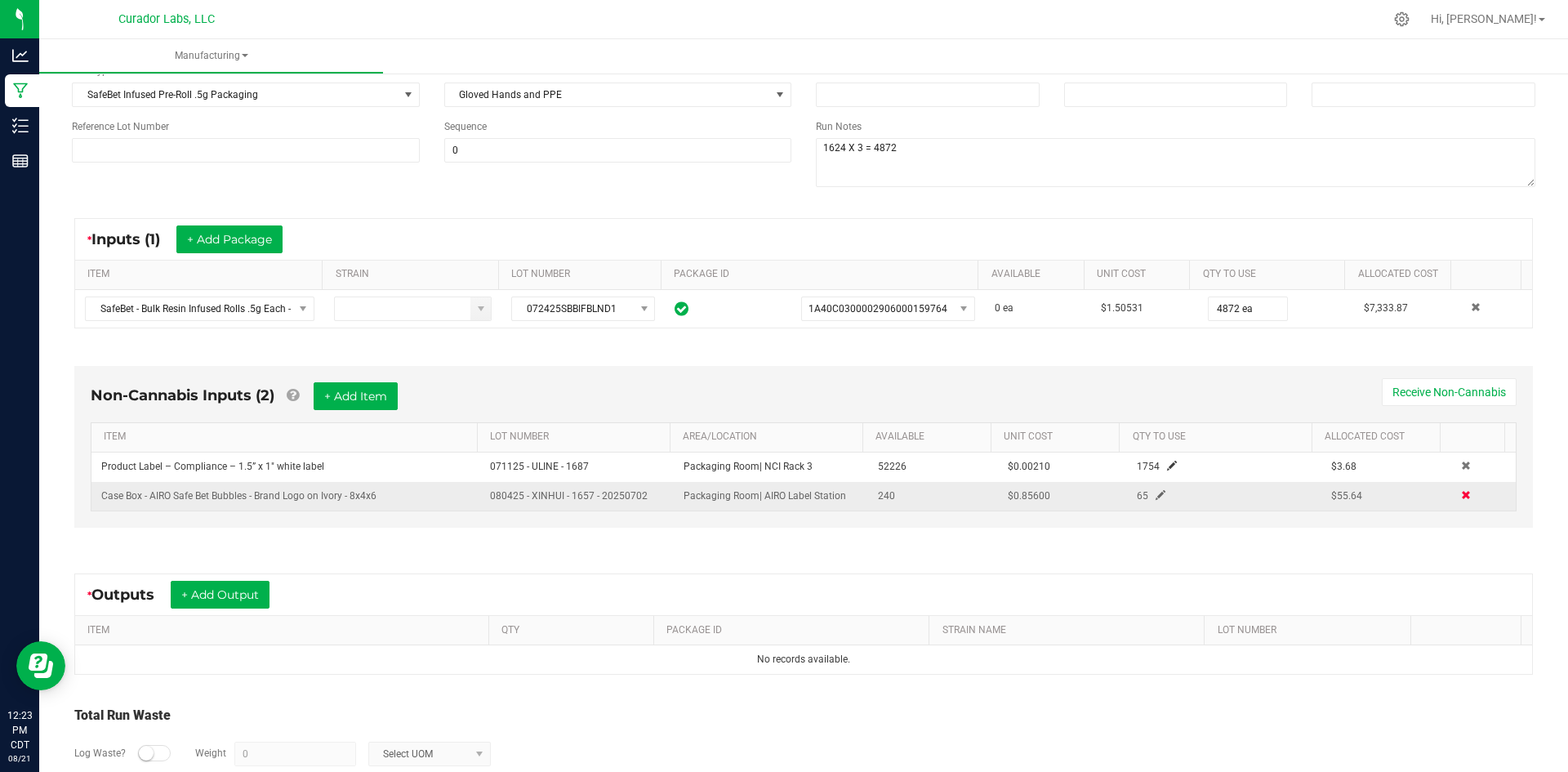
click at [1462, 491] on span at bounding box center [1467, 495] width 10 height 10
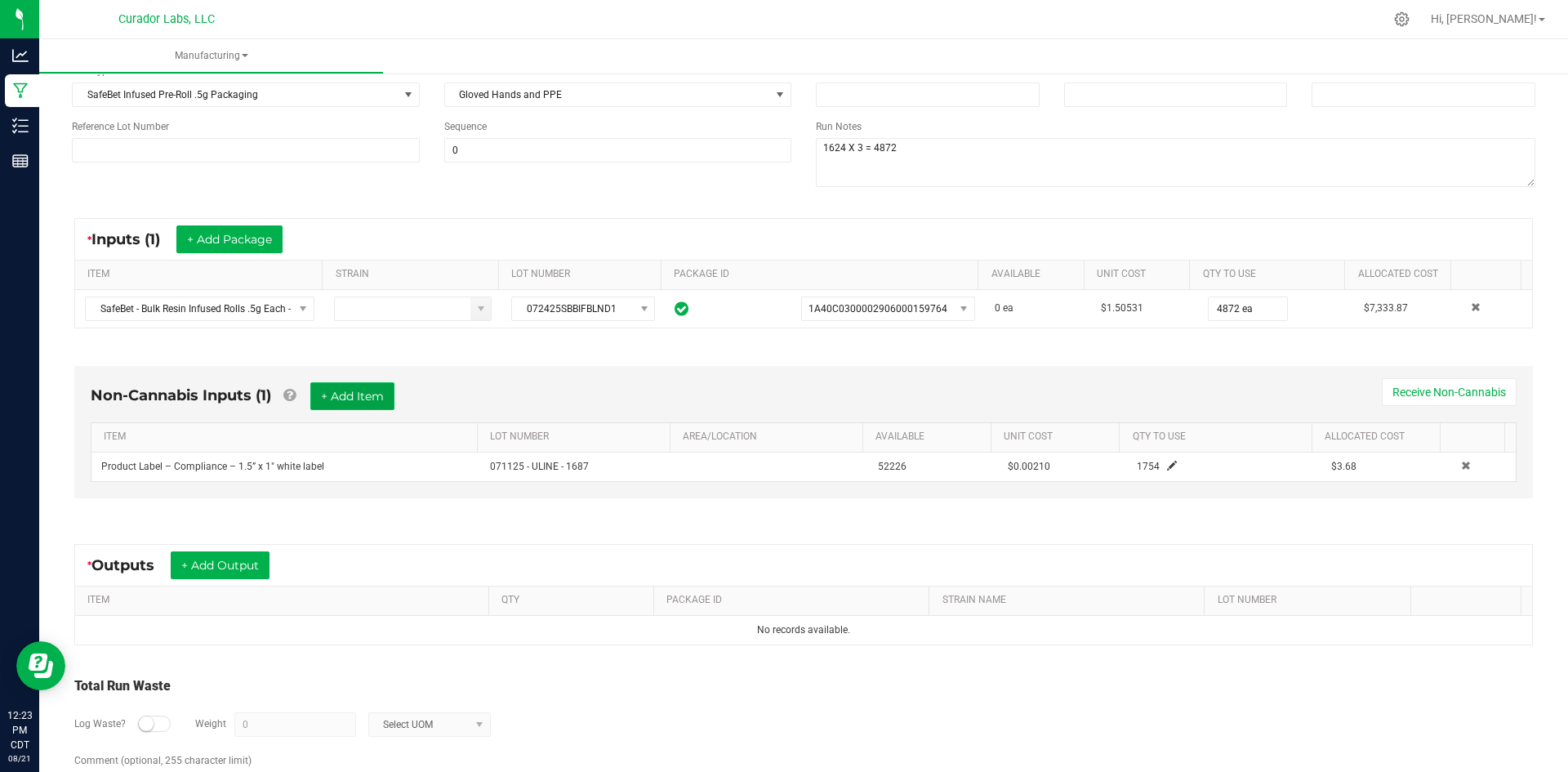
click at [336, 392] on button "+ Add Item" at bounding box center [353, 396] width 84 height 28
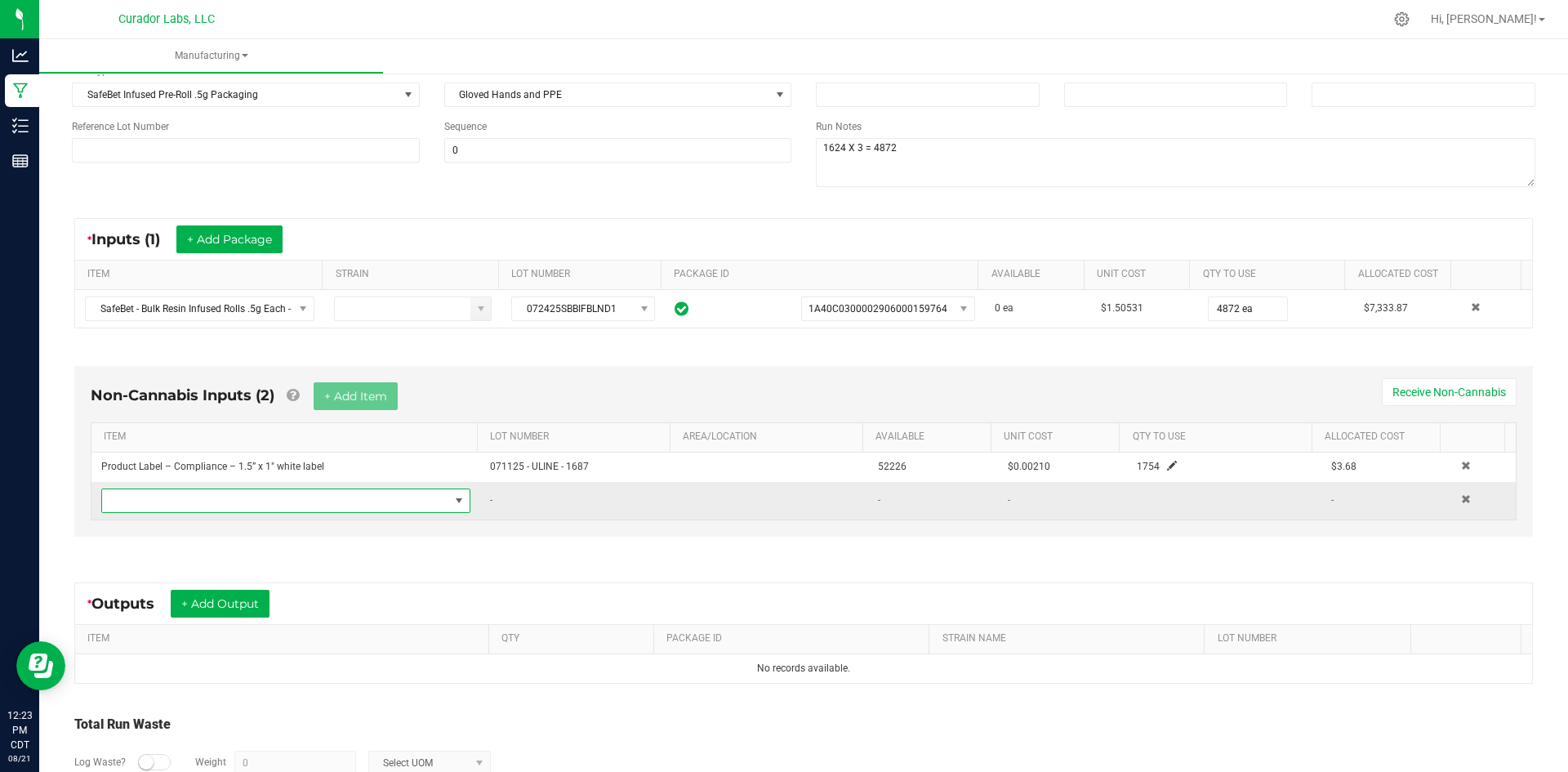
click at [289, 497] on span "NO DATA FOUND" at bounding box center [275, 500] width 347 height 23
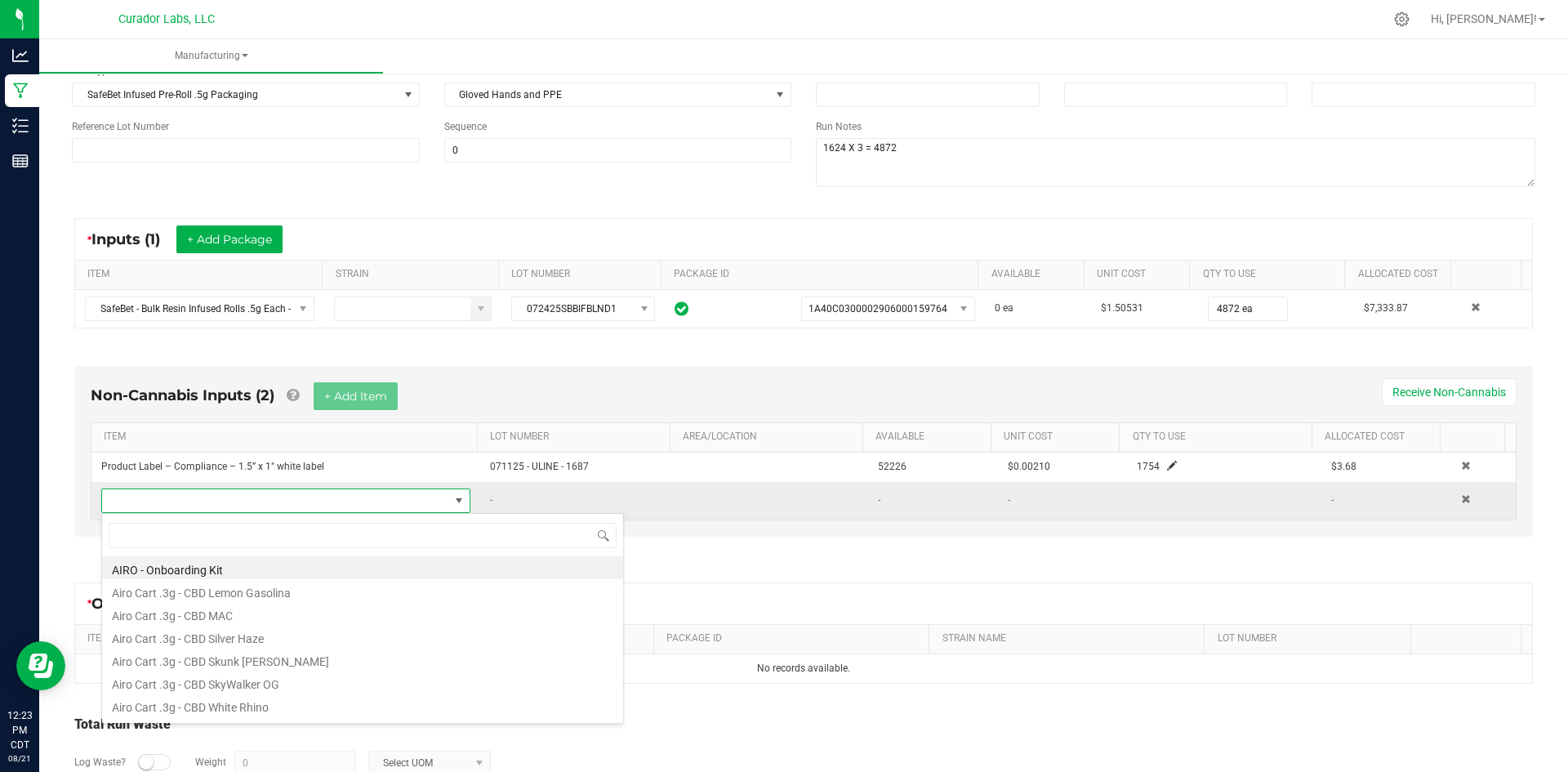
scroll to position [24, 360]
type input "terps up"
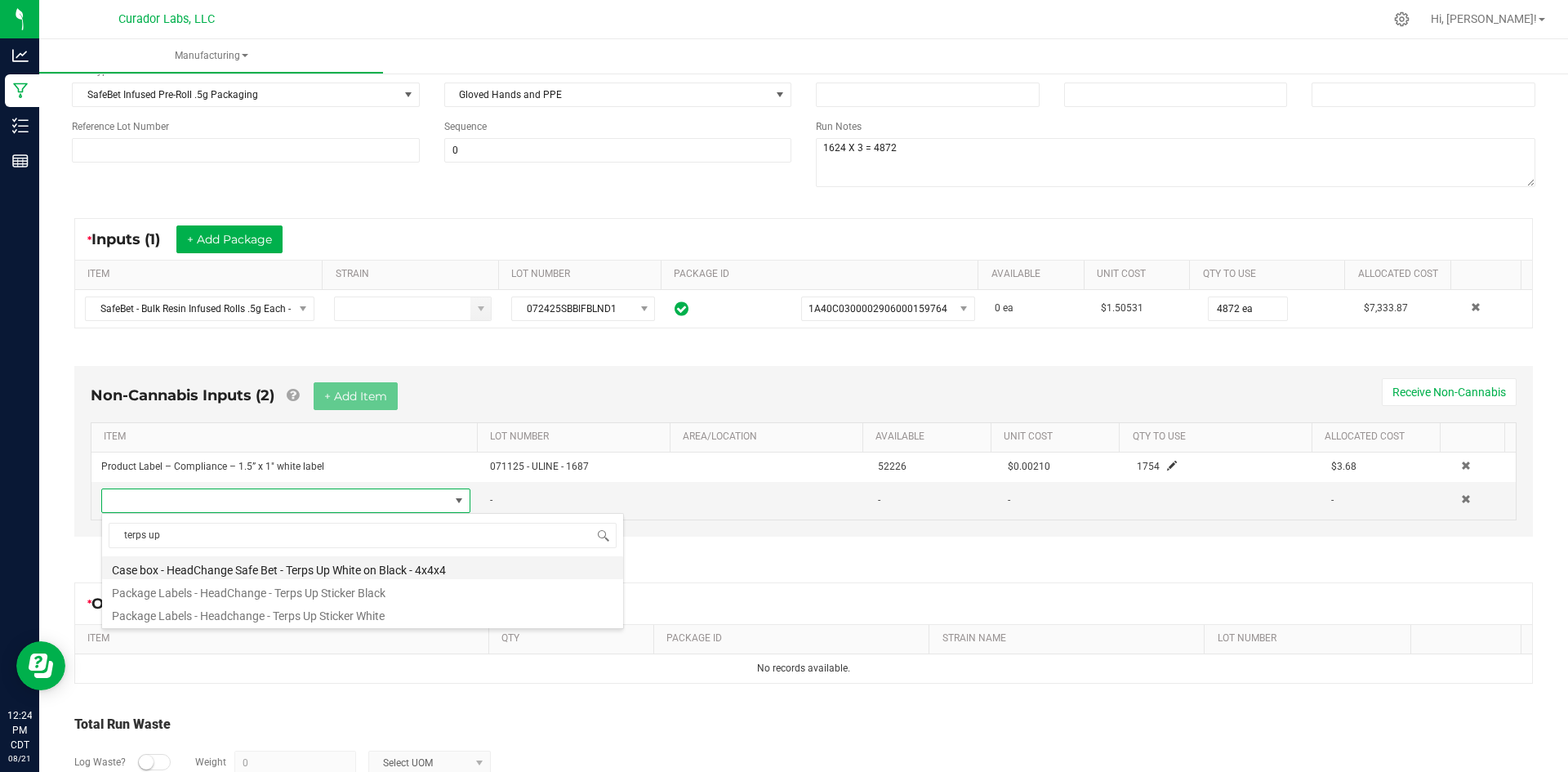
click at [269, 569] on li "Case box - HeadChange Safe Bet - Terps Up White on Black - 4x4x4" at bounding box center [362, 568] width 521 height 23
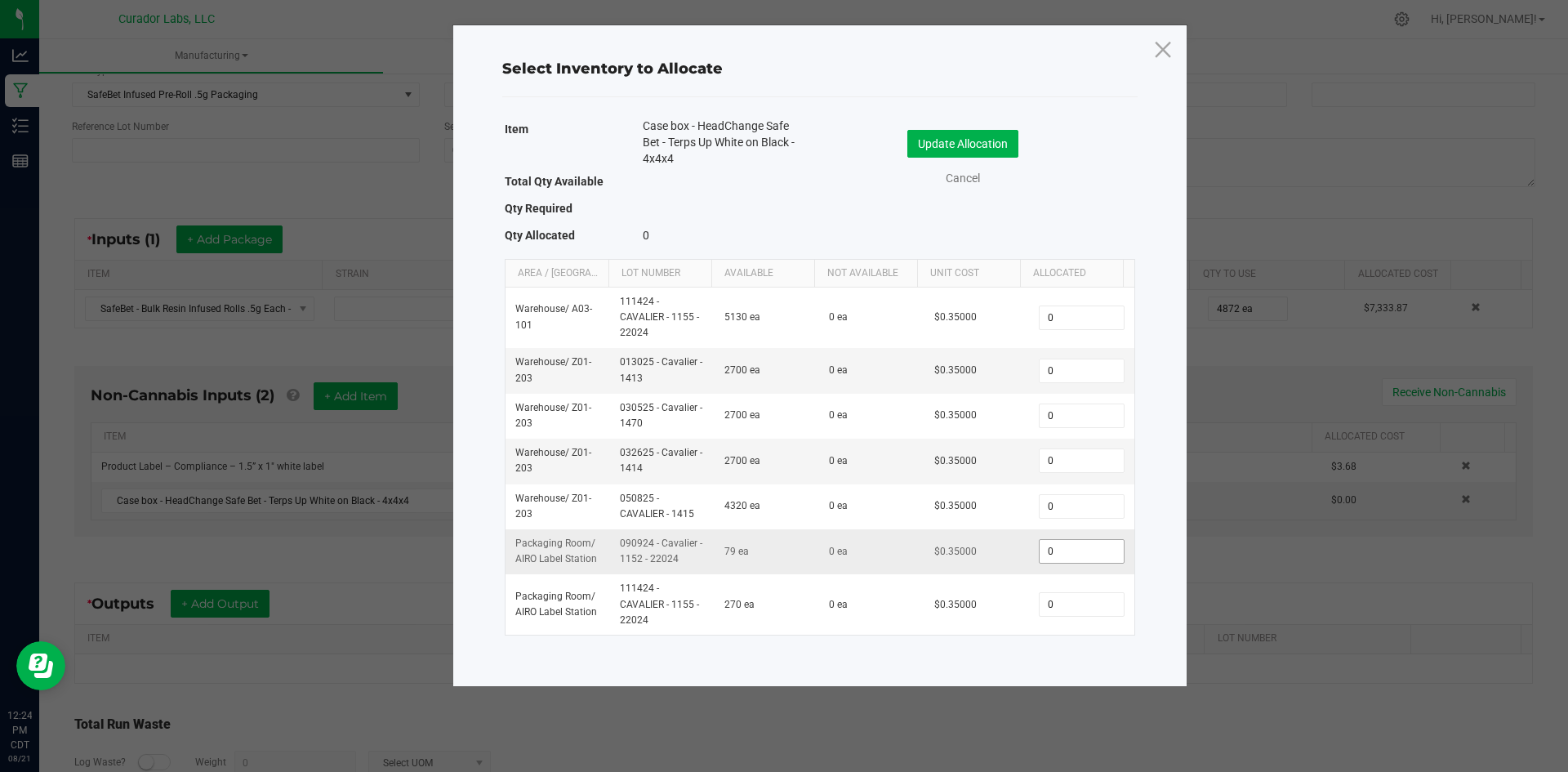
click at [1062, 541] on input "0" at bounding box center [1081, 551] width 84 height 23
type input "65"
click at [952, 139] on button "Update Allocation" at bounding box center [963, 144] width 111 height 28
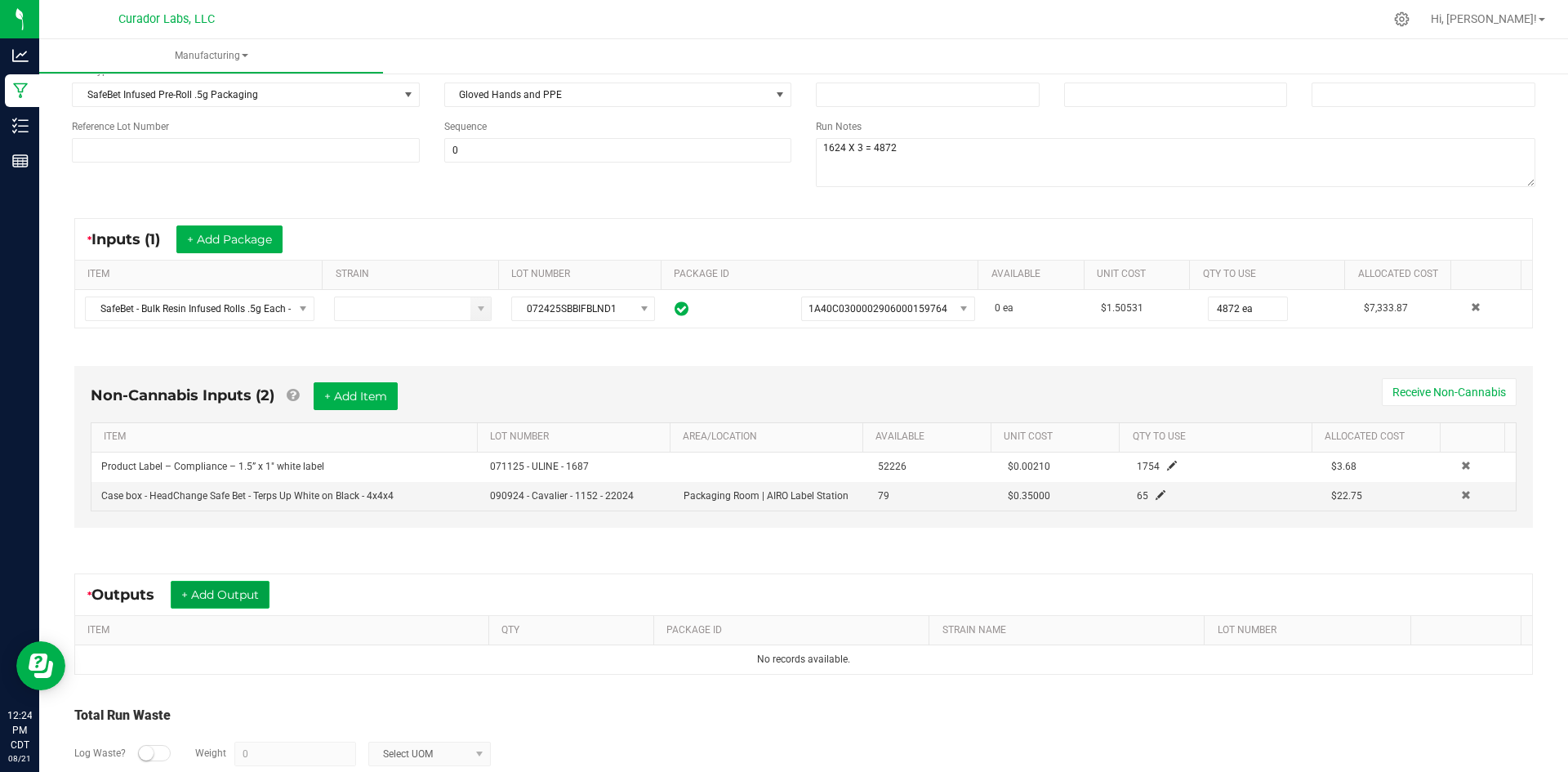
click at [213, 594] on button "+ Add Output" at bounding box center [220, 595] width 99 height 28
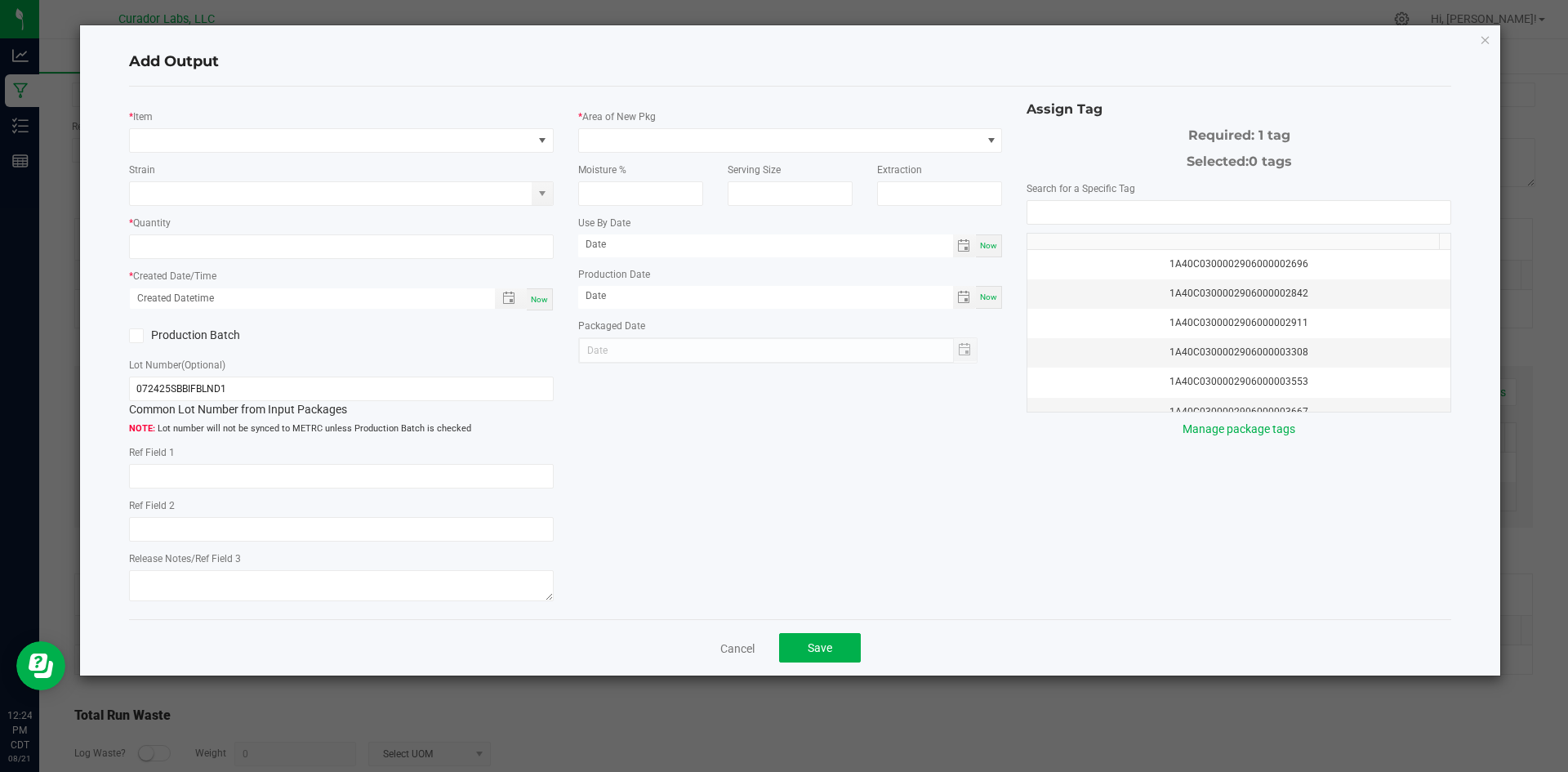
type input "Bulk Rosin Puck Blend"
type input "Socked"
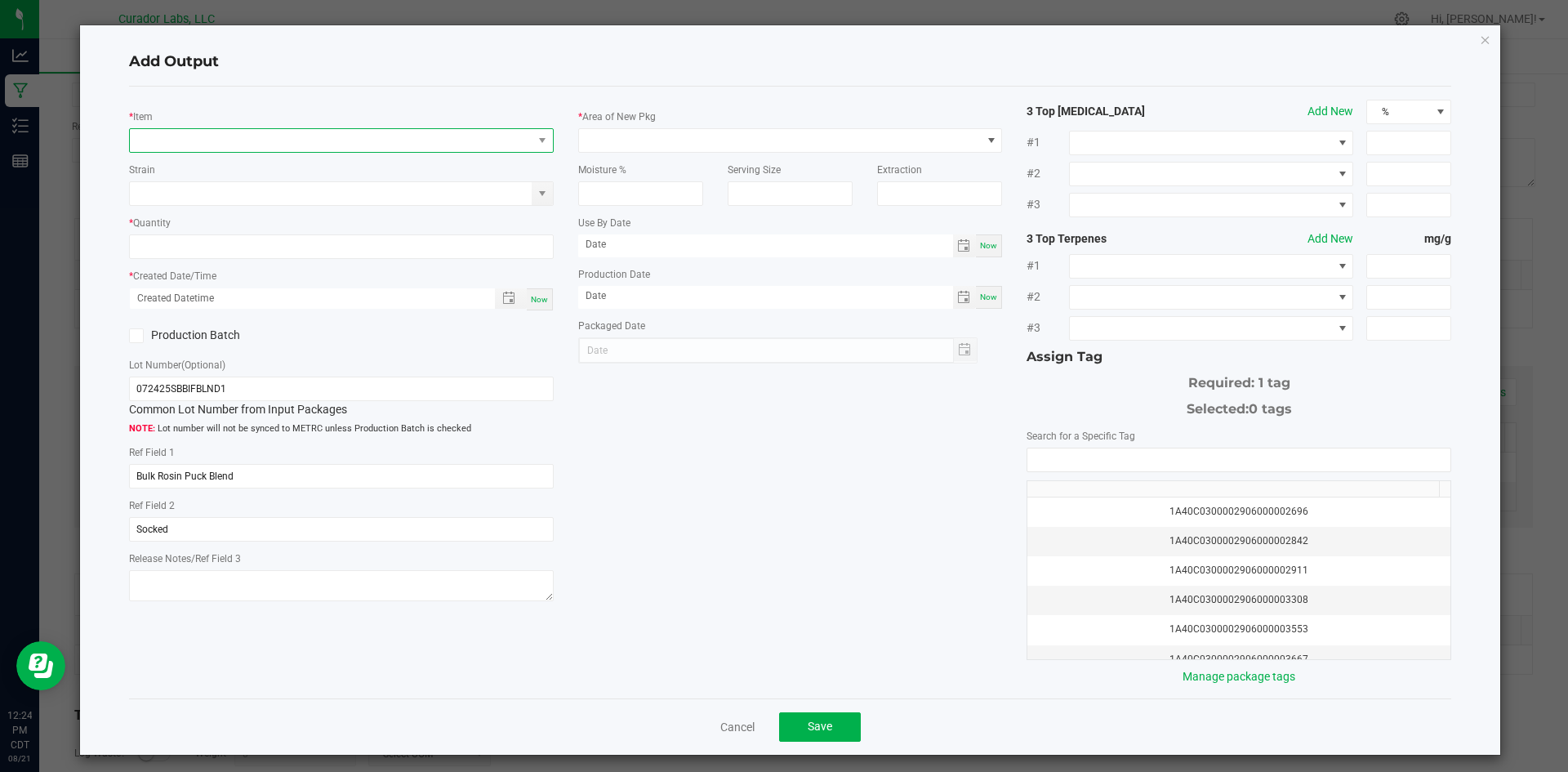
click at [279, 138] on span "NO DATA FOUND" at bounding box center [331, 140] width 403 height 23
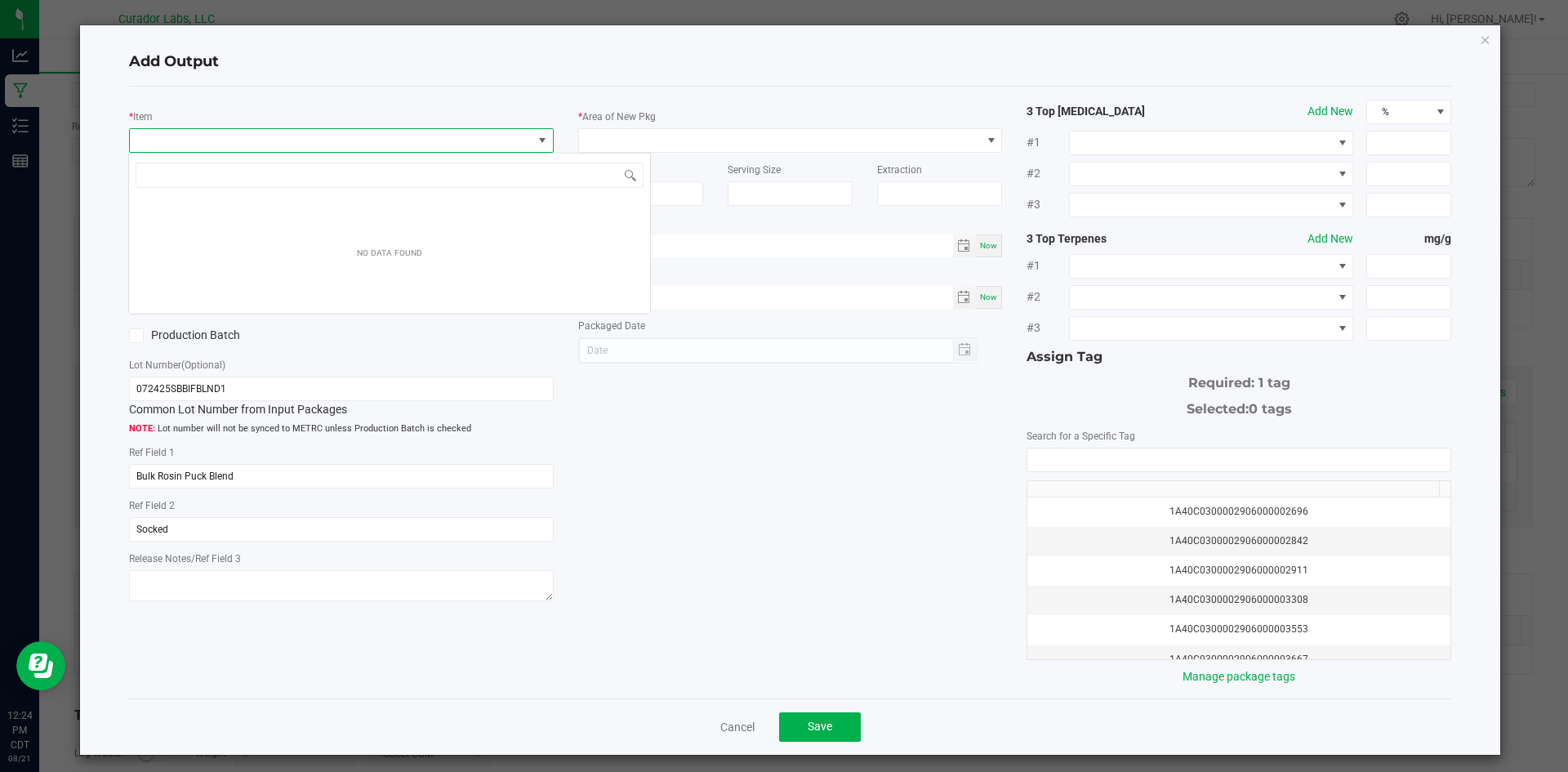
scroll to position [24, 421]
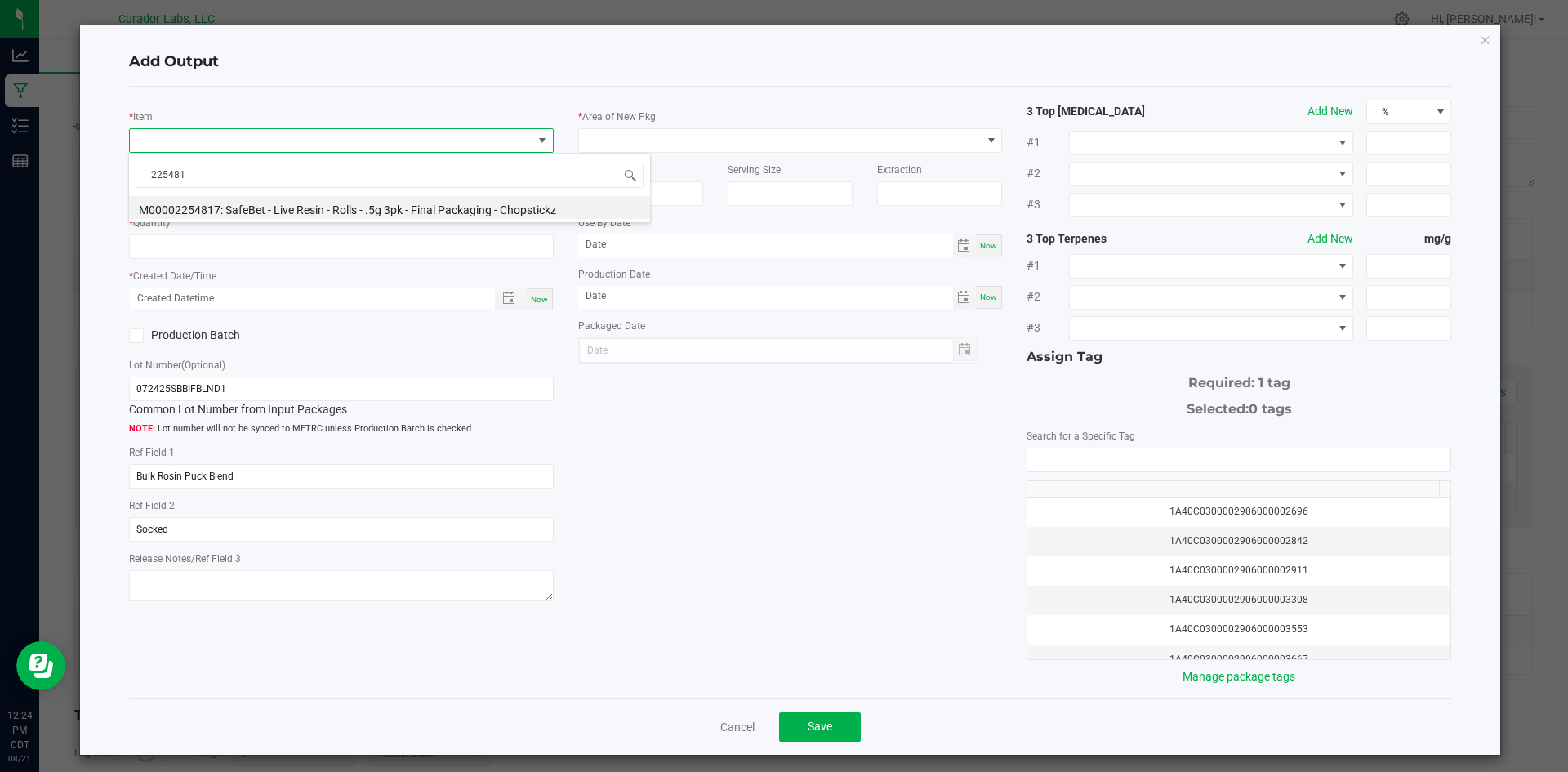
type input "2254817"
click at [271, 210] on li "M00002254817: SafeBet - Live Resin - Rolls - .5g 3pk - Final Packaging - Chopst…" at bounding box center [389, 207] width 521 height 23
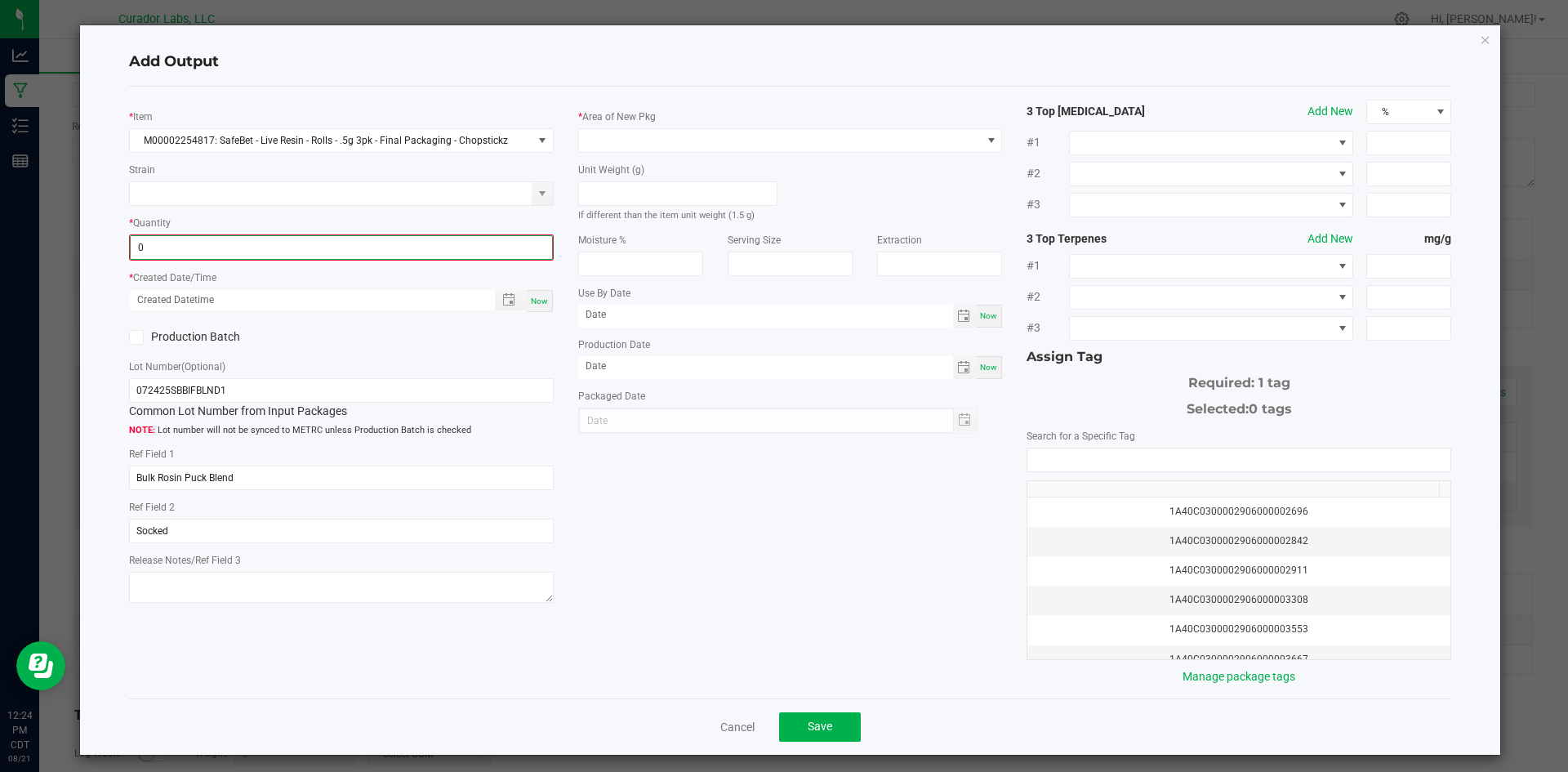
click at [252, 243] on input "0" at bounding box center [341, 247] width 421 height 23
type input "1624 ea"
click at [531, 296] on span "Now" at bounding box center [540, 299] width 17 height 9
type input "08/21/2025 12:24 PM"
type input "[DATE]"
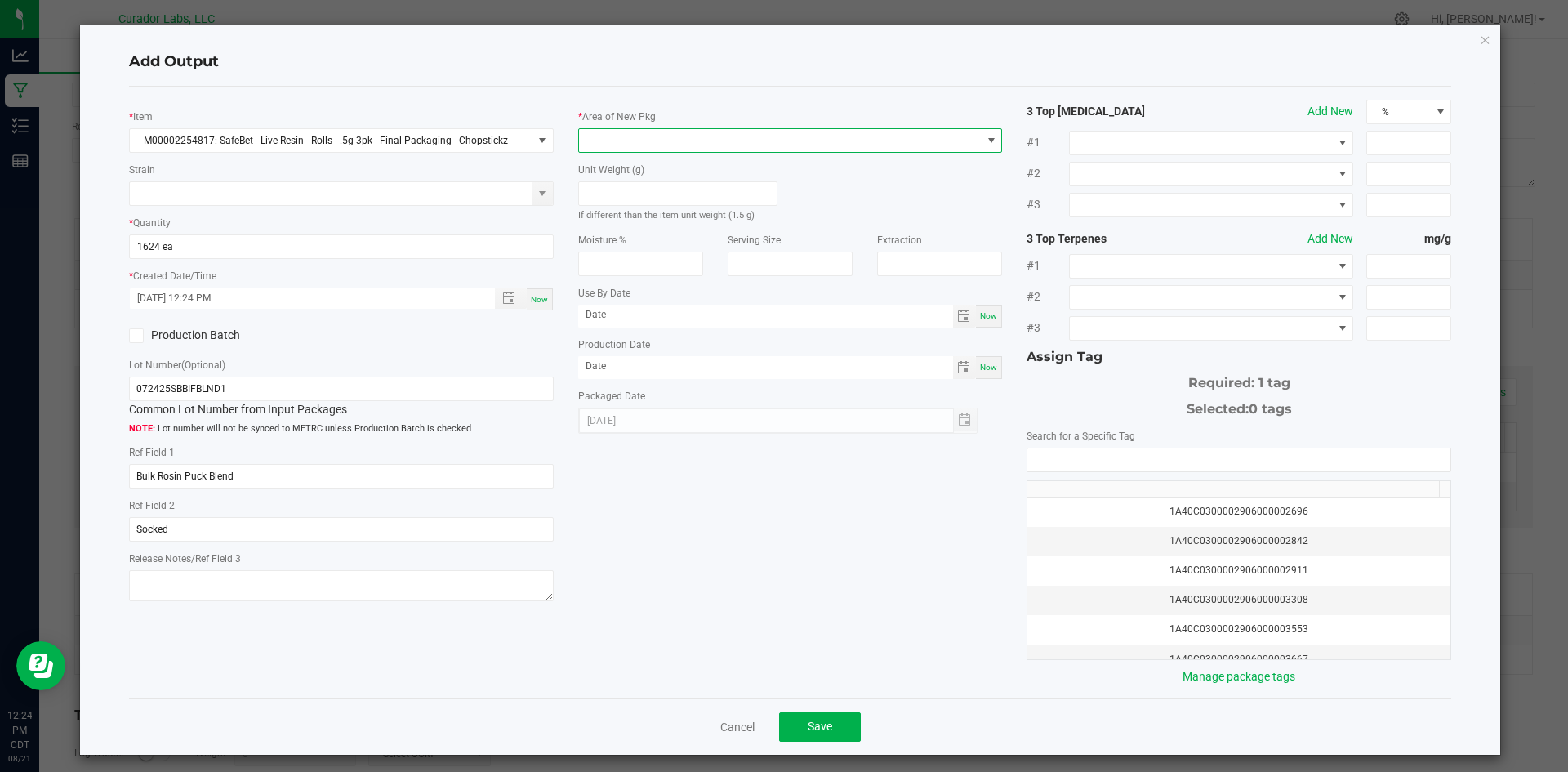
click at [644, 136] on span at bounding box center [780, 140] width 403 height 23
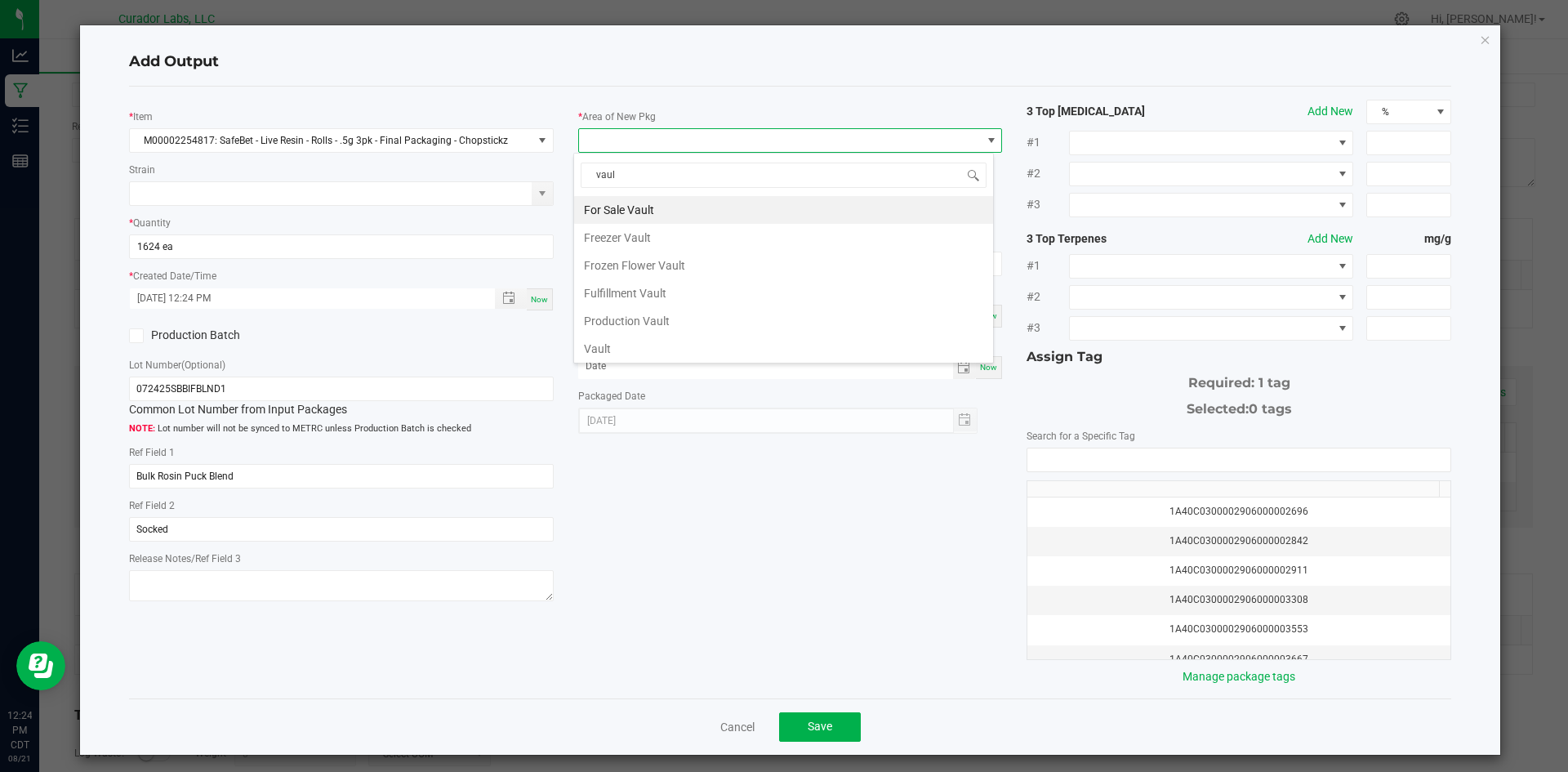
type input "vault"
click at [619, 345] on li "Vault" at bounding box center [784, 349] width 419 height 28
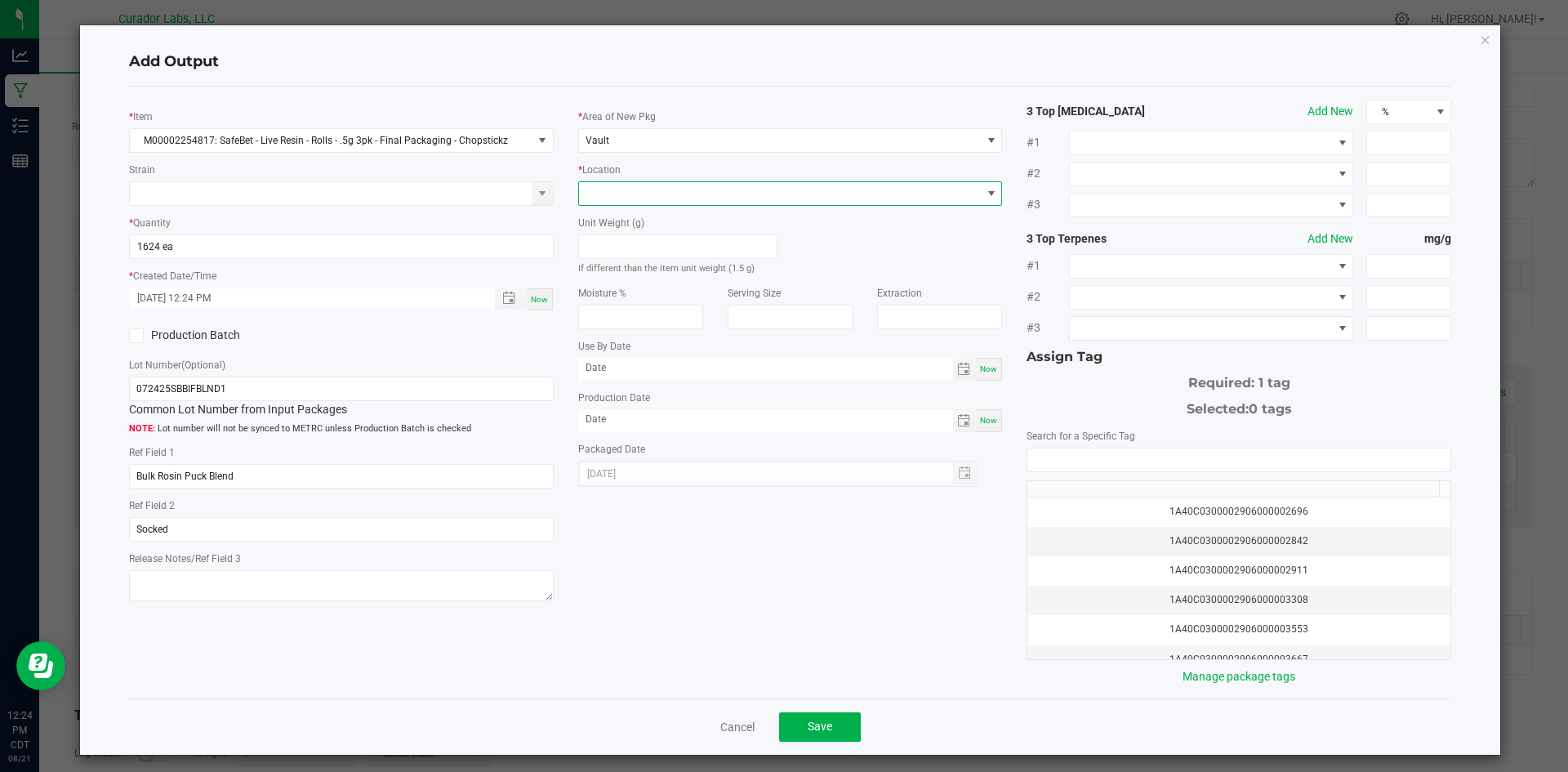
click at [658, 193] on span at bounding box center [780, 193] width 403 height 23
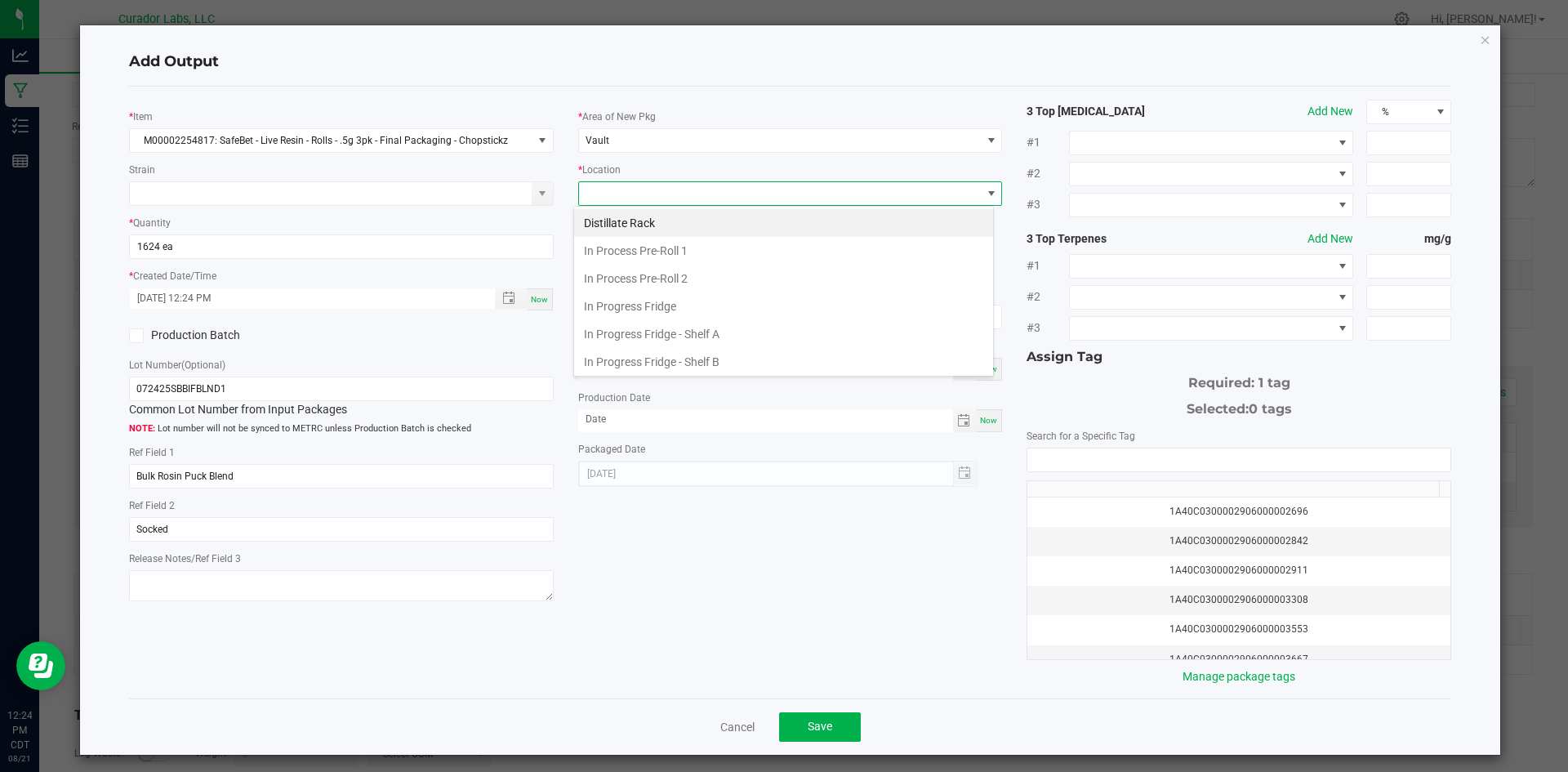
scroll to position [253, 0]
click at [659, 193] on span "Packaging Rack" at bounding box center [780, 193] width 403 height 23
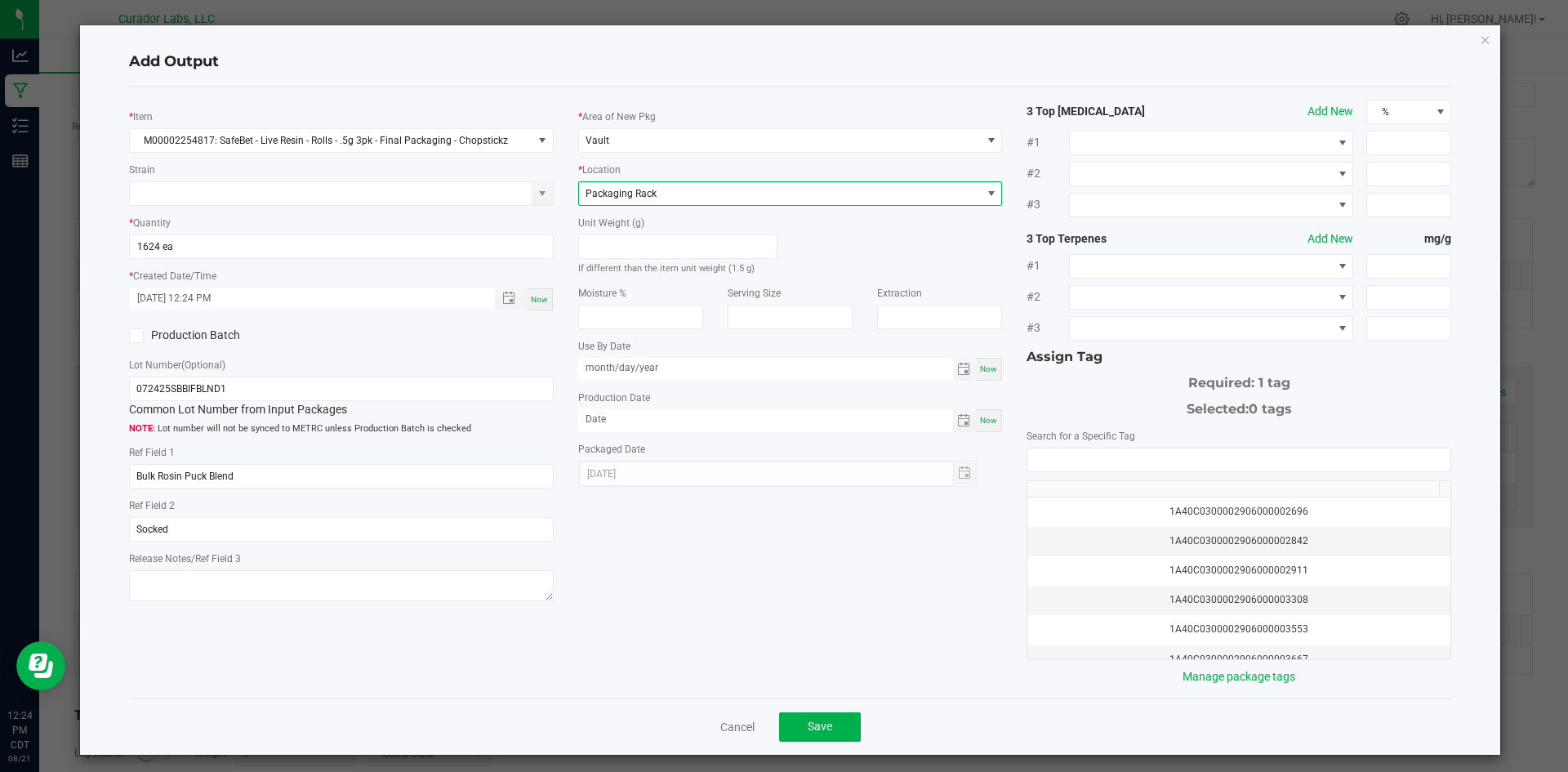
click at [633, 368] on input "month/day/year" at bounding box center [766, 368] width 375 height 20
type input "08/13/2026"
click at [725, 424] on input "month/day/year" at bounding box center [766, 420] width 375 height 20
type input "08/13/2025"
click at [1063, 453] on input "NO DATA FOUND" at bounding box center [1239, 459] width 423 height 23
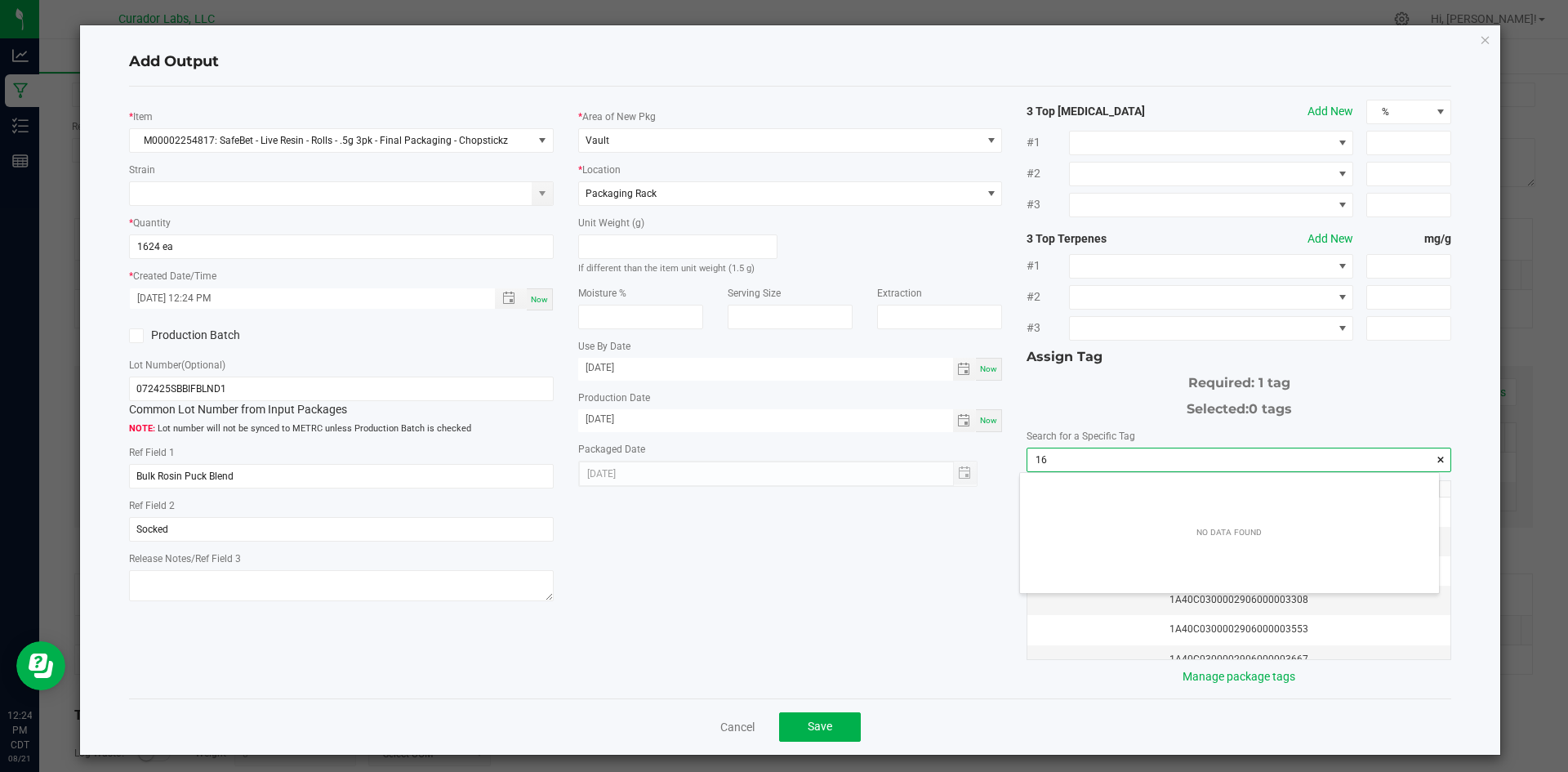
scroll to position [23, 420]
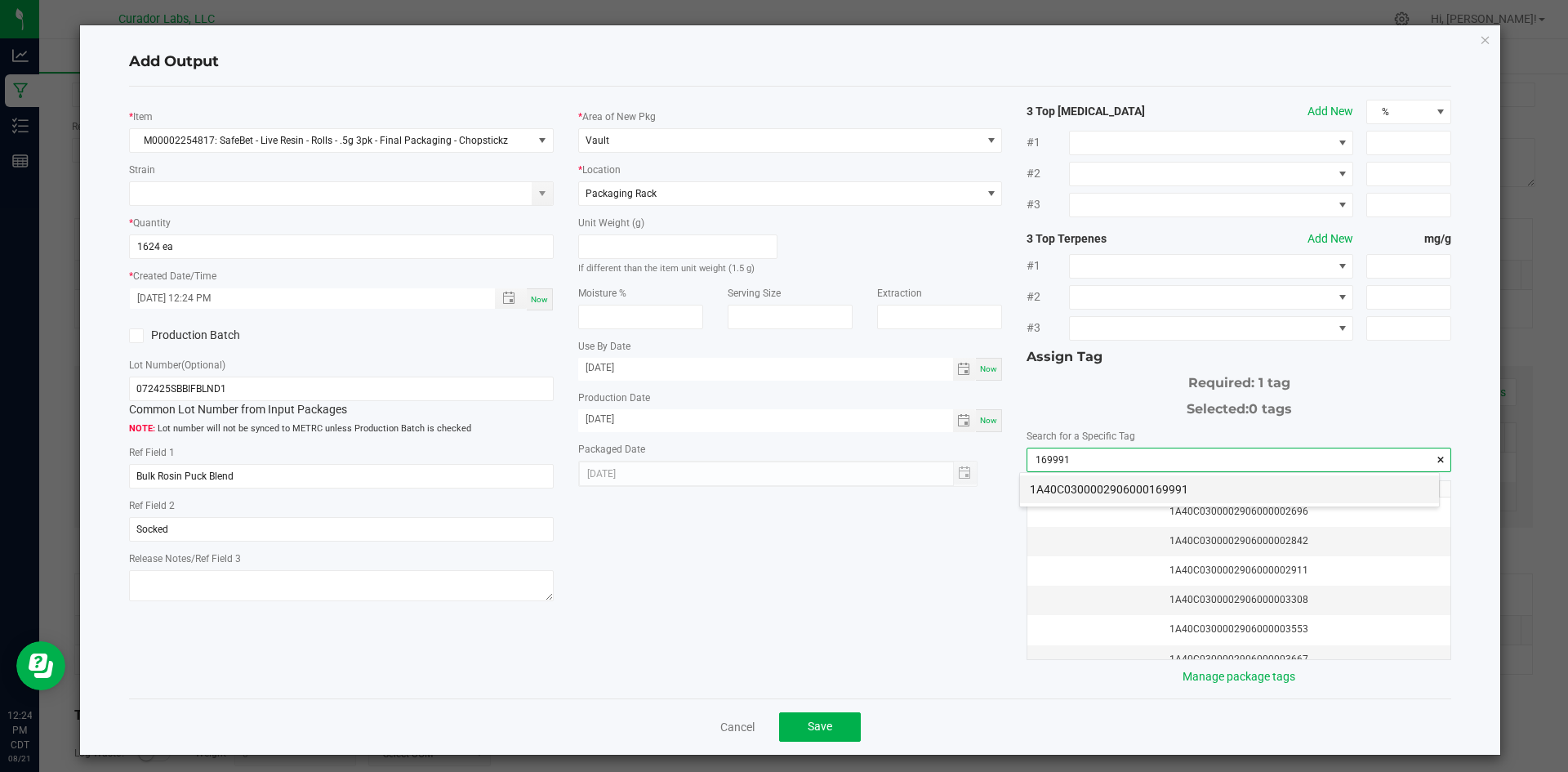
click at [1067, 483] on li "1A40C0300002906000169991" at bounding box center [1229, 489] width 419 height 28
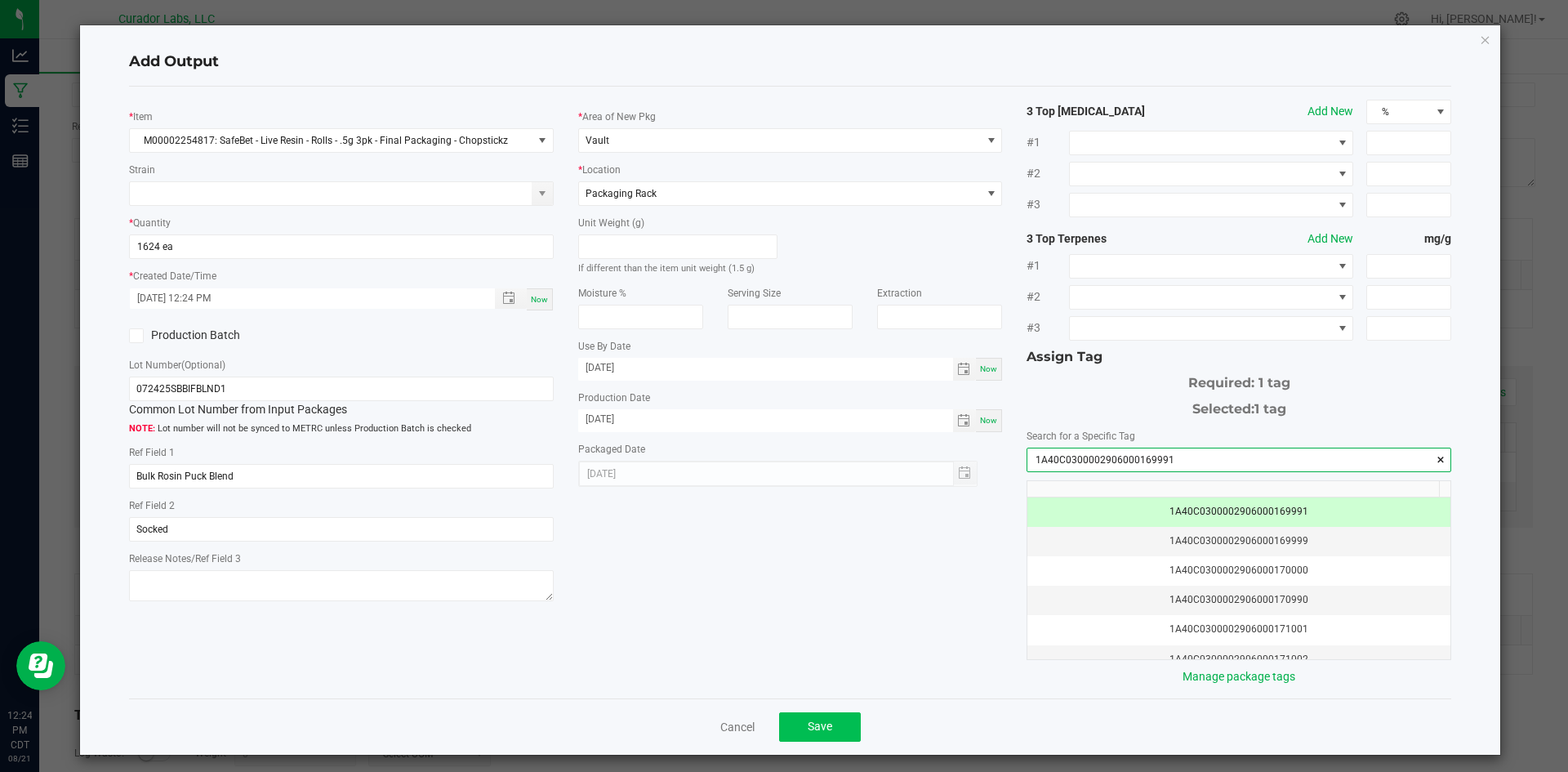
type input "1A40C0300002906000169991"
click at [833, 721] on button "Save" at bounding box center [820, 727] width 82 height 30
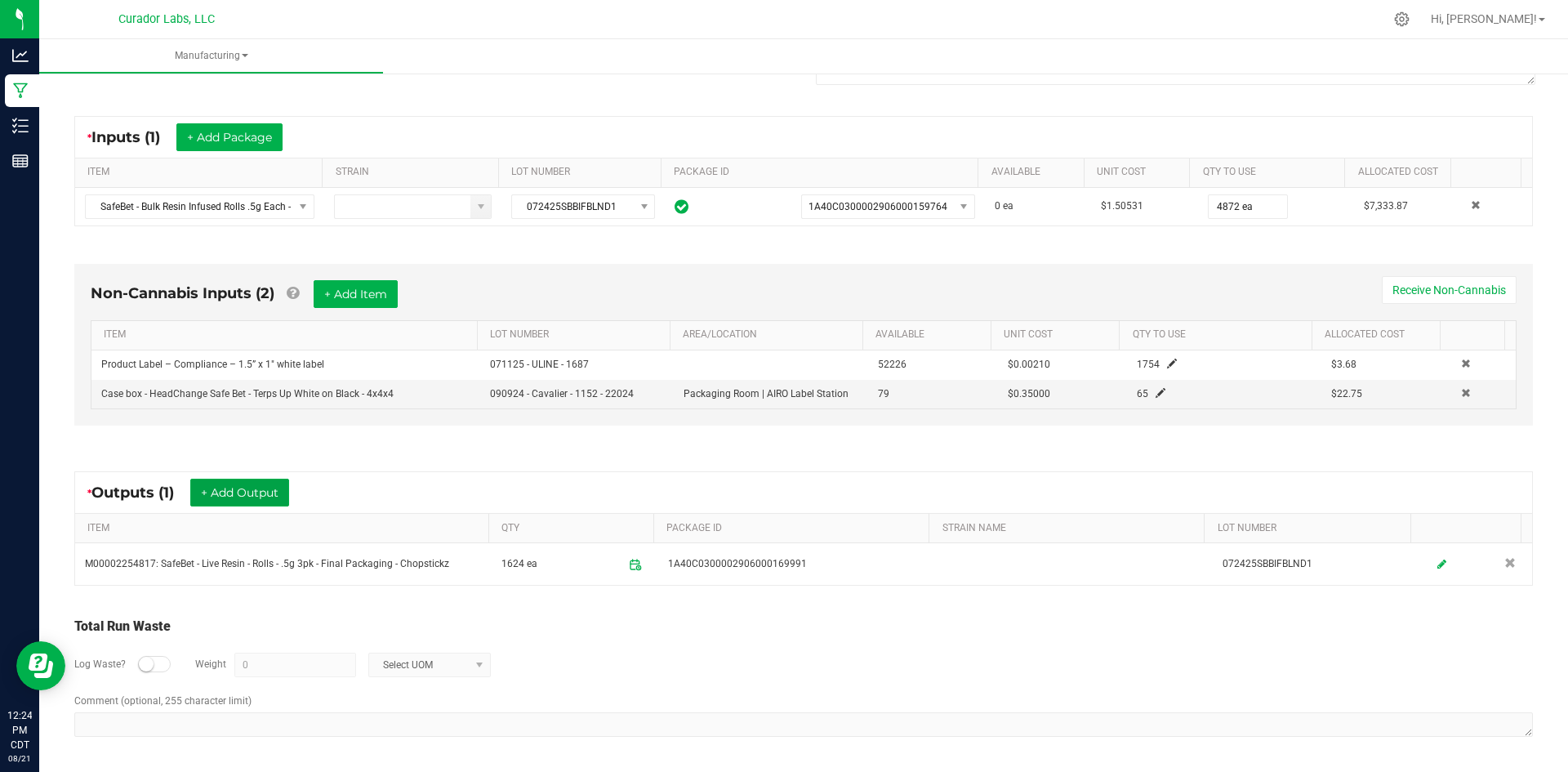
scroll to position [0, 0]
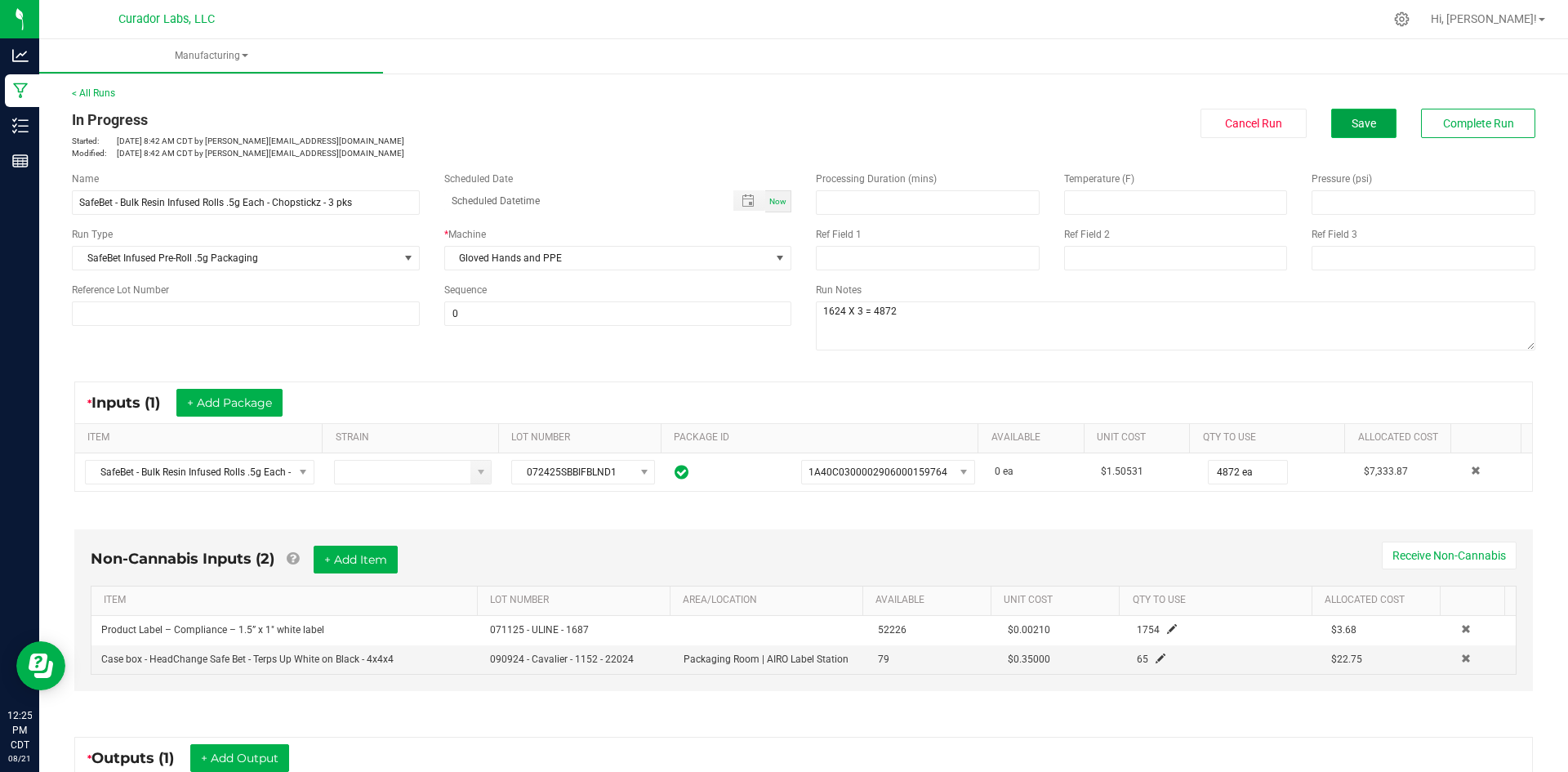
click at [1332, 128] on button "Save" at bounding box center [1364, 123] width 65 height 30
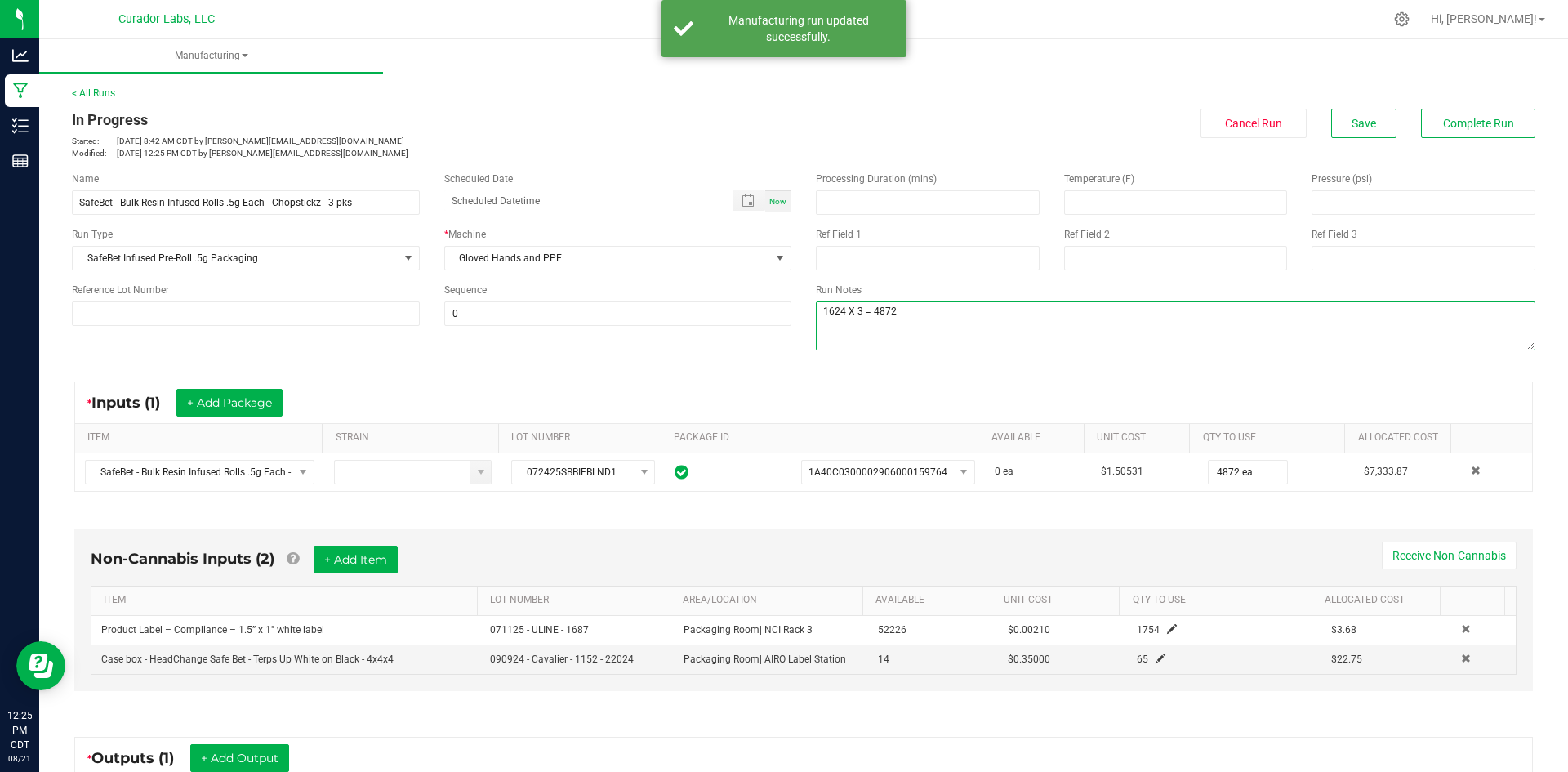
click at [930, 314] on textarea at bounding box center [1175, 326] width 719 height 49
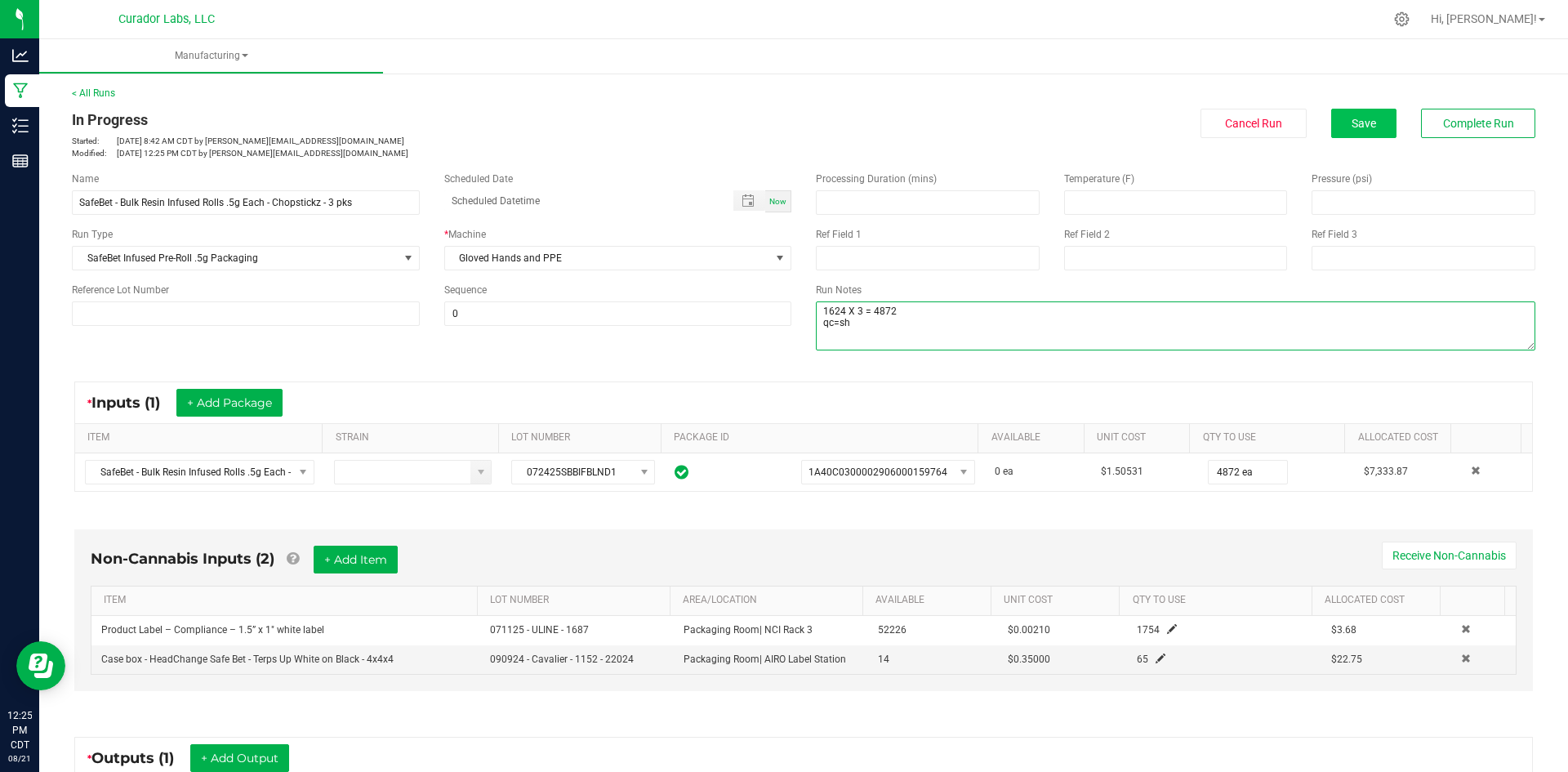
type textarea "1624 X 3 = 4872 qc=sh"
click at [1337, 122] on button "Save" at bounding box center [1364, 123] width 65 height 30
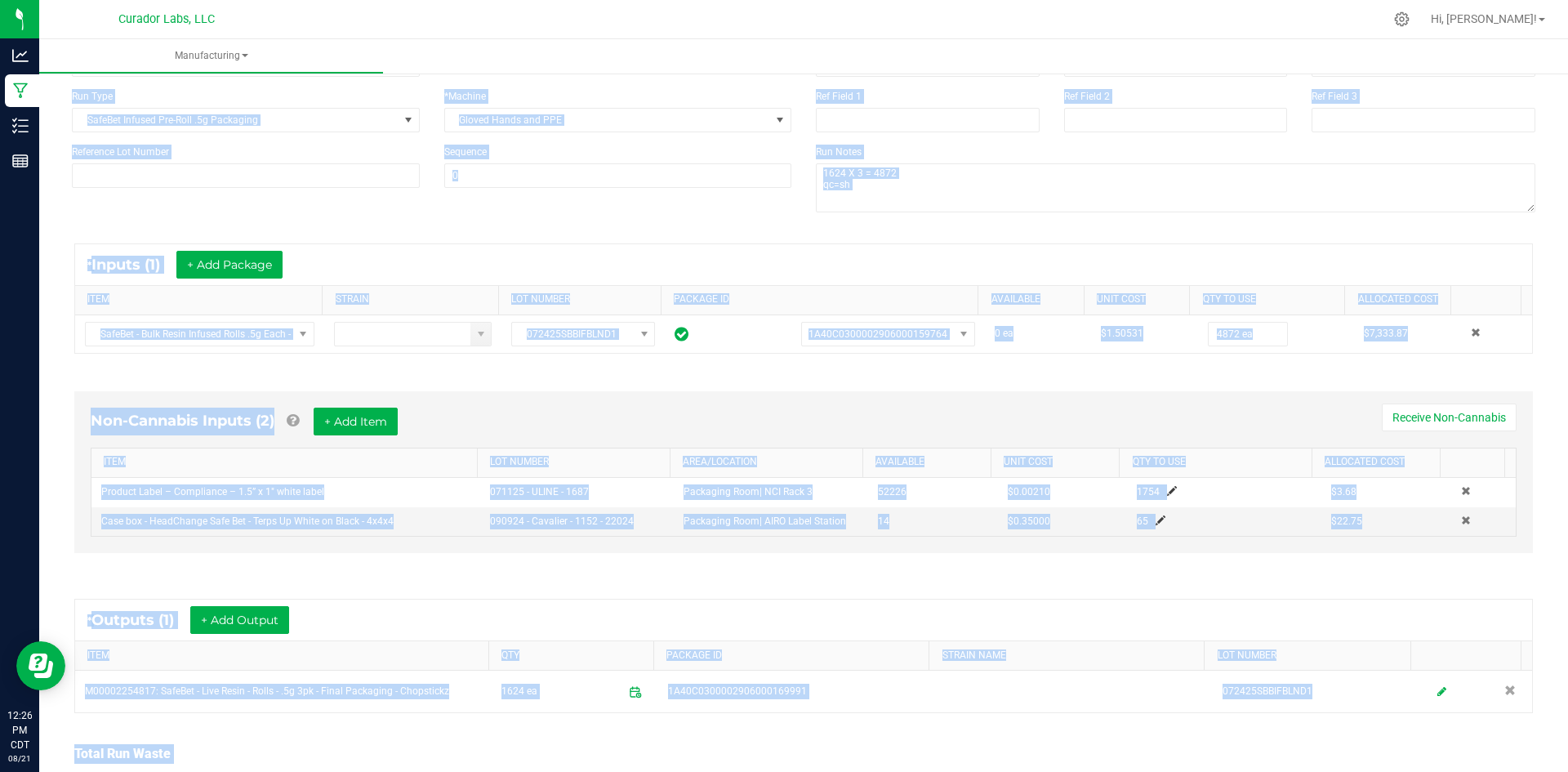
scroll to position [265, 0]
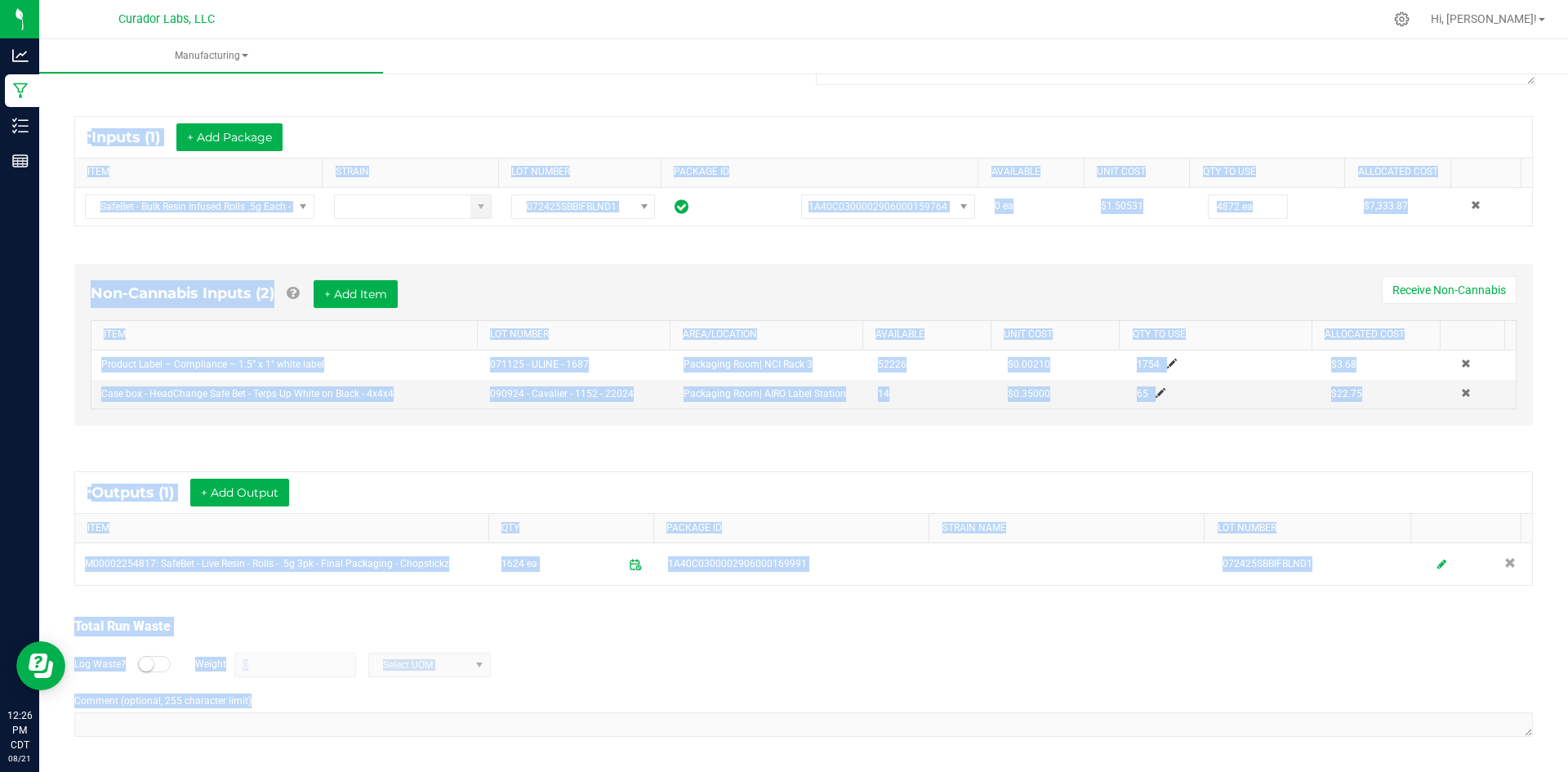
drag, startPoint x: 134, startPoint y: 120, endPoint x: 610, endPoint y: 760, distance: 797.6
click at [638, 766] on div "< All Runs In Progress Started: Aug 21, 2025 8:42 AM CDT by grant@curadorbrands…" at bounding box center [803, 288] width 1529 height 968
copy manufacturing-process-run "In Progress Started: Aug 21, 2025 8:42 AM CDT by grant@curadorbrands.com Modifi…"
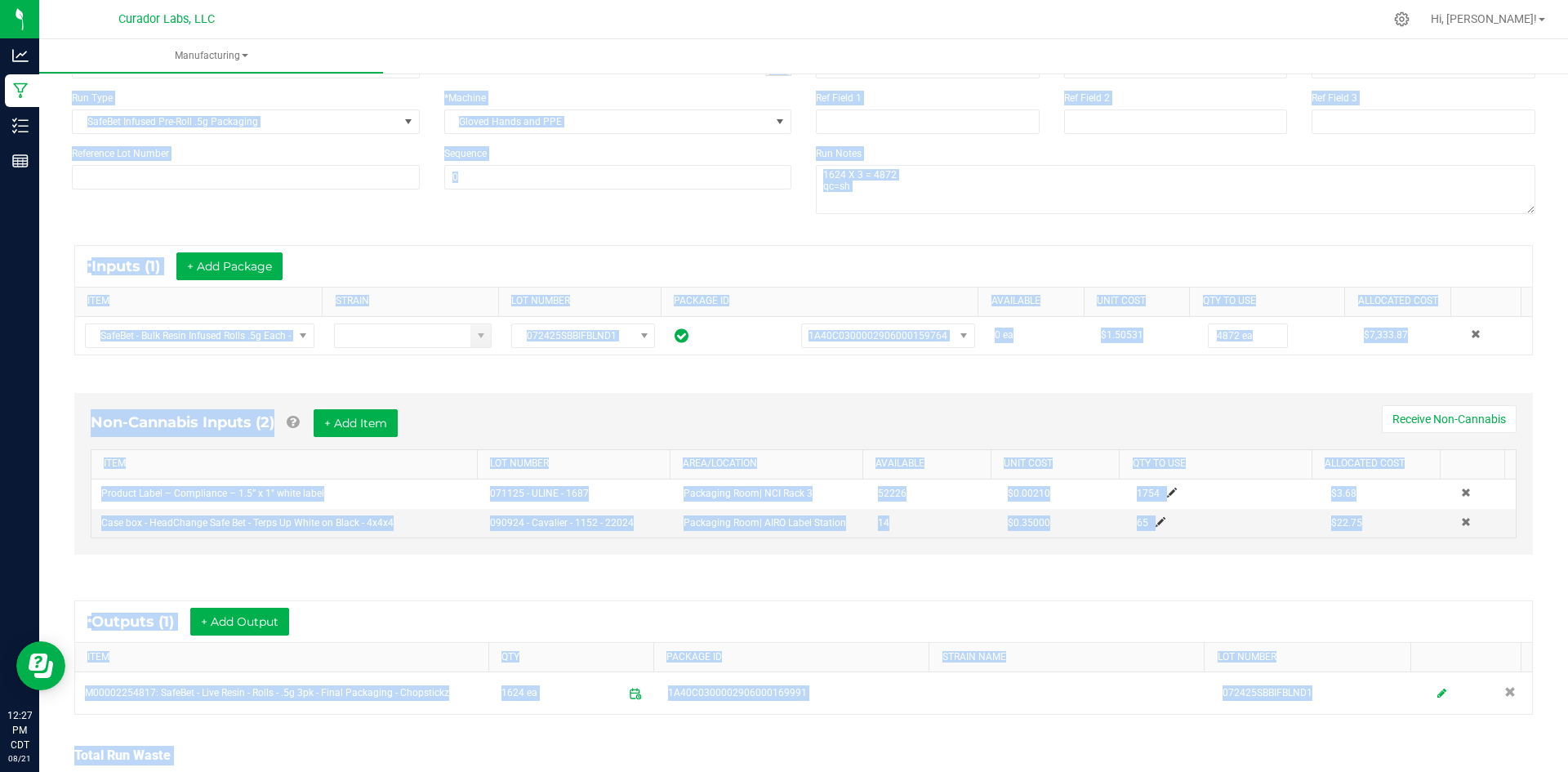
scroll to position [0, 0]
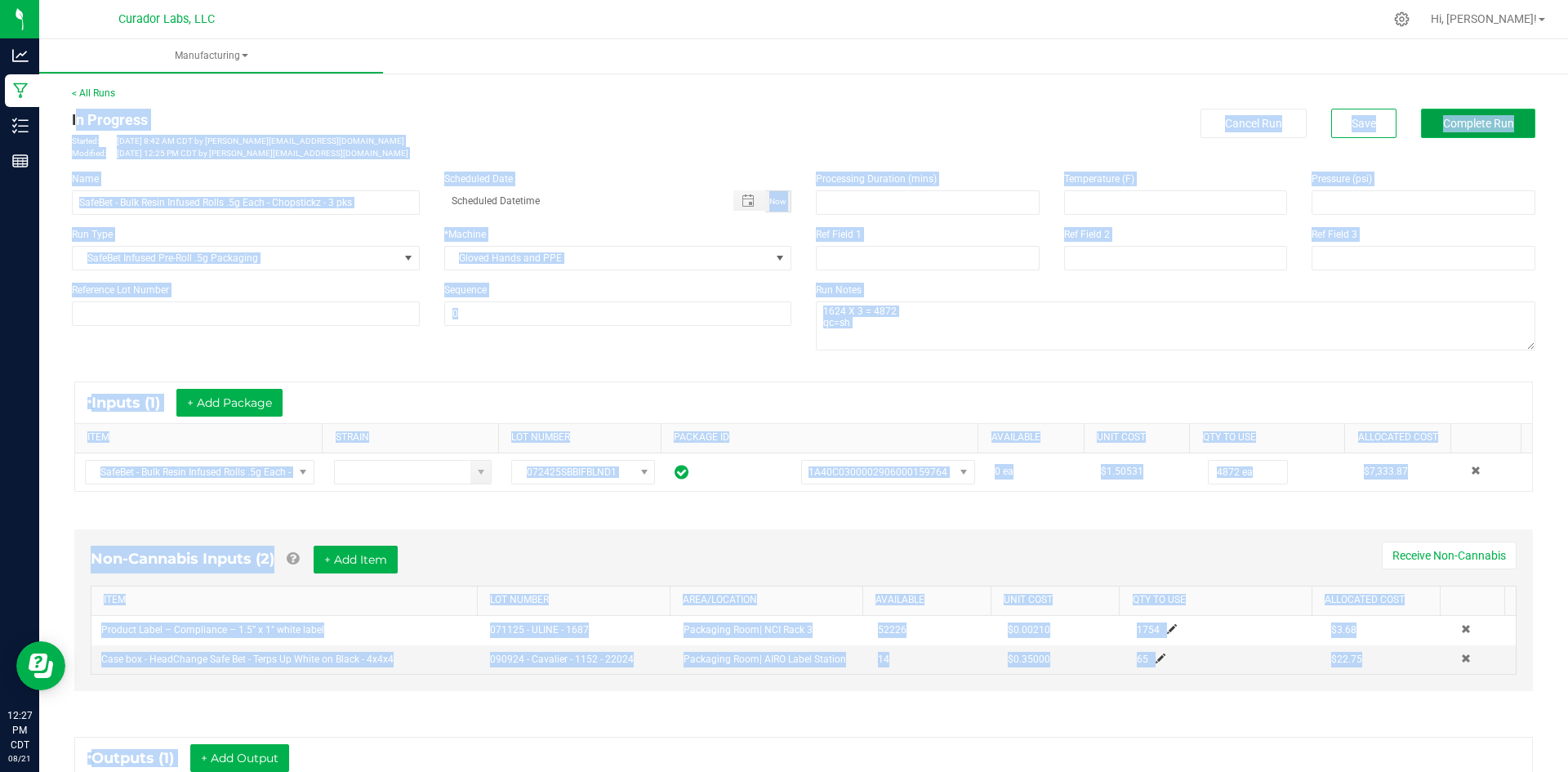
click at [1457, 126] on span "Complete Run" at bounding box center [1478, 122] width 71 height 13
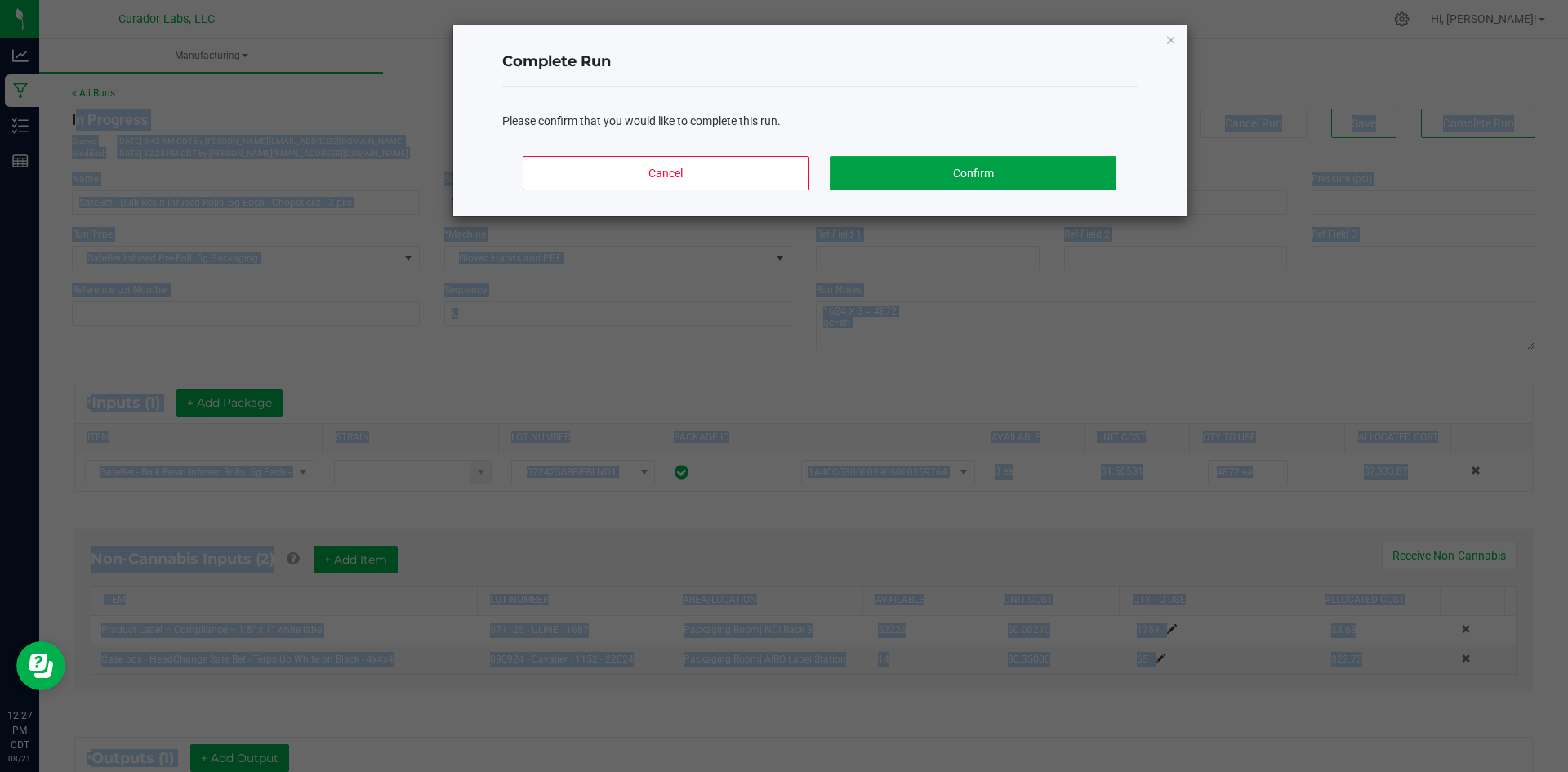
click at [921, 166] on button "Confirm" at bounding box center [973, 173] width 286 height 35
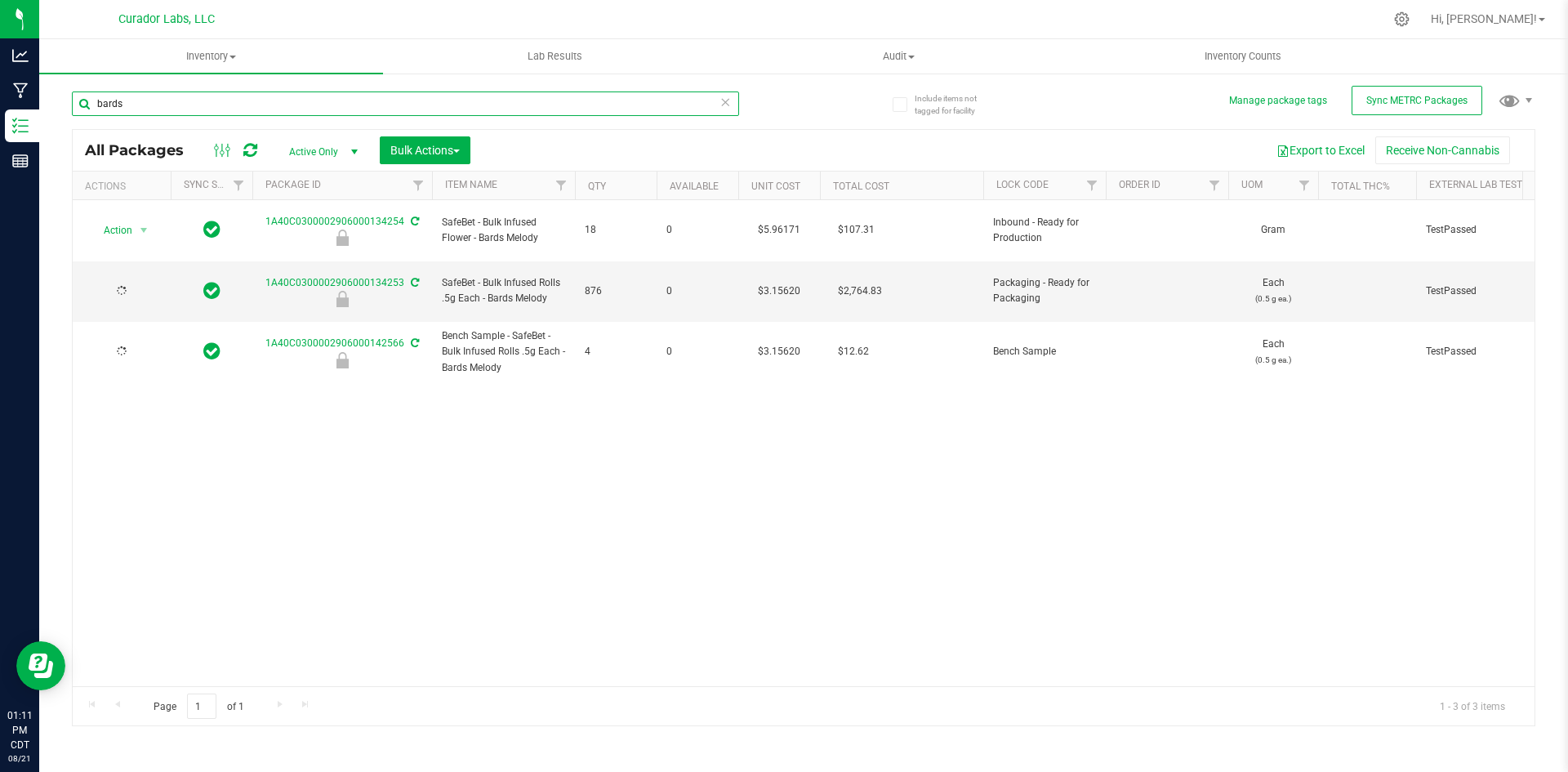
click at [115, 100] on input "bards" at bounding box center [405, 103] width 667 height 24
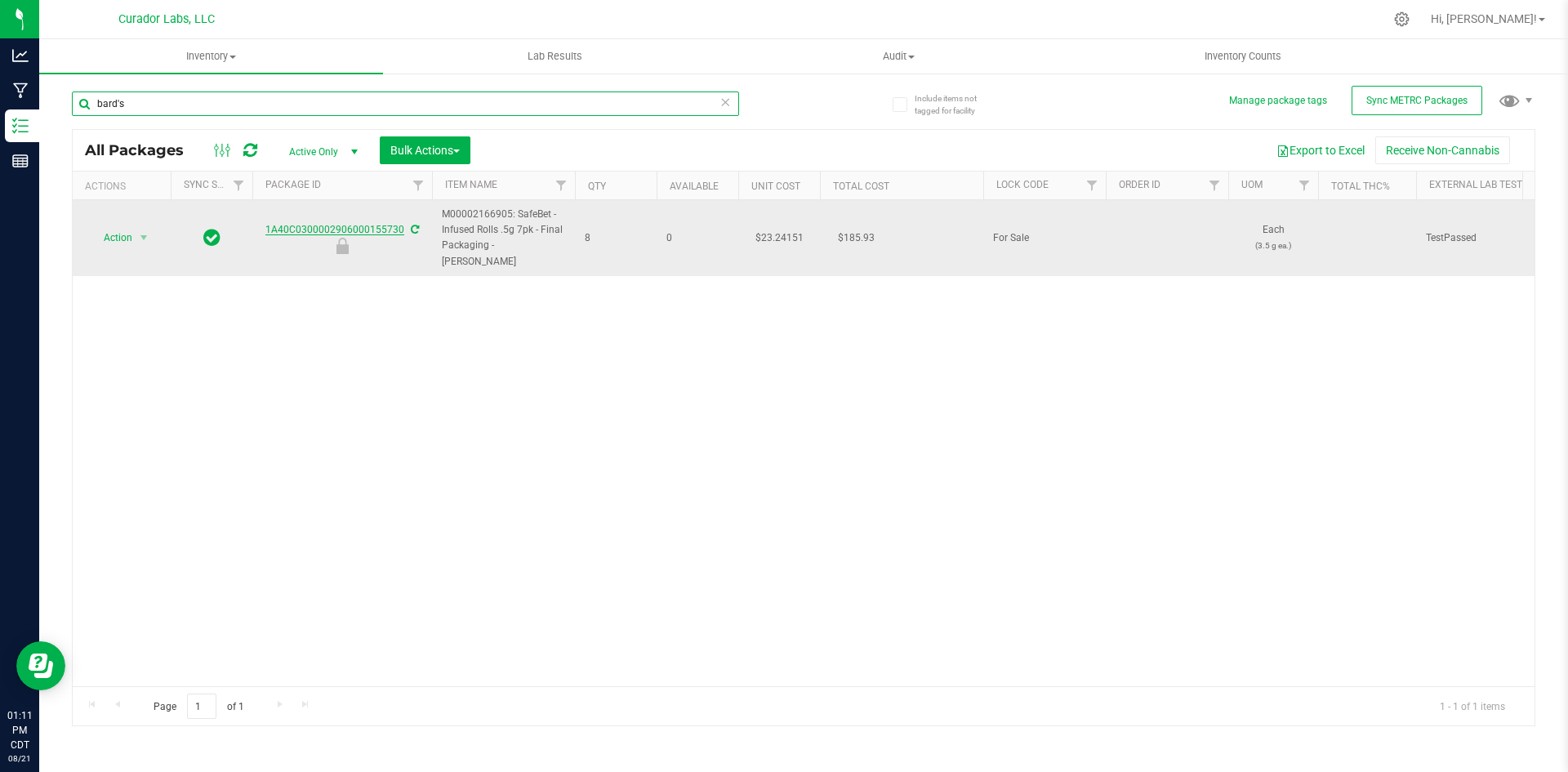
type input "bard's"
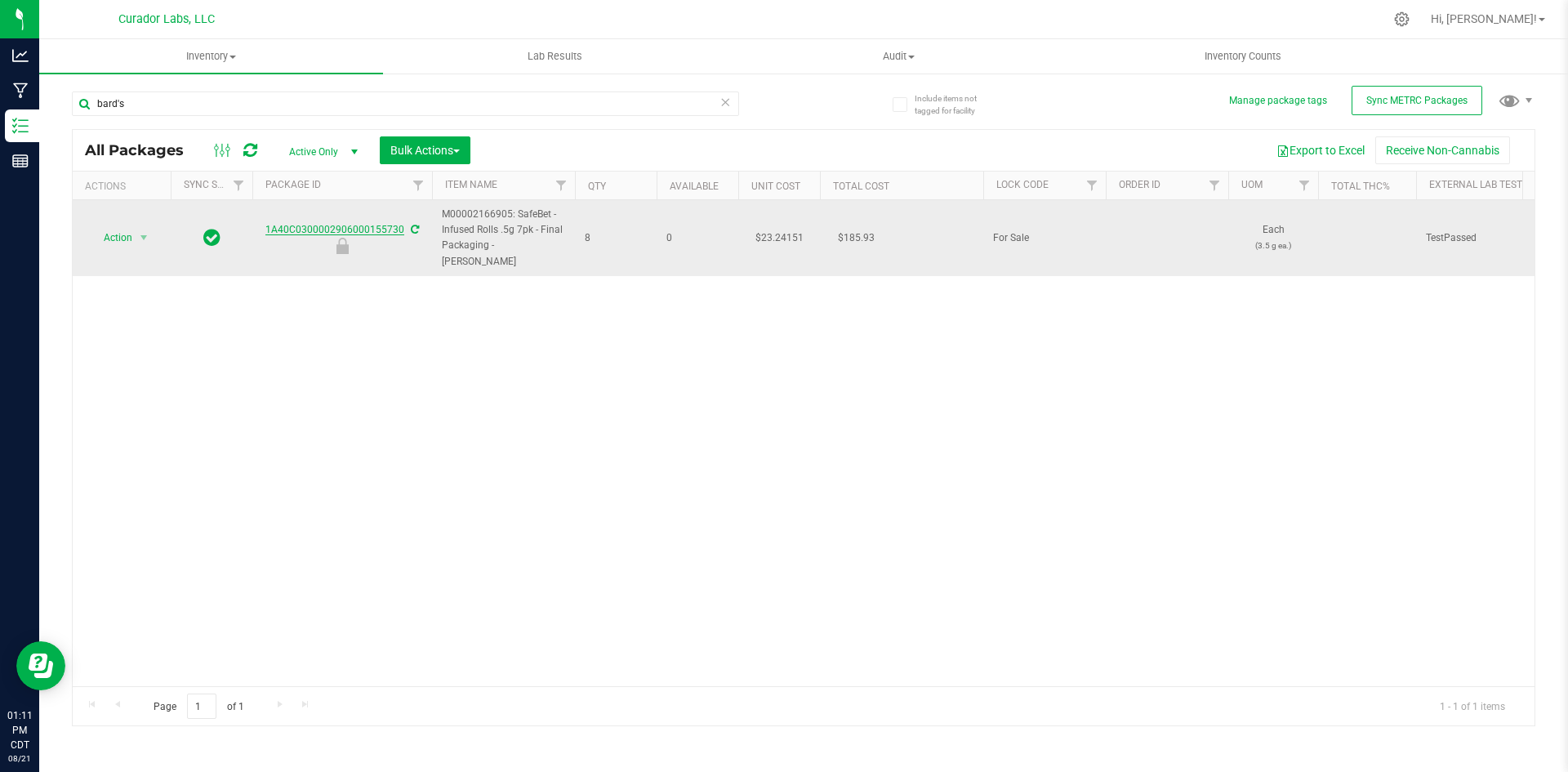
click at [388, 224] on link "1A40C0300002906000155730" at bounding box center [334, 230] width 138 height 12
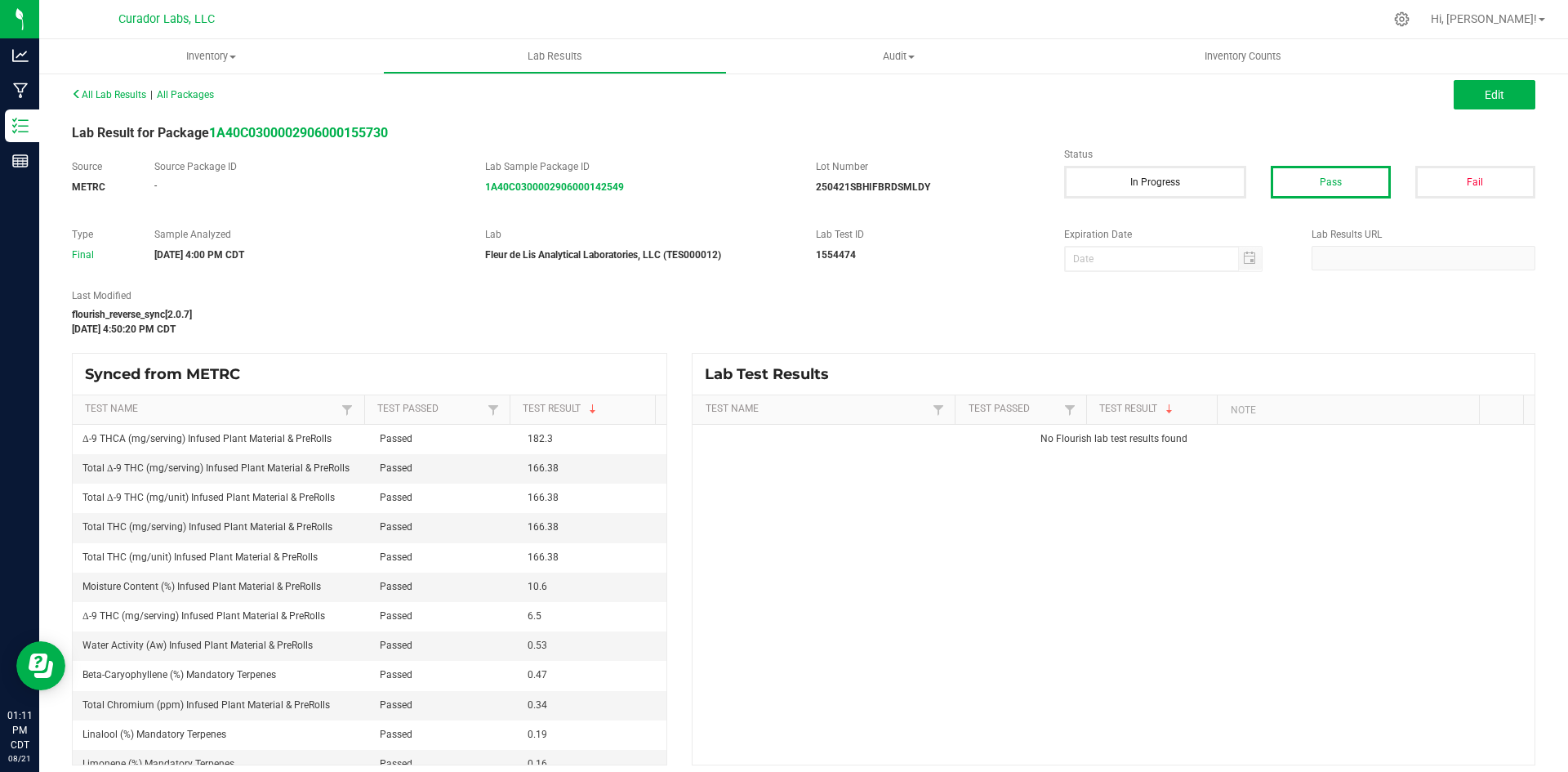
scroll to position [15, 0]
